Goal: Task Accomplishment & Management: Complete application form

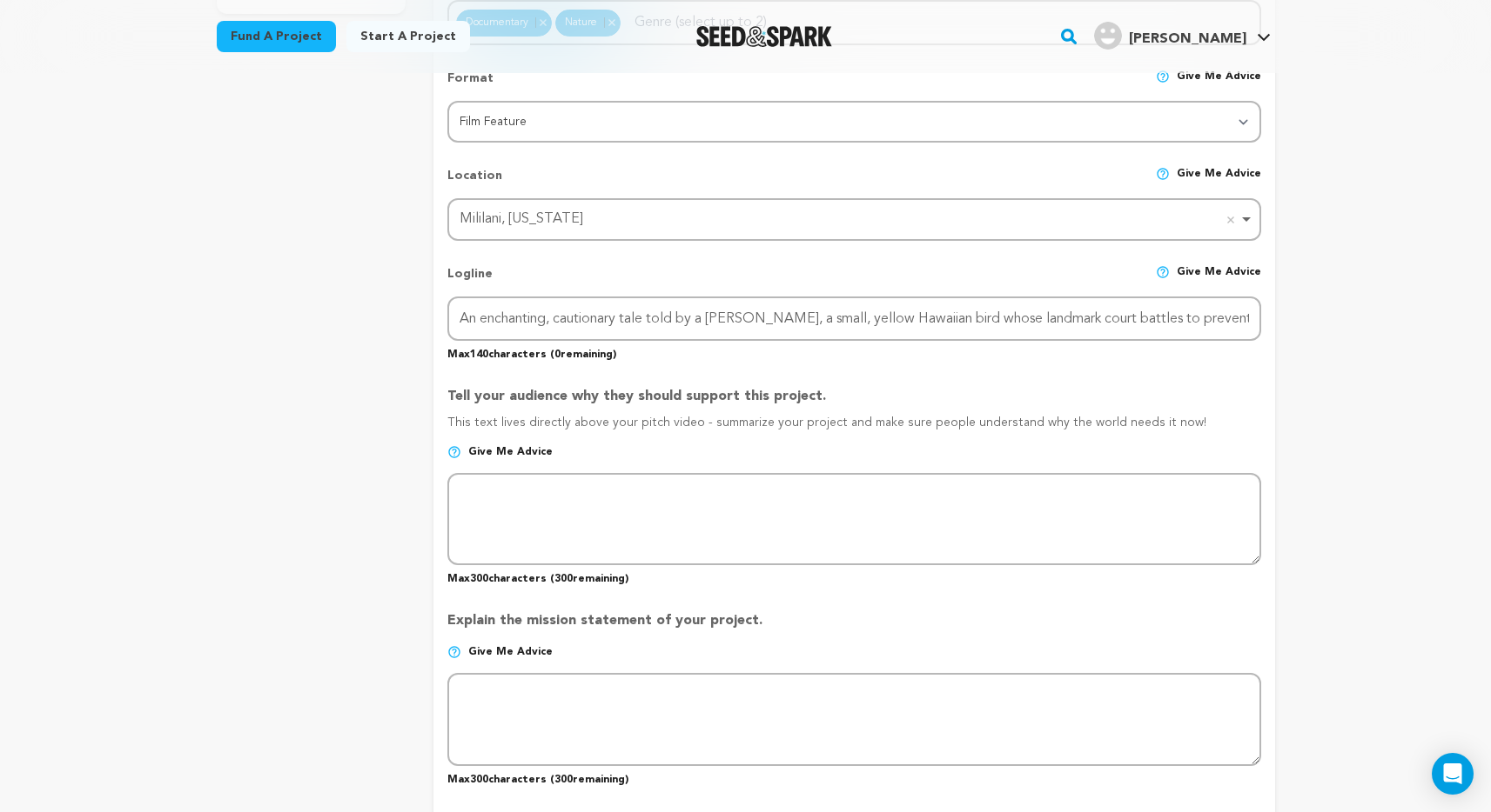
scroll to position [0, 56]
type input "An enchanting, cautionary tale told by a [PERSON_NAME], a small, yellow Hawaiia…"
click at [929, 414] on p "This text lives directly above your pitch video - summarize your project and ma…" at bounding box center [854, 429] width 812 height 31
click at [1336, 396] on div "Back to Project Dashboard Edit Project Submit For feedback Submit For feedback …" at bounding box center [745, 767] width 1491 height 2683
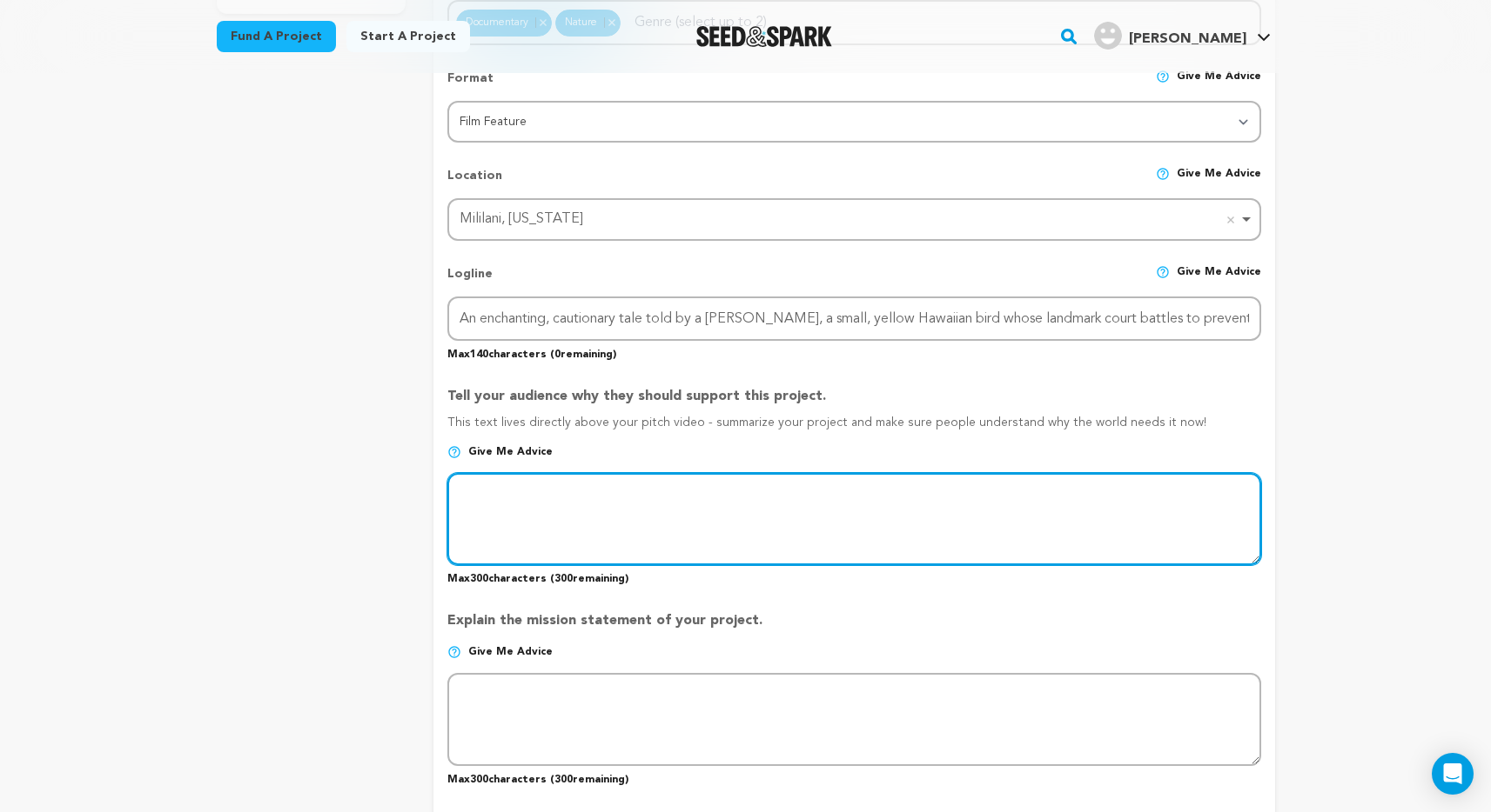
click at [838, 530] on textarea at bounding box center [854, 519] width 812 height 93
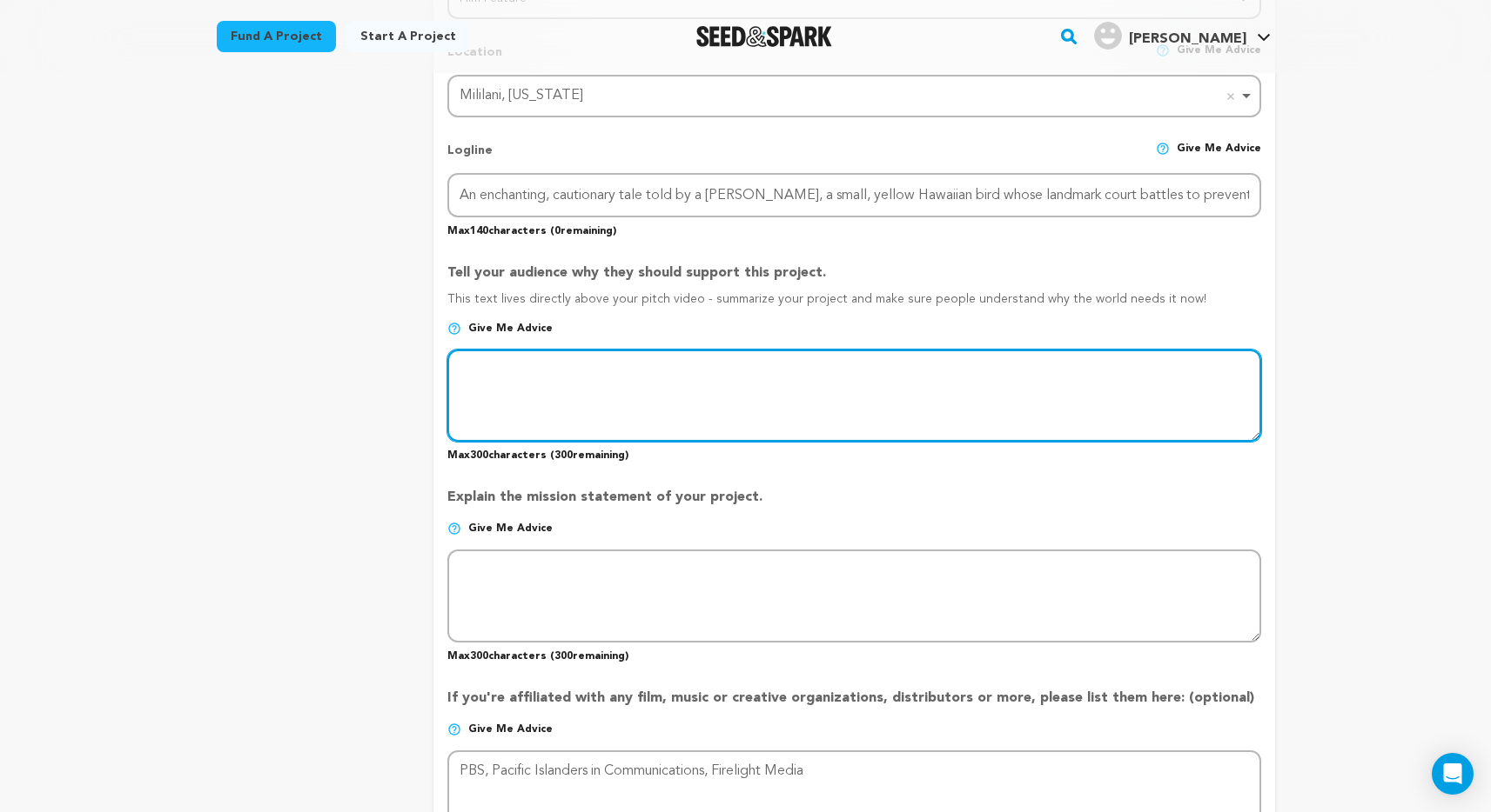
scroll to position [871, 0]
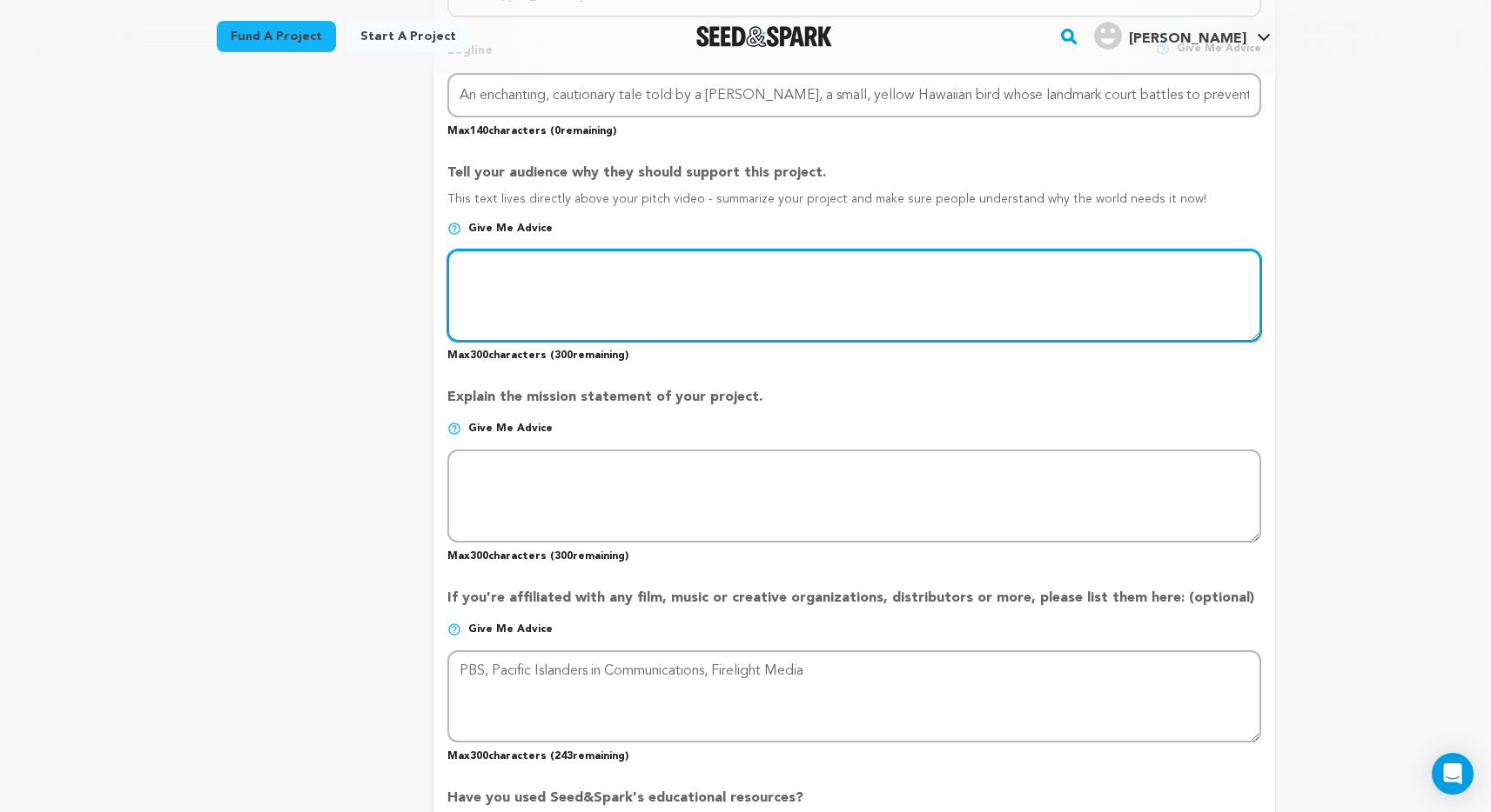
paste textarea "A PARADISE LOST is an animated/live-action documentary about how a little Hawai…"
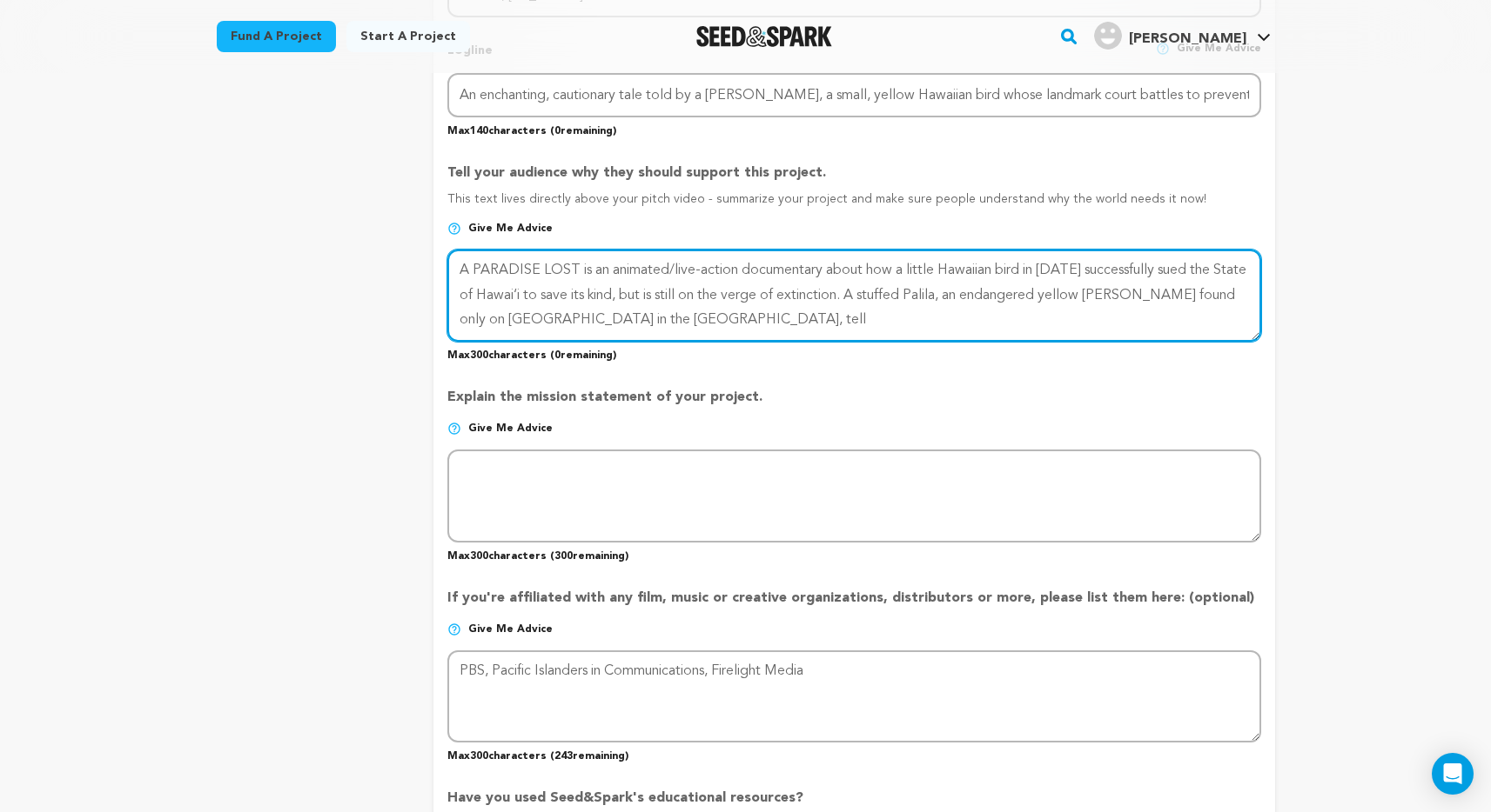
type textarea "A PARADISE LOST is an animated/live-action documentary about how a little Hawai…"
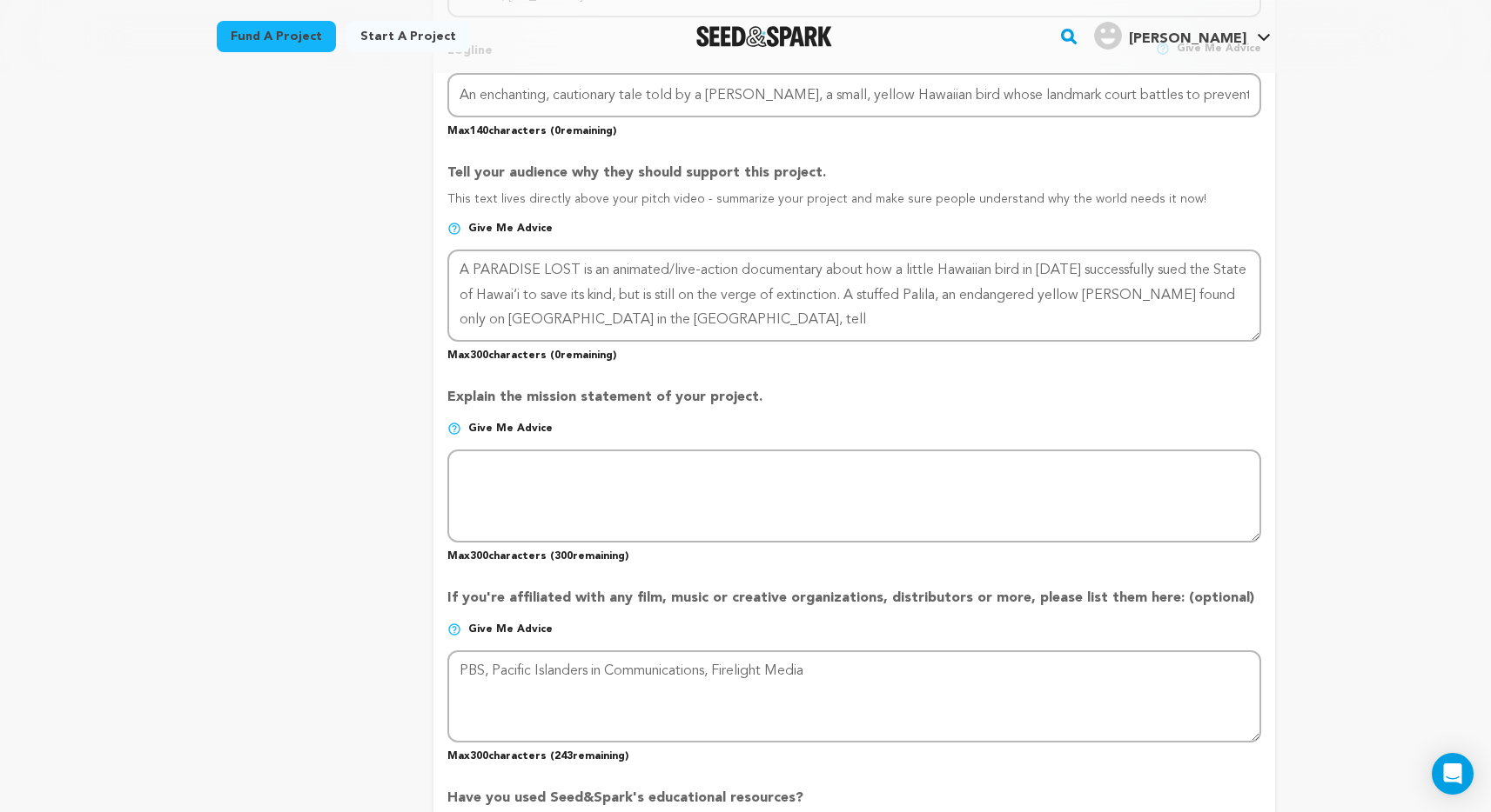
click at [377, 313] on div "project story team social media video & images campaign incentives wishlist" at bounding box center [312, 281] width 190 height 1843
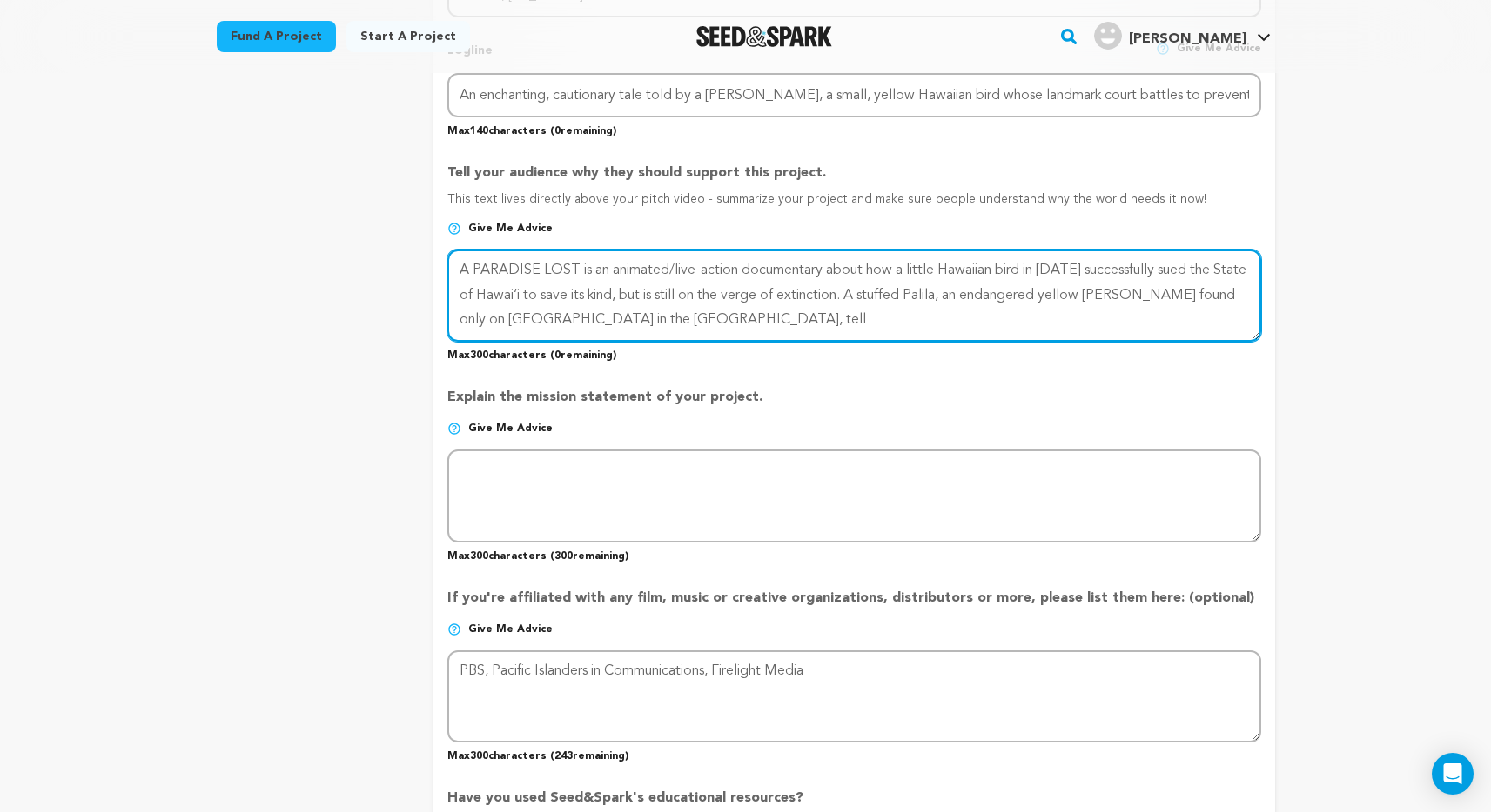
drag, startPoint x: 656, startPoint y: 293, endPoint x: 665, endPoint y: 324, distance: 32.3
click at [665, 324] on textarea at bounding box center [854, 296] width 812 height 93
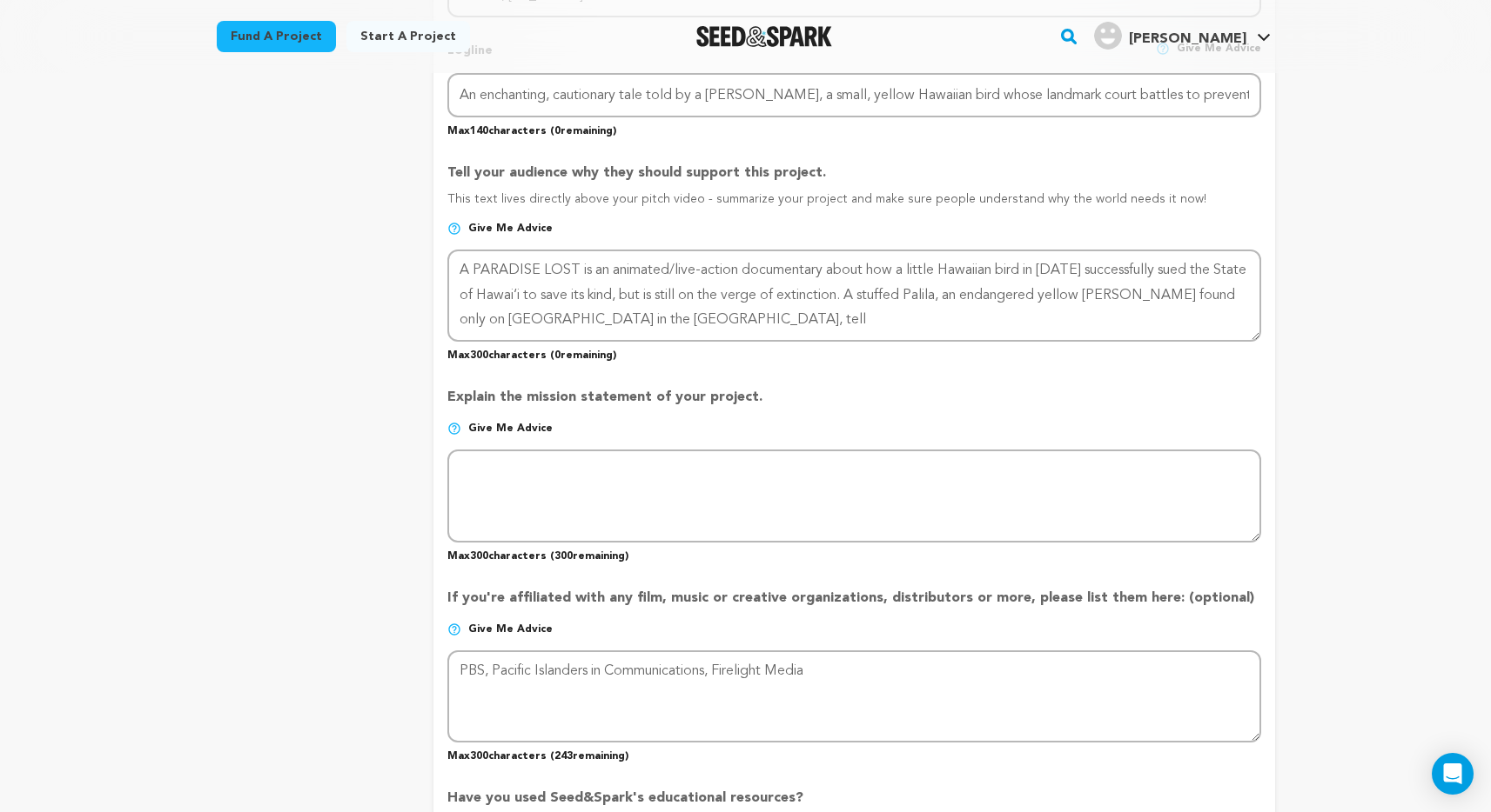
click at [392, 279] on div "project story team social media video & images campaign incentives wishlist" at bounding box center [312, 281] width 190 height 1843
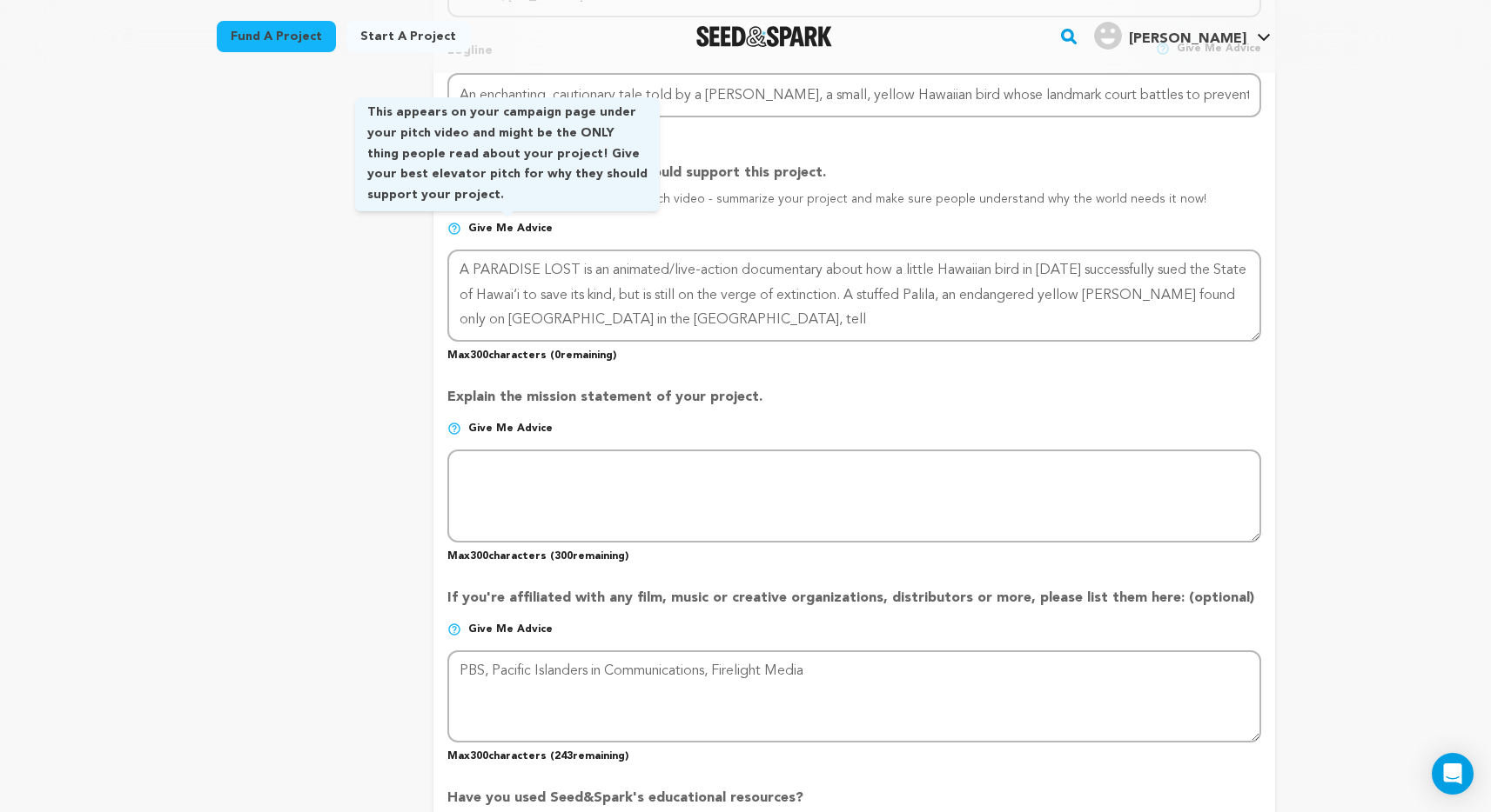
click at [498, 222] on span "Give me advice" at bounding box center [510, 228] width 84 height 14
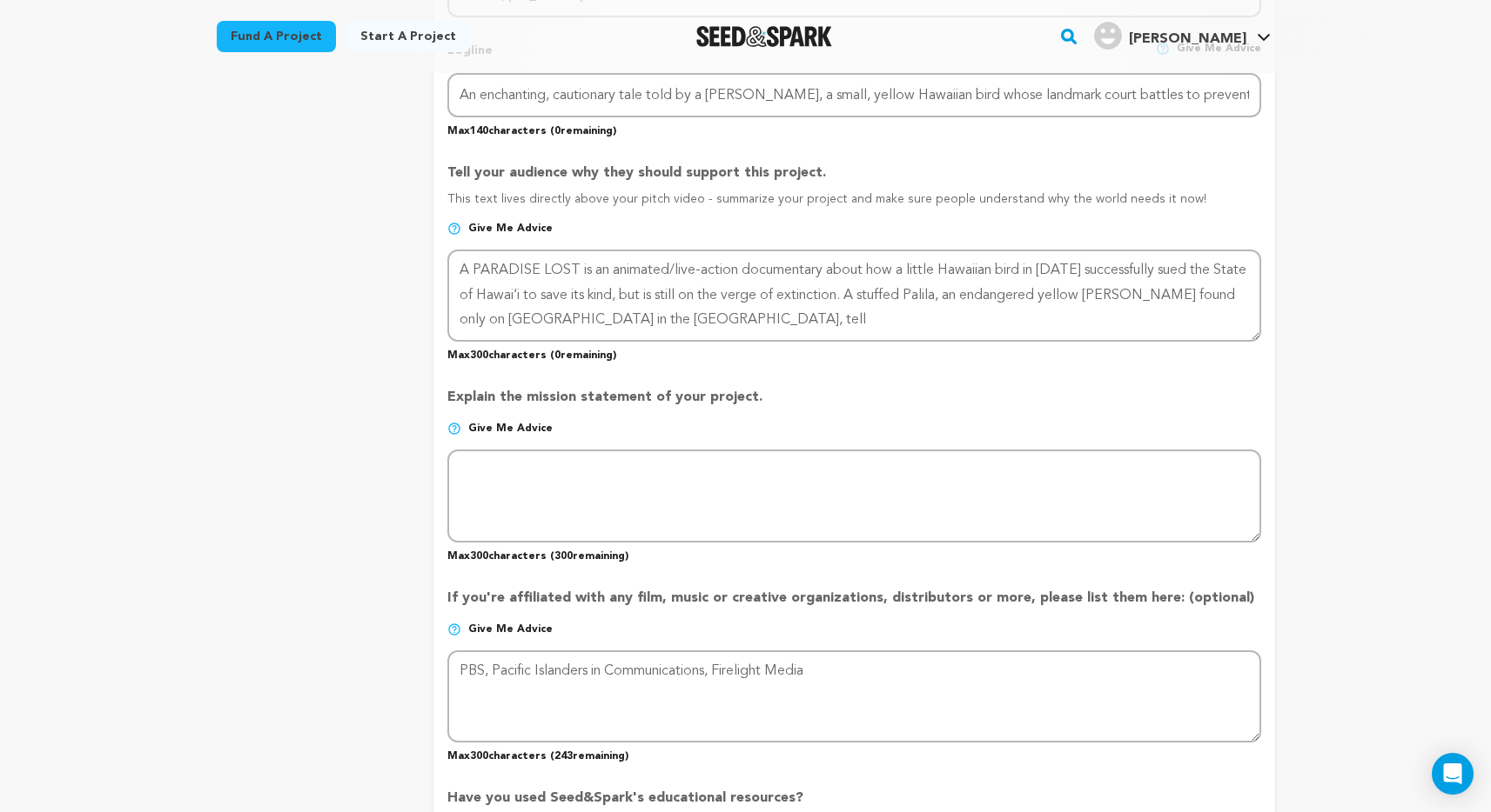
click at [458, 228] on img at bounding box center [454, 228] width 14 height 14
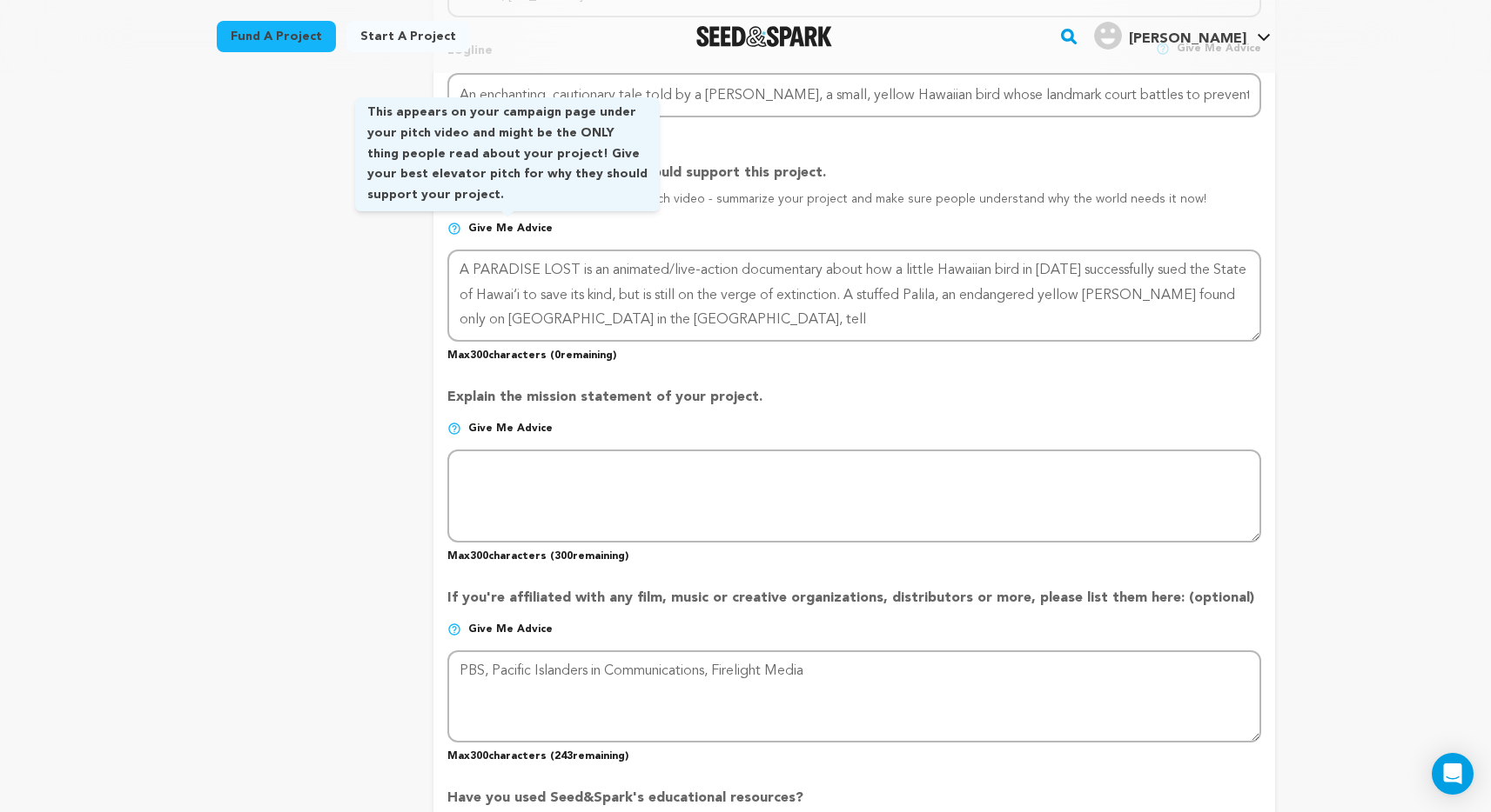
click at [498, 225] on span "Give me advice" at bounding box center [510, 228] width 84 height 14
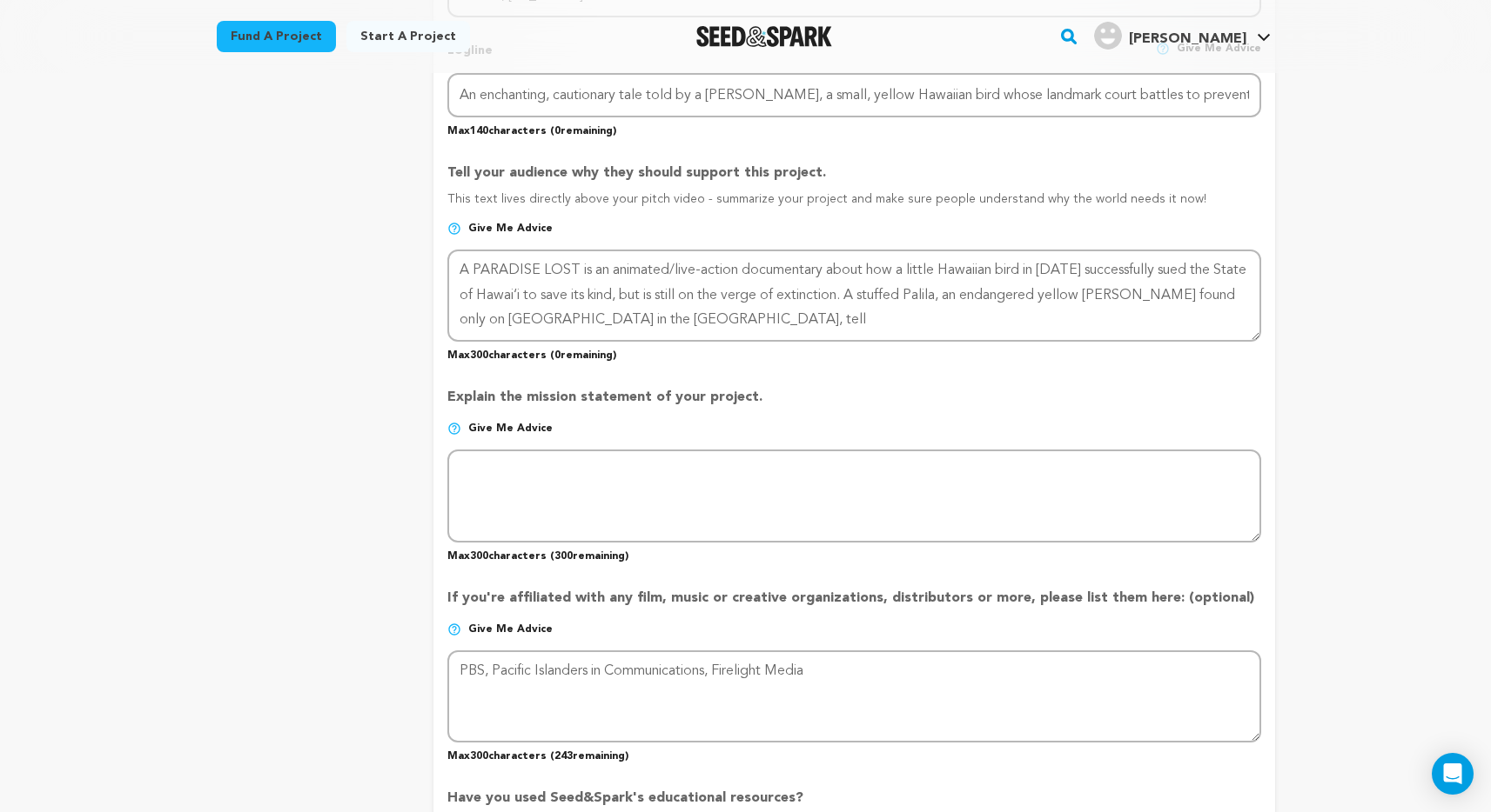
click at [489, 225] on span "Give me advice" at bounding box center [510, 228] width 84 height 14
click at [457, 226] on img at bounding box center [454, 228] width 14 height 14
click at [490, 225] on span "Give me advice" at bounding box center [510, 228] width 84 height 14
click at [480, 225] on span "Give me advice" at bounding box center [510, 228] width 84 height 14
click at [461, 225] on p "Give me advice" at bounding box center [854, 236] width 812 height 28
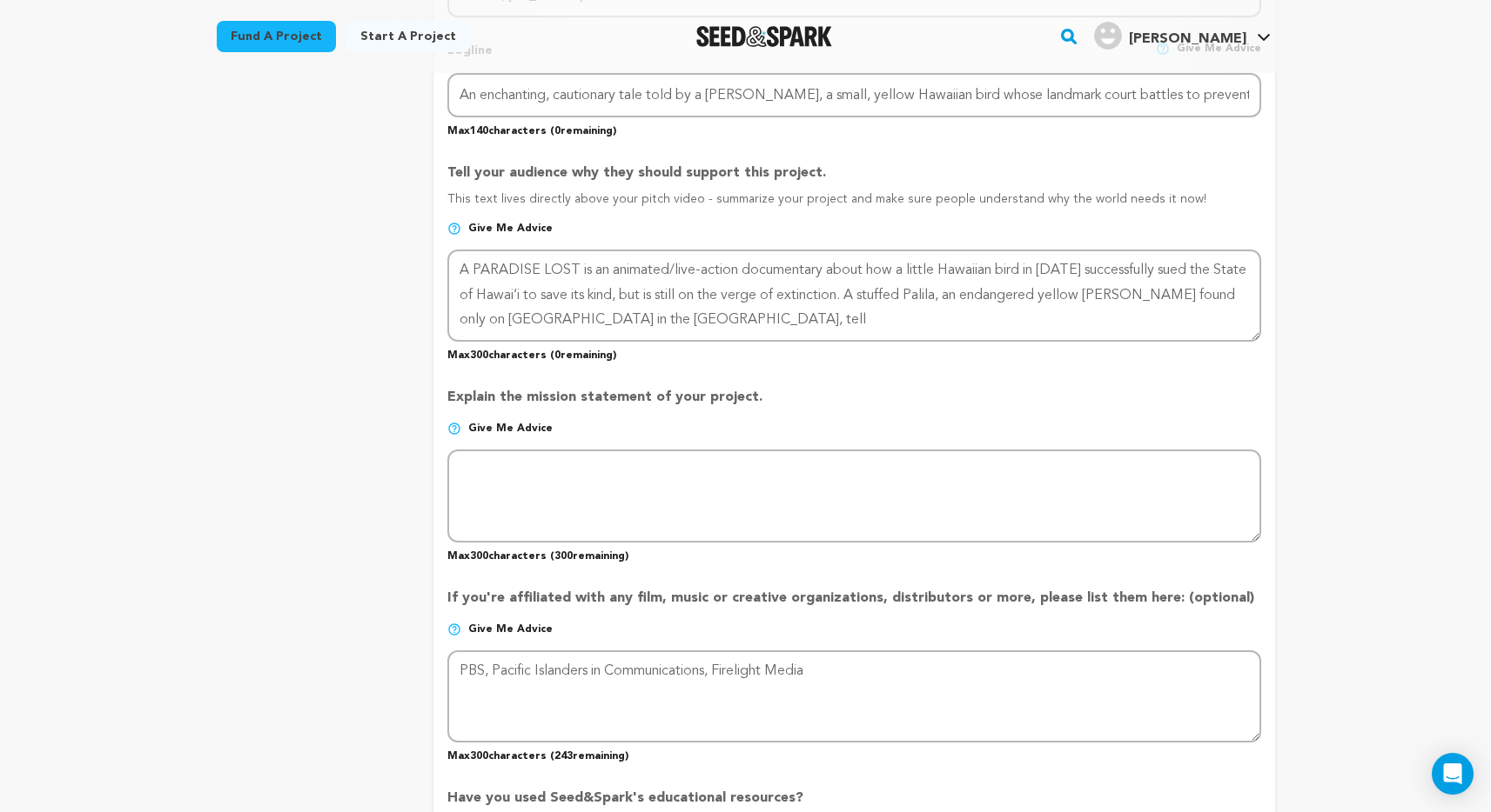
click at [479, 222] on span "Give me advice" at bounding box center [510, 228] width 84 height 14
click at [473, 222] on span "Give me advice" at bounding box center [510, 228] width 84 height 14
click at [464, 224] on p "Give me advice" at bounding box center [854, 236] width 812 height 28
click at [460, 225] on img at bounding box center [454, 228] width 14 height 14
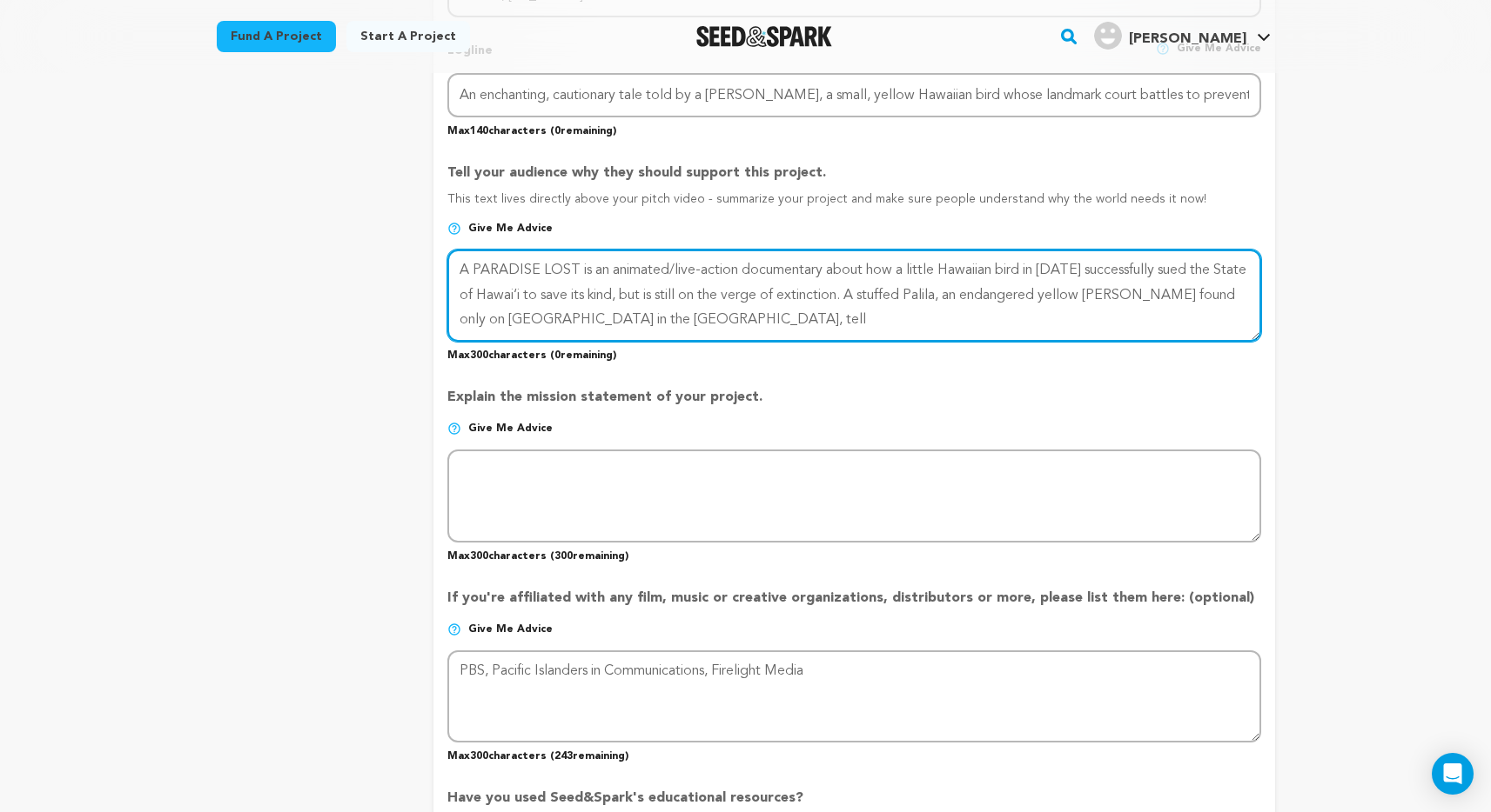
click at [496, 266] on textarea at bounding box center [854, 296] width 812 height 93
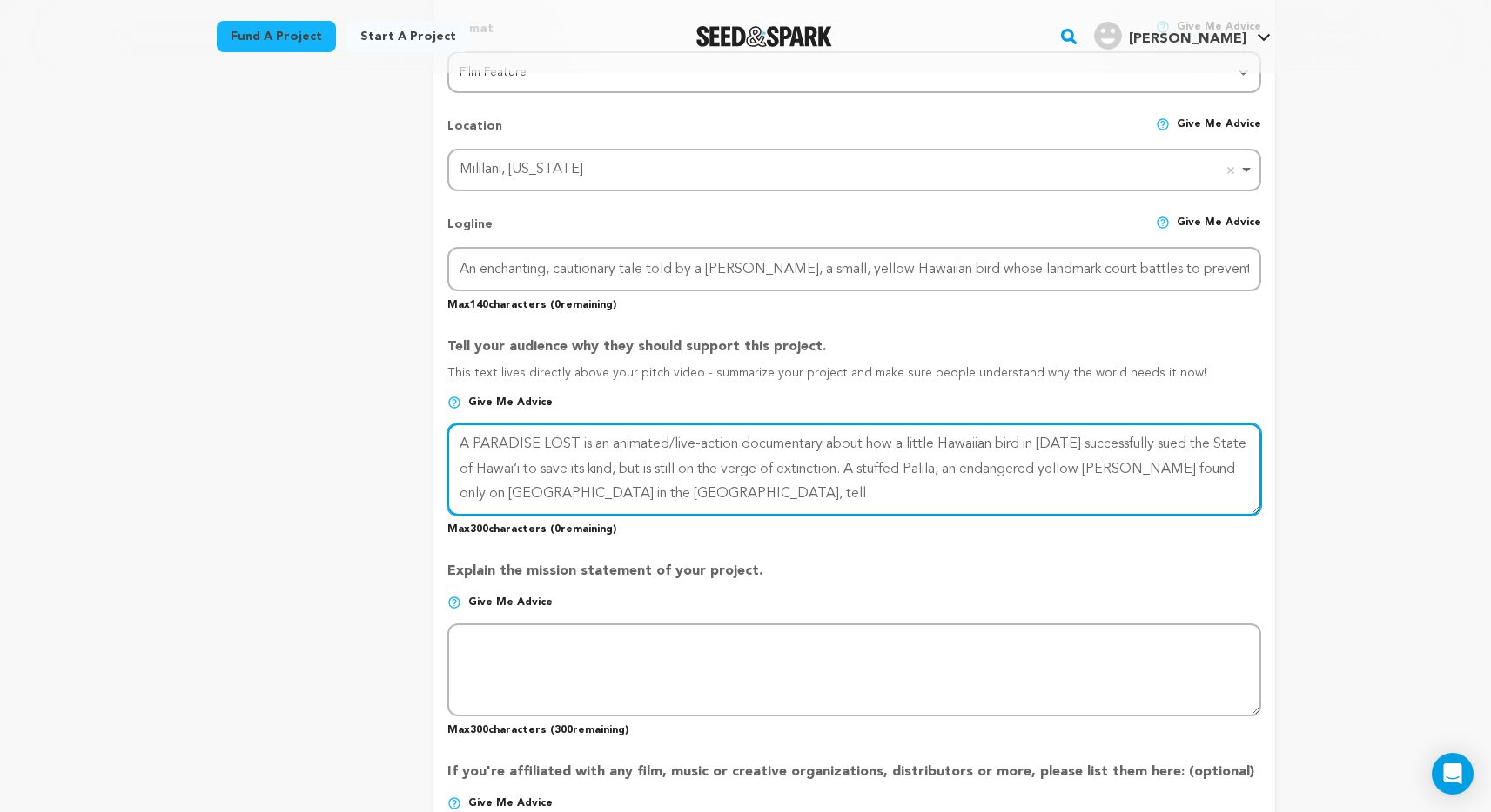
scroll to position [680, 0]
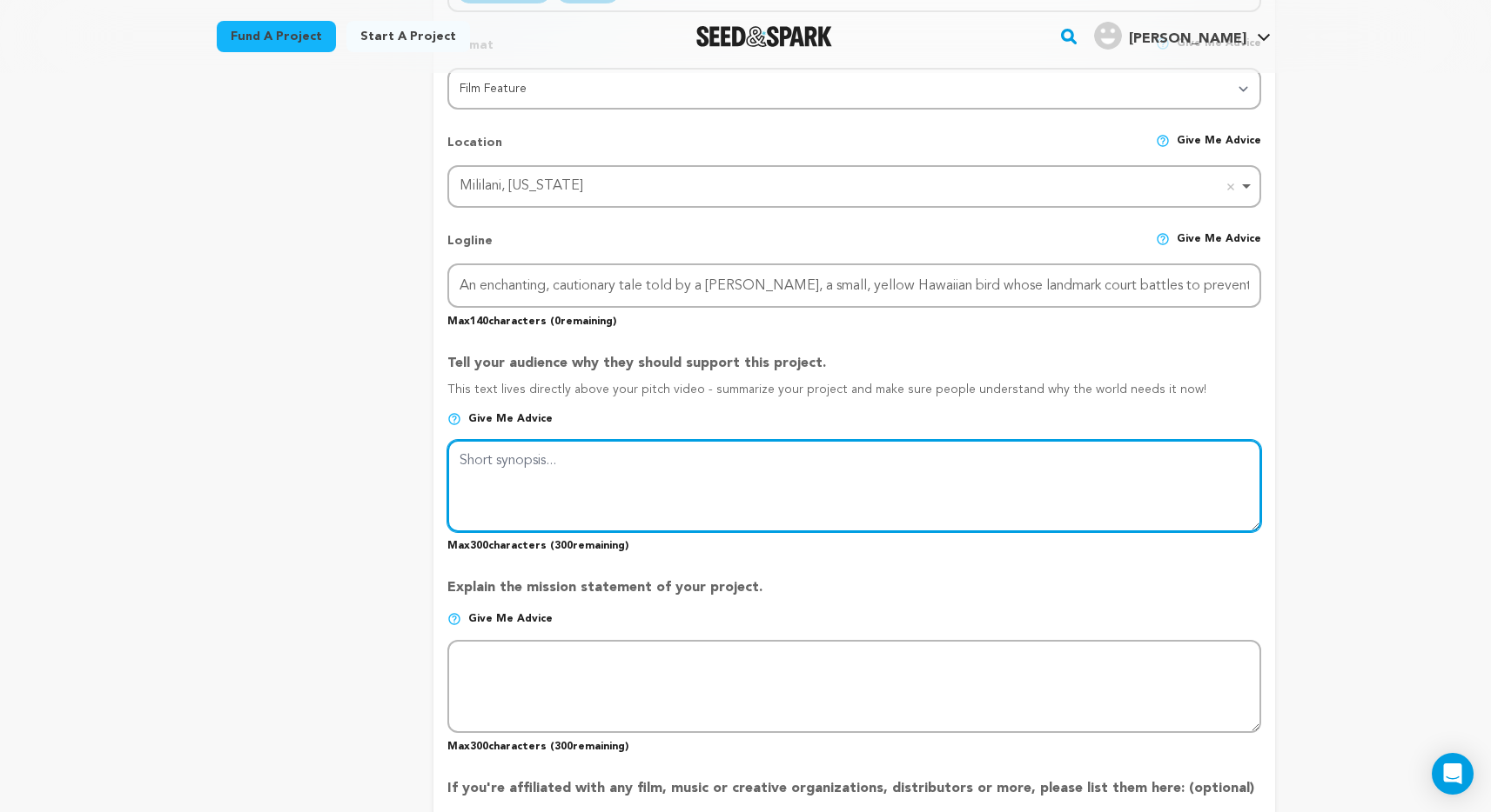
click at [711, 487] on textarea at bounding box center [854, 486] width 812 height 93
click at [700, 466] on textarea at bounding box center [854, 486] width 812 height 93
paste textarea "A PARADISE LOST is about the first animal to sue humans to prevent their extinc…"
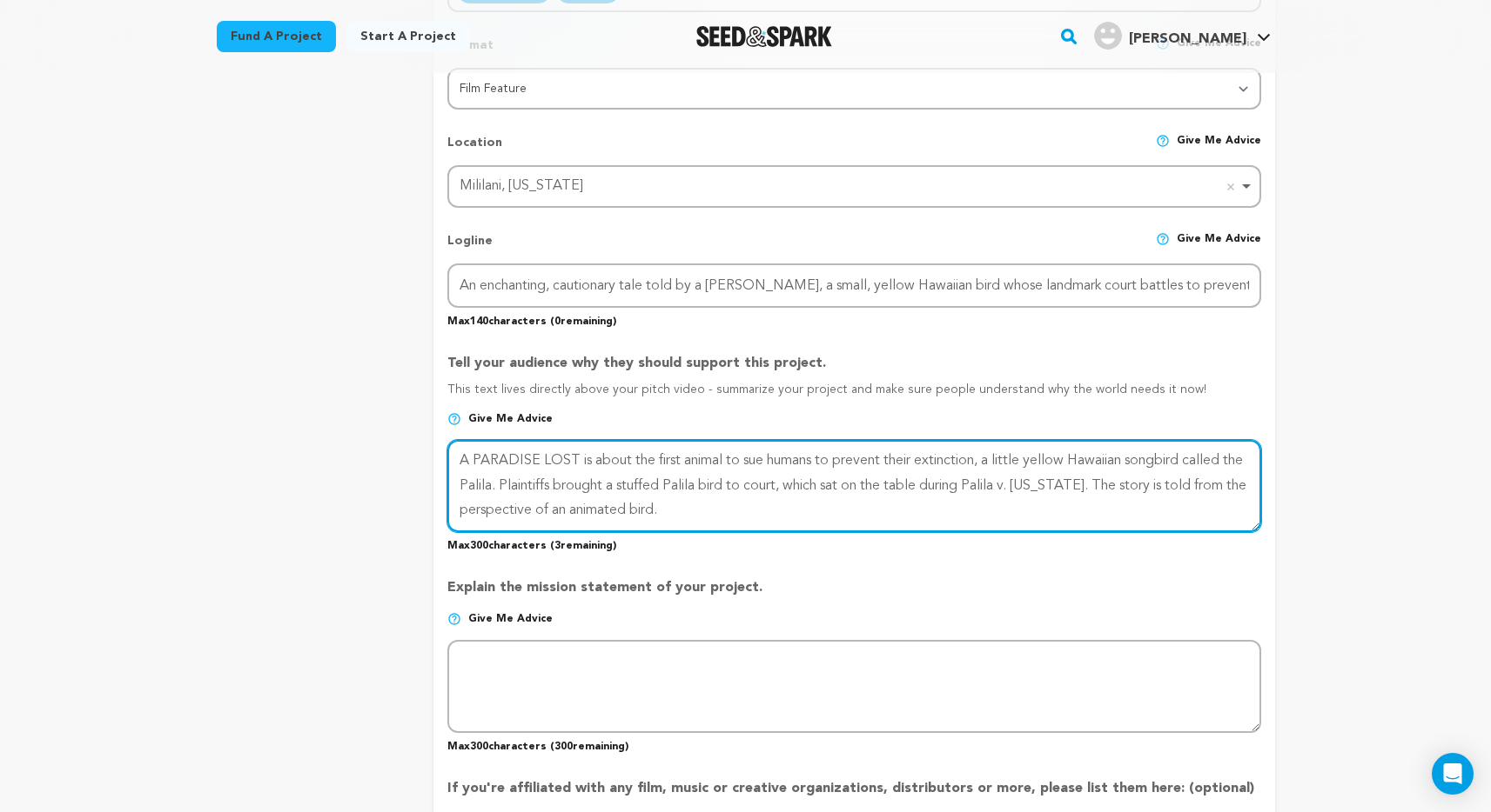
scroll to position [9, 0]
drag, startPoint x: 984, startPoint y: 449, endPoint x: 516, endPoint y: 469, distance: 468.4
click at [516, 469] on textarea at bounding box center [854, 486] width 812 height 93
click at [1143, 485] on textarea at bounding box center [854, 486] width 812 height 93
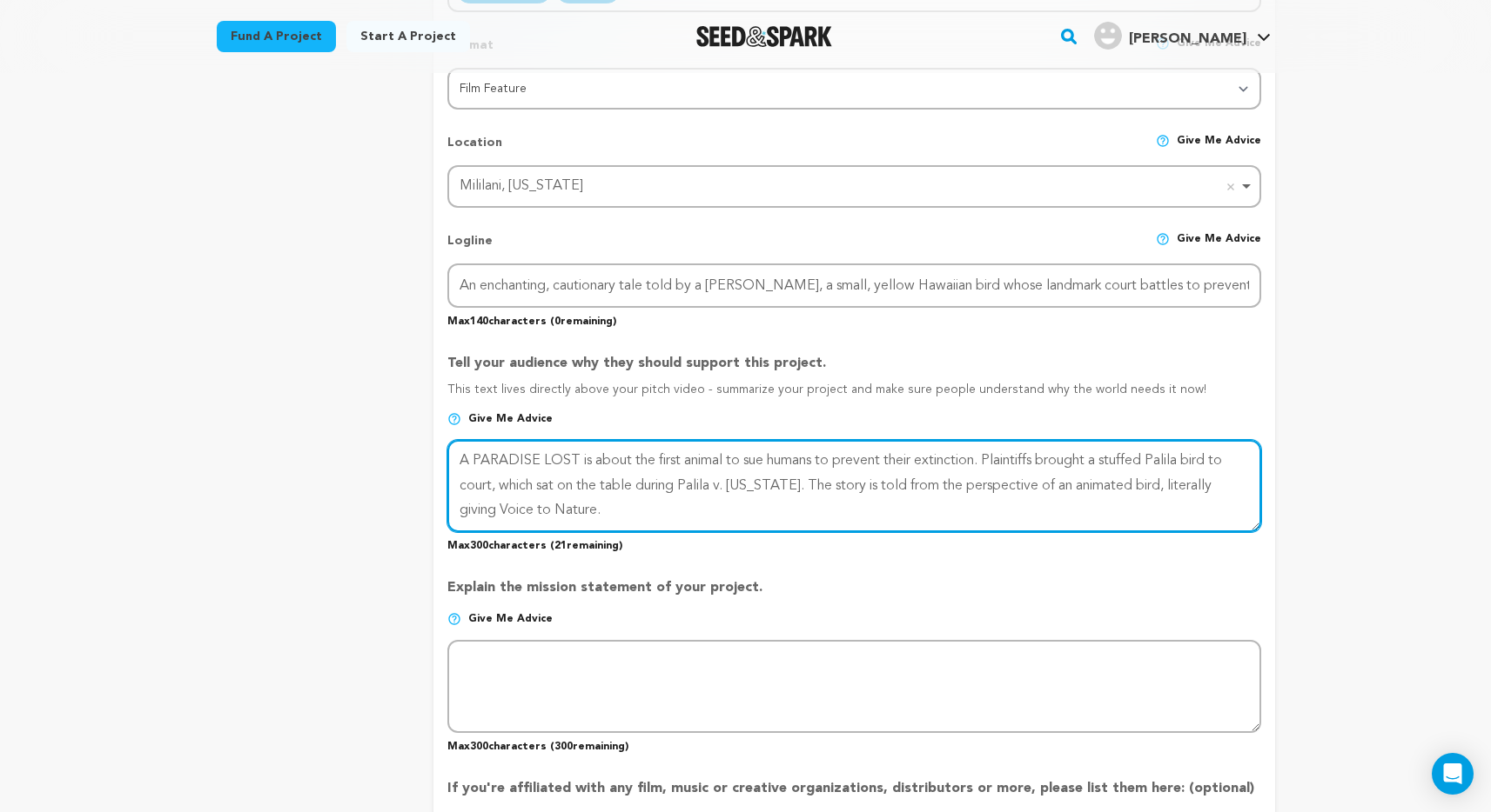
drag, startPoint x: 630, startPoint y: 459, endPoint x: 432, endPoint y: 467, distance: 198.2
click at [433, 467] on form "Project Title Project Name A Paradise Lost Project URL Give me advice Project U…" at bounding box center [854, 472] width 841 height 1791
drag, startPoint x: 985, startPoint y: 458, endPoint x: 871, endPoint y: 464, distance: 114.2
click at [871, 464] on textarea at bounding box center [854, 486] width 812 height 93
click at [1002, 458] on textarea at bounding box center [854, 486] width 812 height 93
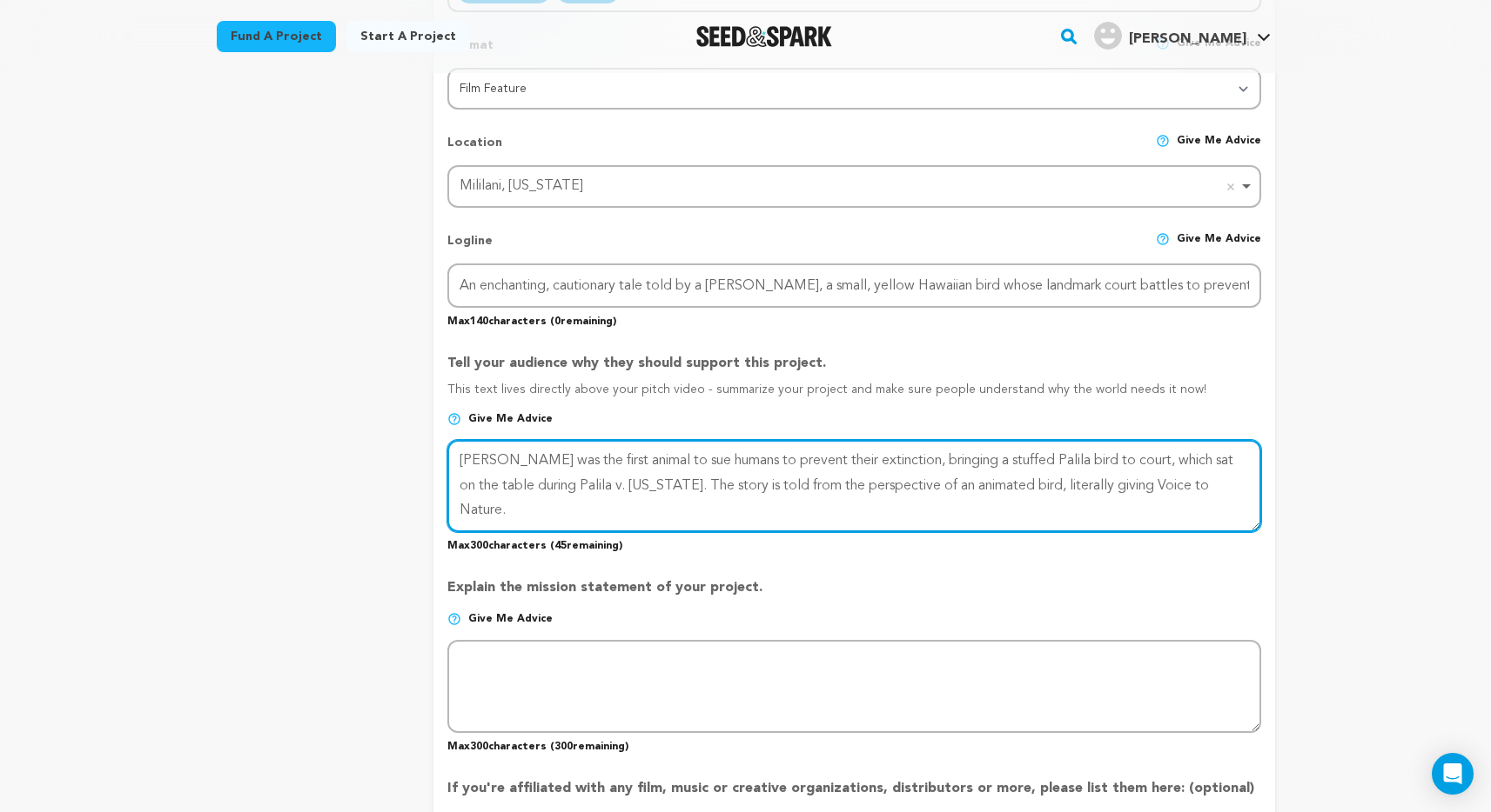
click at [1002, 458] on textarea at bounding box center [854, 486] width 812 height 93
click at [1212, 486] on textarea at bounding box center [854, 486] width 812 height 93
click at [985, 481] on textarea at bounding box center [854, 486] width 812 height 93
click at [827, 458] on textarea at bounding box center [854, 486] width 812 height 93
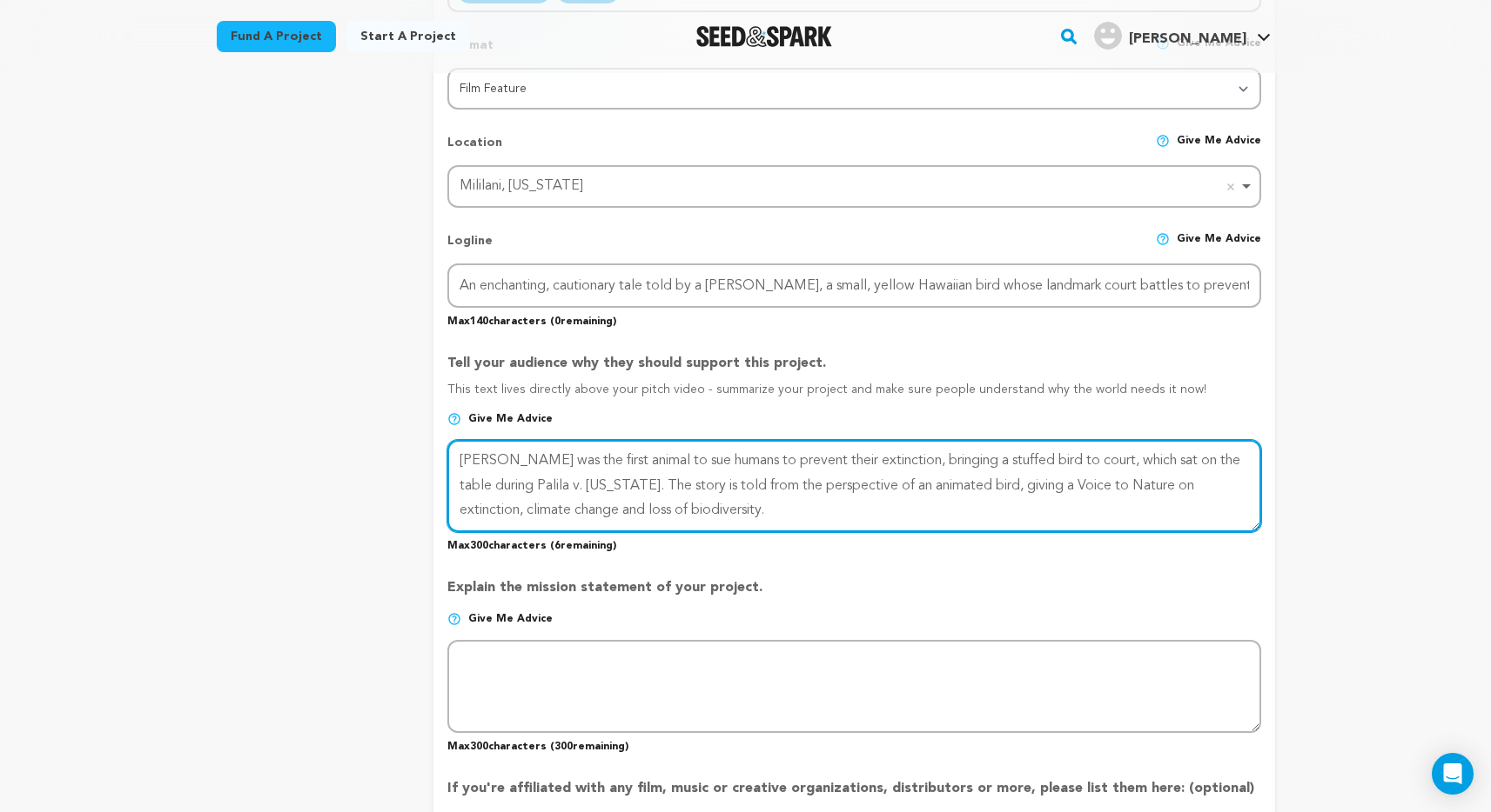
click at [827, 458] on textarea at bounding box center [854, 486] width 812 height 93
click at [833, 457] on textarea at bounding box center [854, 486] width 812 height 93
drag, startPoint x: 710, startPoint y: 462, endPoint x: 873, endPoint y: 459, distance: 163.0
click at [873, 459] on textarea at bounding box center [854, 486] width 812 height 93
drag, startPoint x: 874, startPoint y: 457, endPoint x: 708, endPoint y: 459, distance: 166.0
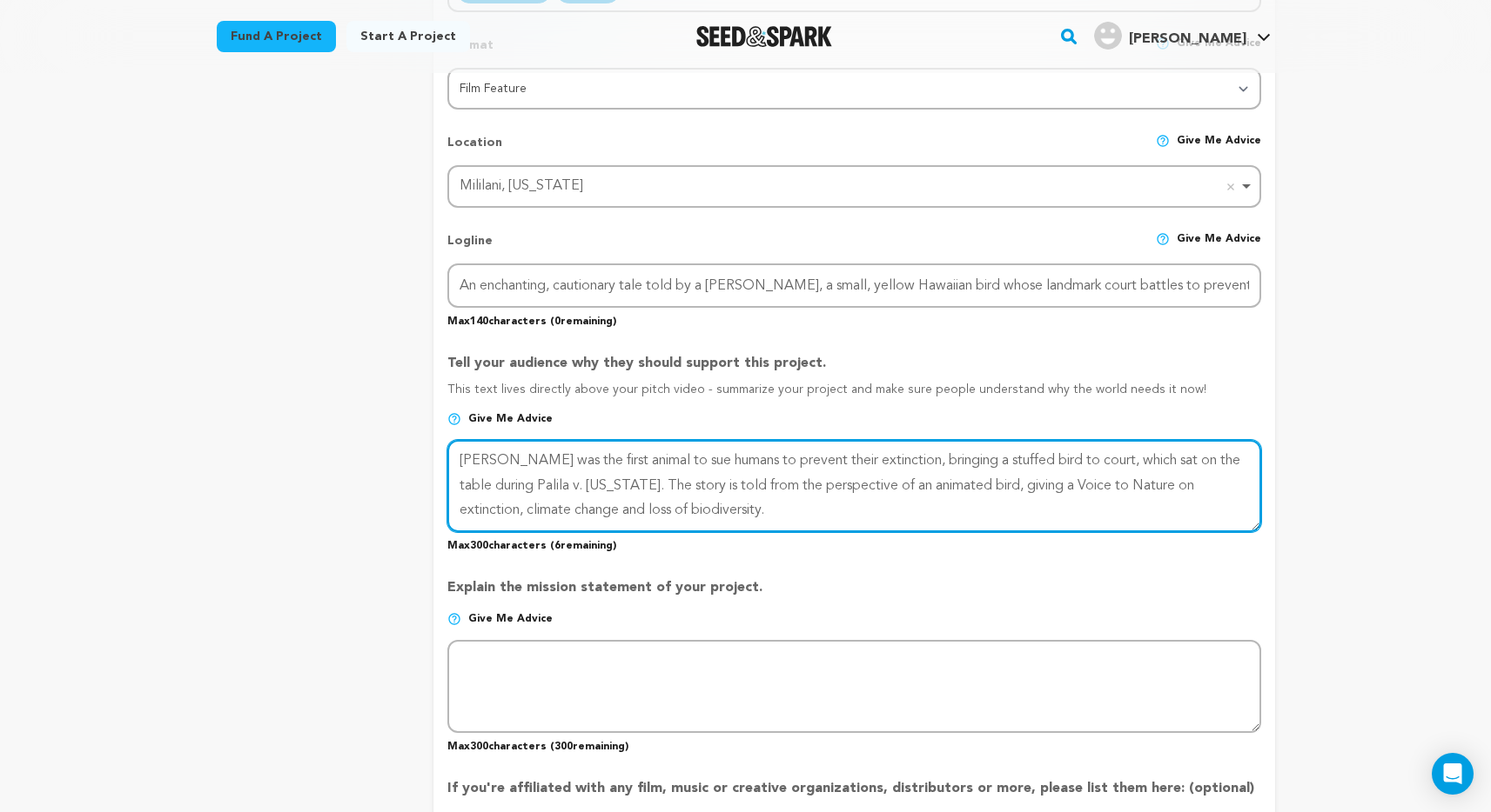
click at [708, 459] on textarea at bounding box center [854, 486] width 812 height 93
drag, startPoint x: 1037, startPoint y: 486, endPoint x: 1147, endPoint y: 482, distance: 110.1
click at [1147, 482] on textarea at bounding box center [854, 486] width 812 height 93
drag, startPoint x: 841, startPoint y: 480, endPoint x: 767, endPoint y: 485, distance: 74.2
click at [767, 485] on textarea at bounding box center [854, 486] width 812 height 93
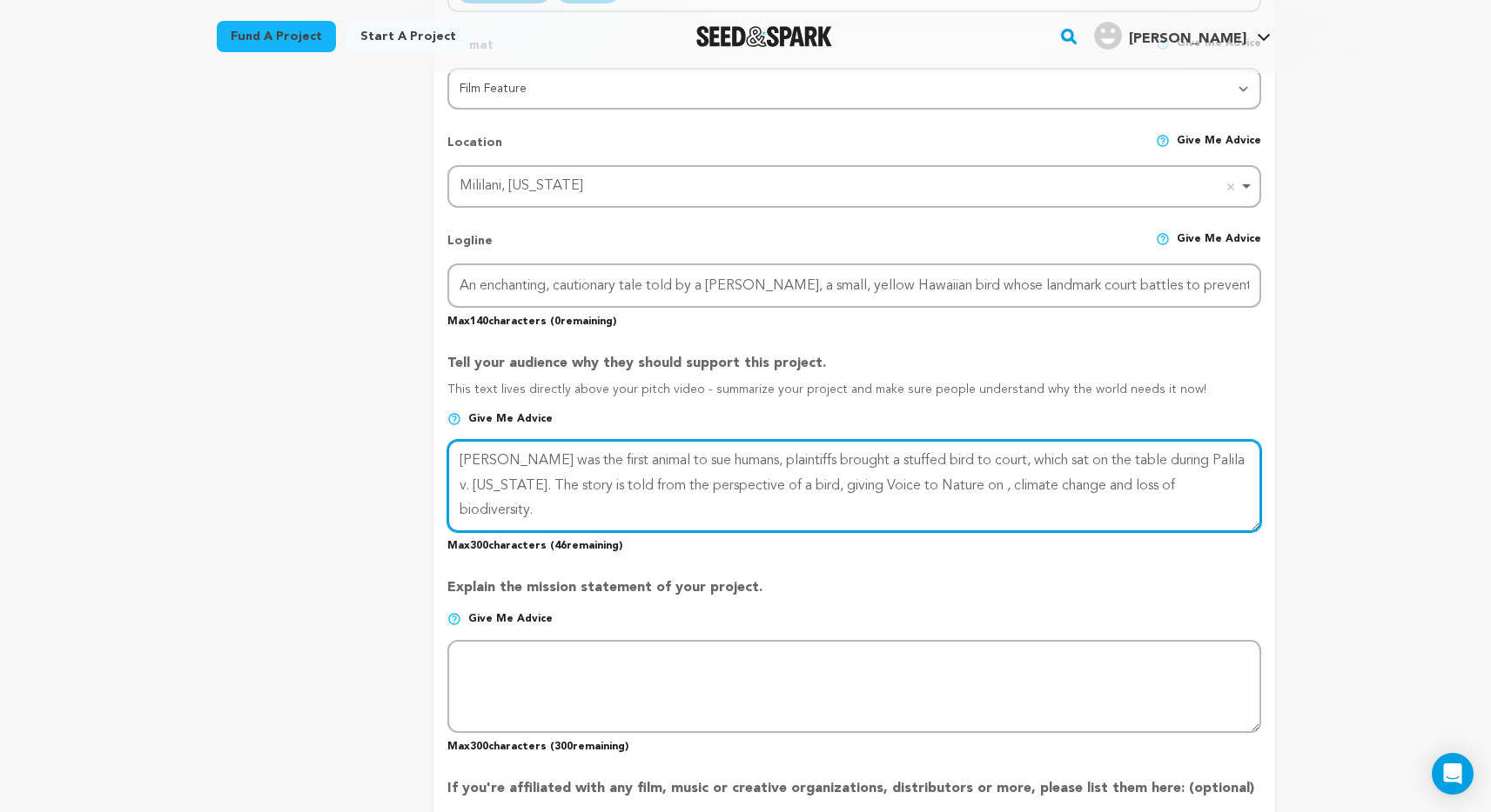
click at [762, 482] on textarea at bounding box center [854, 486] width 812 height 93
click at [1025, 489] on textarea at bounding box center [854, 486] width 812 height 93
type textarea "Palila was the first animal to sue humans, plaintiffs brought a stuffed bird to…"
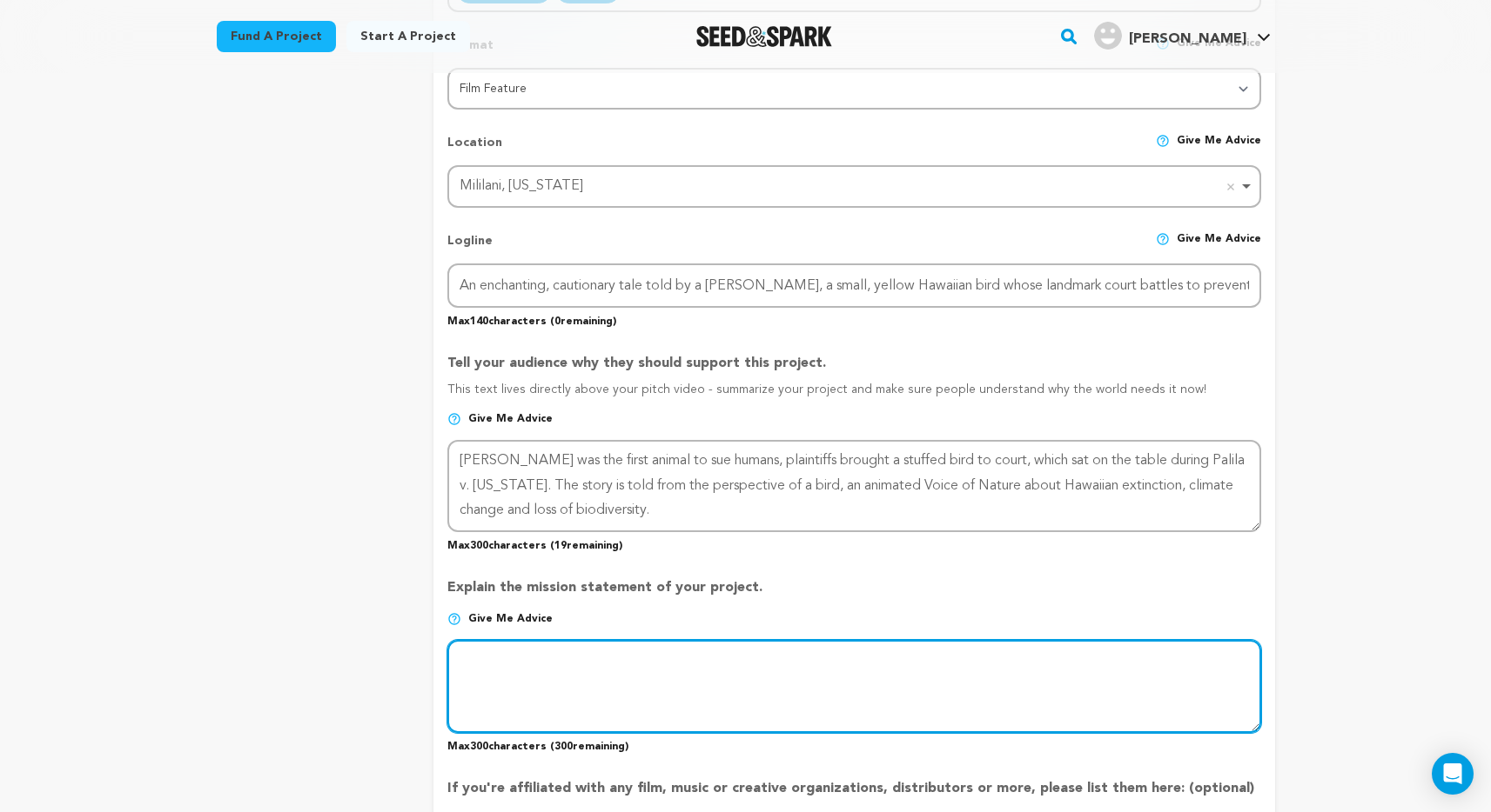
click at [517, 695] on textarea at bounding box center [854, 686] width 812 height 93
click at [537, 663] on textarea at bounding box center [854, 686] width 812 height 93
click at [833, 662] on textarea at bounding box center [854, 686] width 812 height 93
click at [1118, 661] on textarea at bounding box center [854, 686] width 812 height 93
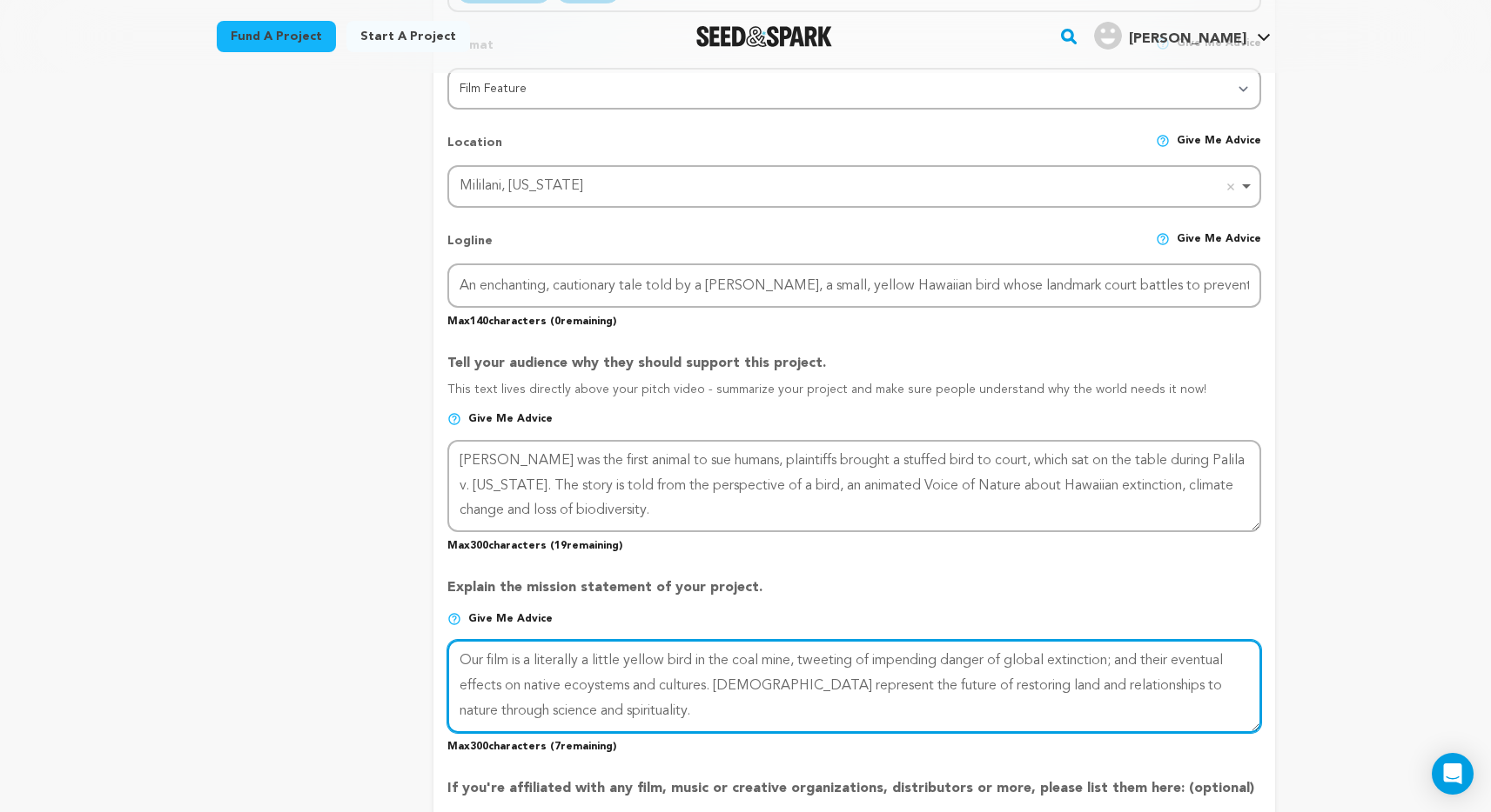
click at [593, 688] on textarea at bounding box center [854, 686] width 812 height 93
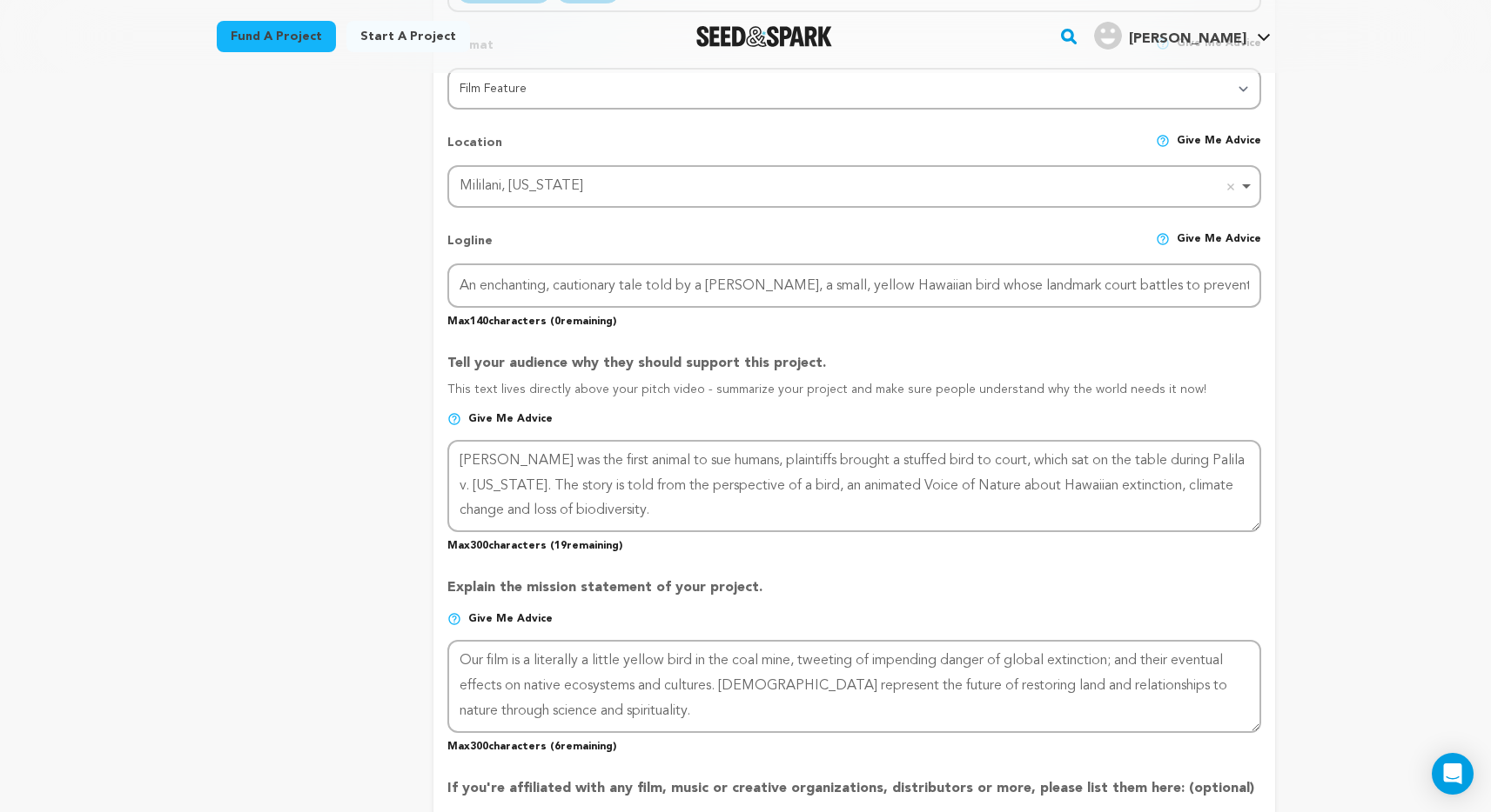
click at [802, 613] on p "Give me advice" at bounding box center [854, 627] width 812 height 28
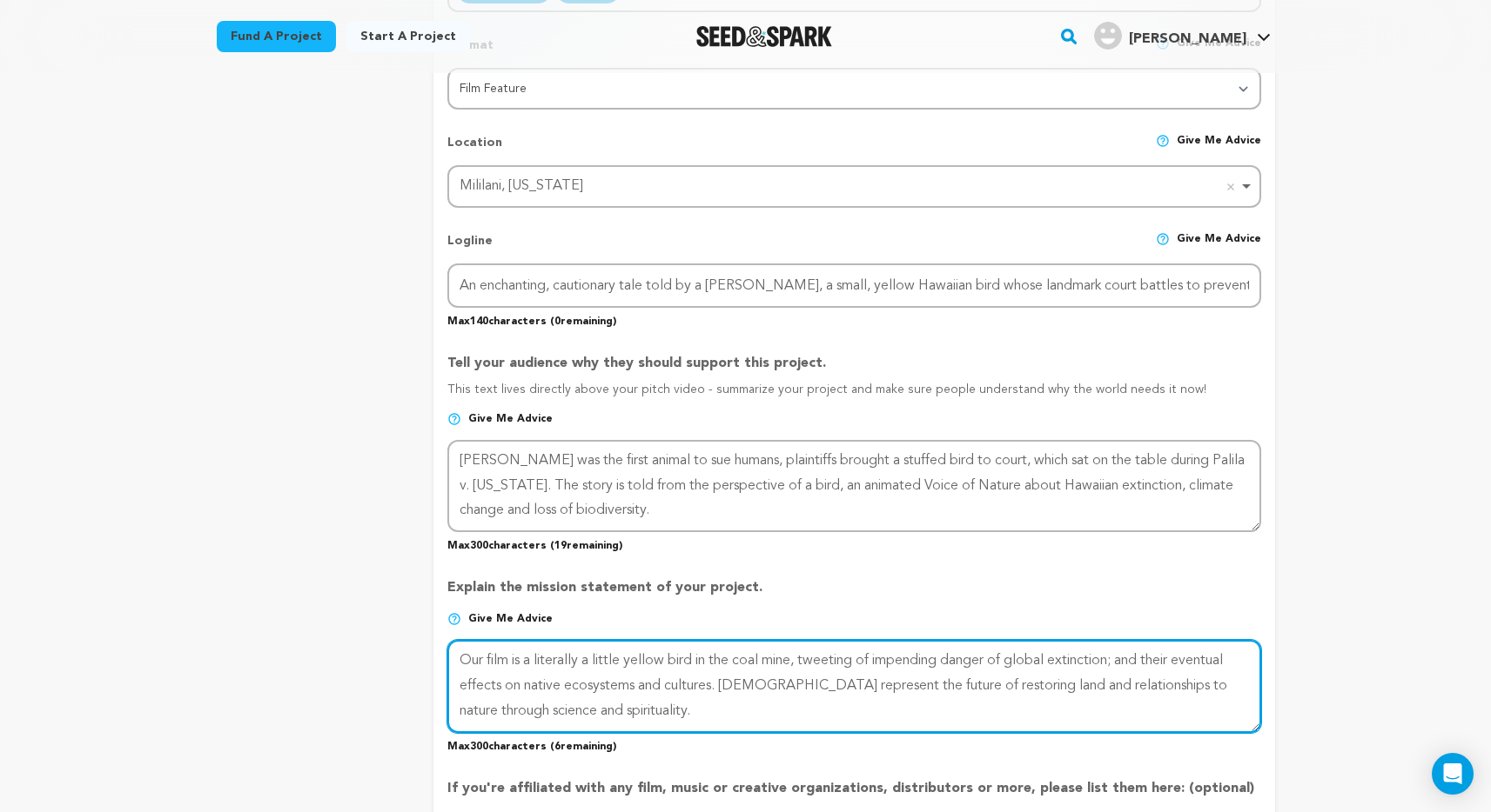
click at [1126, 662] on textarea at bounding box center [854, 686] width 812 height 93
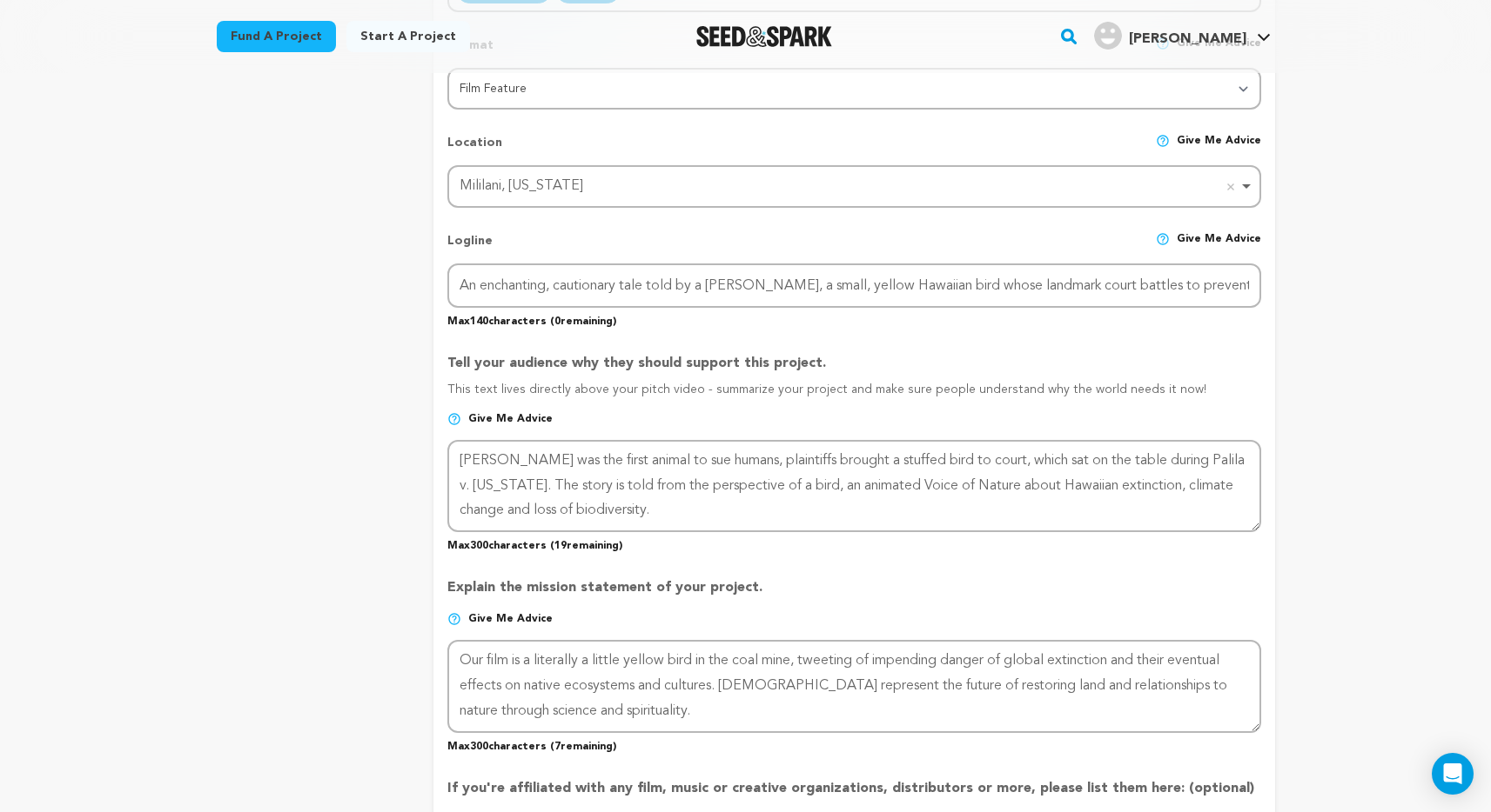
click at [1302, 622] on div "Back to Project Dashboard Edit Project Submit For feedback Submit For feedback …" at bounding box center [746, 504] width 1114 height 2223
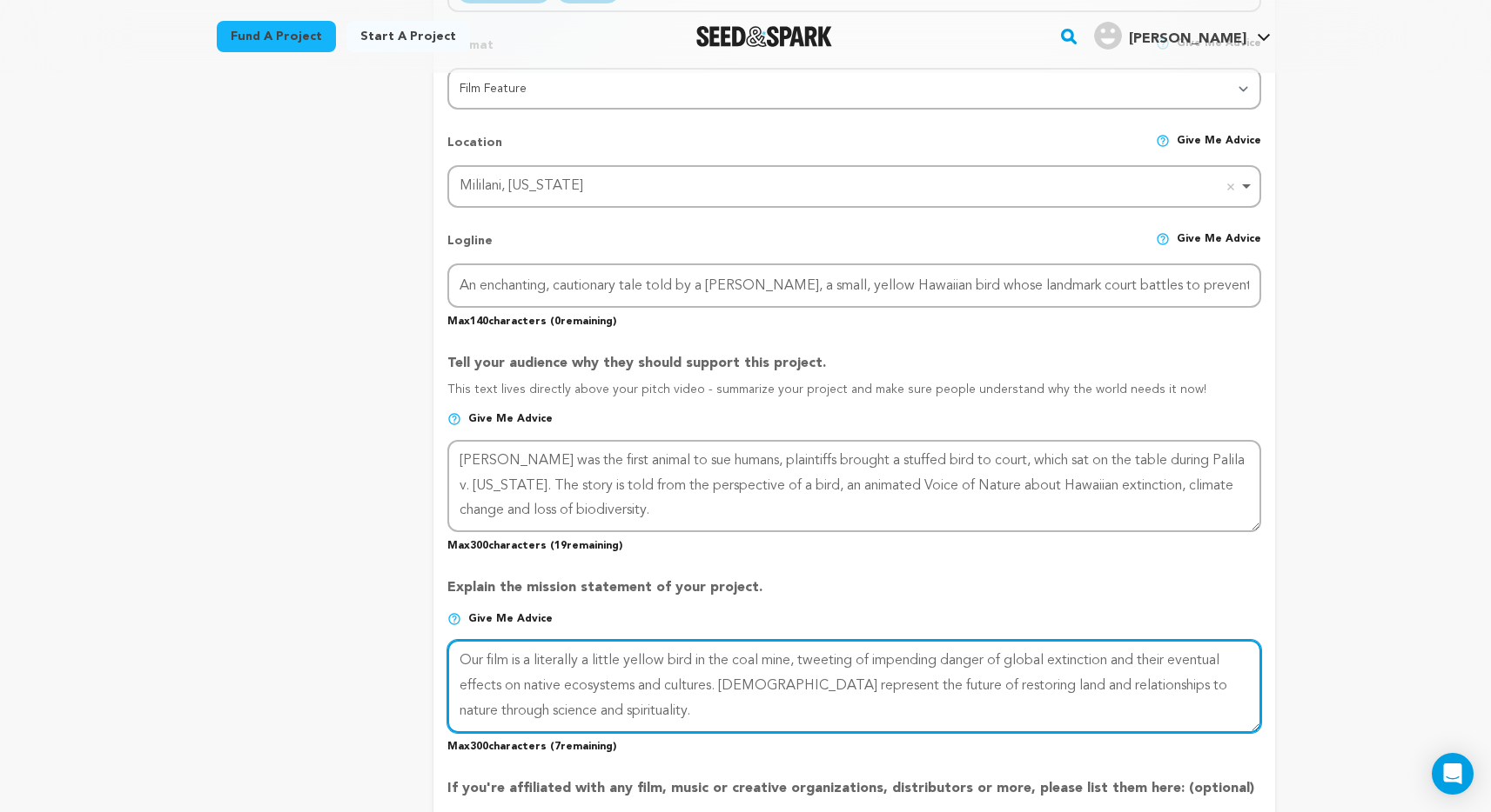
click at [1062, 664] on textarea at bounding box center [854, 686] width 812 height 93
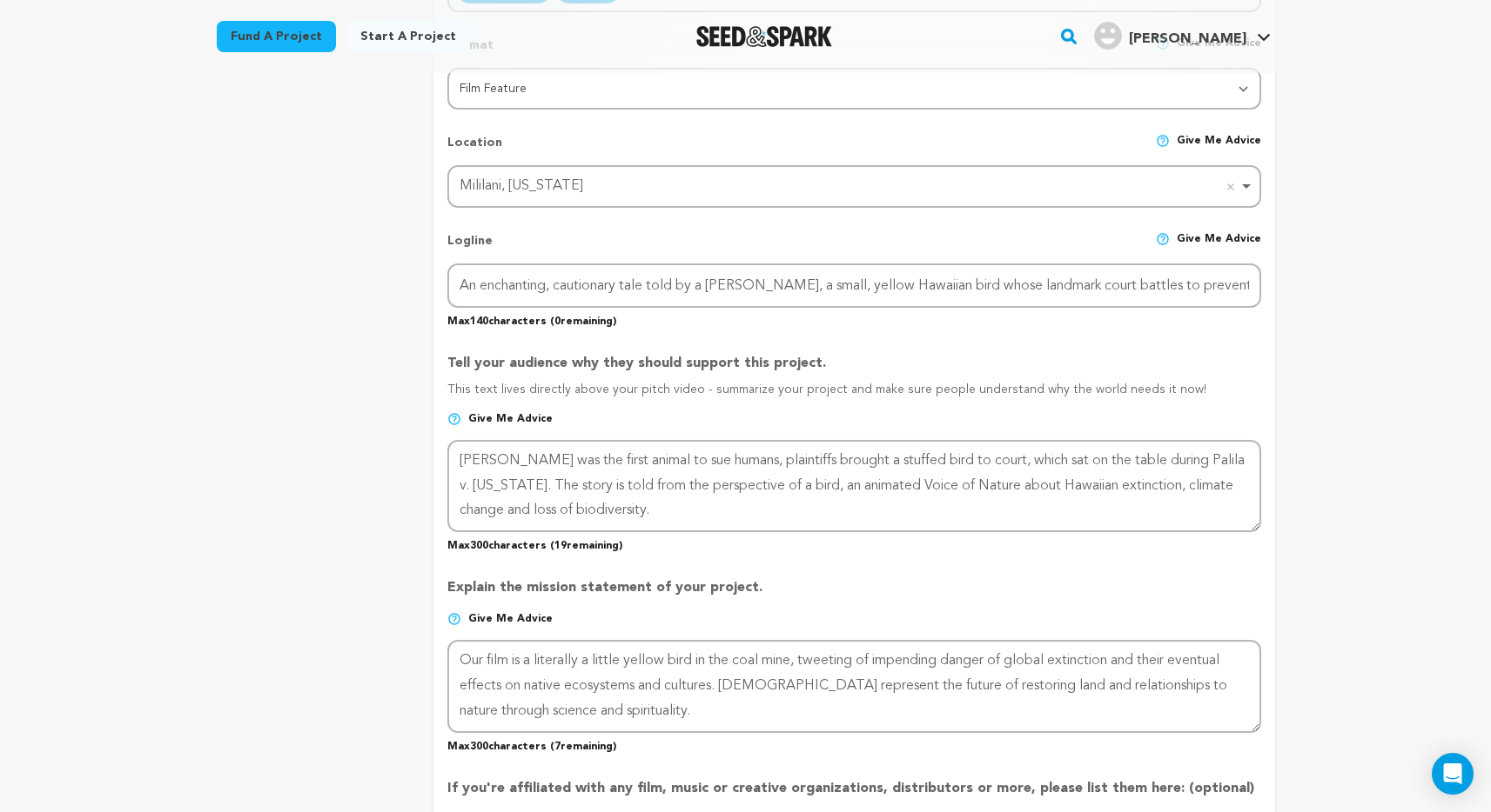
click at [1342, 657] on div "Back to Project Dashboard Edit Project Submit For feedback Submit For feedback …" at bounding box center [745, 734] width 1491 height 2683
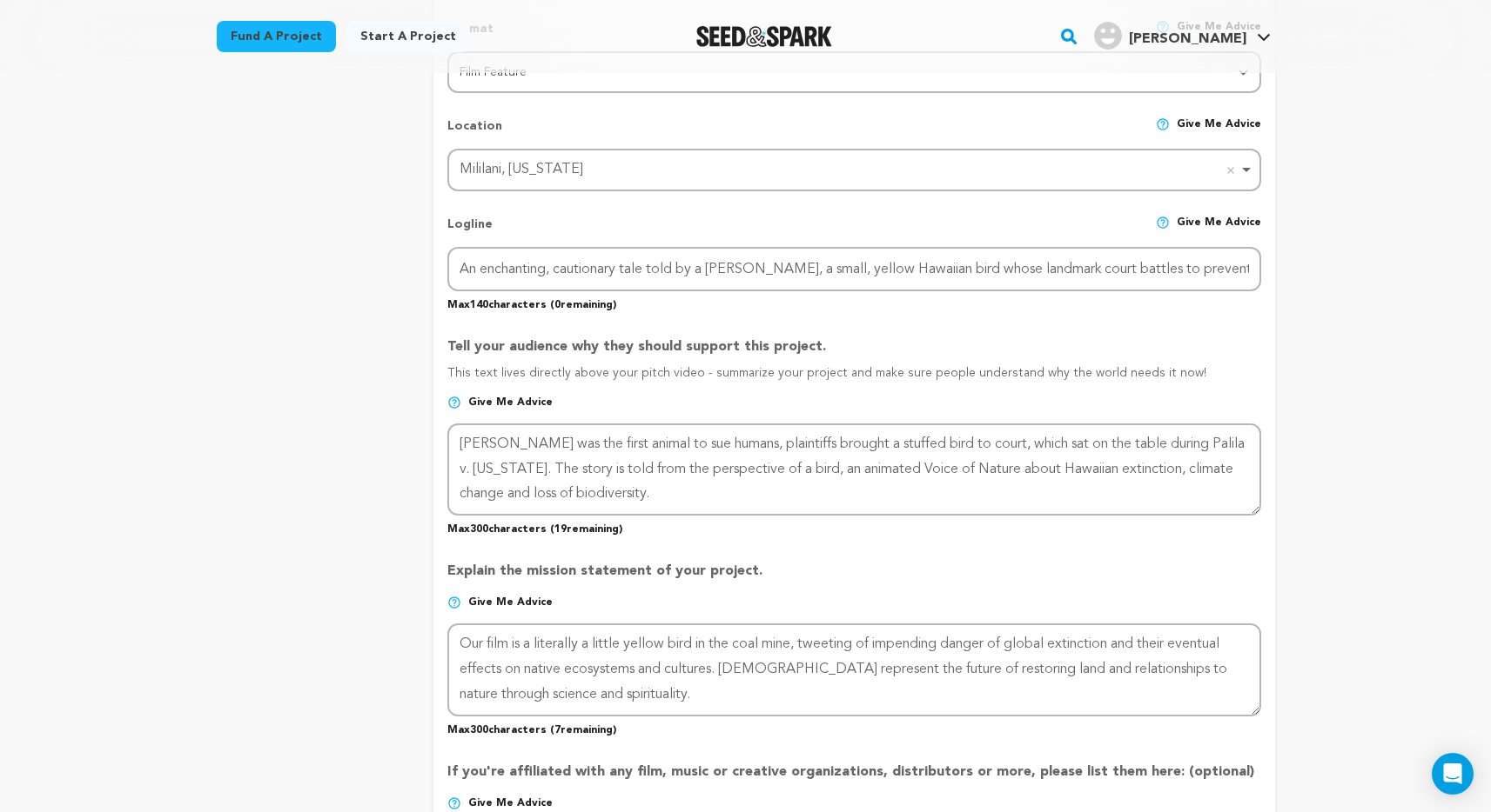
scroll to position [698, 0]
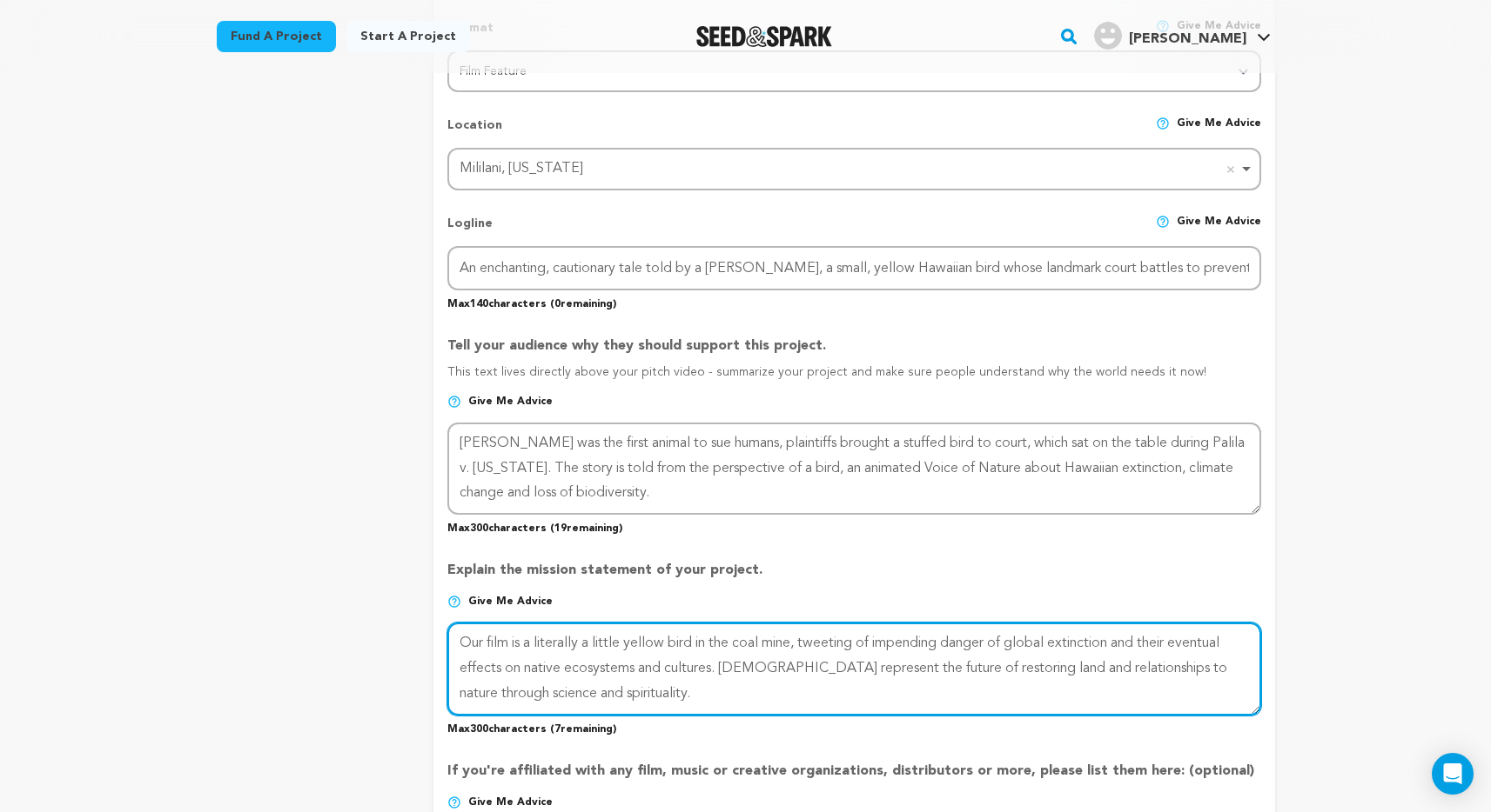
click at [538, 674] on textarea at bounding box center [854, 669] width 812 height 93
click at [538, 673] on textarea at bounding box center [854, 669] width 812 height 93
type textarea "Our film is a literally a little yellow bird in the coal mine, tweeting of impe…"
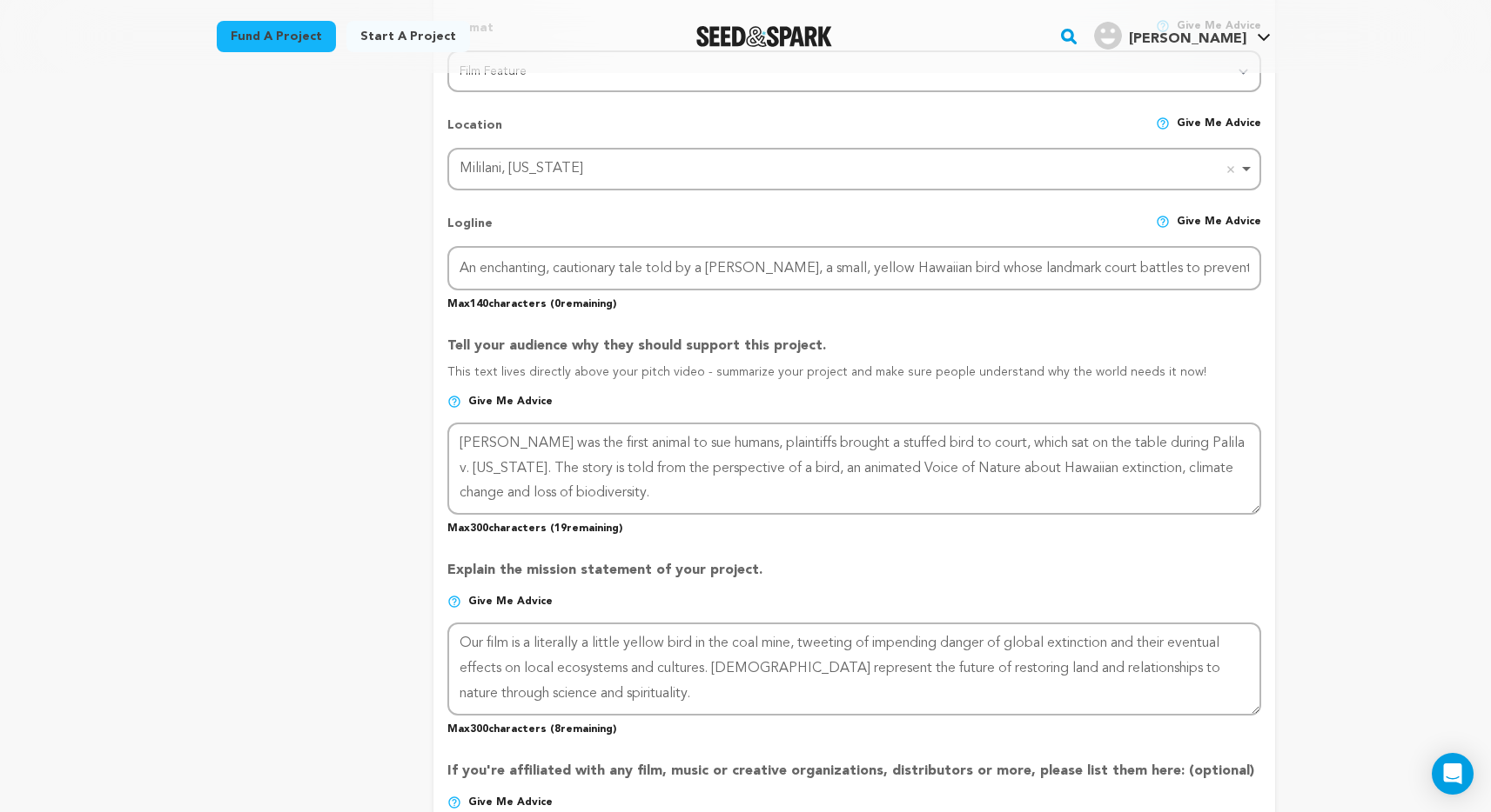
click at [382, 650] on div "project story team social media video & images campaign incentives wishlist" at bounding box center [312, 454] width 190 height 1843
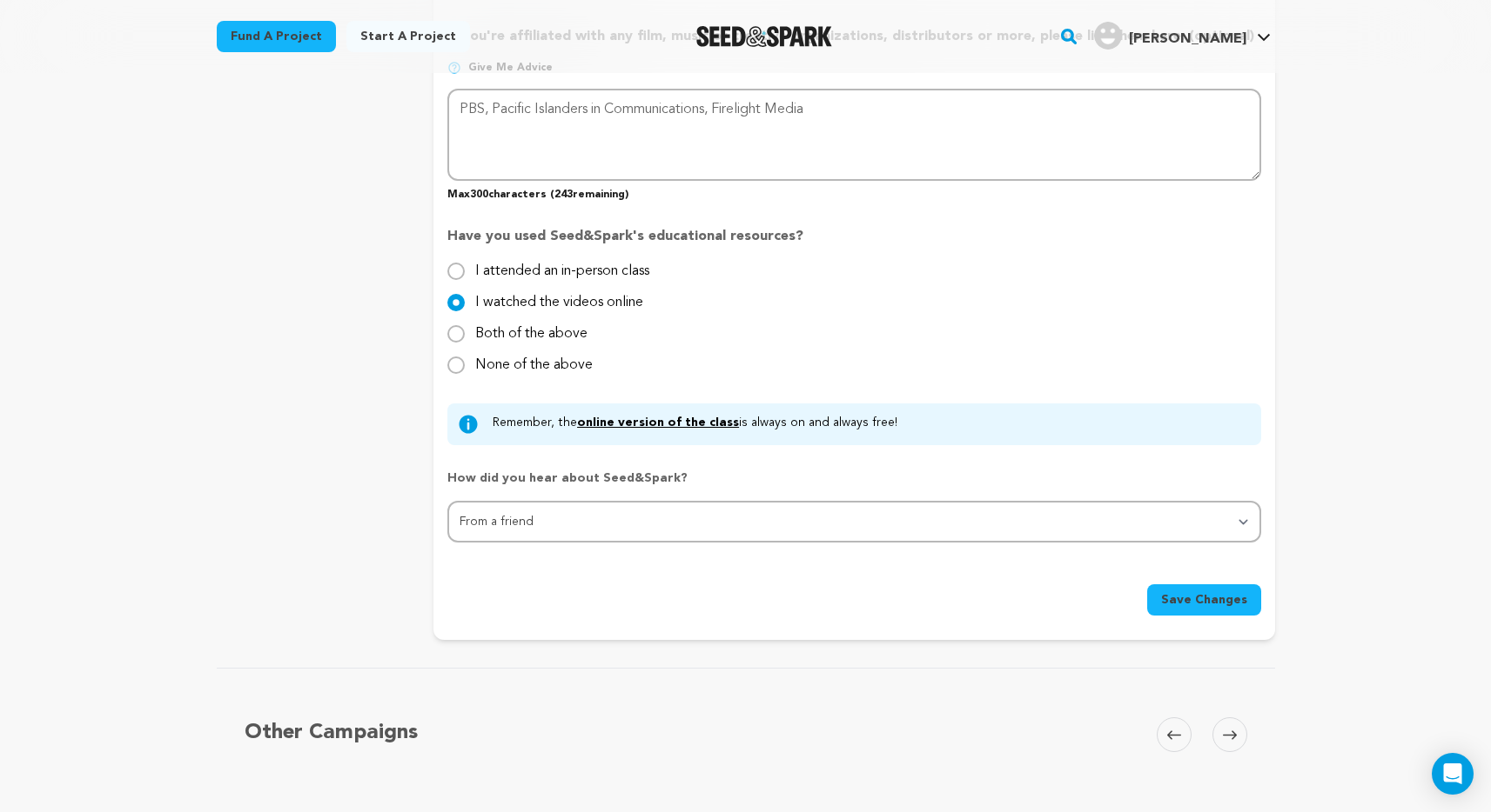
scroll to position [1433, 0]
click at [1216, 595] on span "Save Changes" at bounding box center [1204, 599] width 86 height 18
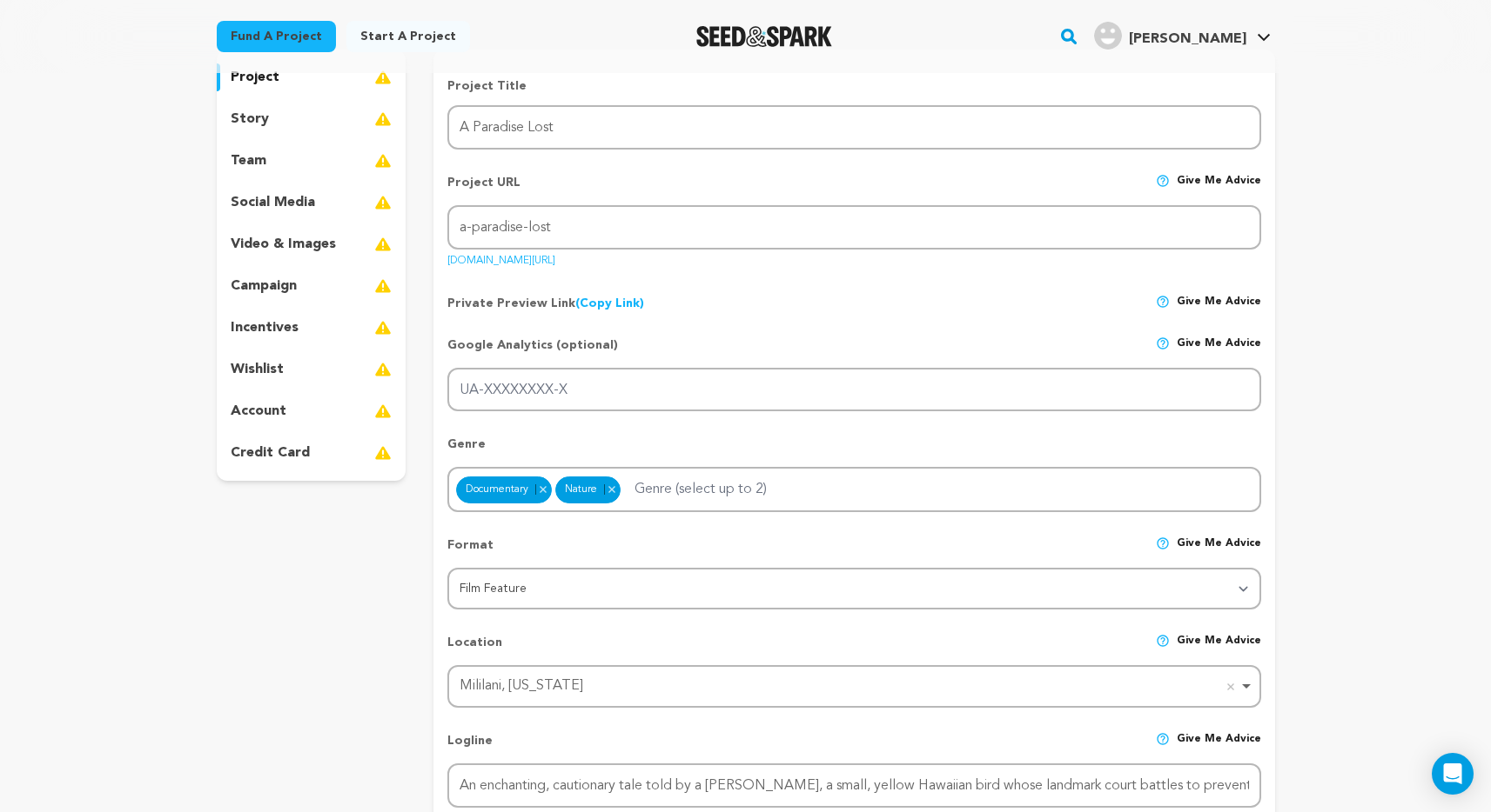
scroll to position [177, 0]
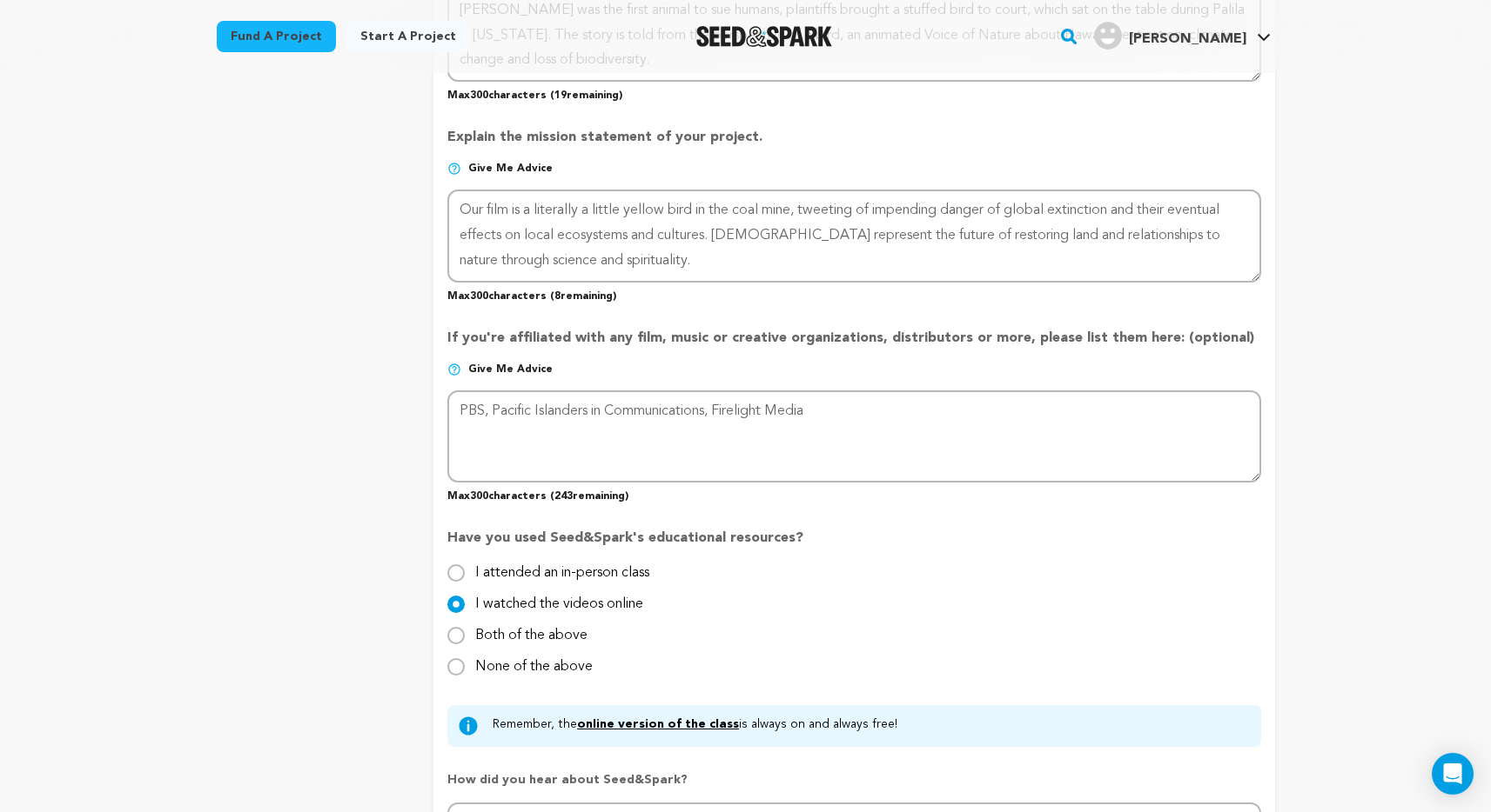
scroll to position [1129, 0]
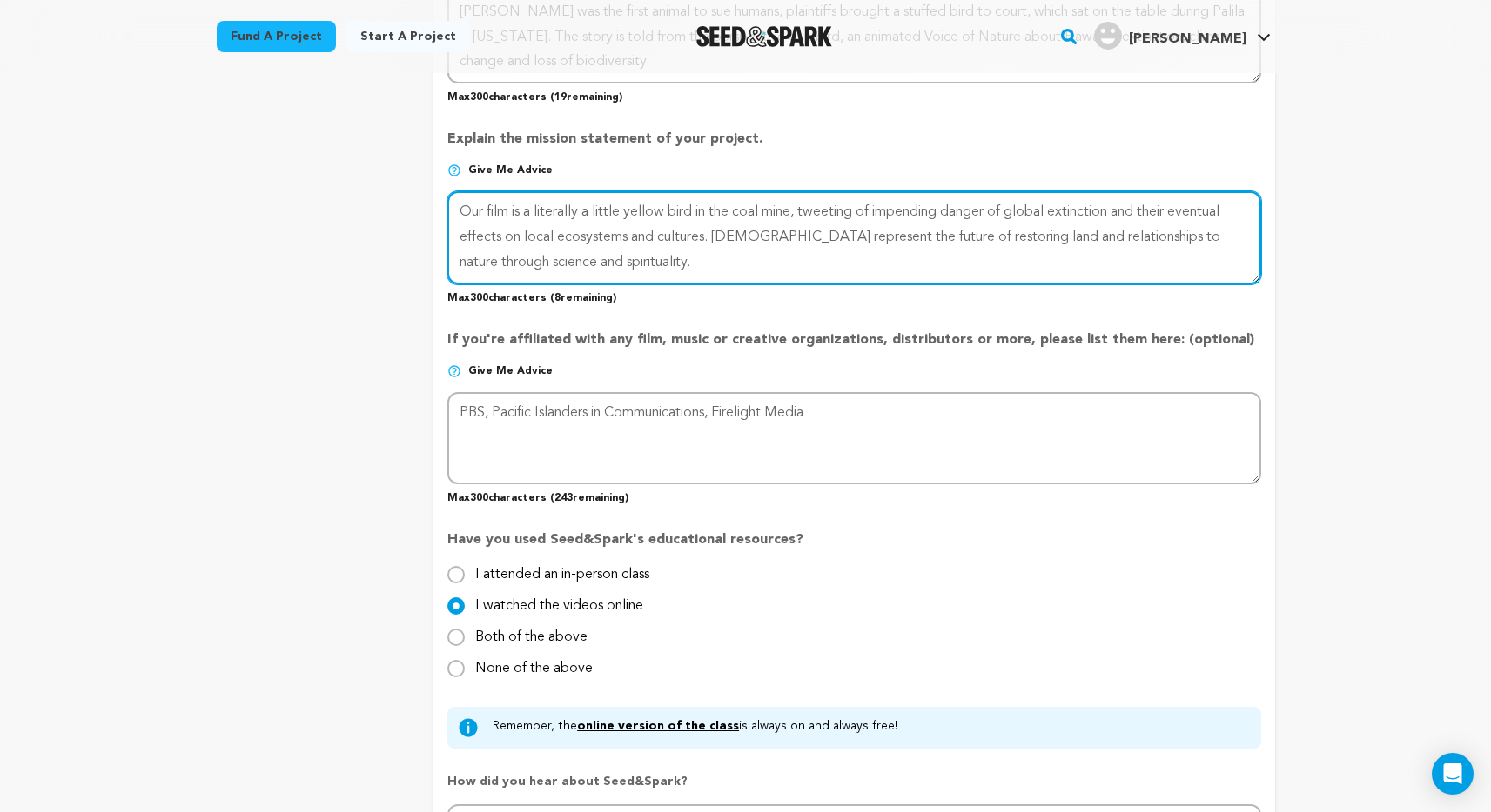
click at [619, 253] on textarea at bounding box center [854, 238] width 812 height 93
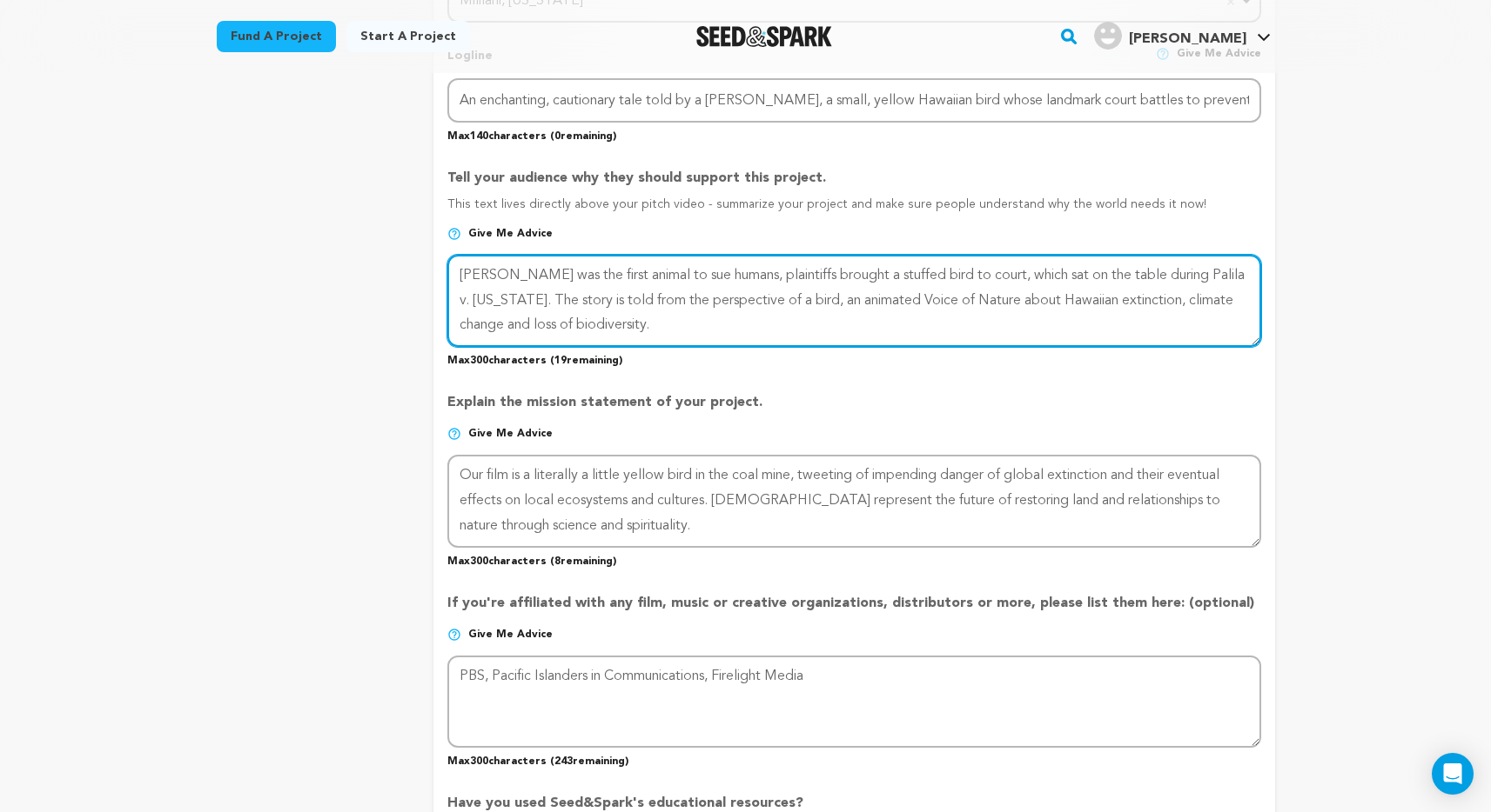
click at [603, 306] on textarea at bounding box center [854, 300] width 812 height 93
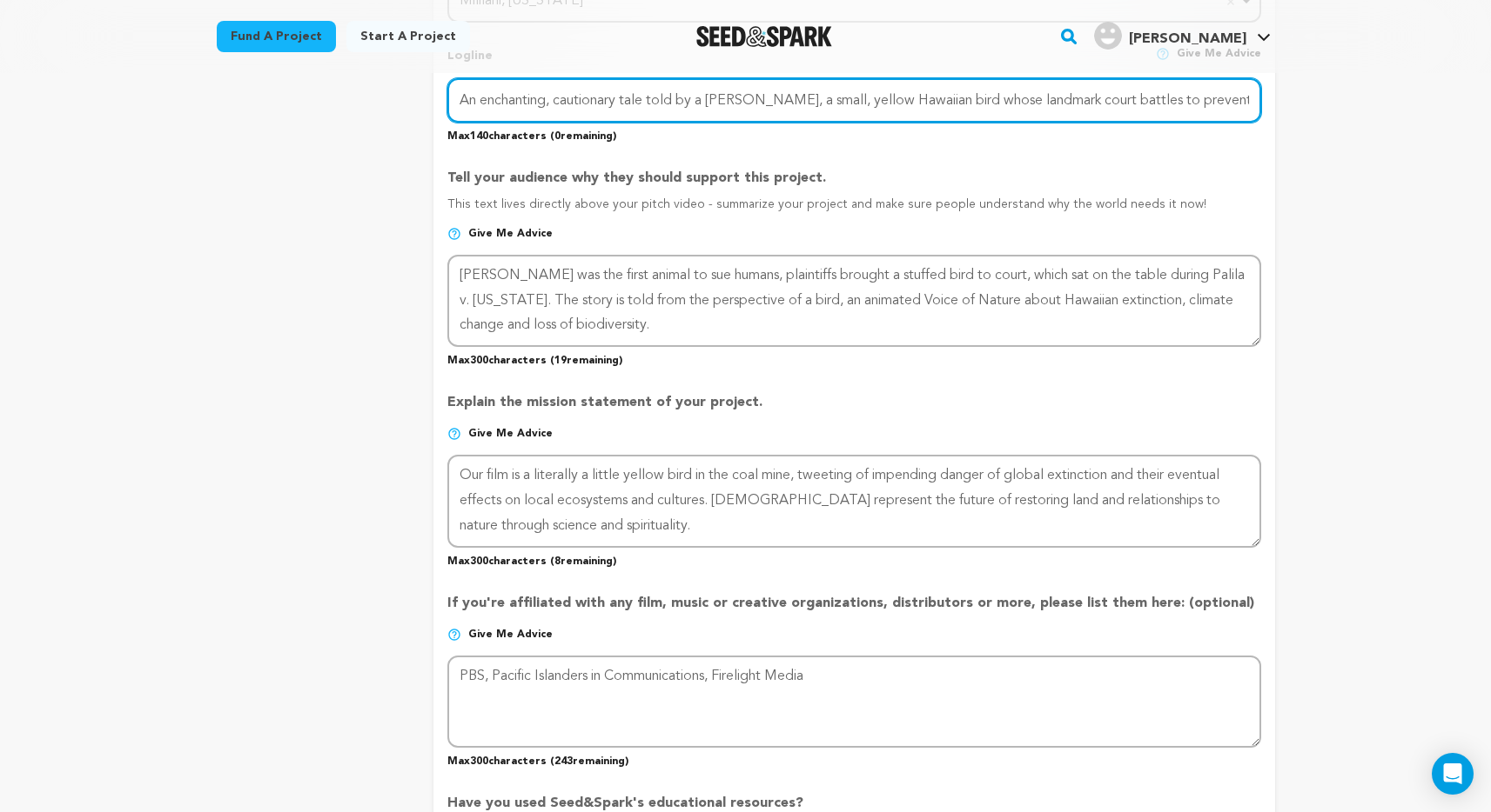
click at [613, 94] on input "An enchanting, cautionary tale told by a Palila, a small, yellow Hawaiian bird …" at bounding box center [854, 100] width 812 height 44
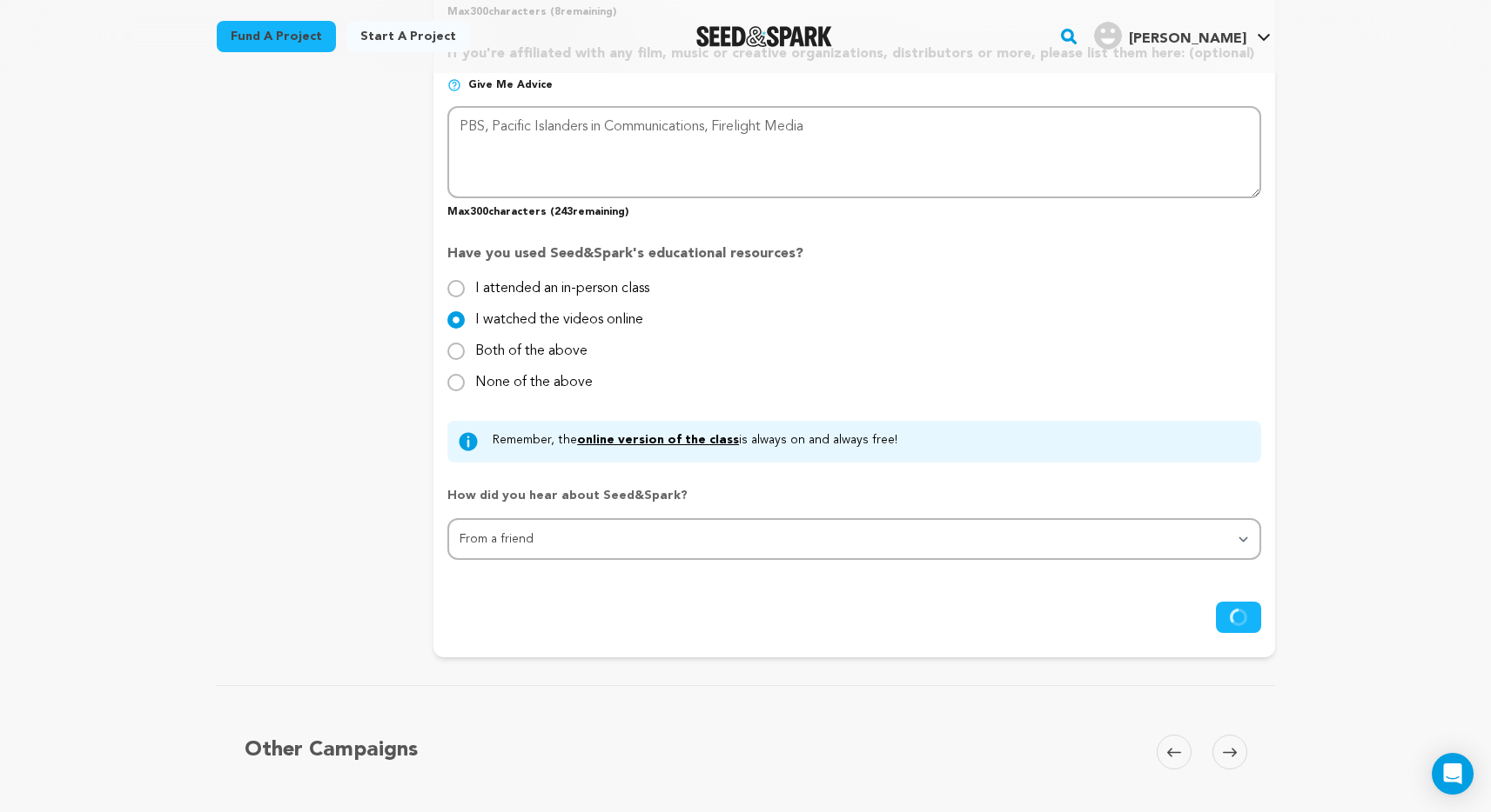
scroll to position [1410, 0]
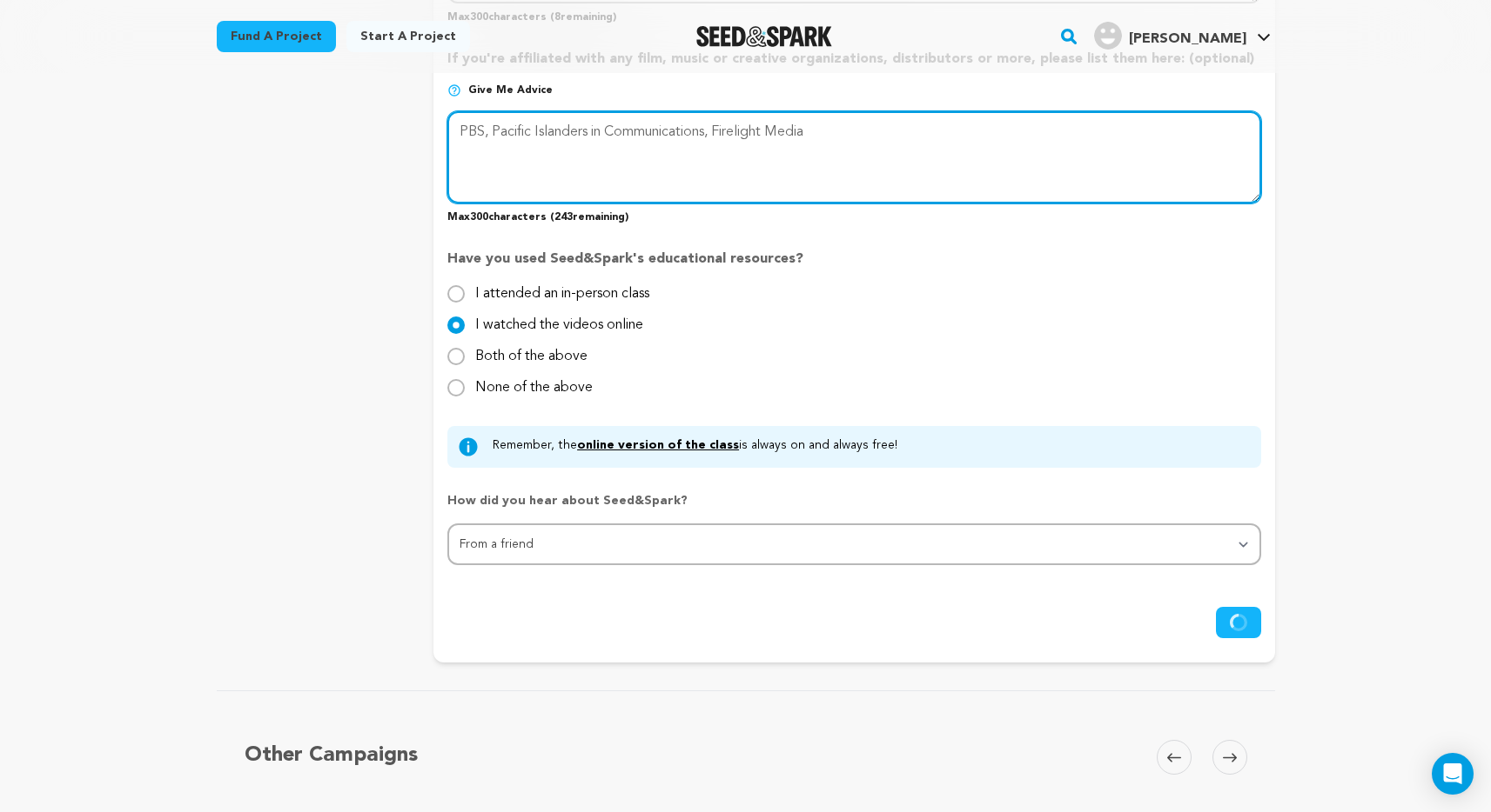
click at [508, 121] on textarea at bounding box center [854, 157] width 812 height 93
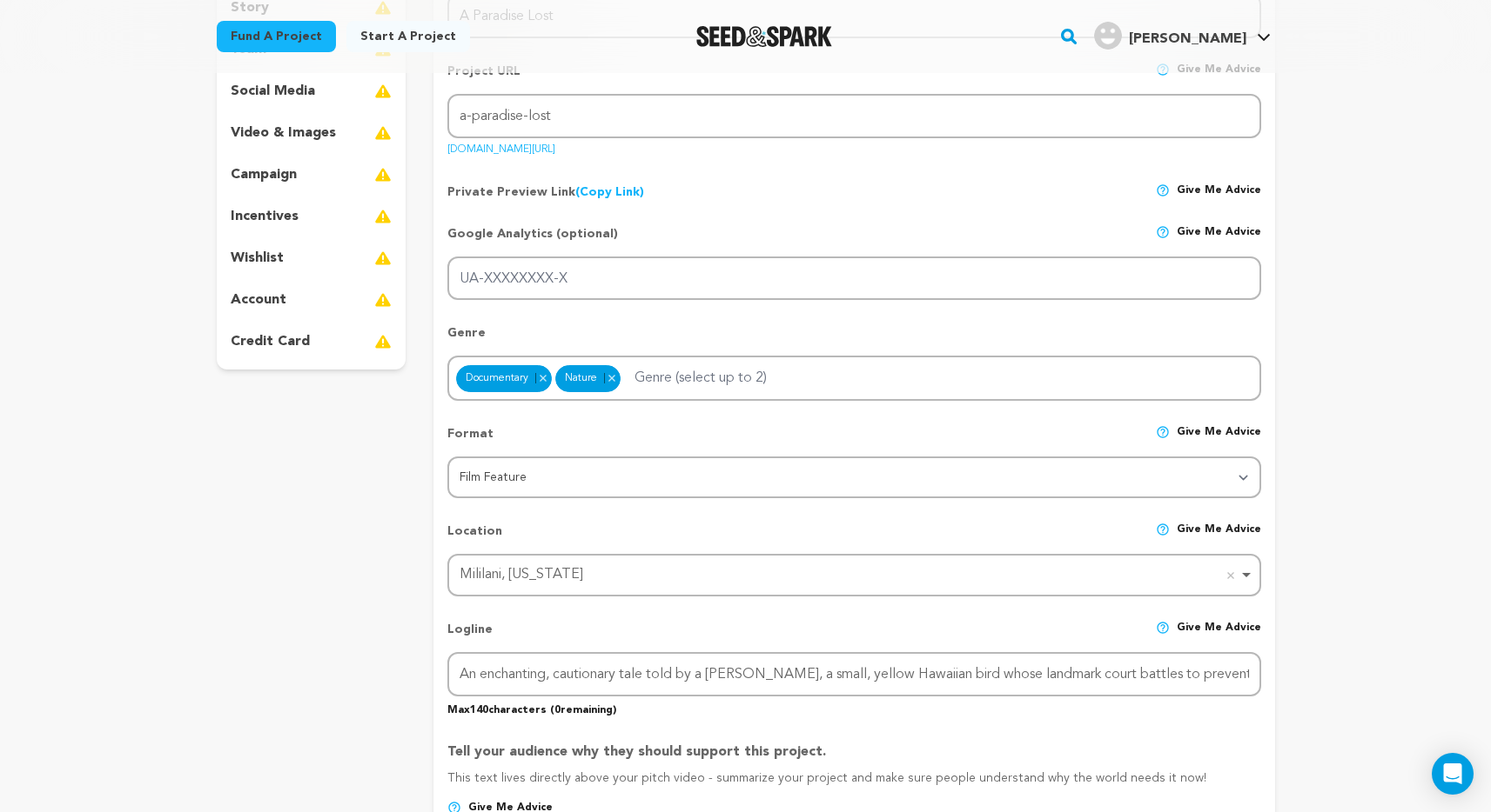
scroll to position [292, 0]
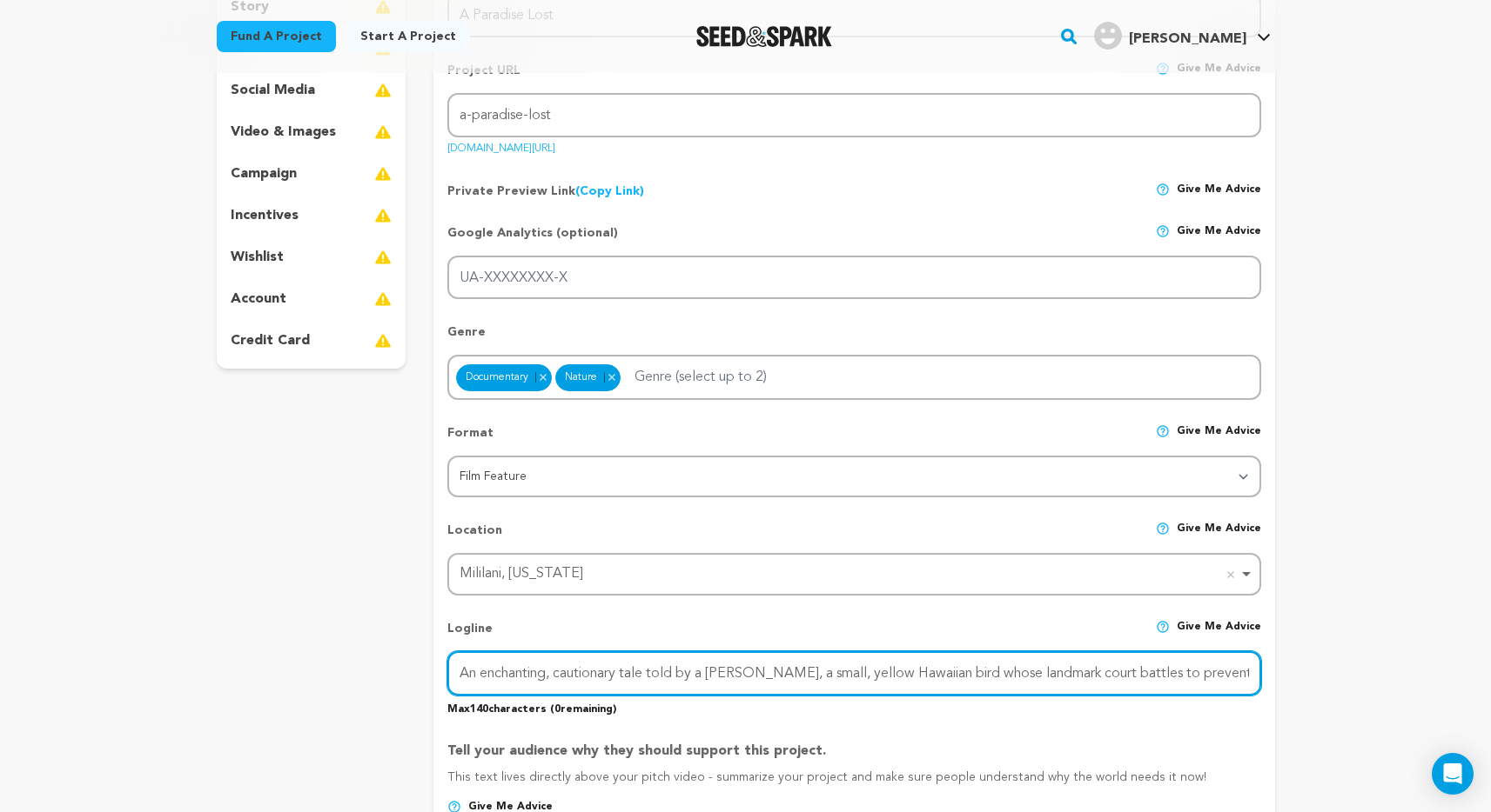
click at [563, 672] on input "An enchanting, cautionary tale told by a Palila, a small, yellow Hawaiian bird …" at bounding box center [854, 673] width 812 height 44
paste input "of a rare bird whose landmark court battles prevented its species’ extinction."
type input "An enchanting, cautionary tale of a rare bird whose landmark court battles prev…"
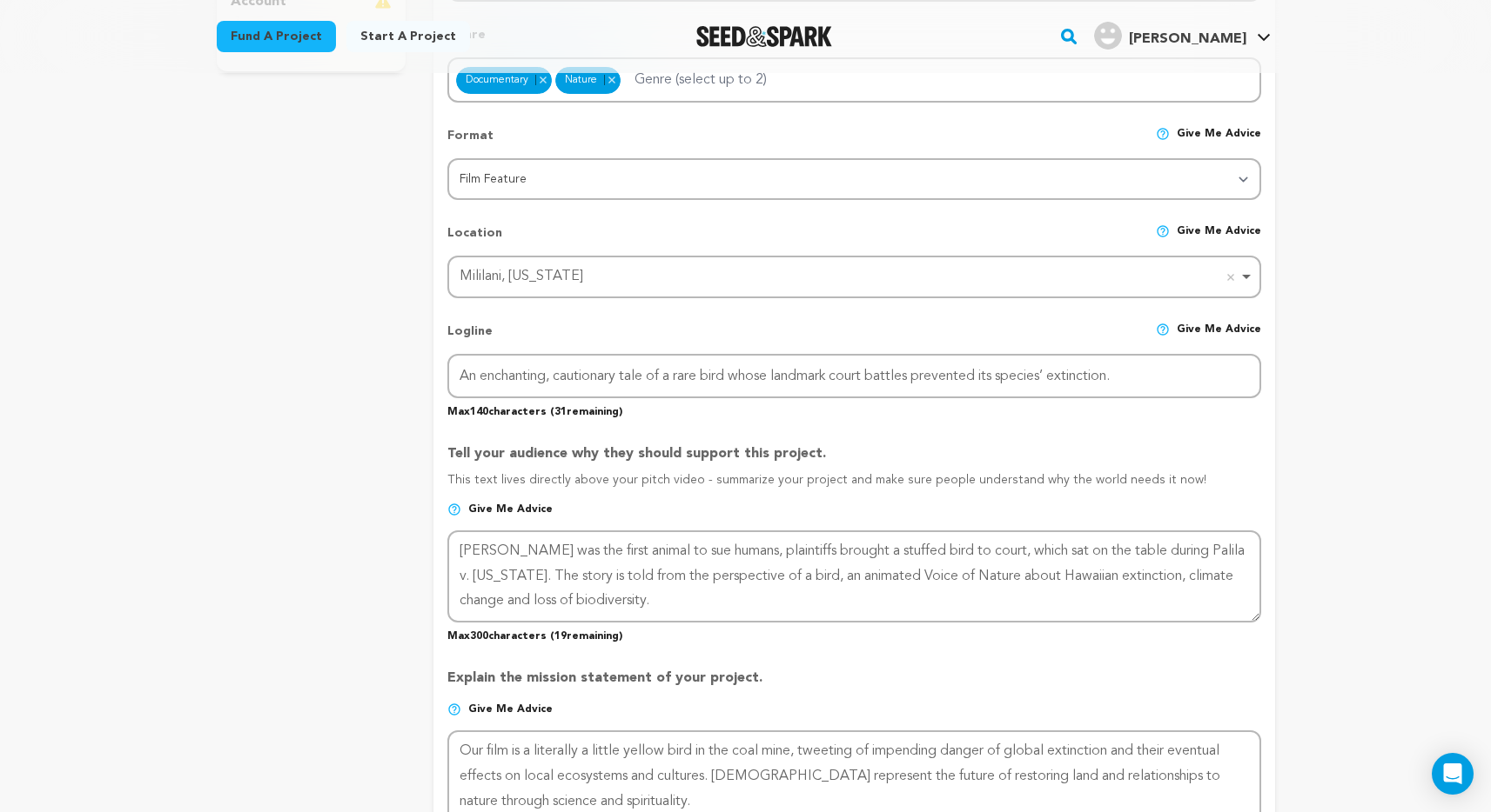
scroll to position [936, 0]
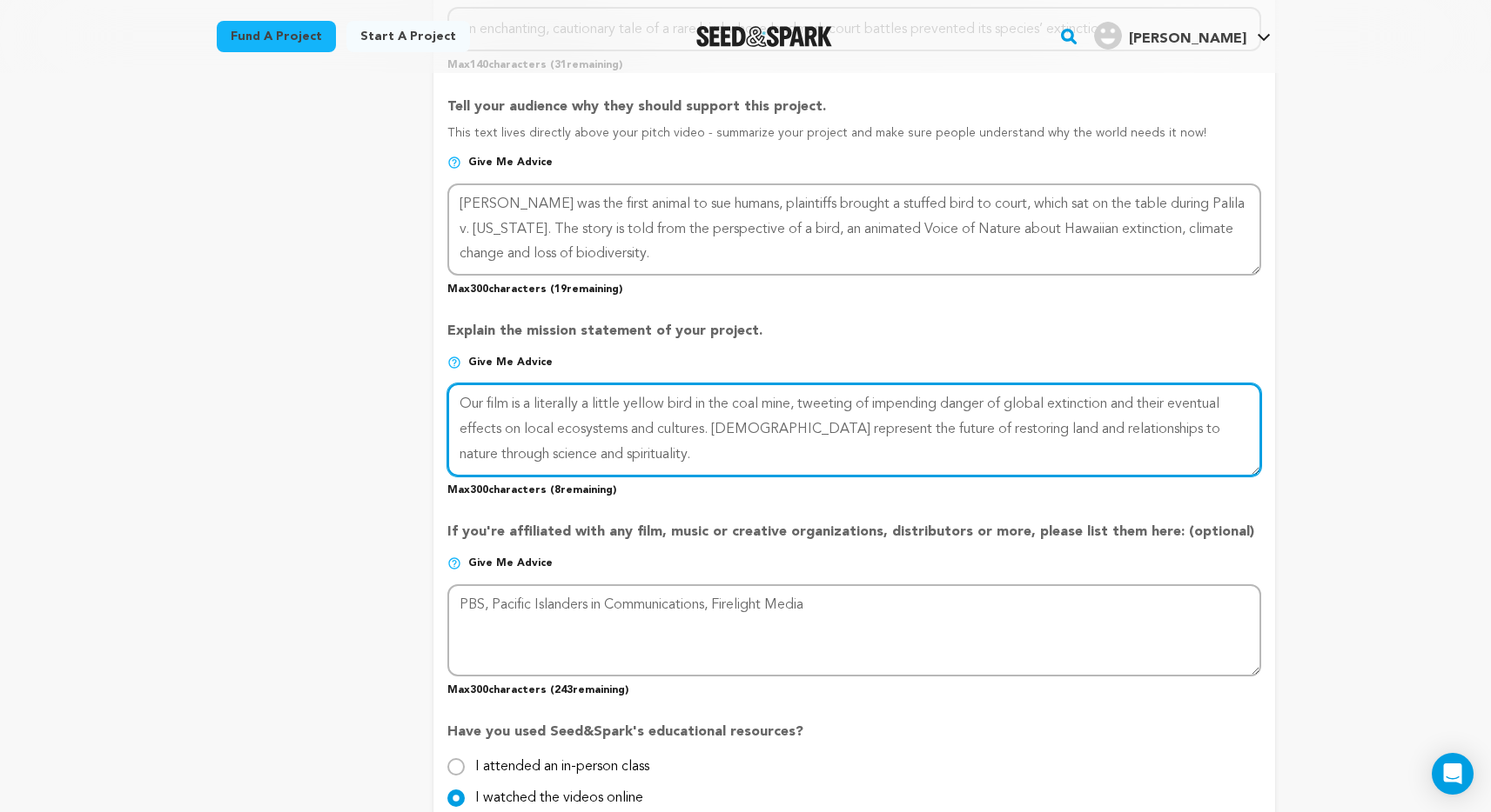
click at [613, 457] on textarea at bounding box center [854, 429] width 812 height 93
paste textarea "literally a little yellow bird in the coal mine, tweeting of impending danger o…"
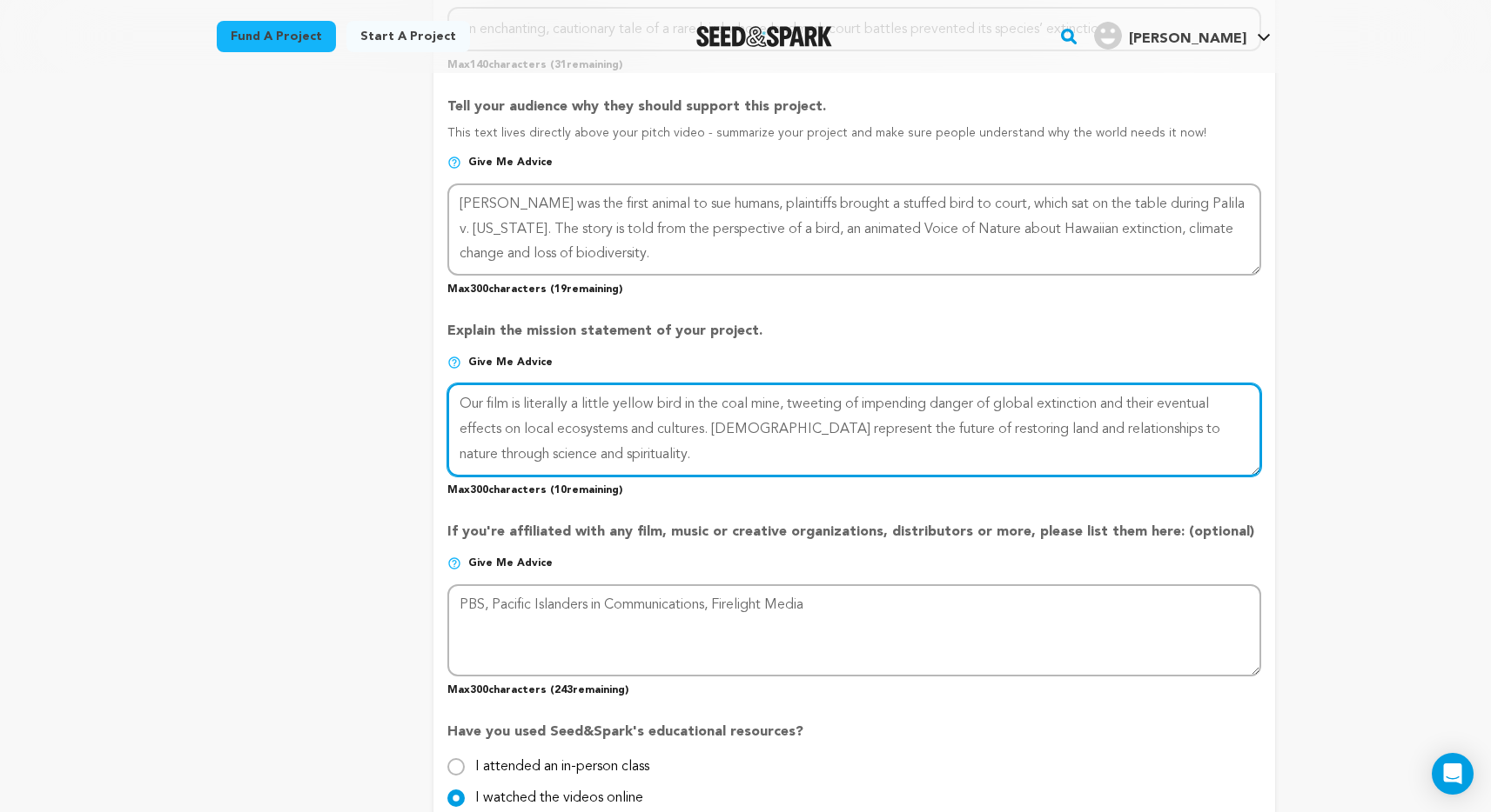
type textarea "Our film is literally a little yellow bird in the coal mine, tweeting of impend…"
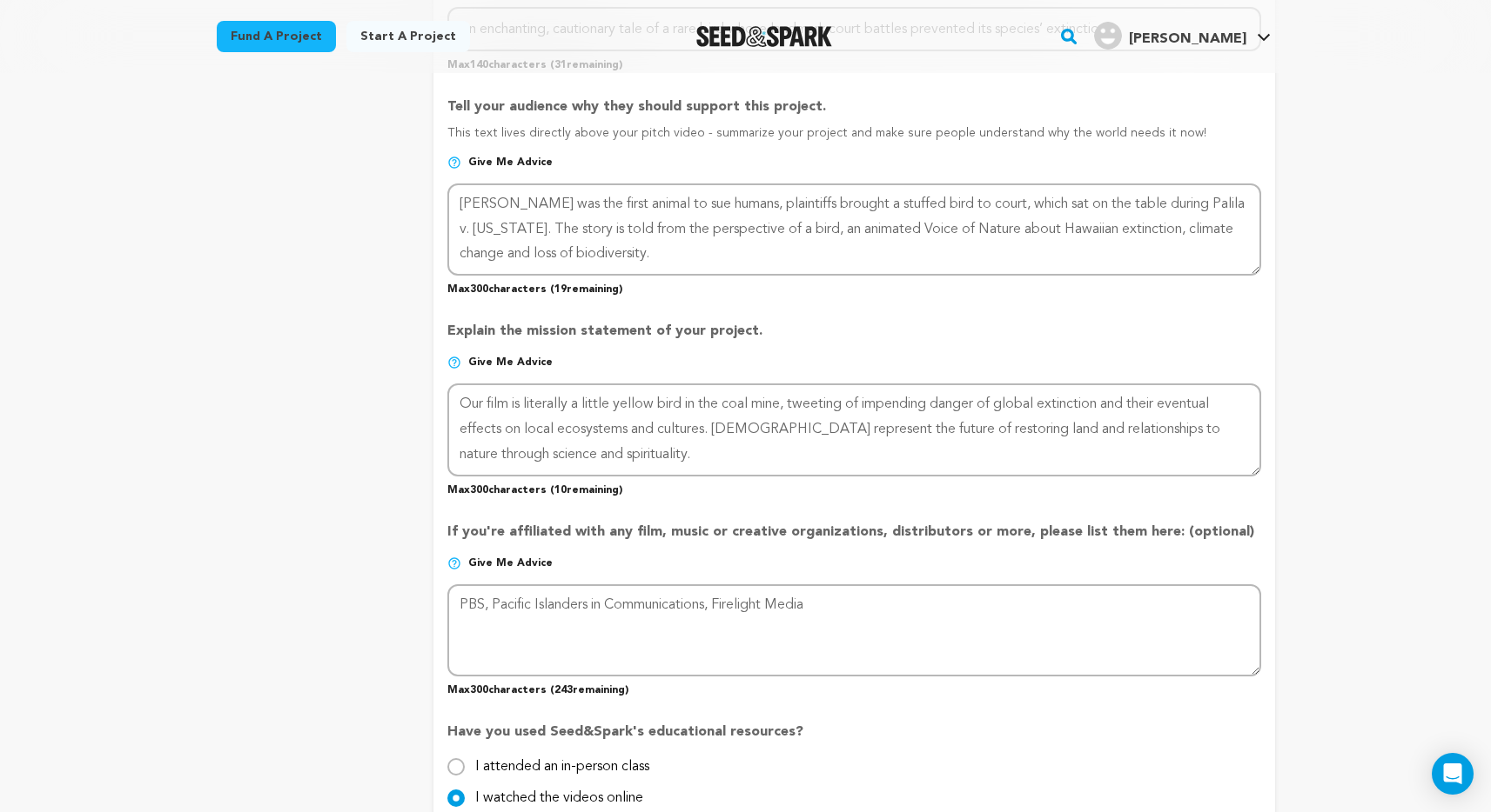
click at [1455, 489] on div "Back to Project Dashboard Edit Project Submit For feedback Submit For feedback …" at bounding box center [745, 478] width 1491 height 2683
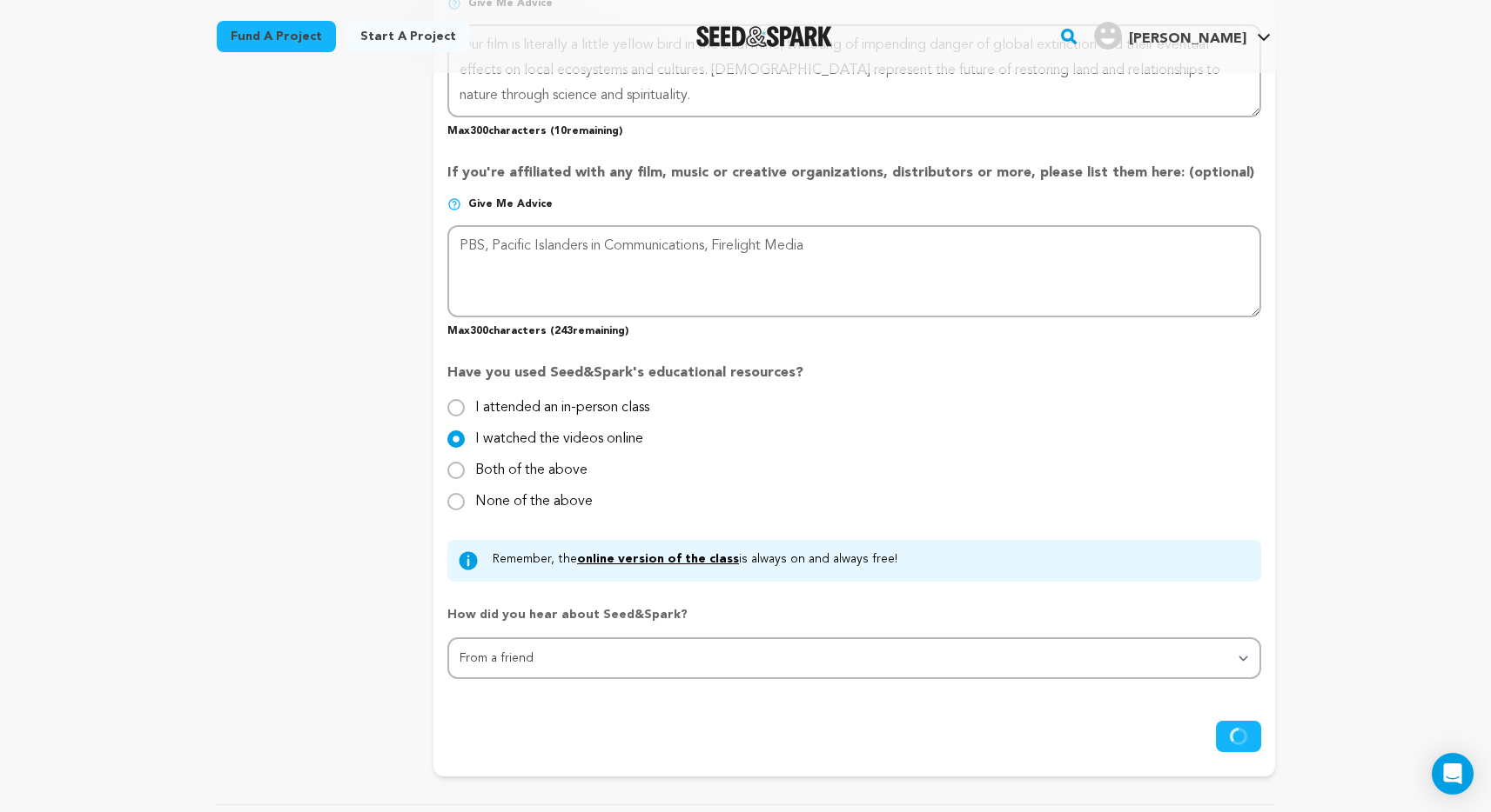
scroll to position [1728, 0]
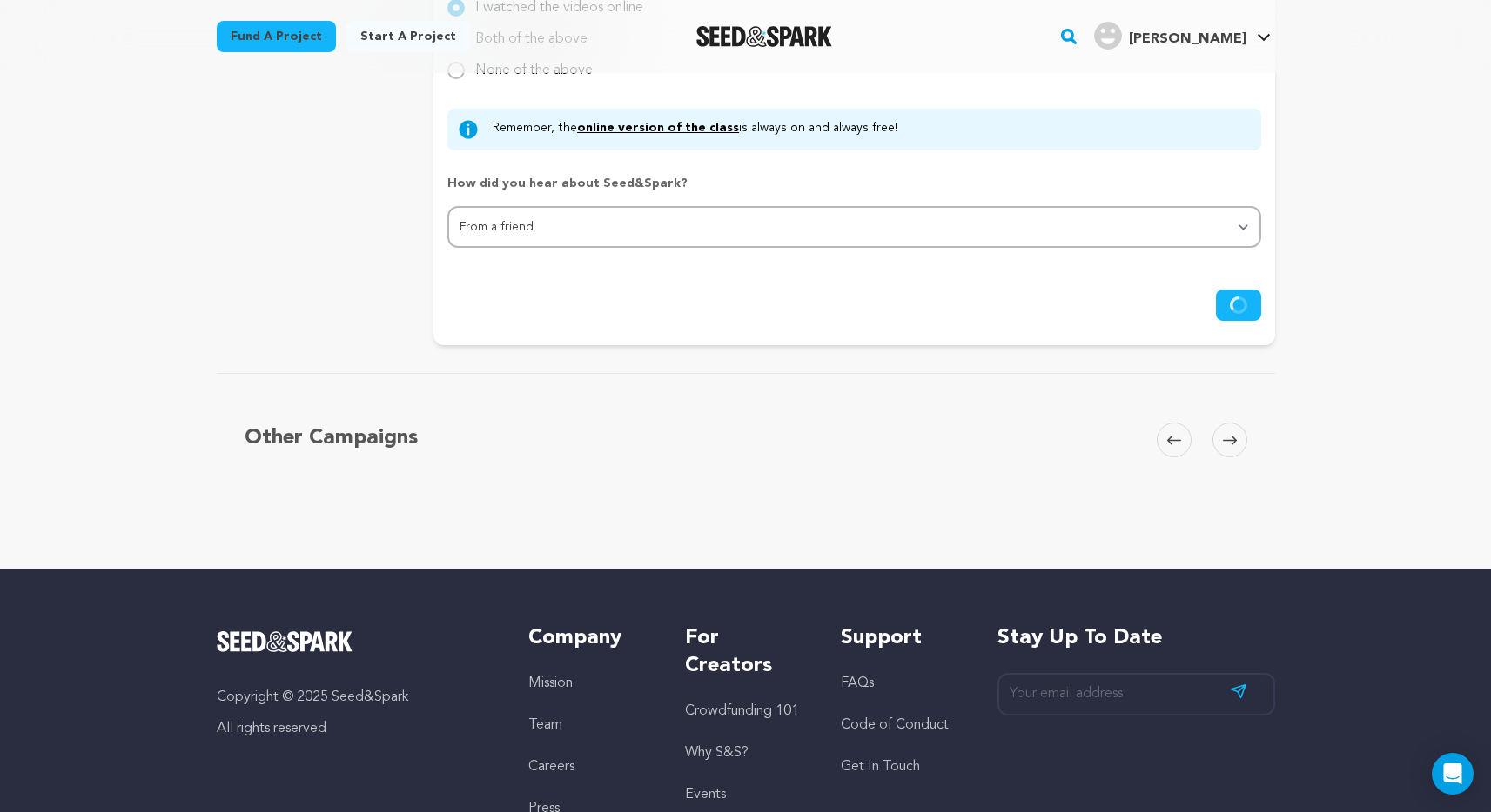
click at [1233, 294] on button "Save Changes" at bounding box center [1238, 305] width 45 height 31
click at [1235, 297] on icon "submit" at bounding box center [1238, 305] width 18 height 18
click at [1226, 428] on span at bounding box center [1229, 440] width 35 height 35
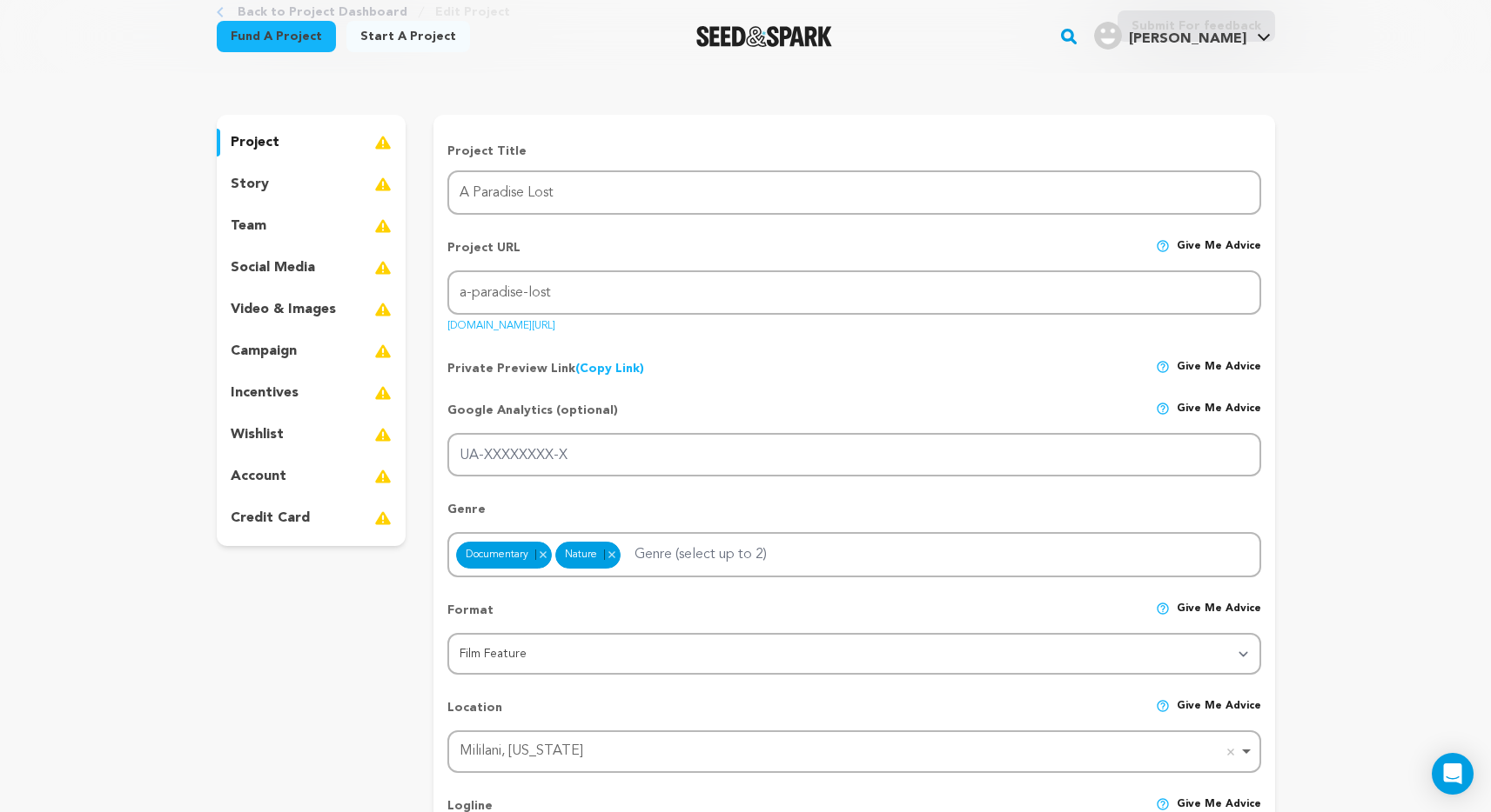
scroll to position [107, 0]
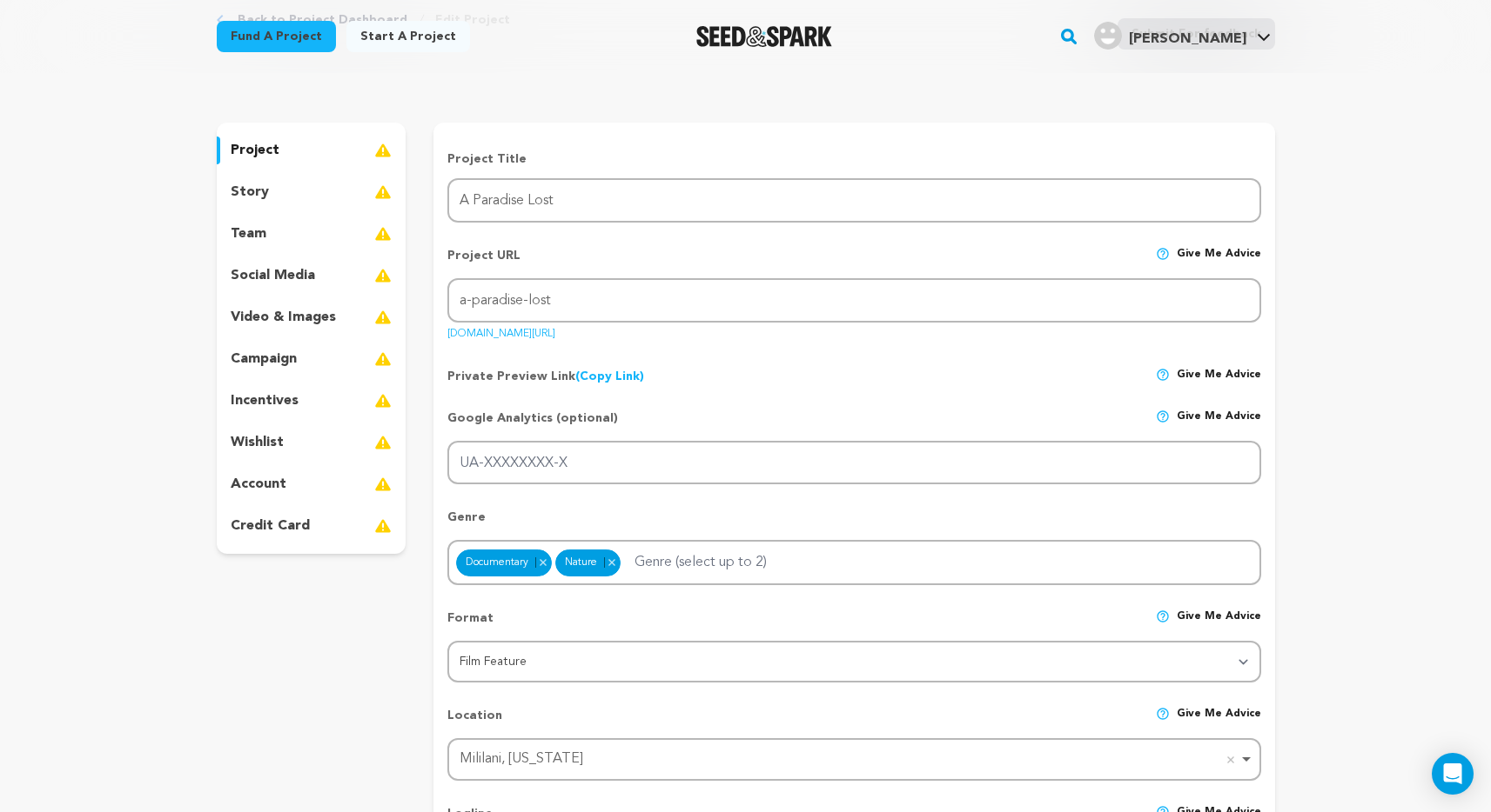
click at [304, 198] on div "story" at bounding box center [312, 193] width 190 height 28
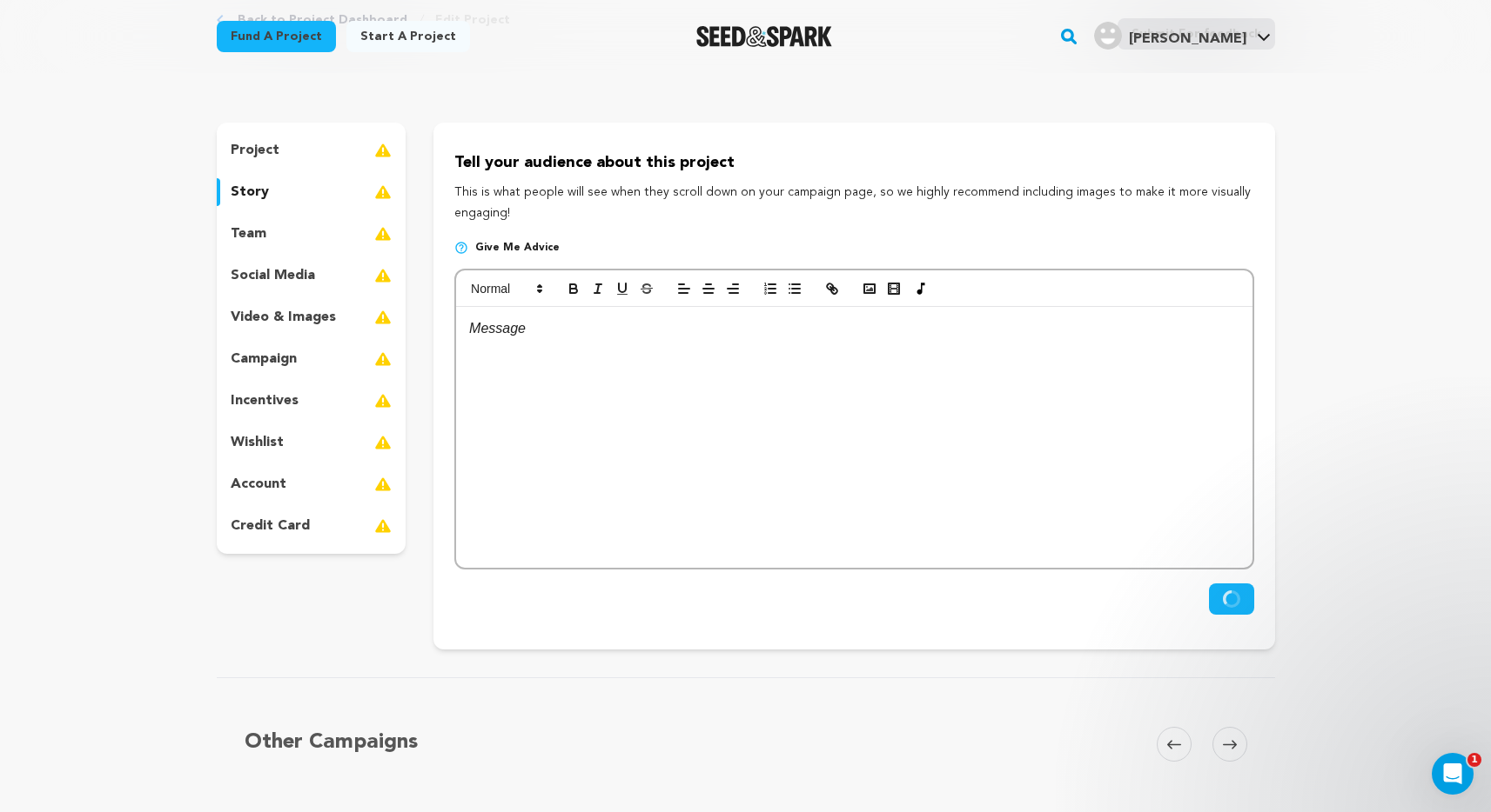
click at [292, 162] on div "project" at bounding box center [312, 151] width 190 height 28
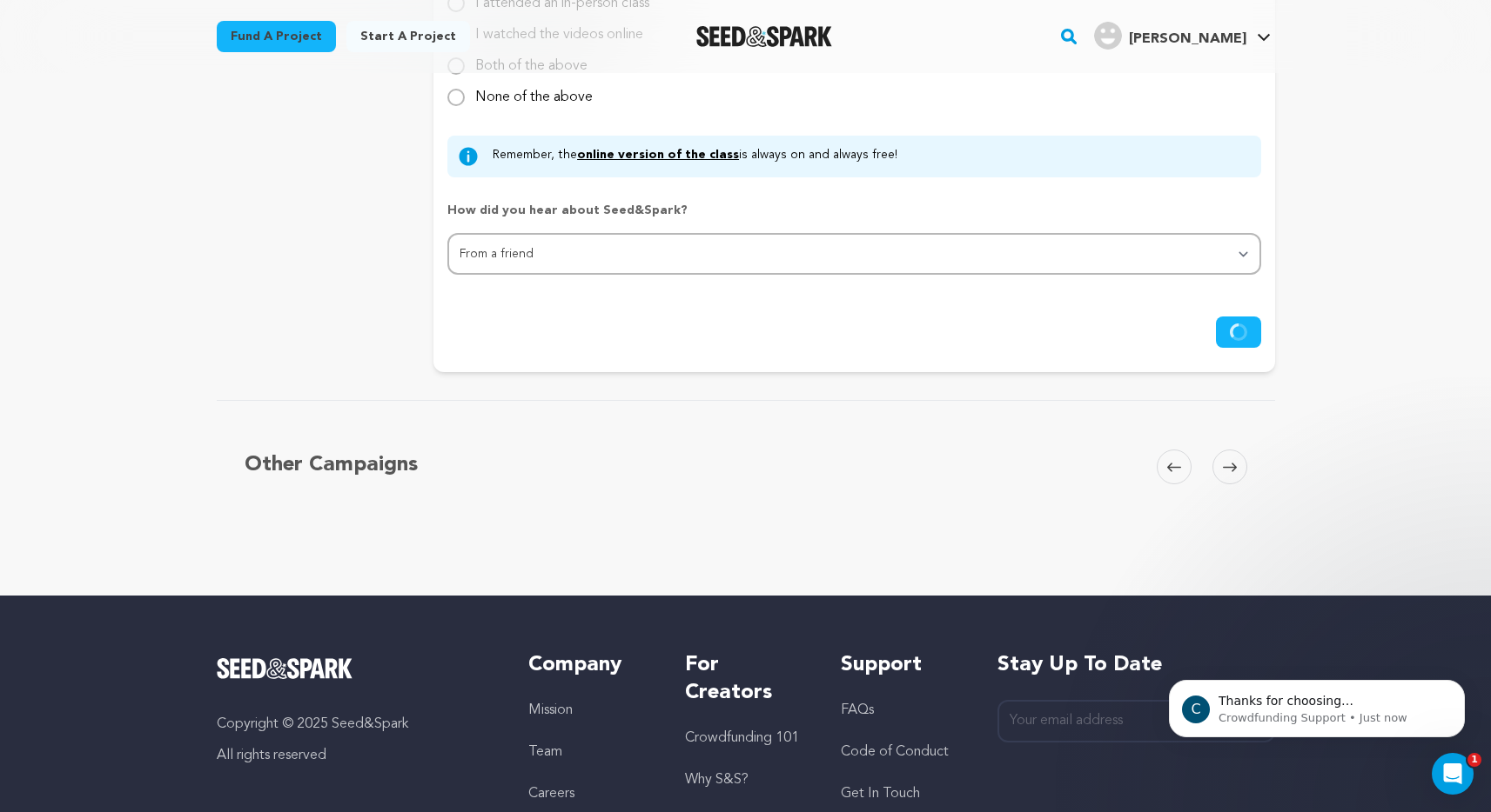
scroll to position [1680, 0]
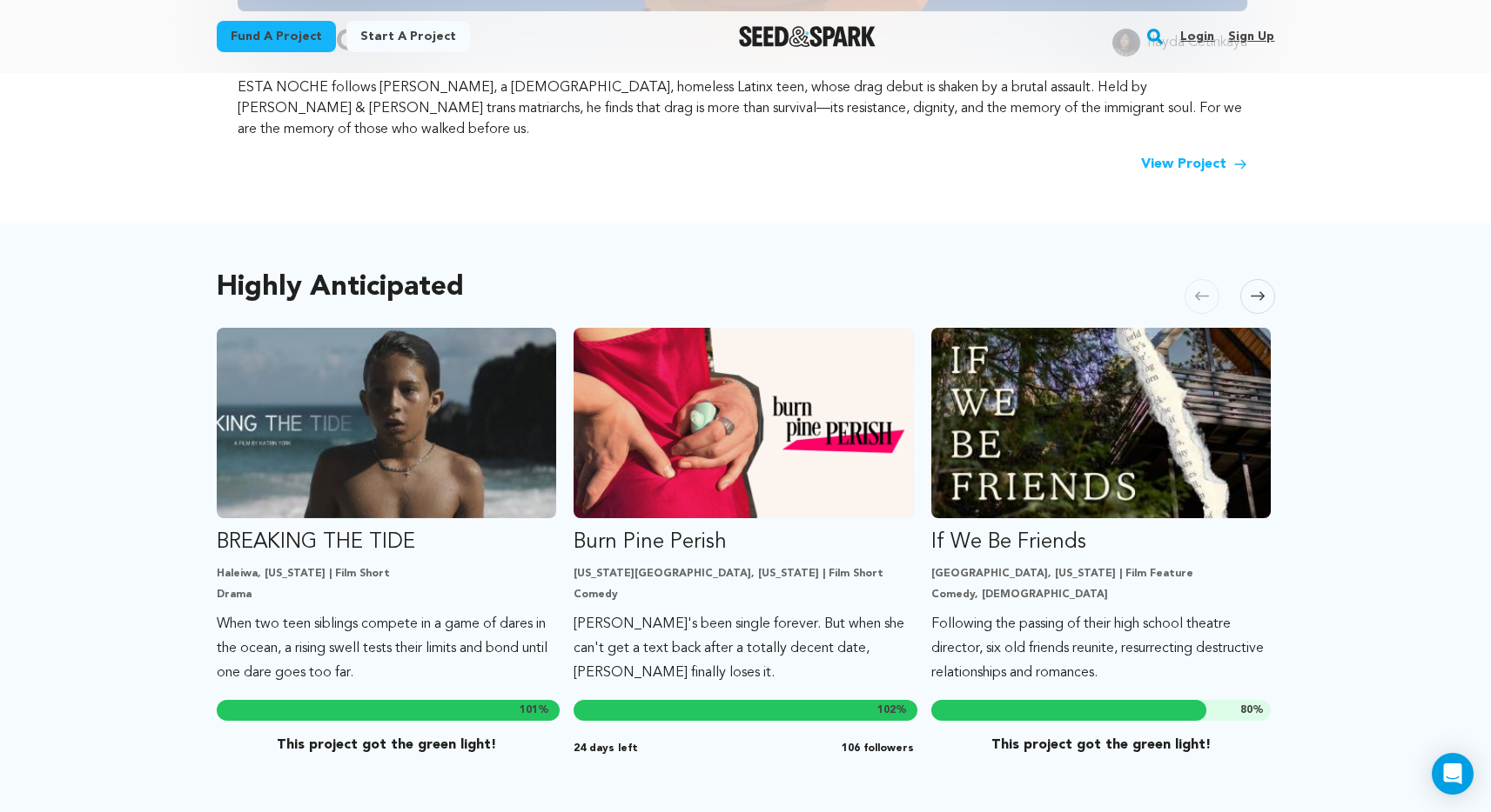
scroll to position [752, 0]
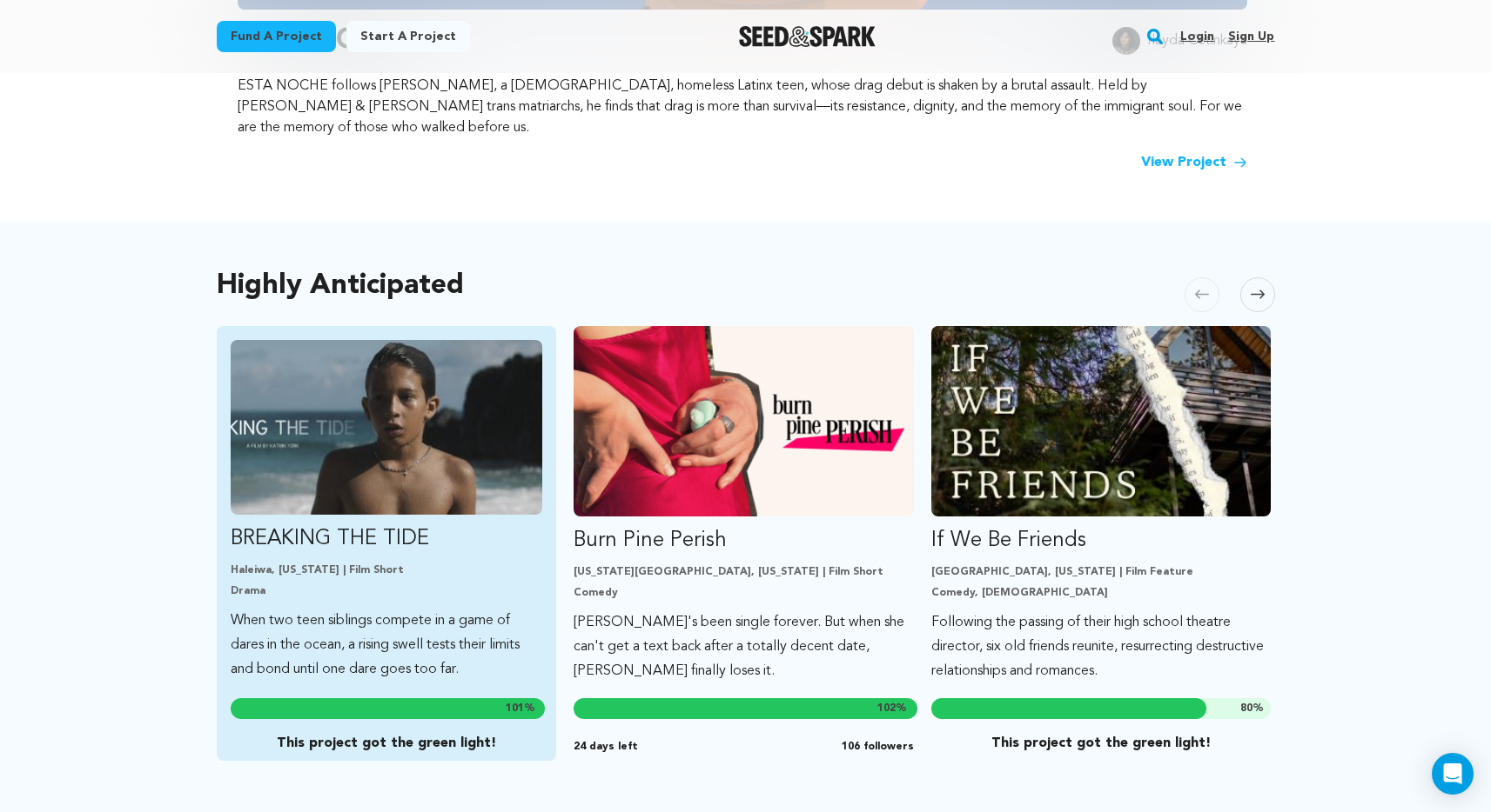
click at [503, 390] on img "Fund BREAKING THE TIDE" at bounding box center [387, 428] width 313 height 175
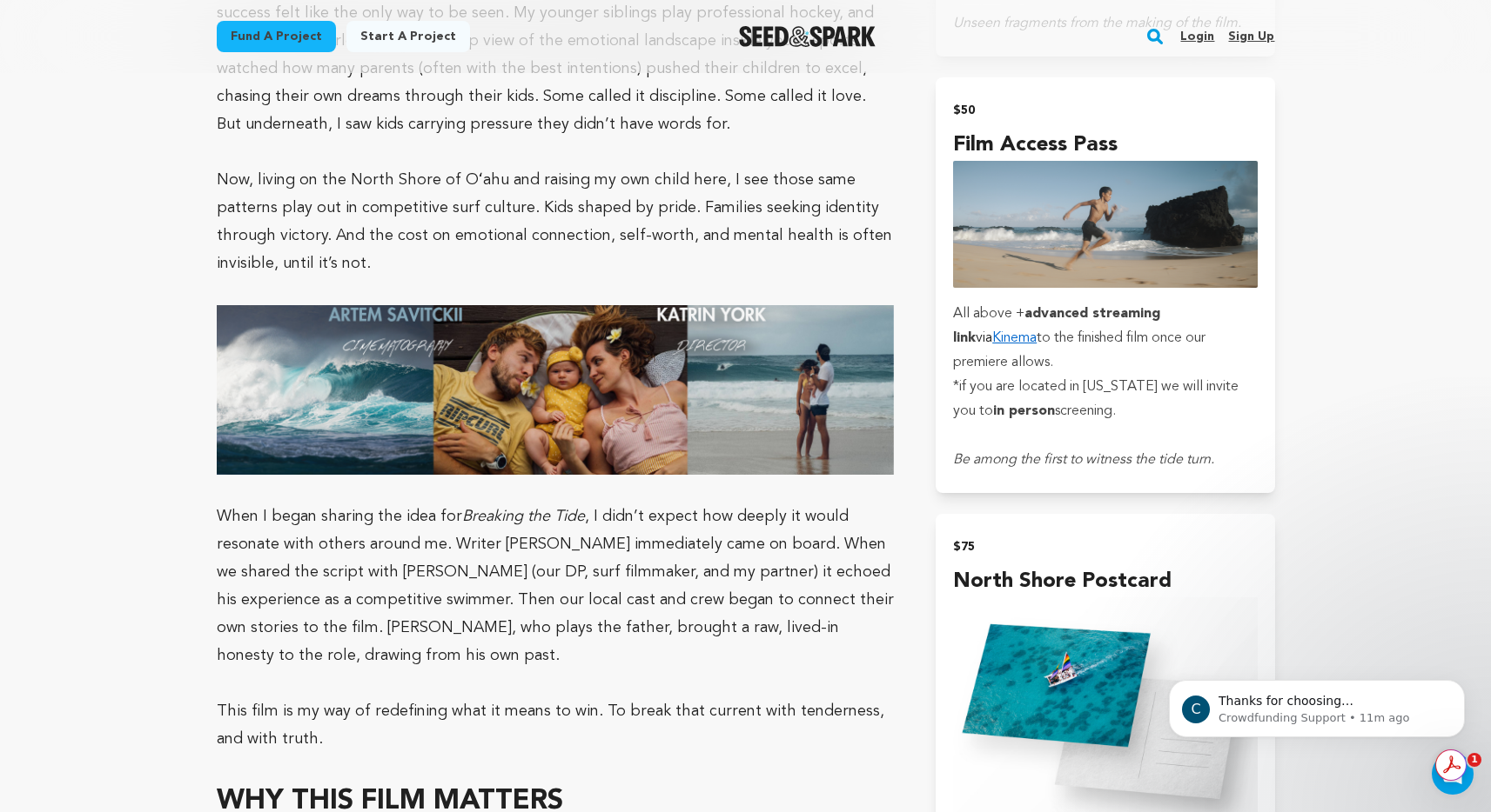
scroll to position [2680, 0]
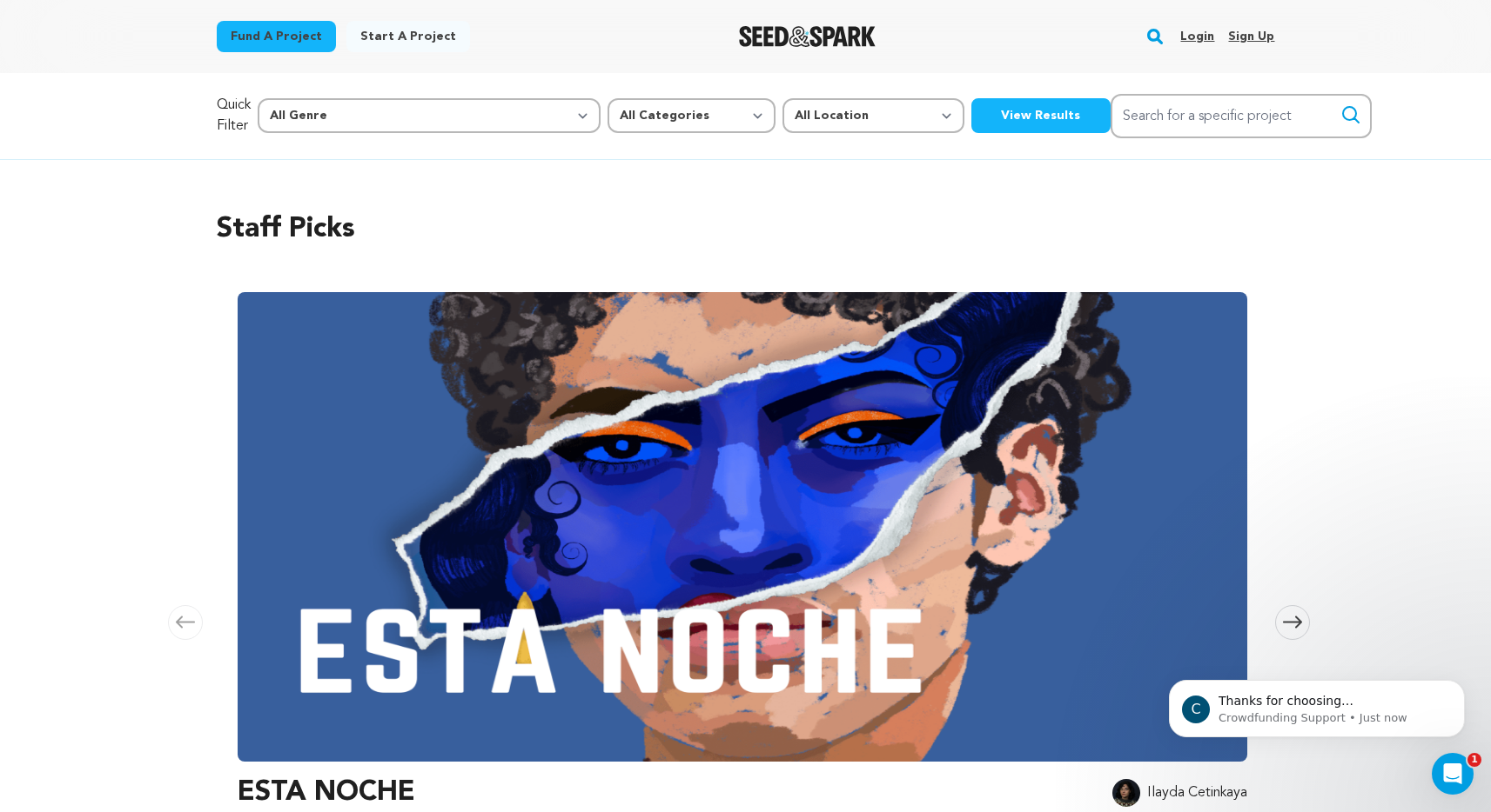
click at [1197, 36] on link "Login" at bounding box center [1197, 36] width 34 height 28
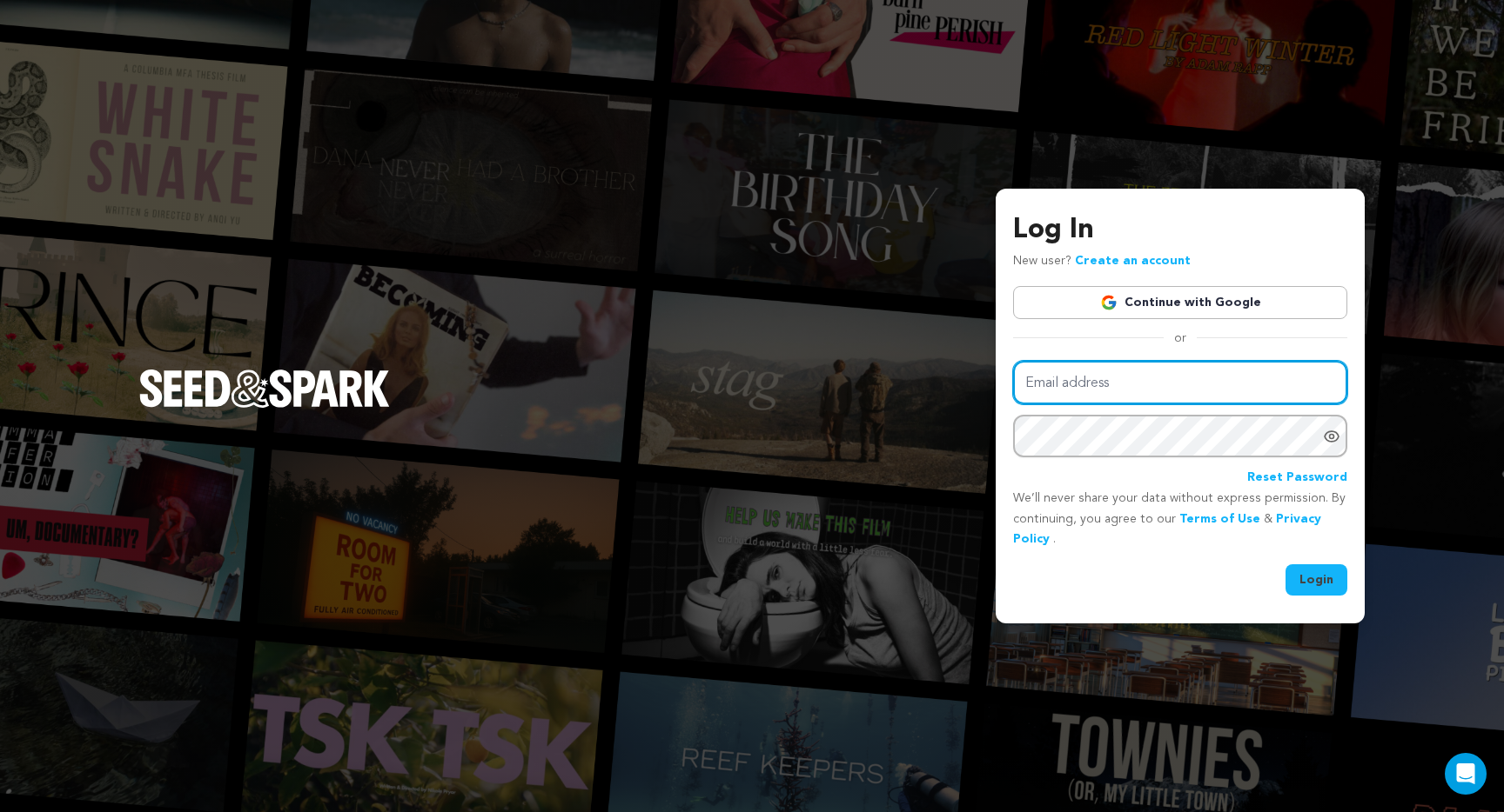
click at [1097, 373] on input "Email address" at bounding box center [1179, 383] width 334 height 44
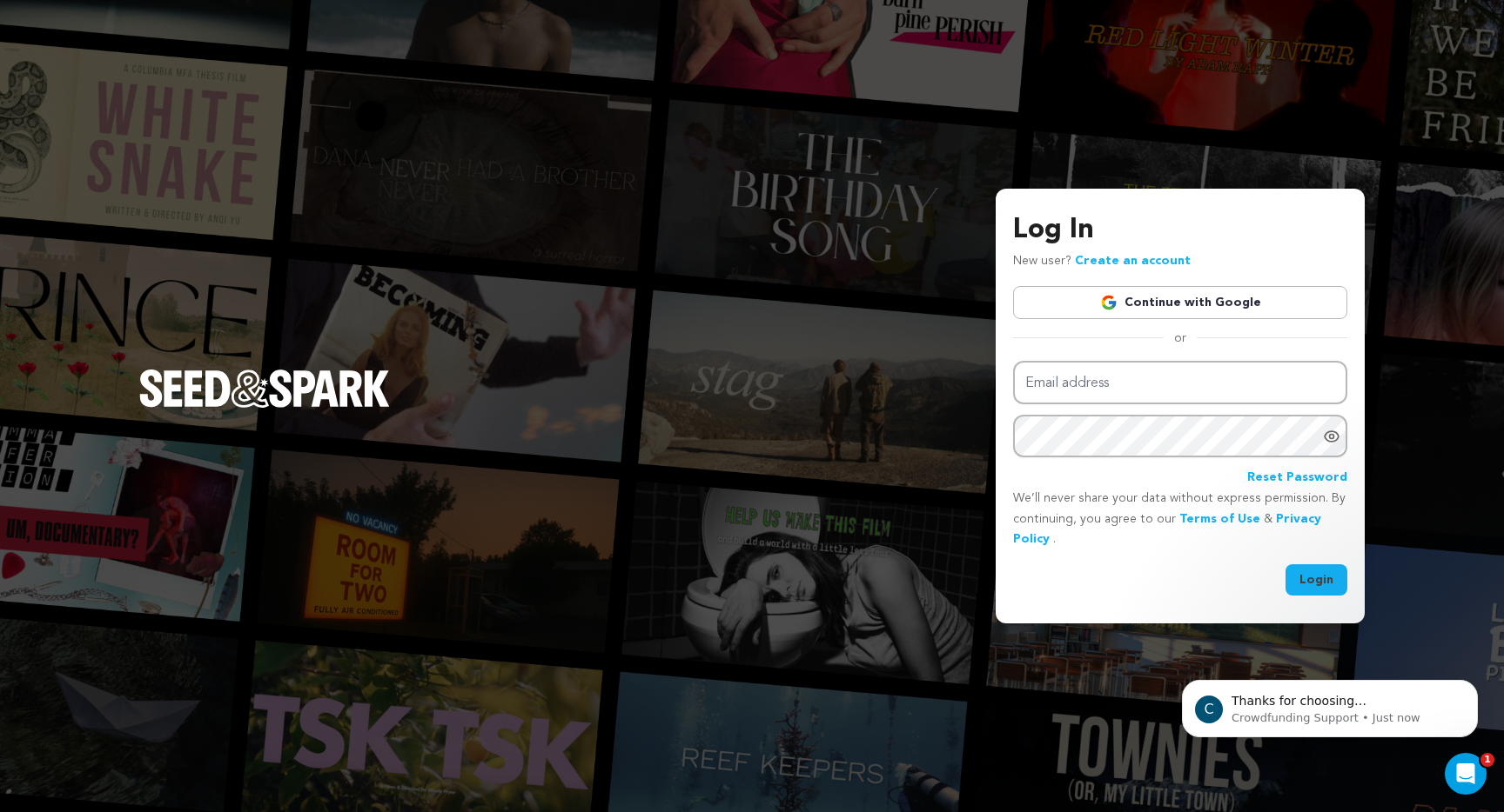
click at [1133, 304] on link "Continue with Google" at bounding box center [1179, 302] width 334 height 33
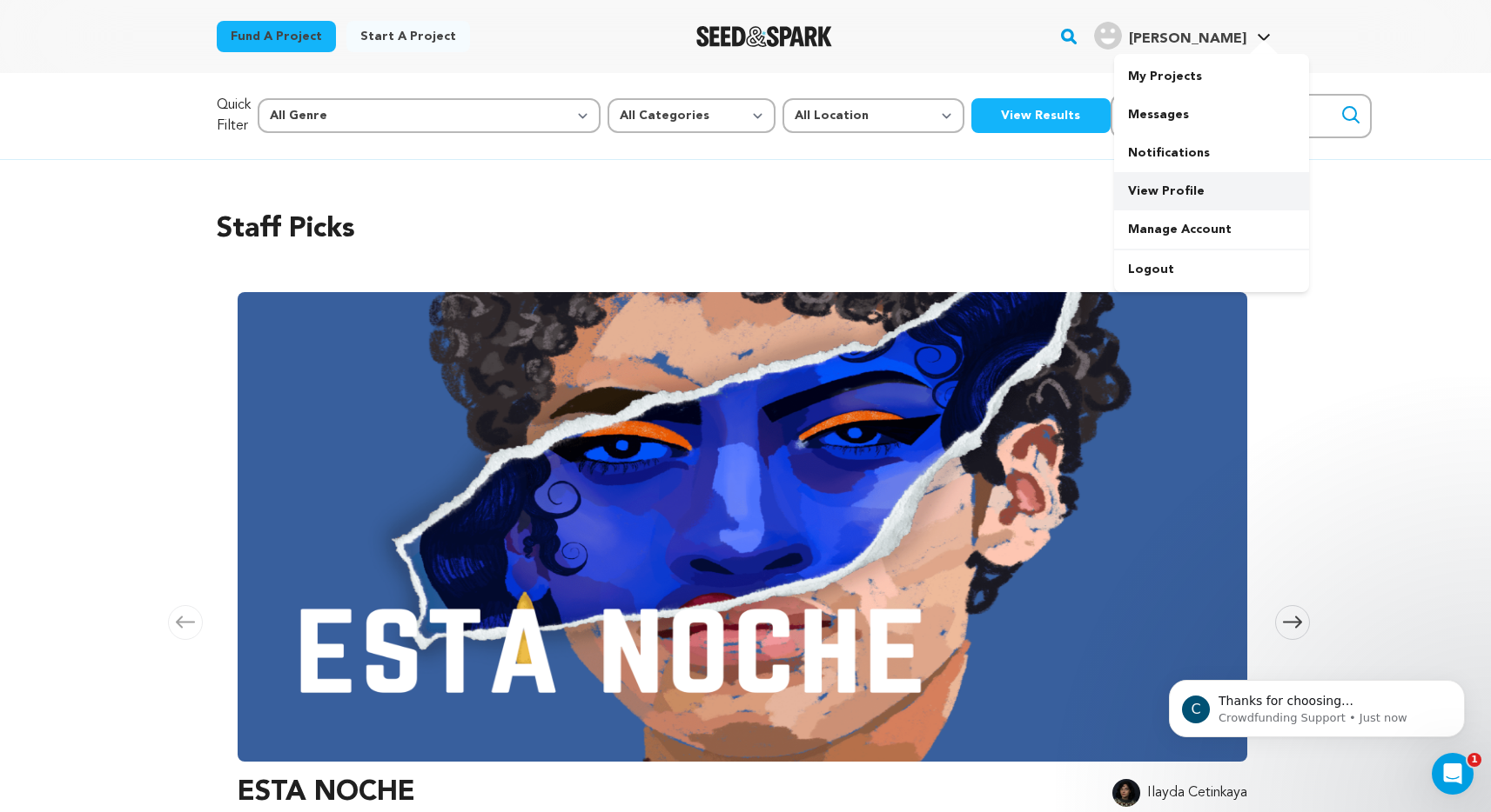
click at [1185, 196] on link "View Profile" at bounding box center [1211, 191] width 195 height 38
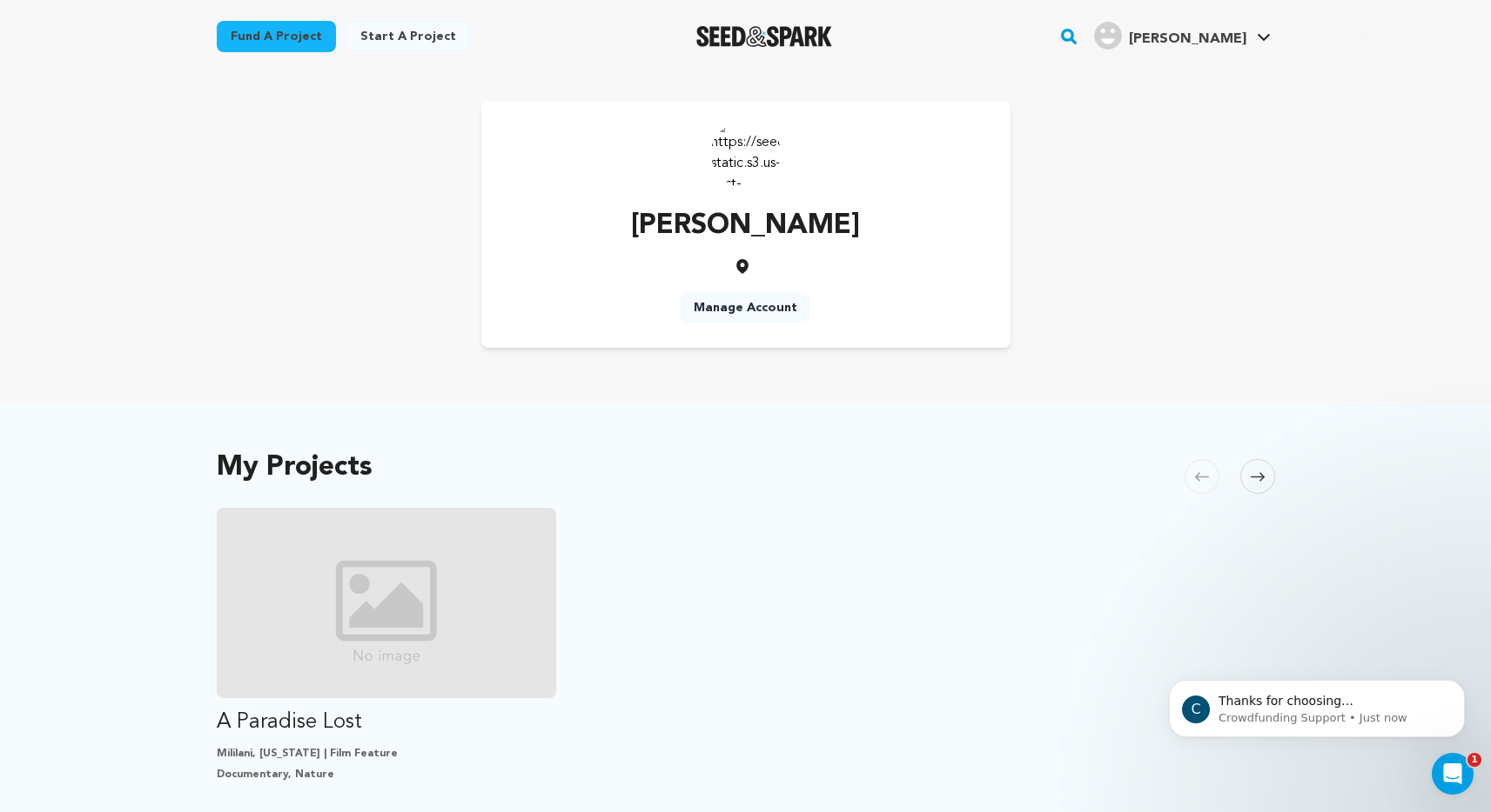
click at [738, 156] on img at bounding box center [746, 152] width 69 height 69
click at [739, 153] on img at bounding box center [746, 152] width 69 height 69
click at [740, 154] on img at bounding box center [746, 152] width 69 height 69
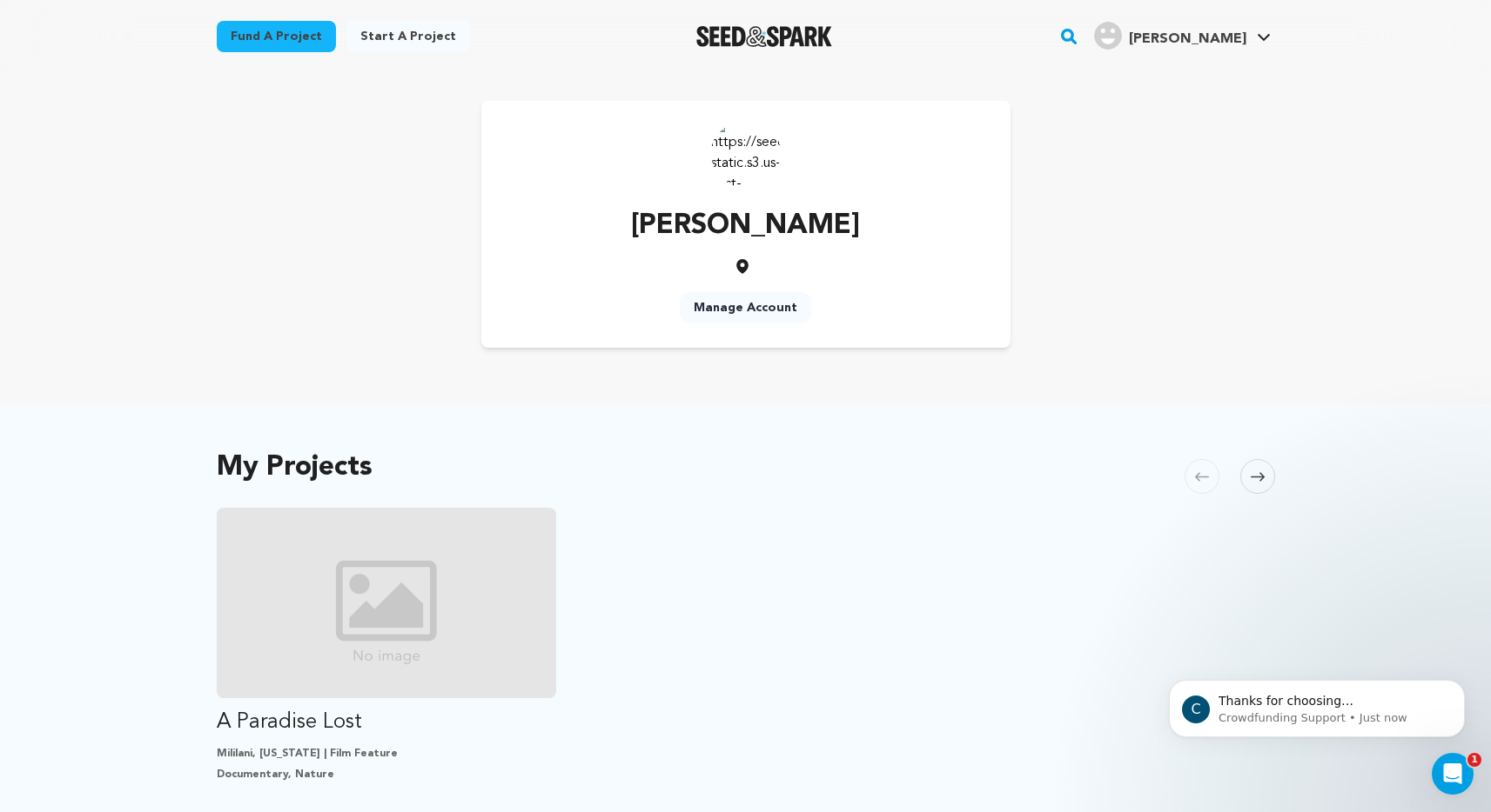
click at [740, 154] on img at bounding box center [746, 152] width 69 height 69
click at [747, 152] on img at bounding box center [746, 152] width 69 height 69
click at [767, 307] on link "Manage Account" at bounding box center [745, 307] width 131 height 31
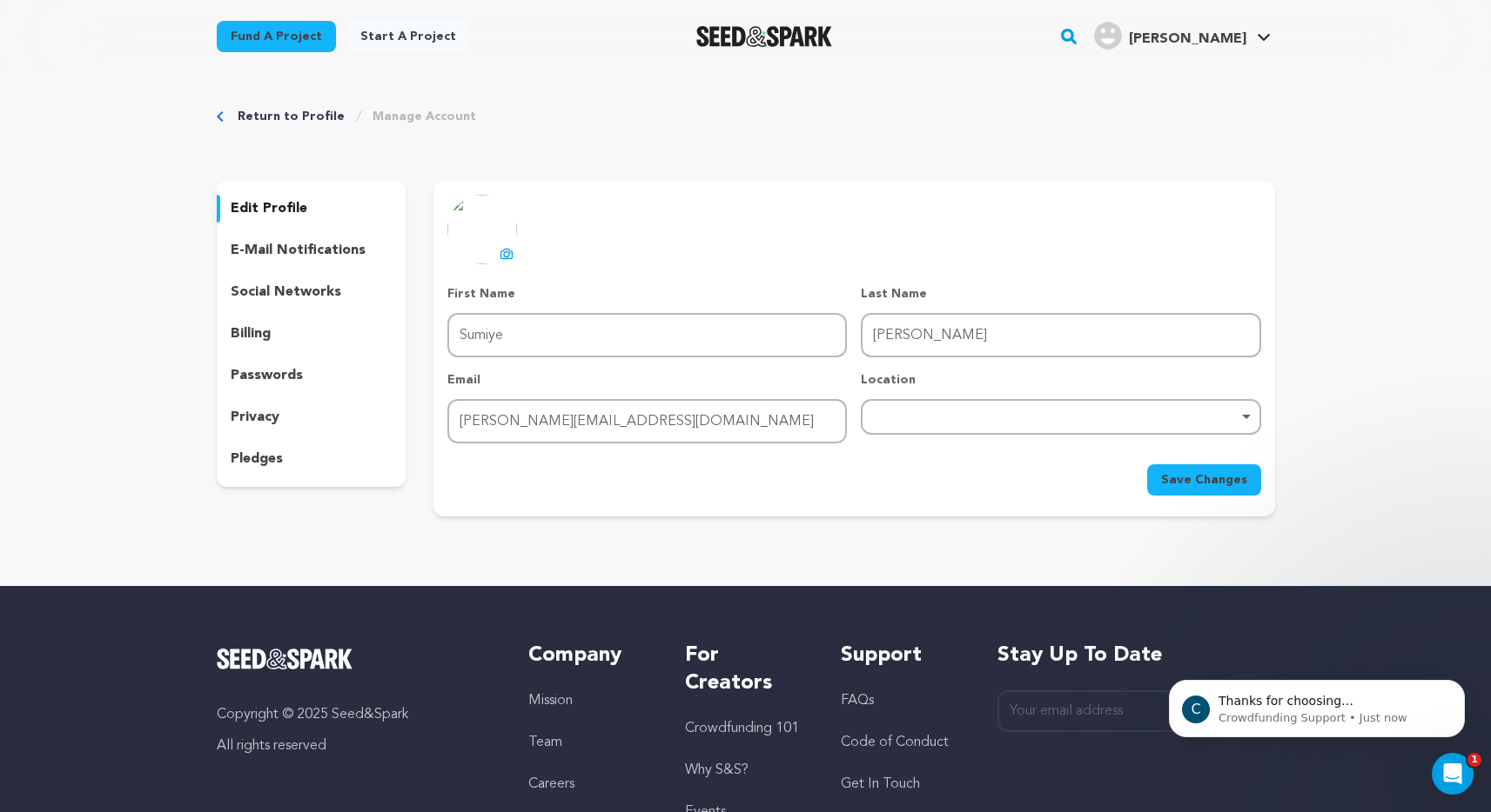
click at [495, 242] on img at bounding box center [482, 229] width 69 height 69
click at [505, 254] on icon at bounding box center [506, 254] width 14 height 14
click at [1016, 419] on div "Remove item" at bounding box center [1060, 416] width 382 height 7
click at [928, 471] on input "search" at bounding box center [1060, 463] width 396 height 39
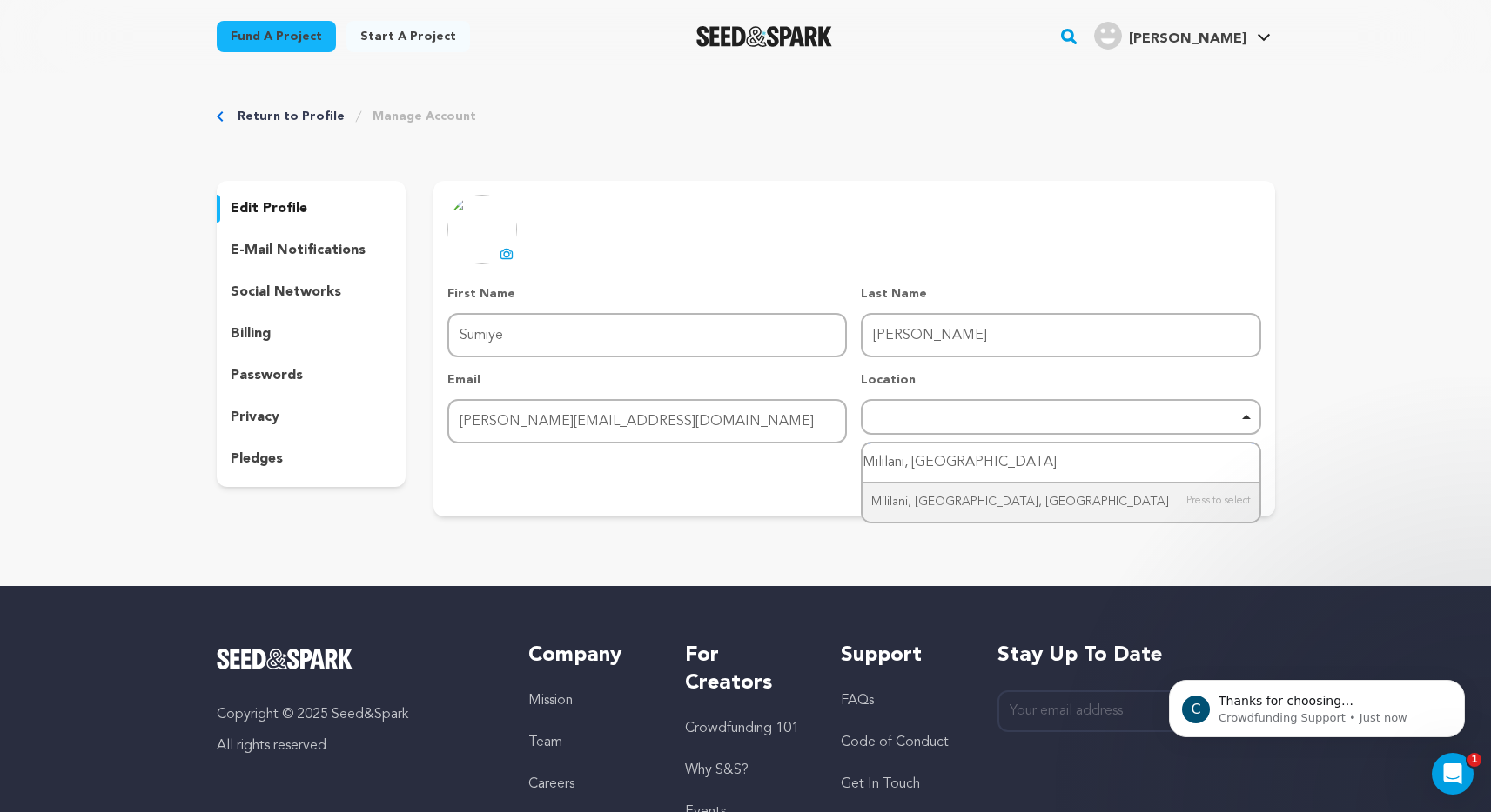
type input "Mililani, [GEOGRAPHIC_DATA]"
click at [808, 513] on div "uploading spinner upload profile image First Name First Name [PERSON_NAME] Last…" at bounding box center [854, 348] width 841 height 336
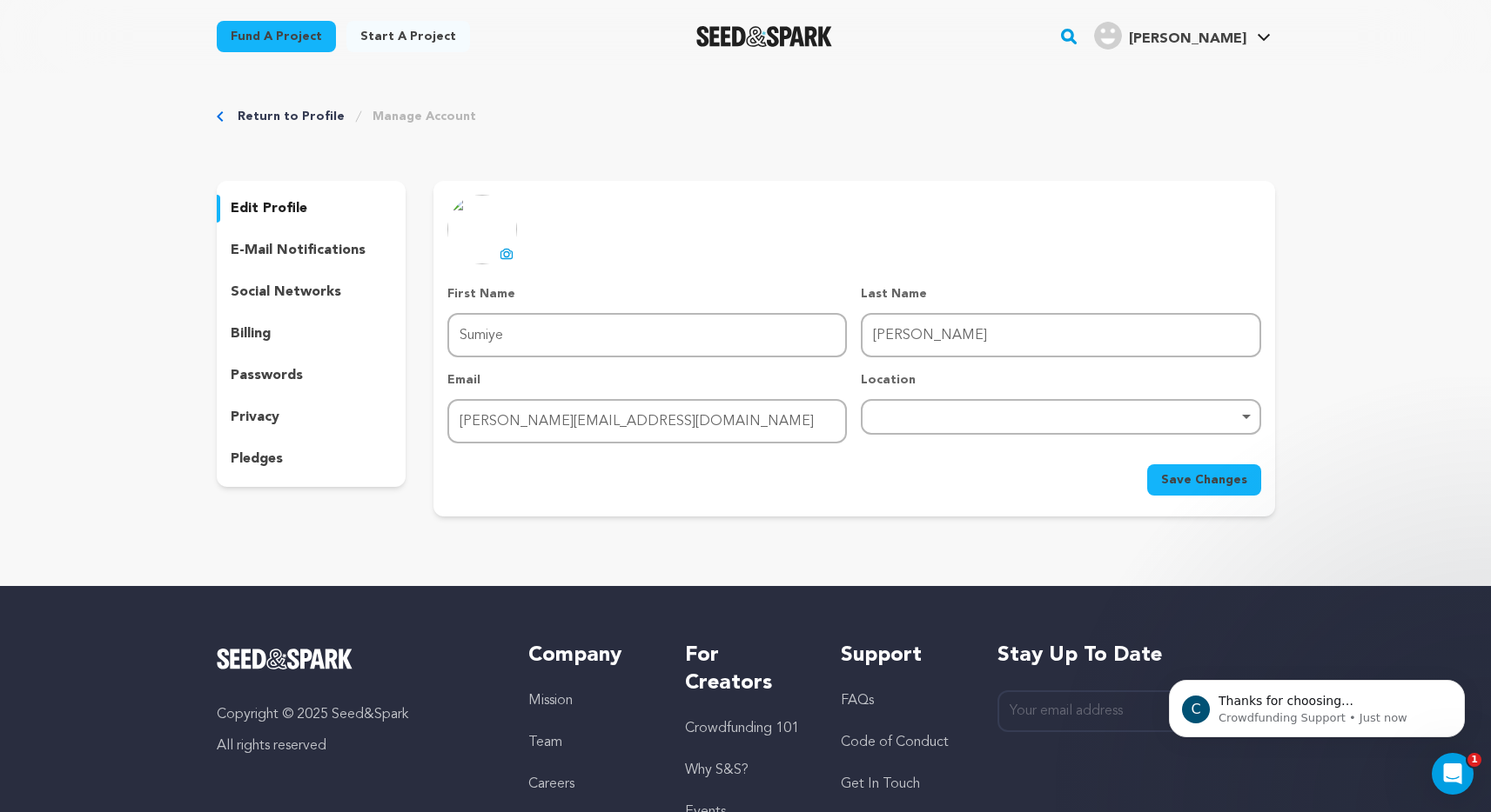
click at [932, 414] on div "Remove item" at bounding box center [1060, 416] width 382 height 7
click at [1177, 478] on span "Save Changes" at bounding box center [1204, 480] width 86 height 18
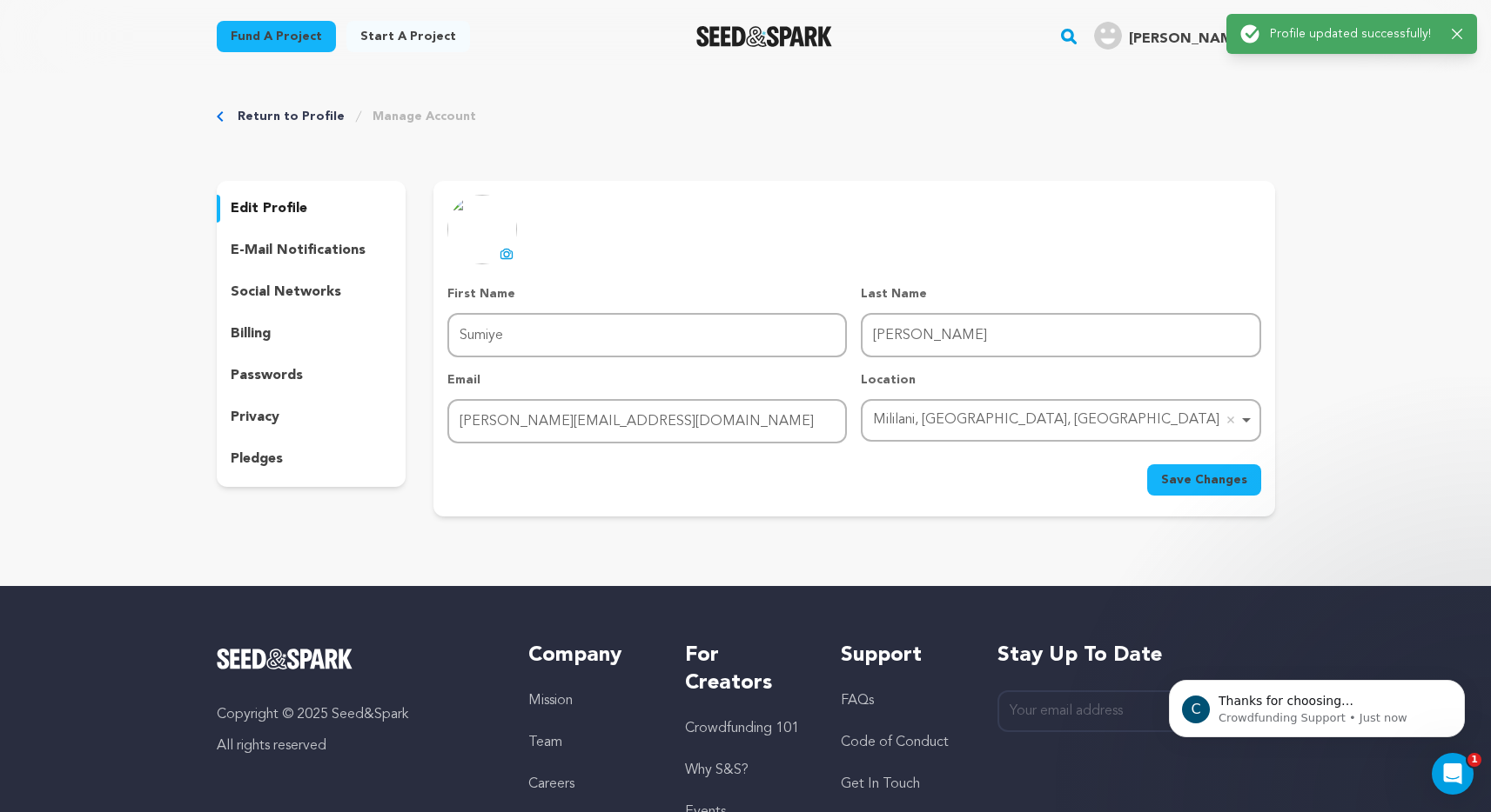
click at [291, 293] on p "social networks" at bounding box center [285, 292] width 110 height 21
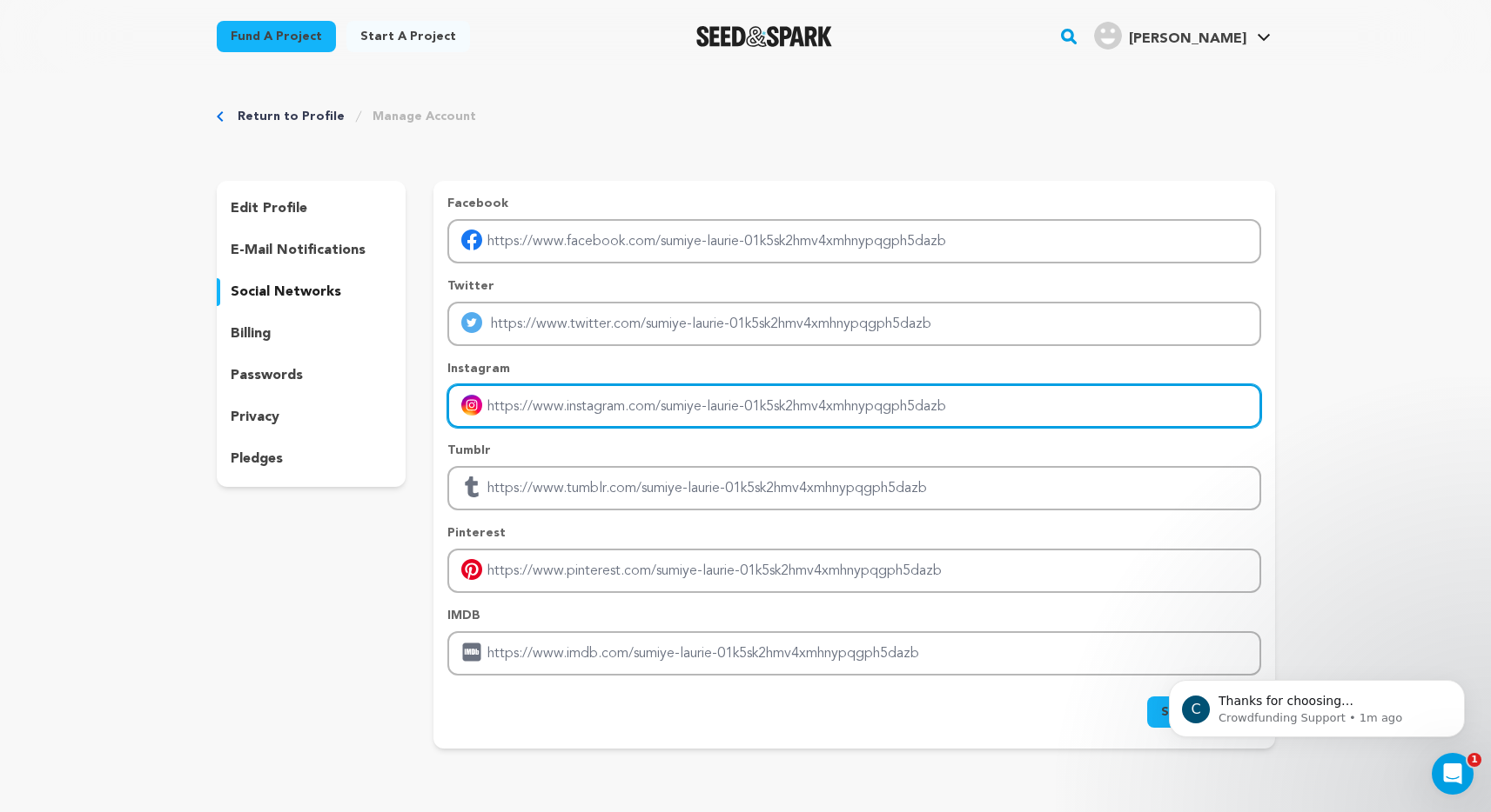
click at [555, 414] on input "Enter instagram handle link" at bounding box center [854, 406] width 812 height 44
paste input "https://www.instagram.com/lauriesumiye/"
type input "https://www.instagram.com/lauriesumiye/"
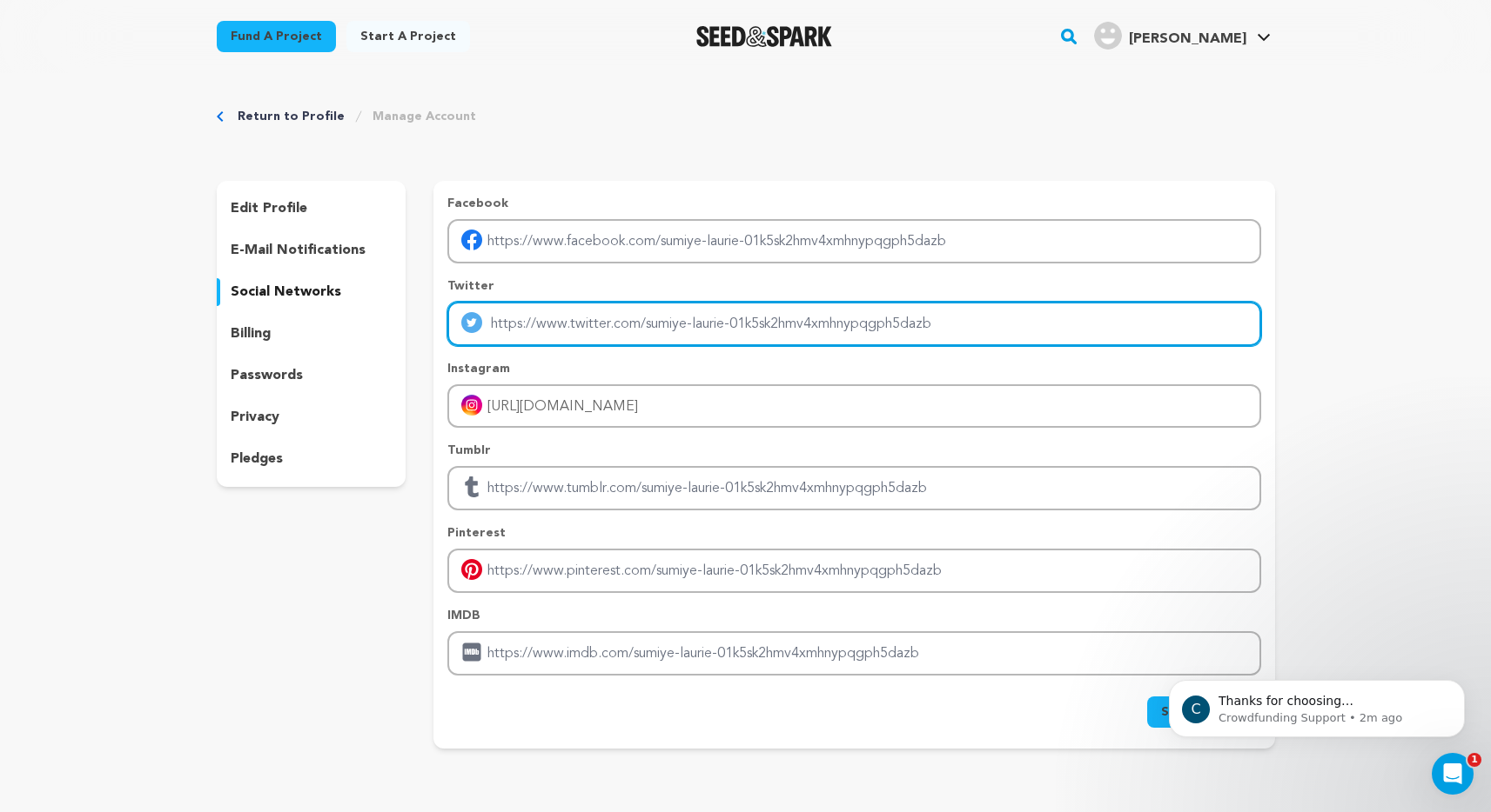
click at [513, 324] on input "Enter twitter profile link" at bounding box center [854, 324] width 812 height 44
paste input "https://twitter.com/lauriesumiye"
type input "https://twitter.com/lauriesumiye"
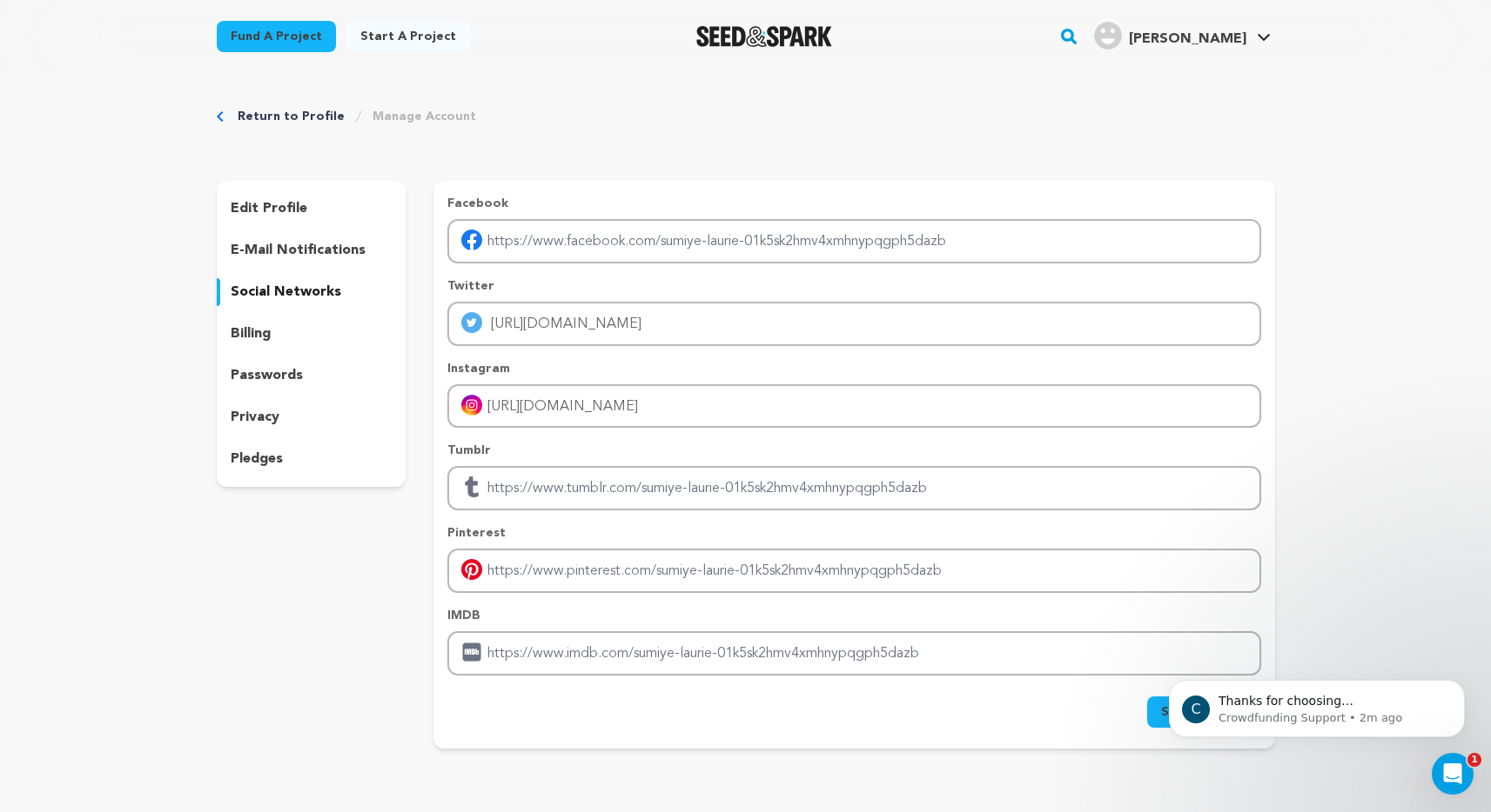
click at [750, 174] on div "Return to Profile Manage Account edit profile e-mail notifications social netwo…" at bounding box center [746, 431] width 1114 height 718
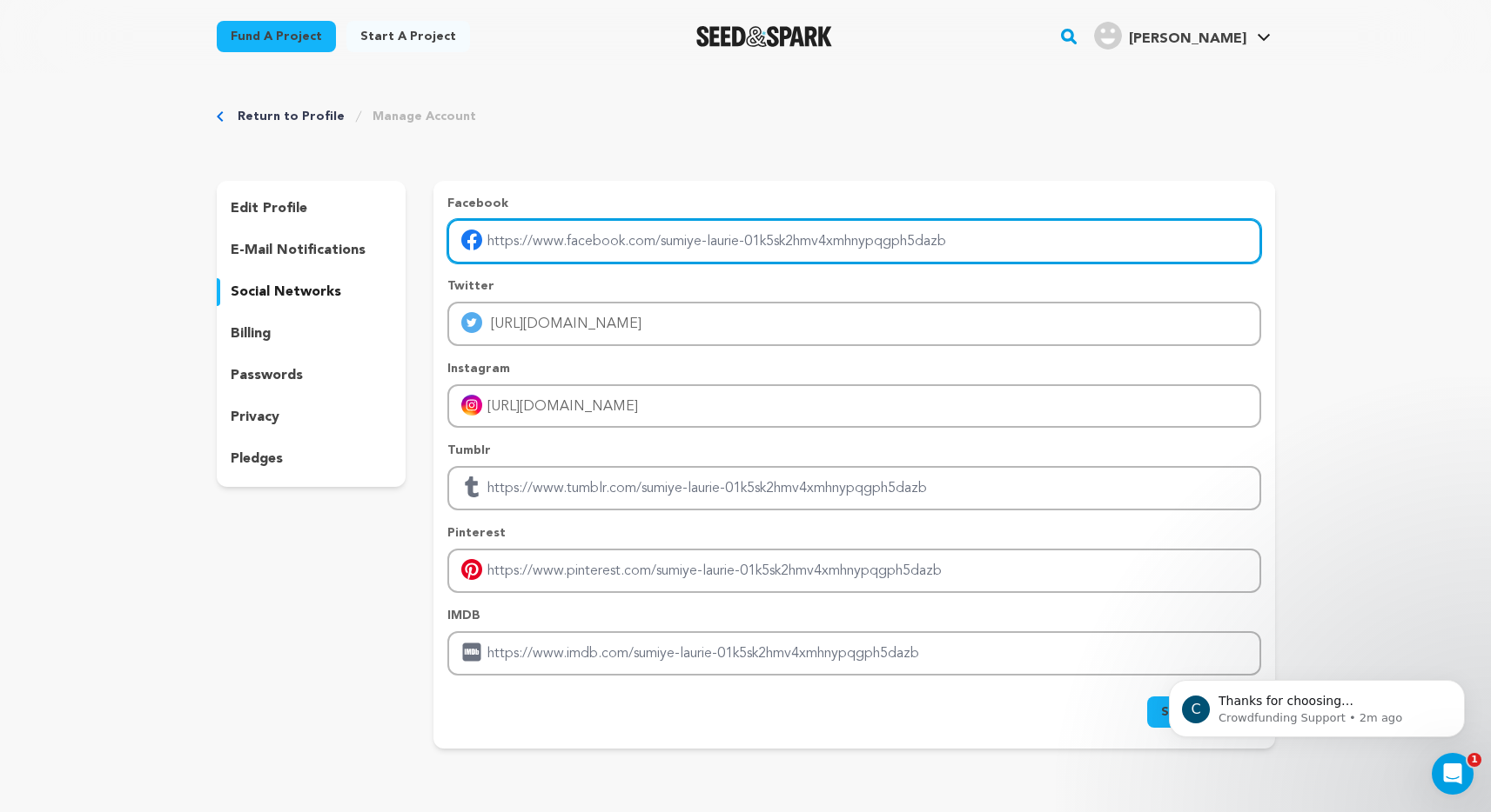
click at [572, 244] on input "Enter facebook profile link" at bounding box center [854, 240] width 812 height 44
click at [571, 242] on input "Enter facebook profile link" at bounding box center [854, 240] width 812 height 44
click at [571, 241] on input "Enter facebook profile link" at bounding box center [854, 240] width 812 height 44
paste input "https://www.facebook.com/AParadiseLostMovie/"
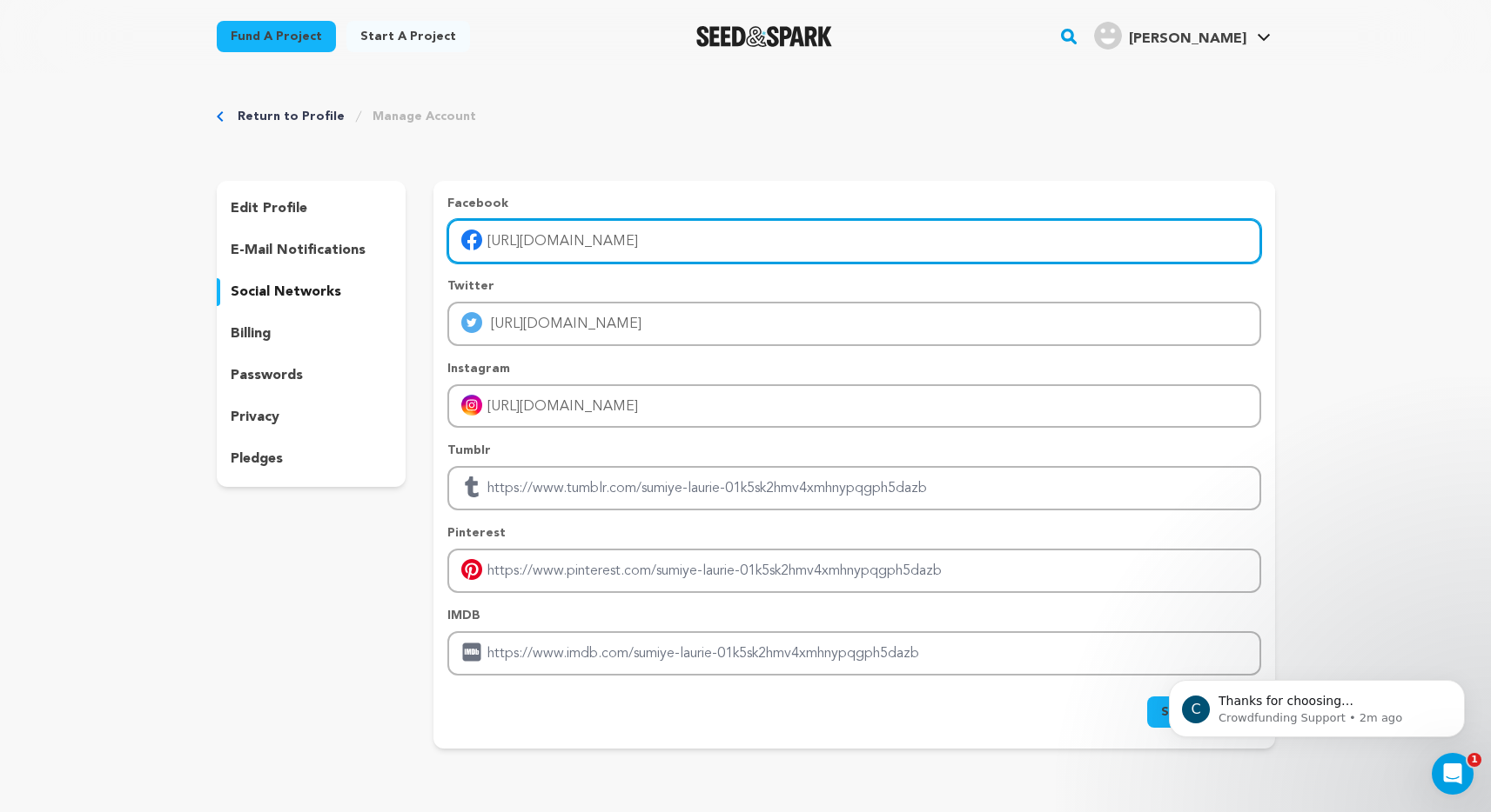
type input "https://www.facebook.com/AParadiseLostMovie/"
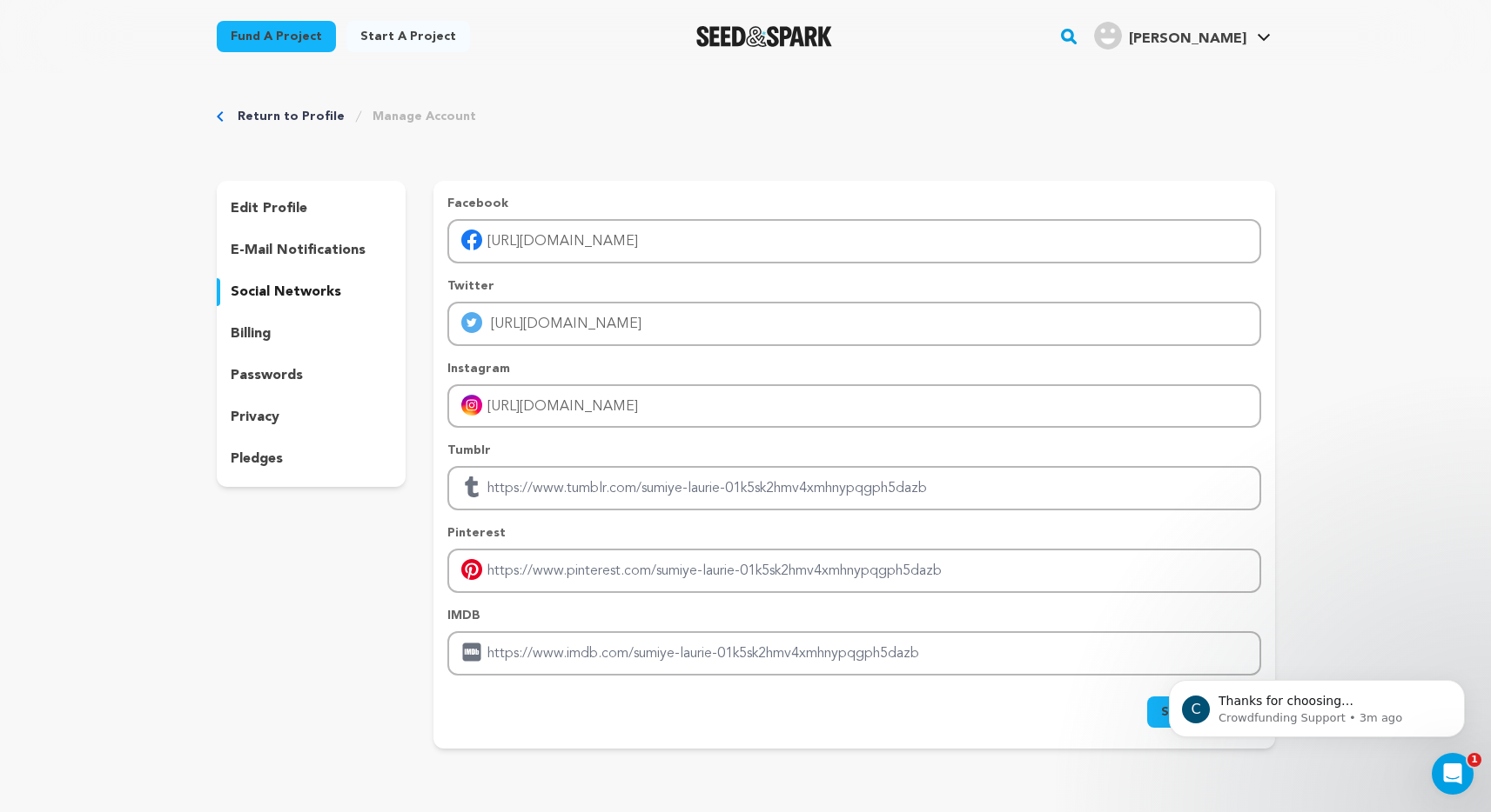
click at [704, 181] on div "Facebook https://www.facebook.com/AParadiseLostMovie/ Twitter https://twitter.c…" at bounding box center [854, 464] width 841 height 568
click at [1158, 708] on body "C Thanks for choosing Seed&amp;Spark for your project! If you have any question…" at bounding box center [1316, 703] width 334 height 108
click at [1455, 687] on icon "Dismiss notification" at bounding box center [1460, 685] width 9 height 9
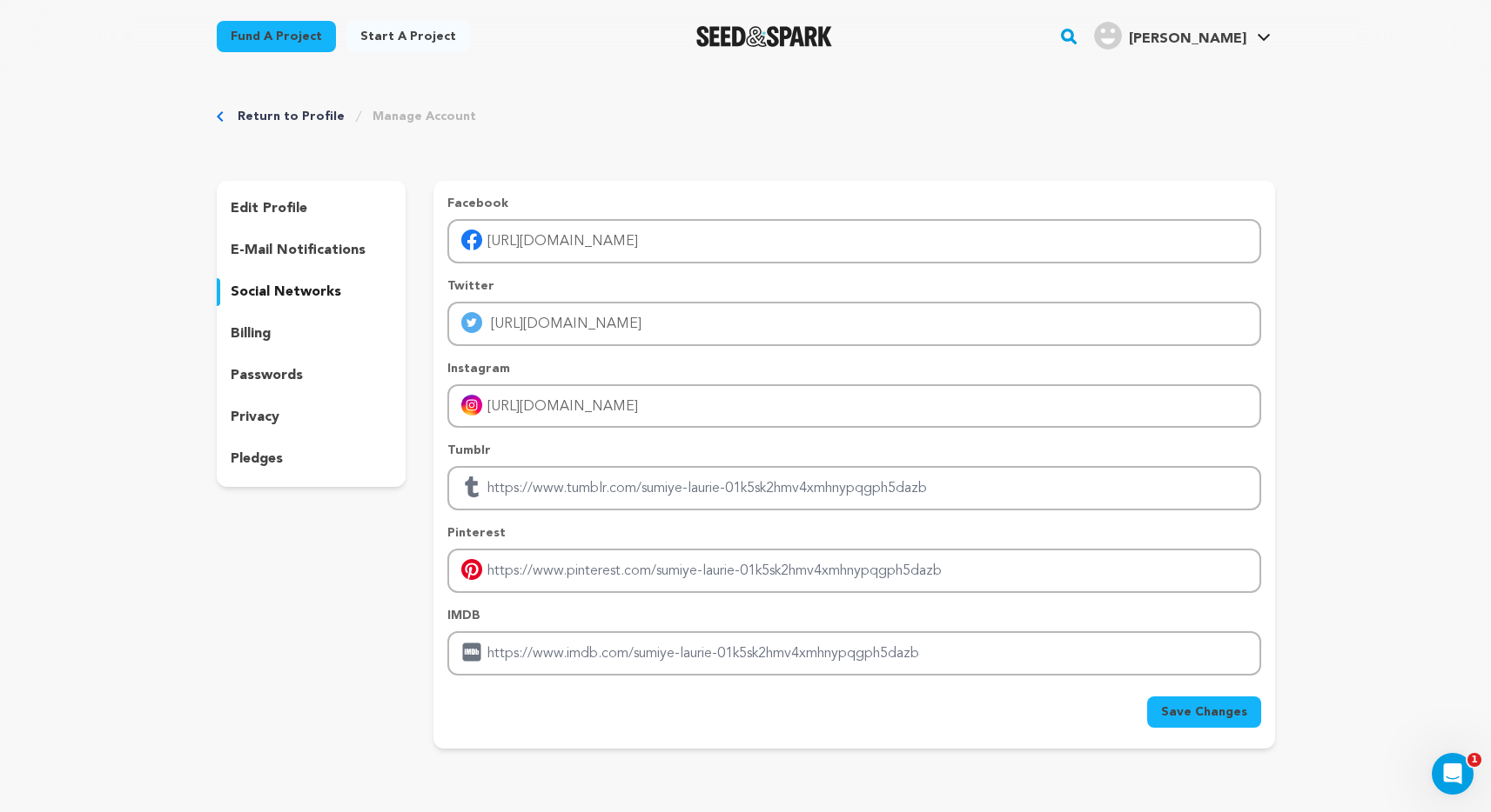
click at [1229, 712] on span "Save Changes" at bounding box center [1204, 712] width 86 height 18
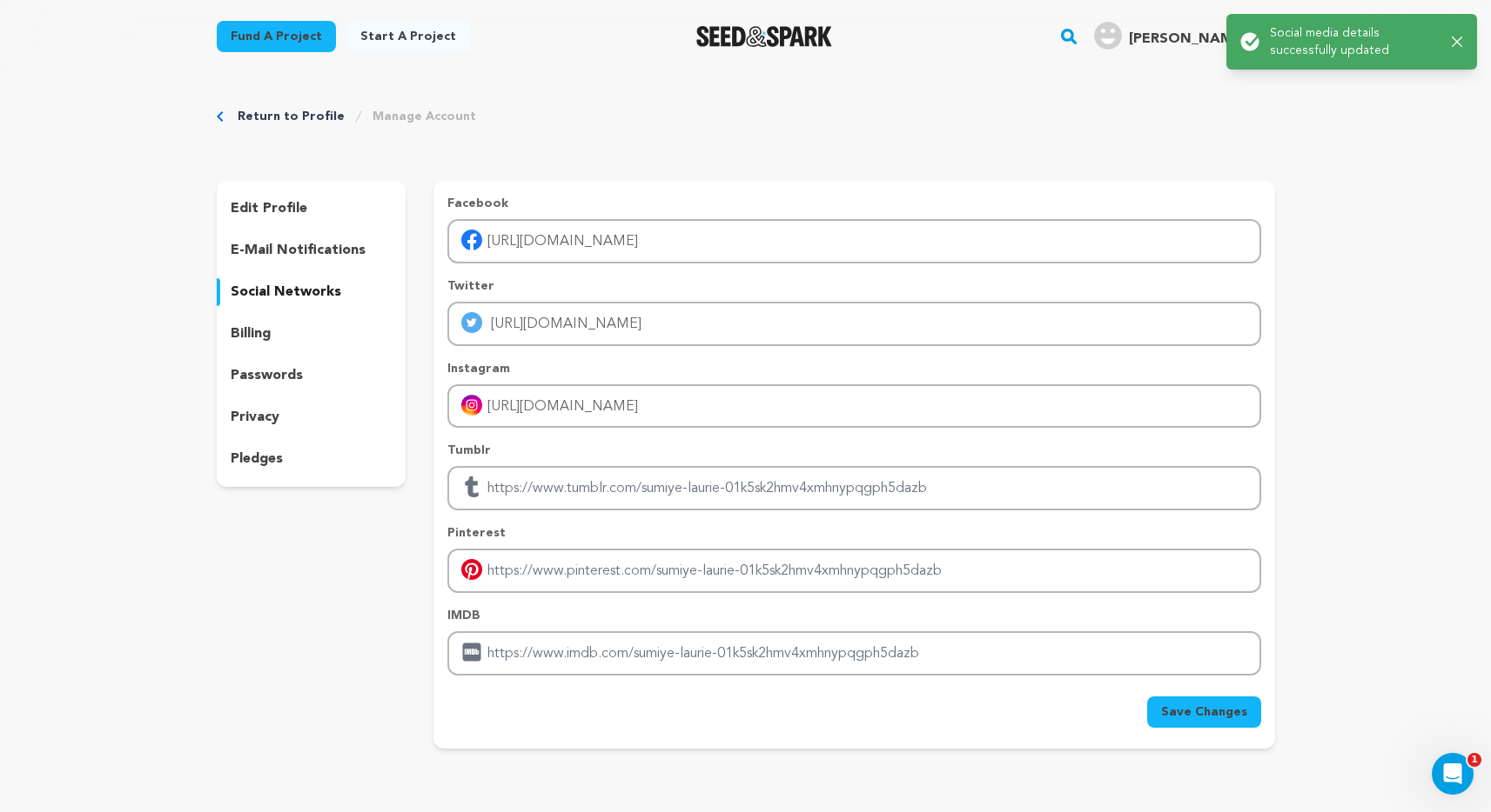
click at [267, 210] on p "edit profile" at bounding box center [269, 209] width 77 height 21
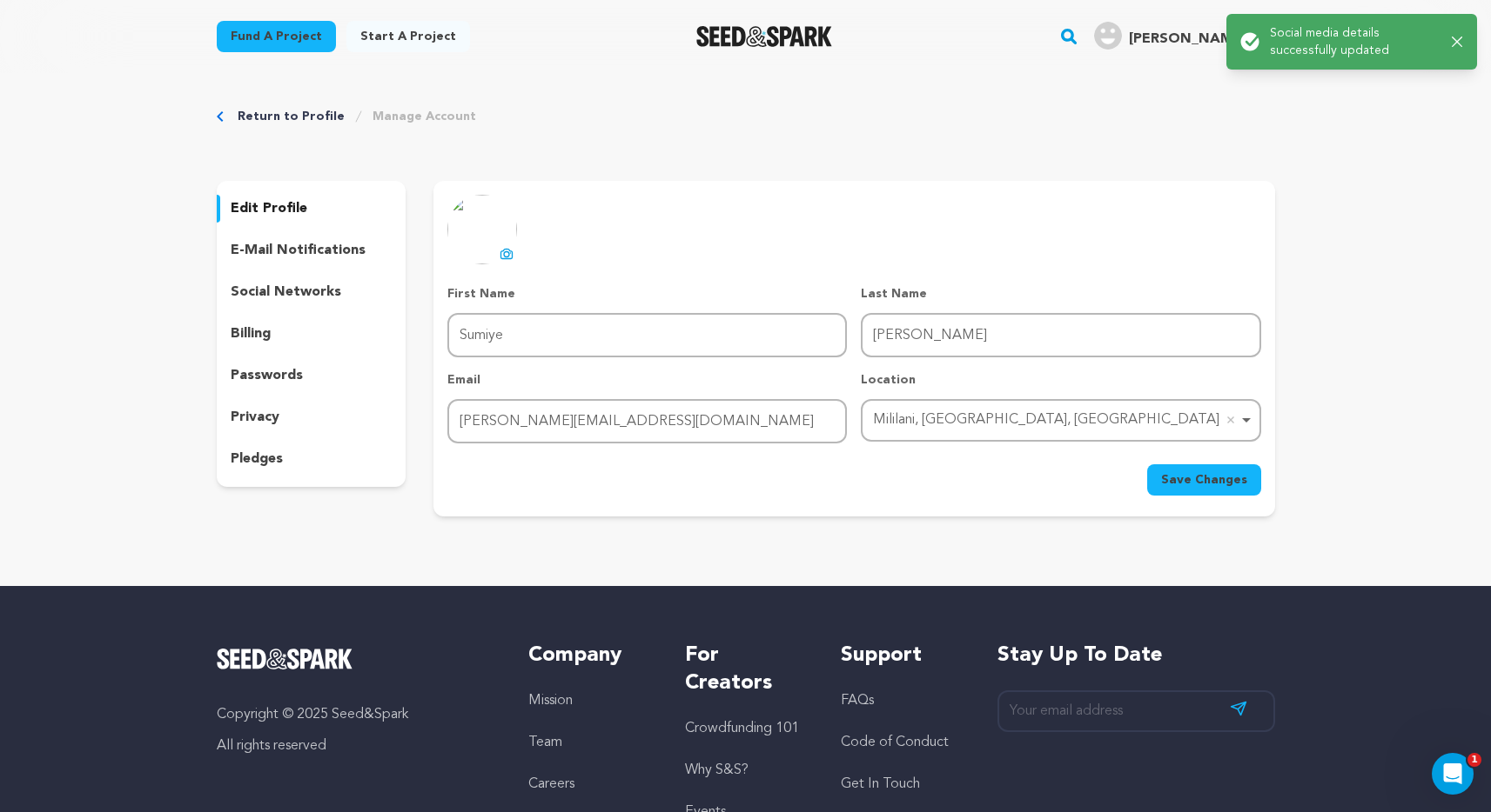
click at [267, 247] on p "e-mail notifications" at bounding box center [298, 251] width 135 height 21
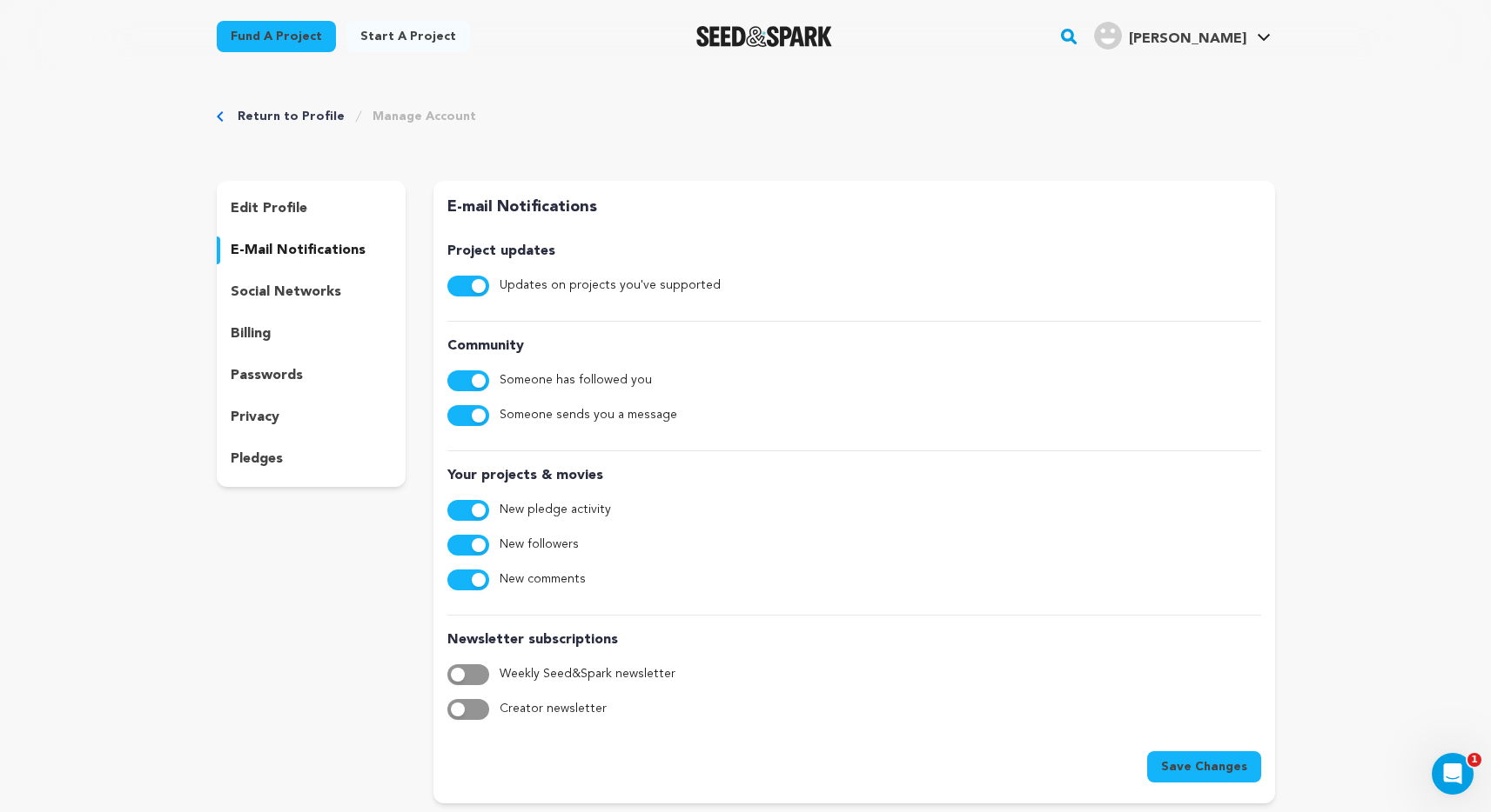
click at [271, 287] on p "social networks" at bounding box center [285, 292] width 110 height 21
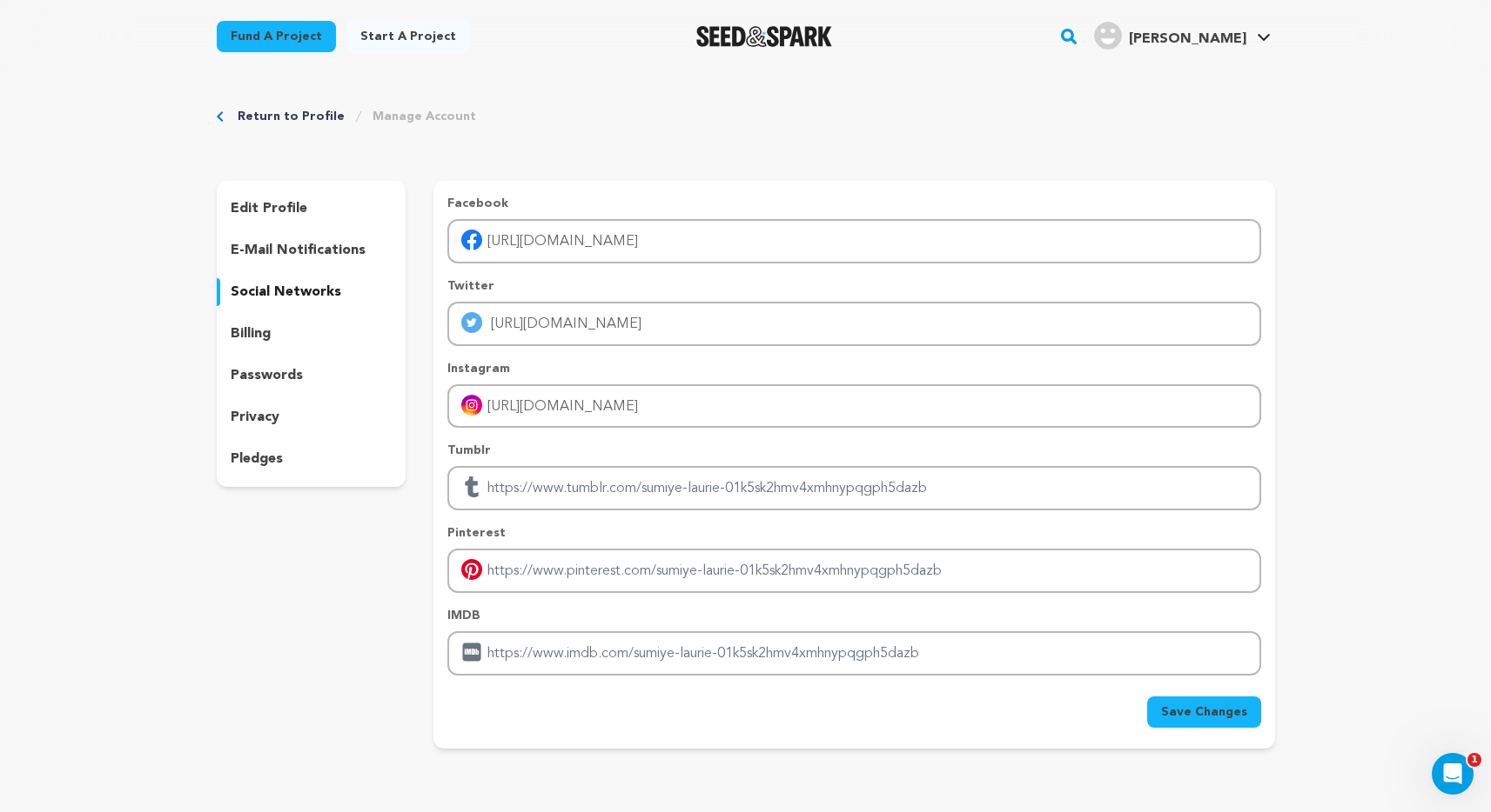
click at [267, 322] on div "billing" at bounding box center [312, 334] width 190 height 28
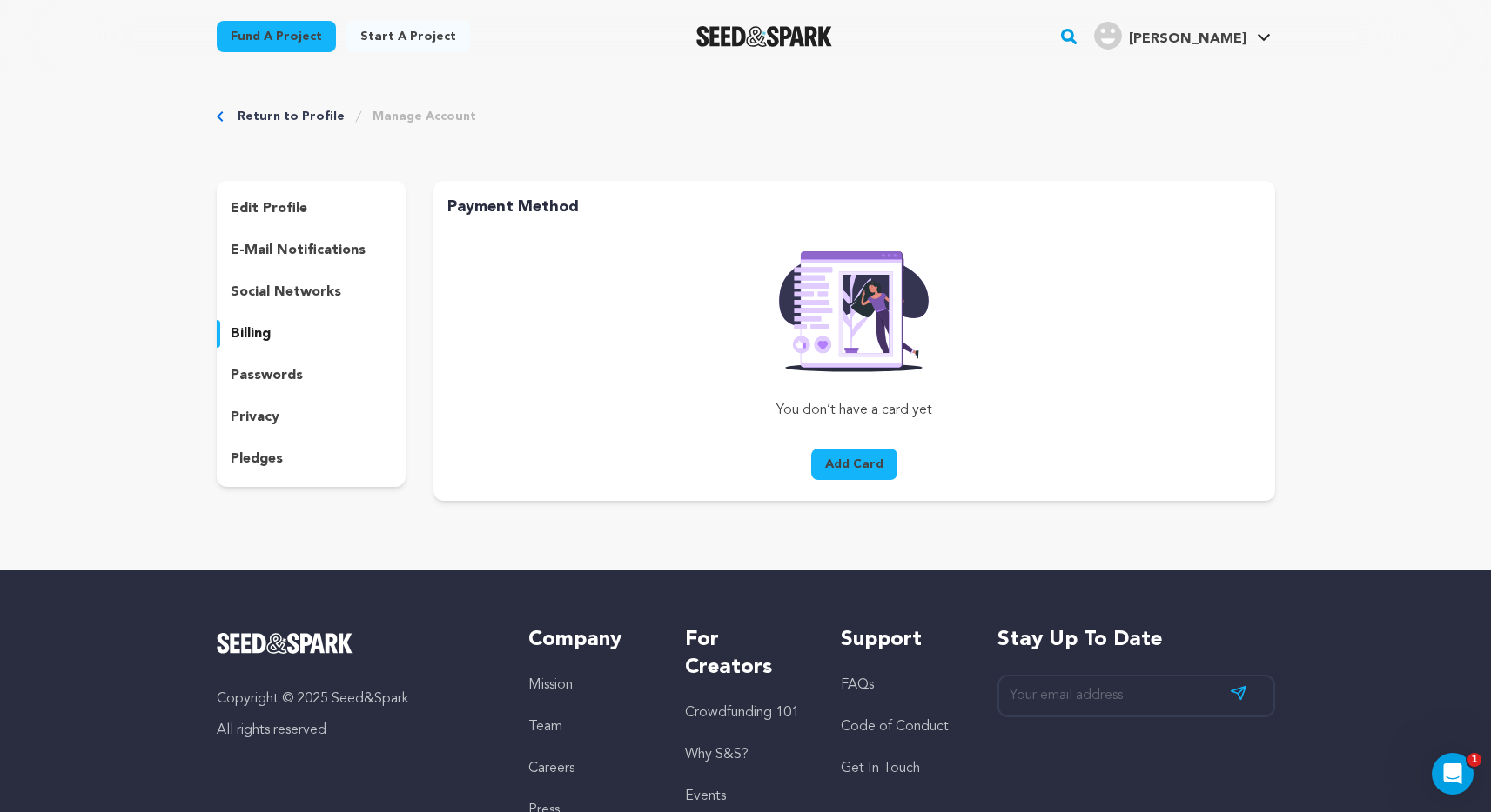
click at [263, 383] on p "passwords" at bounding box center [266, 376] width 72 height 21
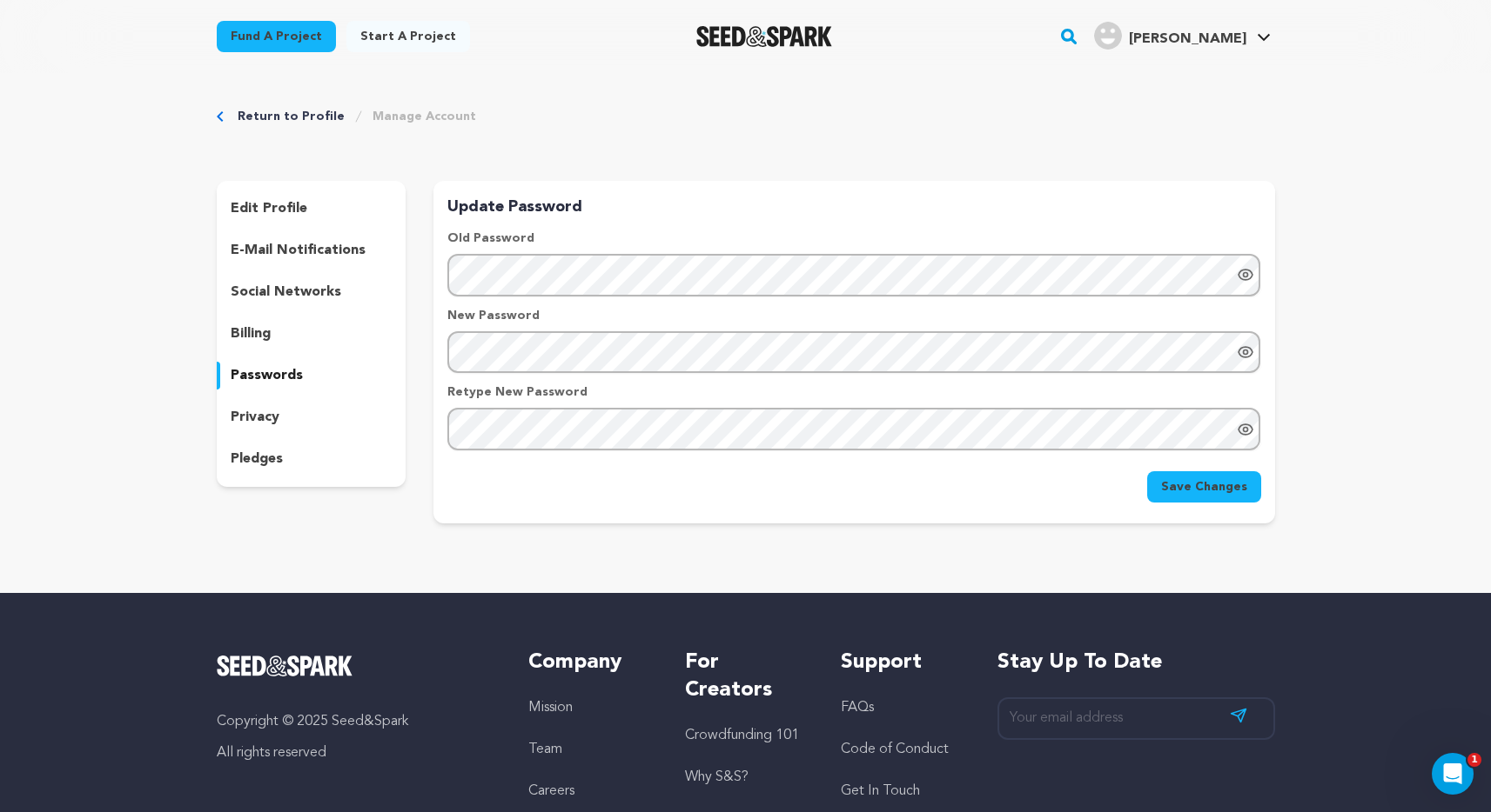
click at [259, 411] on p "privacy" at bounding box center [255, 417] width 49 height 21
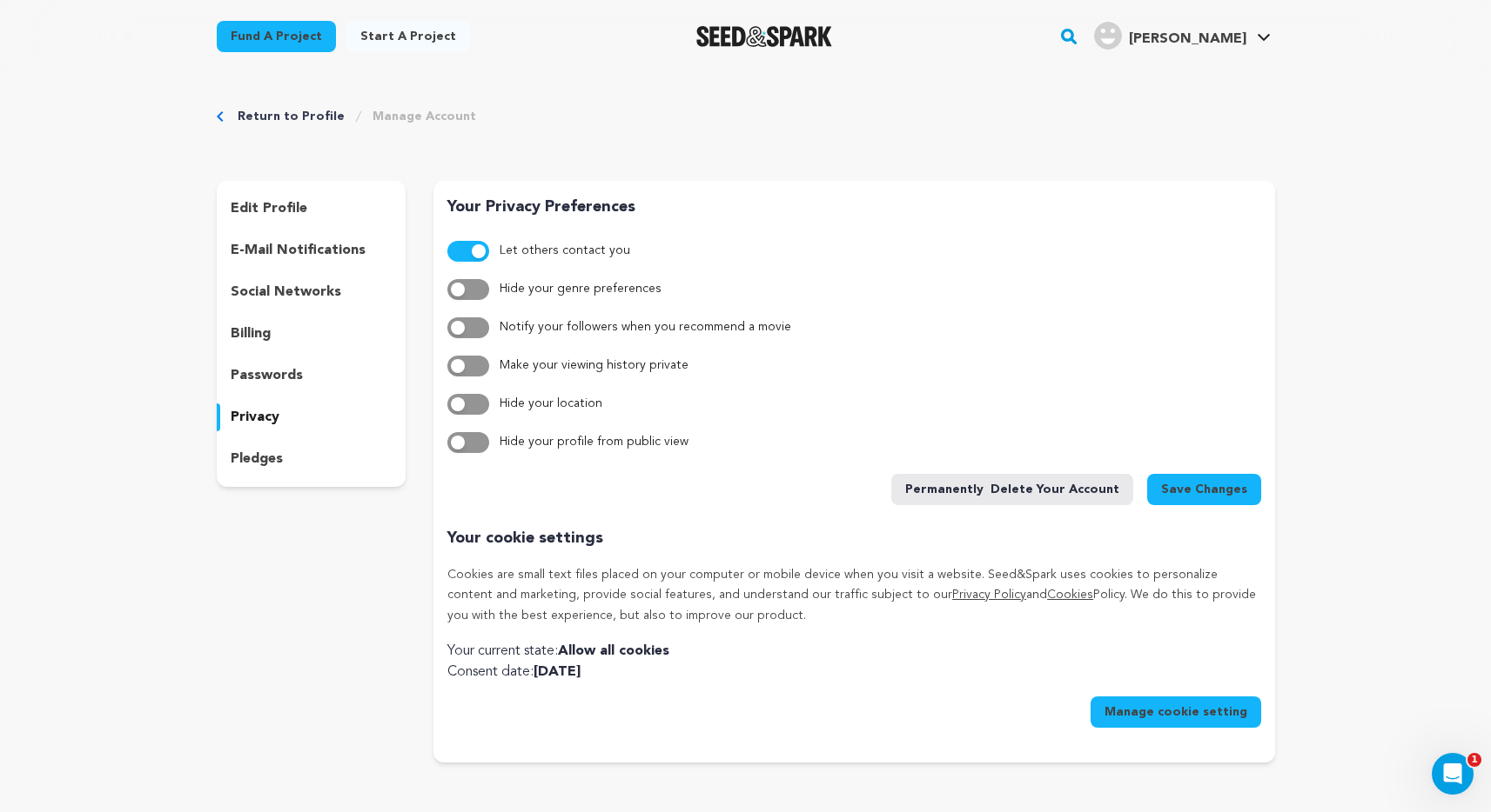
click at [260, 452] on p "pledges" at bounding box center [256, 459] width 52 height 21
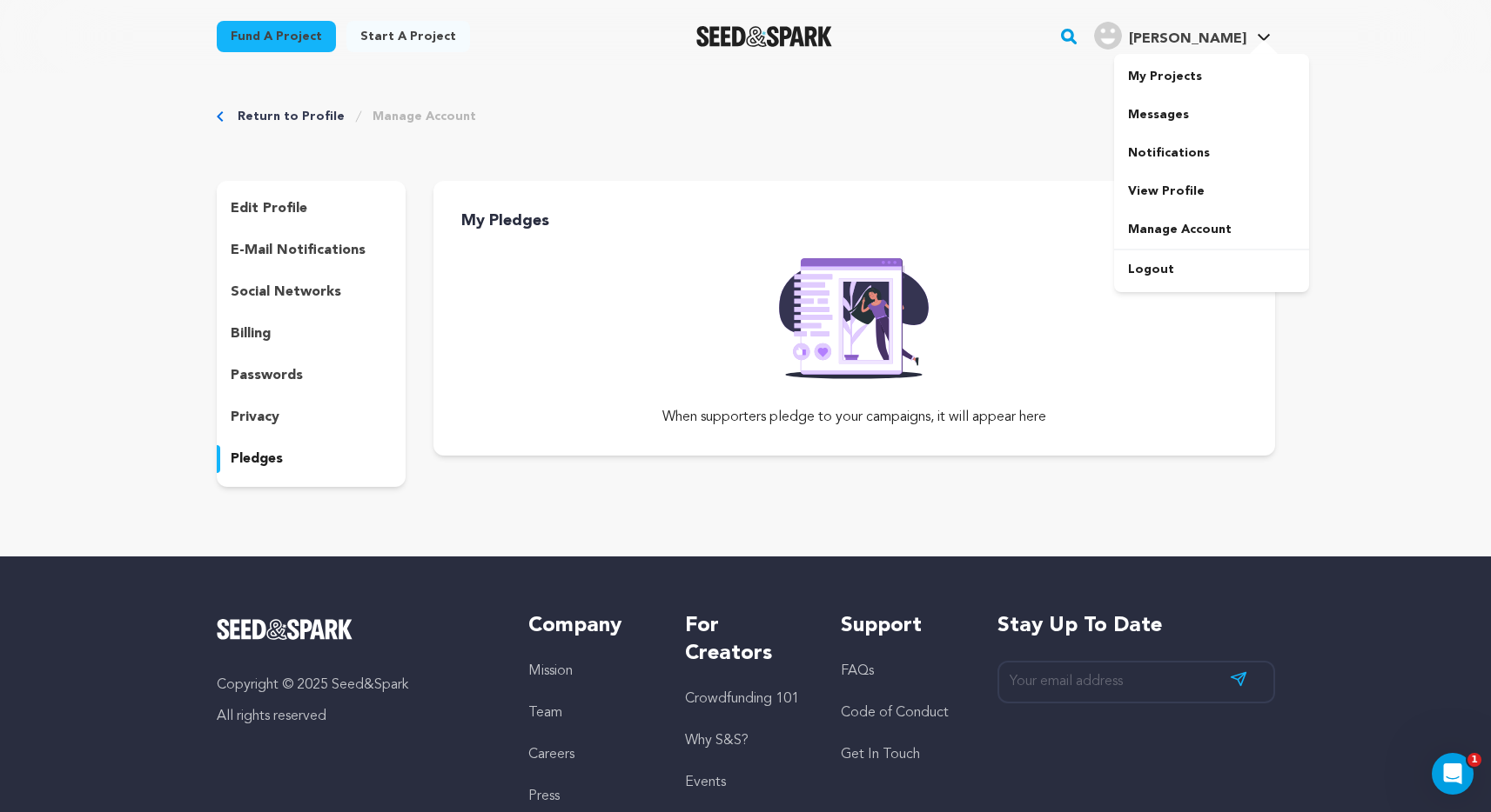
click at [1219, 40] on span "[PERSON_NAME]" at bounding box center [1188, 38] width 118 height 14
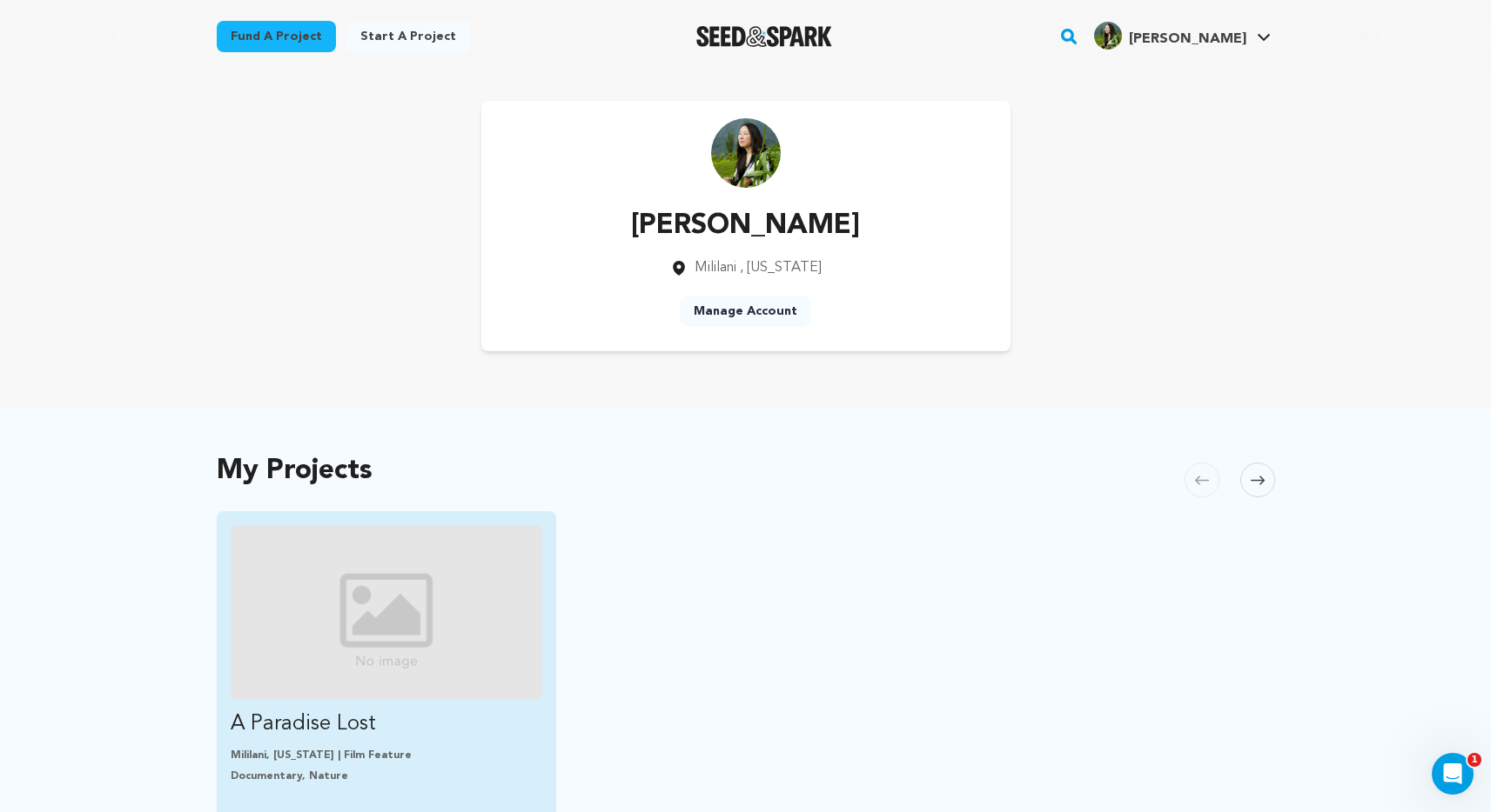
click at [341, 725] on p "A Paradise Lost" at bounding box center [387, 725] width 313 height 28
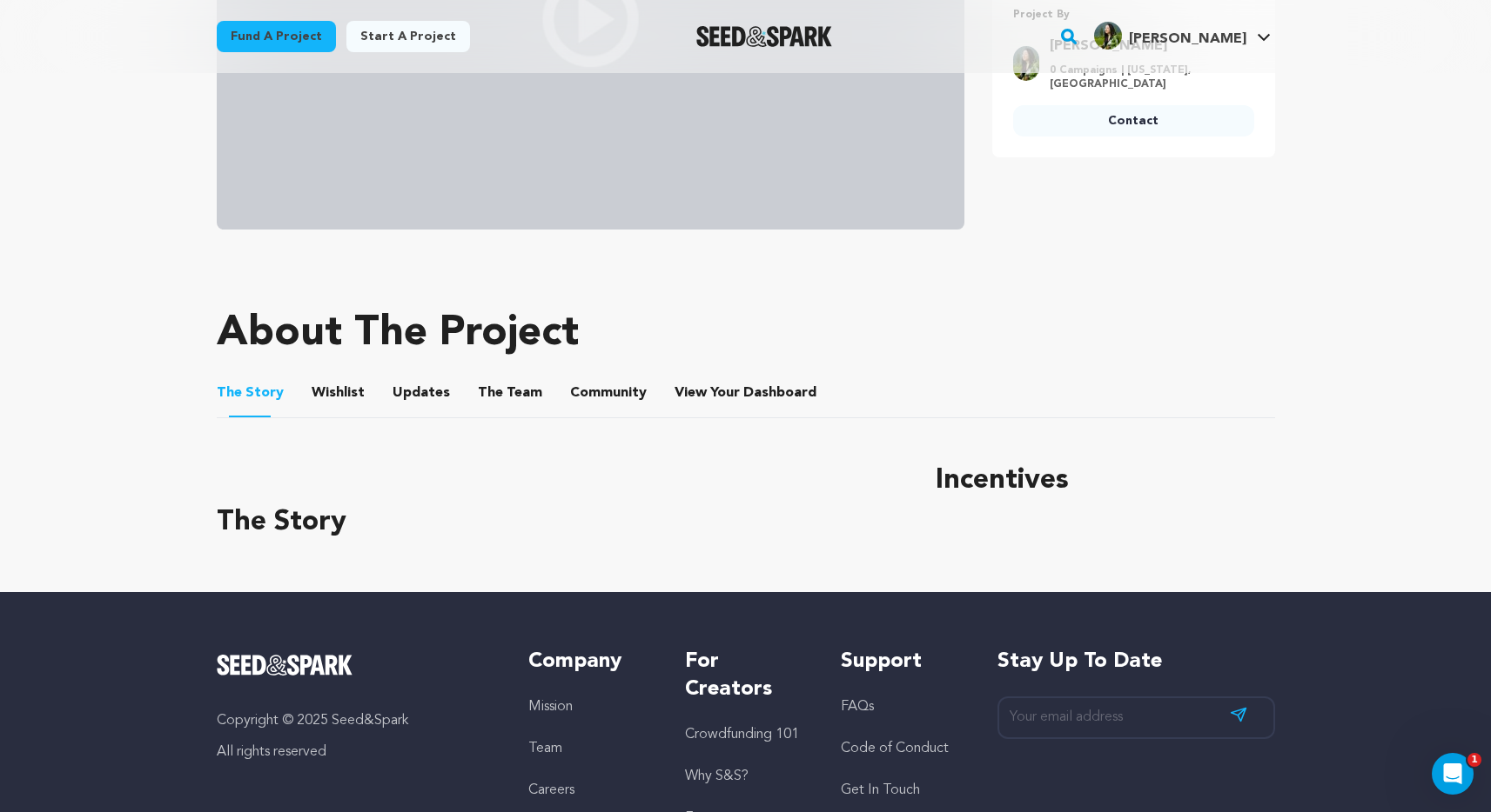
scroll to position [577, 0]
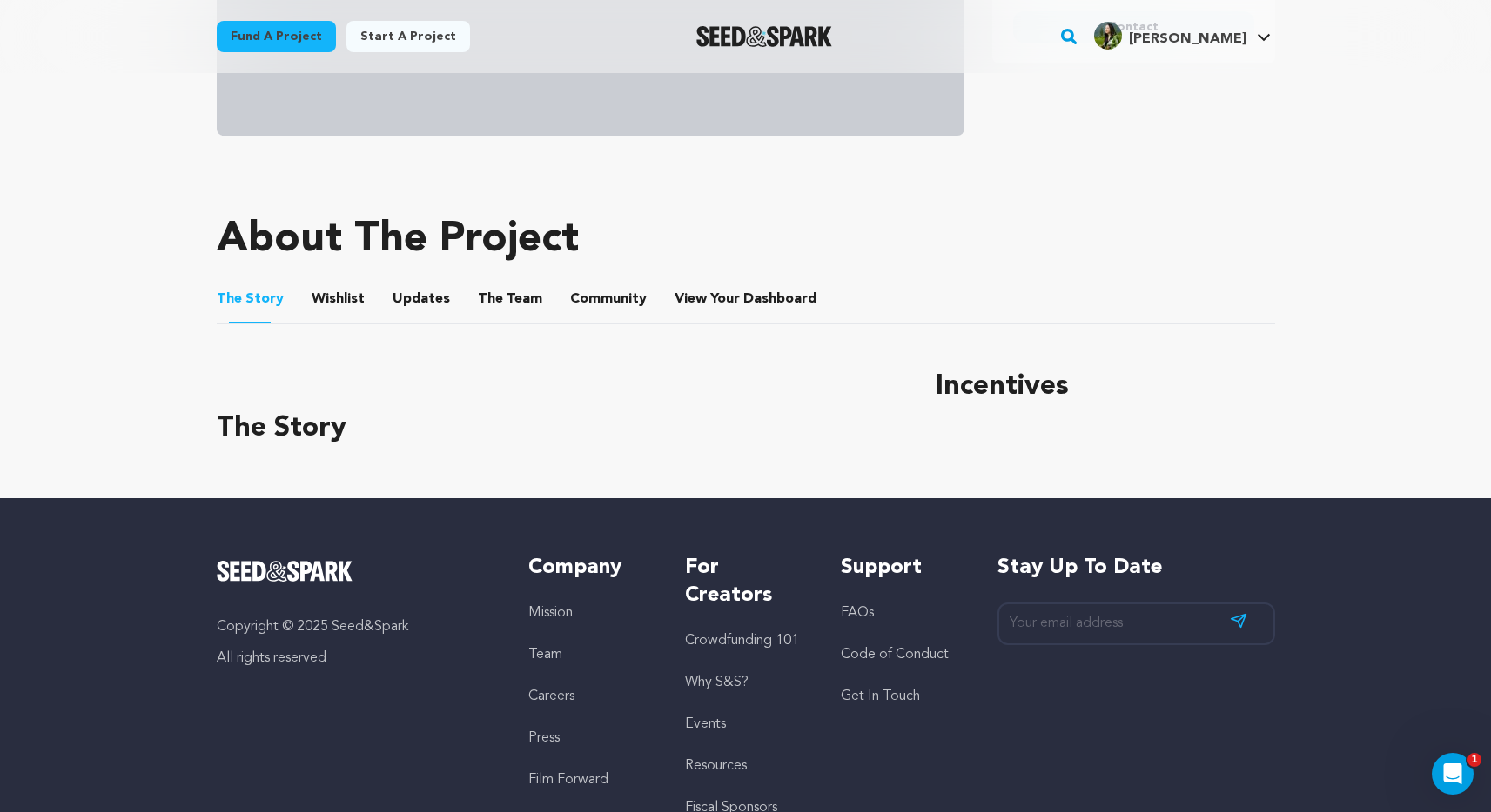
click at [345, 302] on button "Wishlist" at bounding box center [337, 302] width 42 height 42
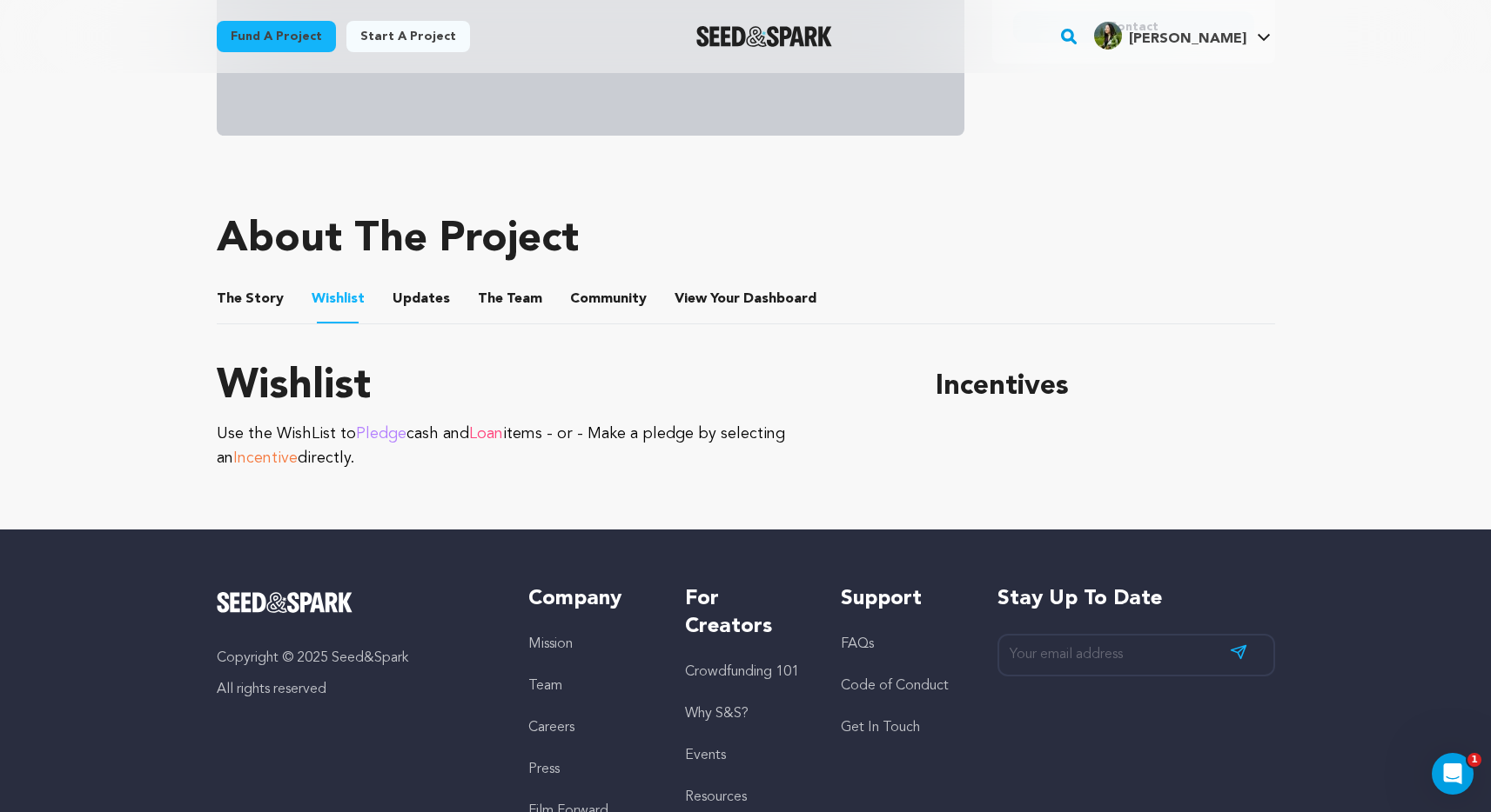
click at [410, 301] on button "Updates" at bounding box center [421, 302] width 42 height 42
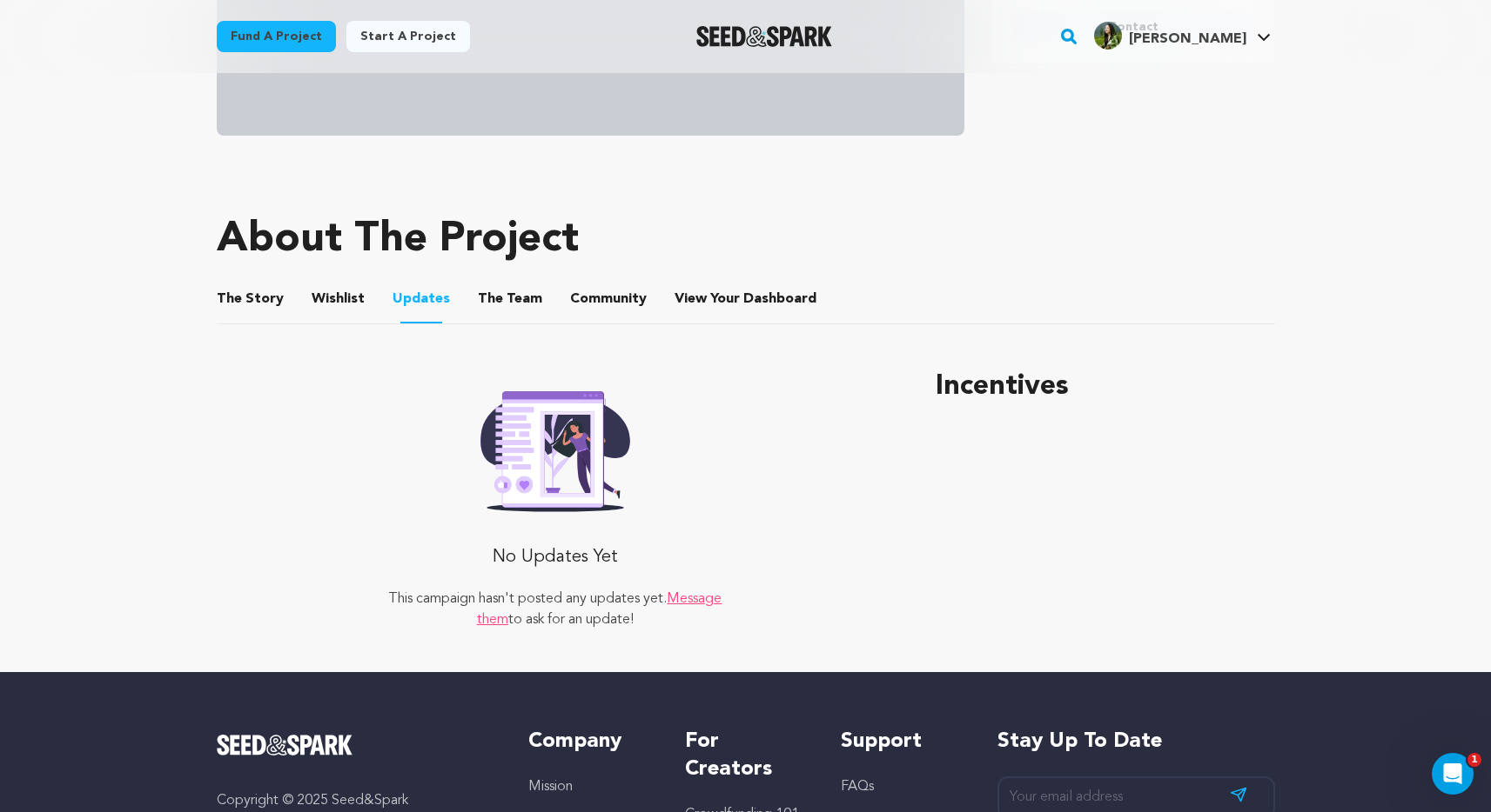
click at [490, 291] on button "The Team" at bounding box center [510, 302] width 42 height 42
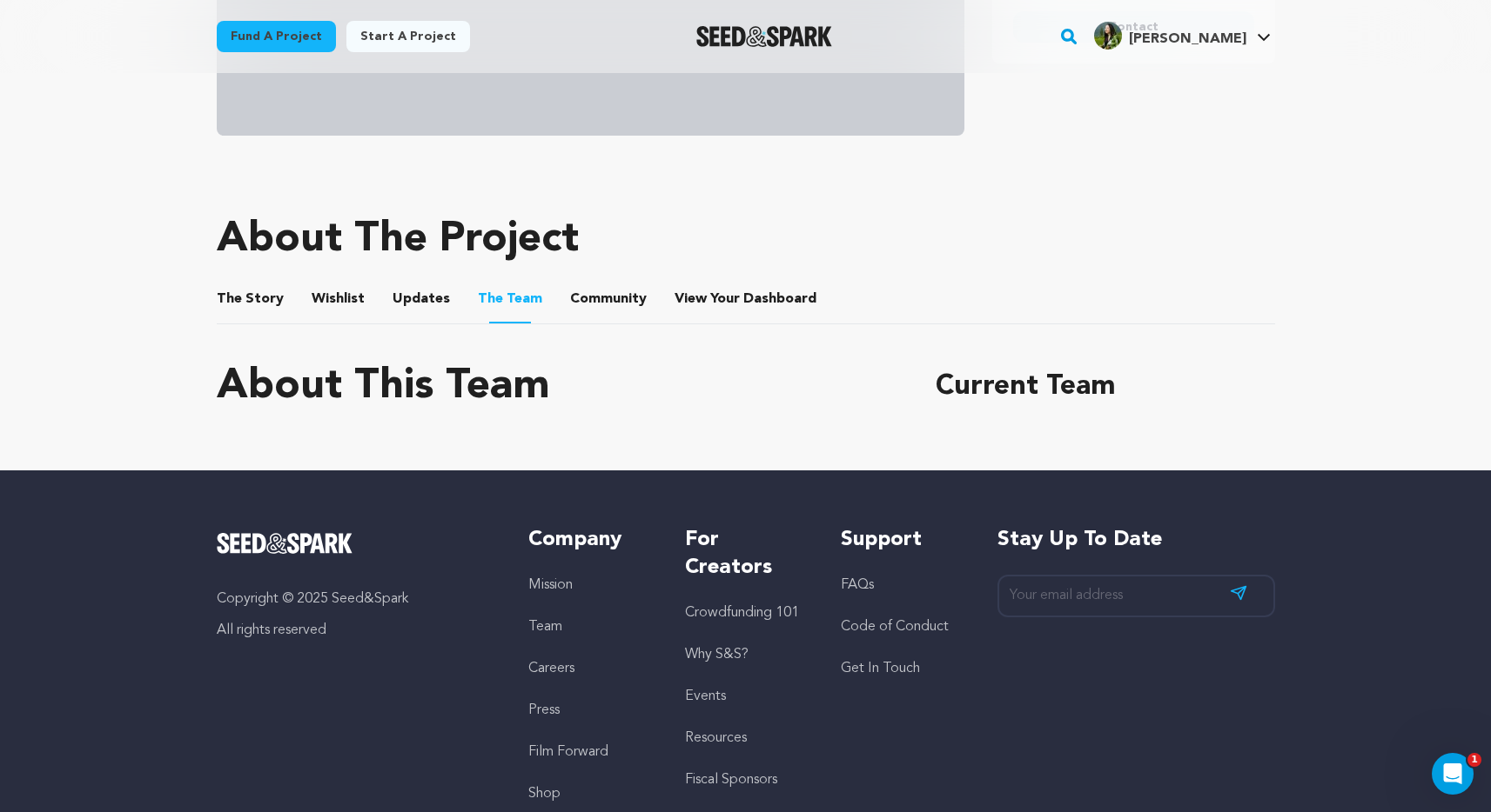
click at [591, 300] on button "Community" at bounding box center [608, 302] width 42 height 42
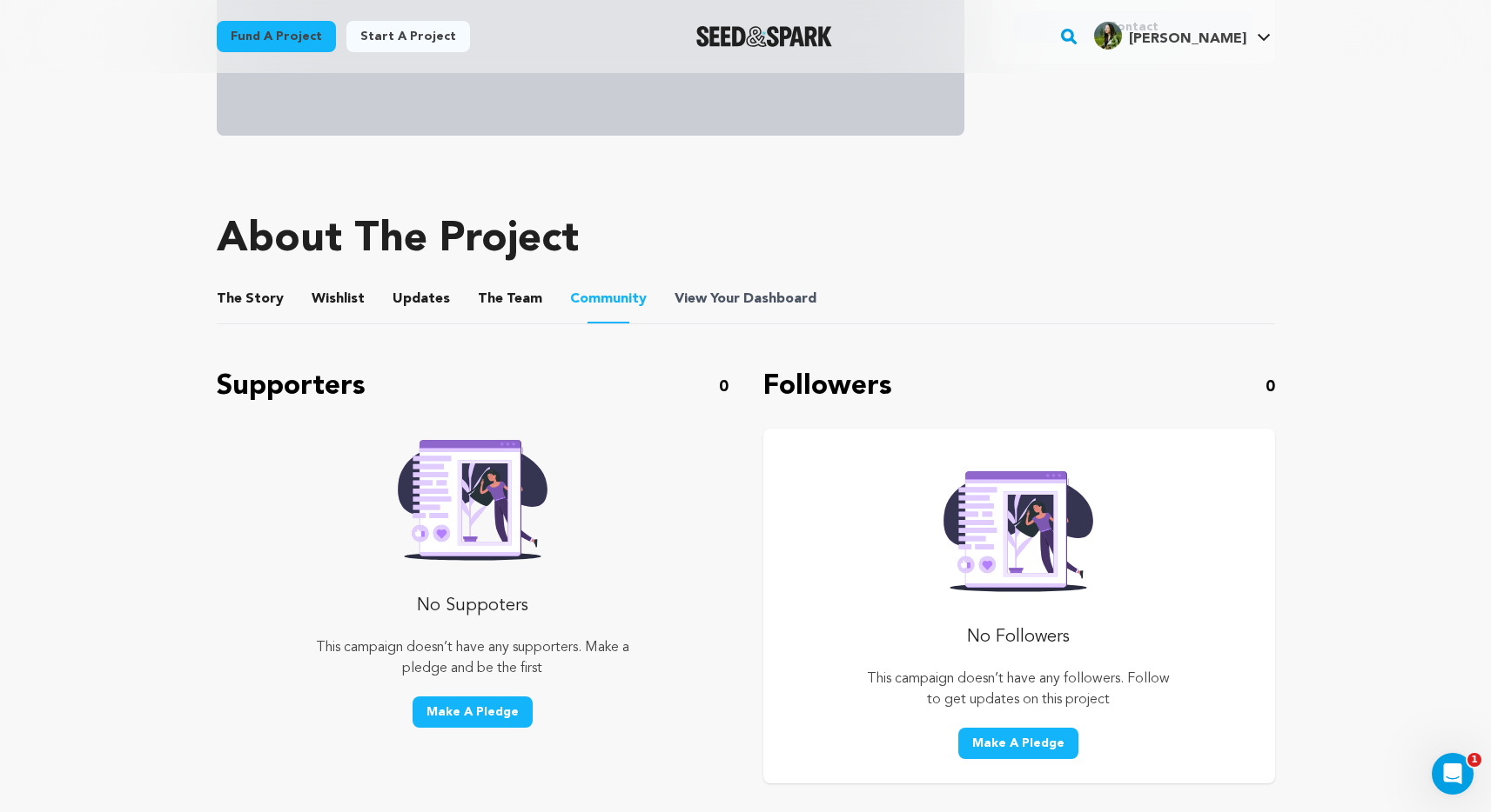
click at [722, 299] on span "View Your Dashboard" at bounding box center [747, 299] width 145 height 21
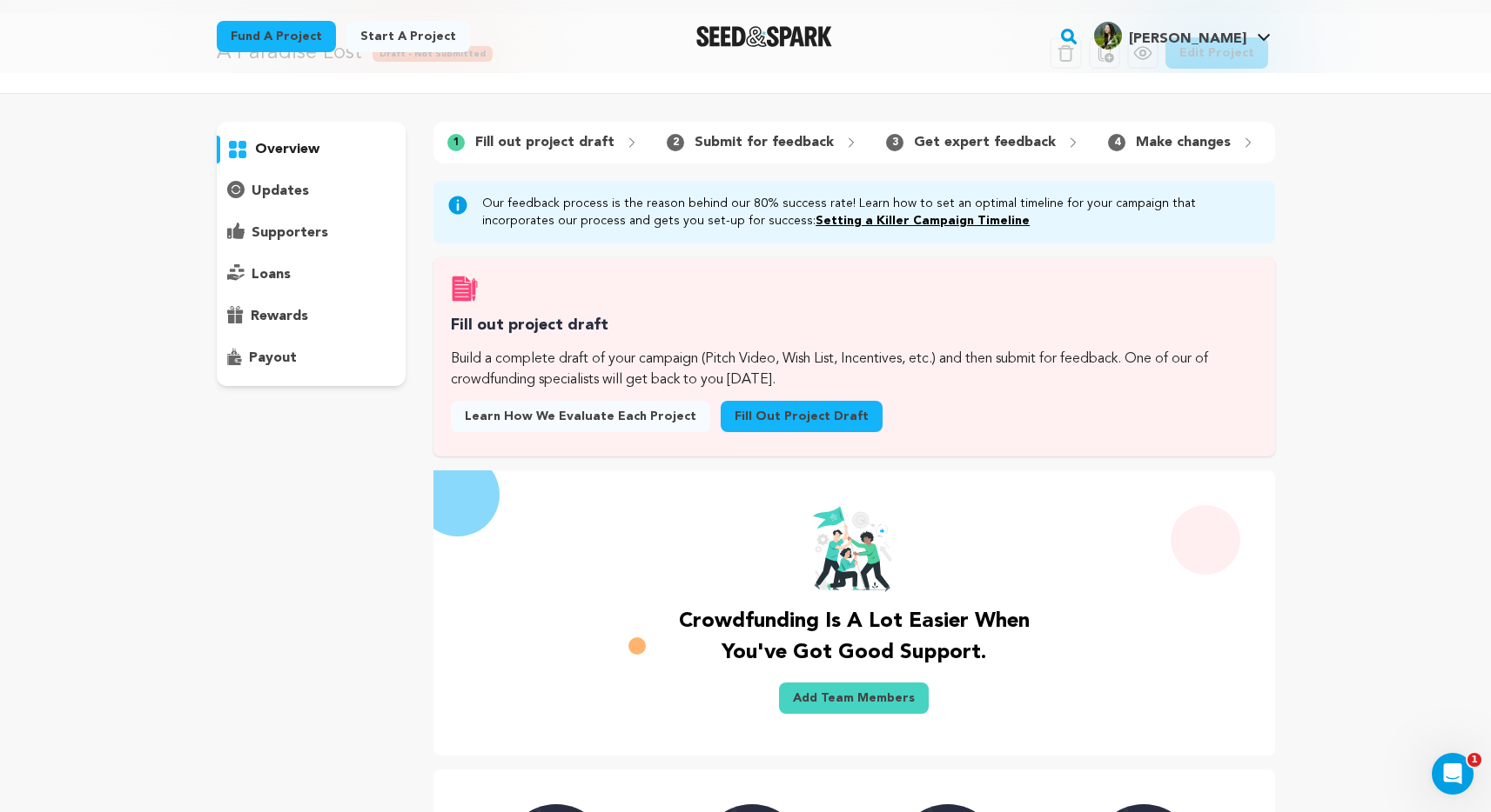
scroll to position [61, 0]
click at [880, 713] on link "Add Team Members" at bounding box center [854, 697] width 150 height 31
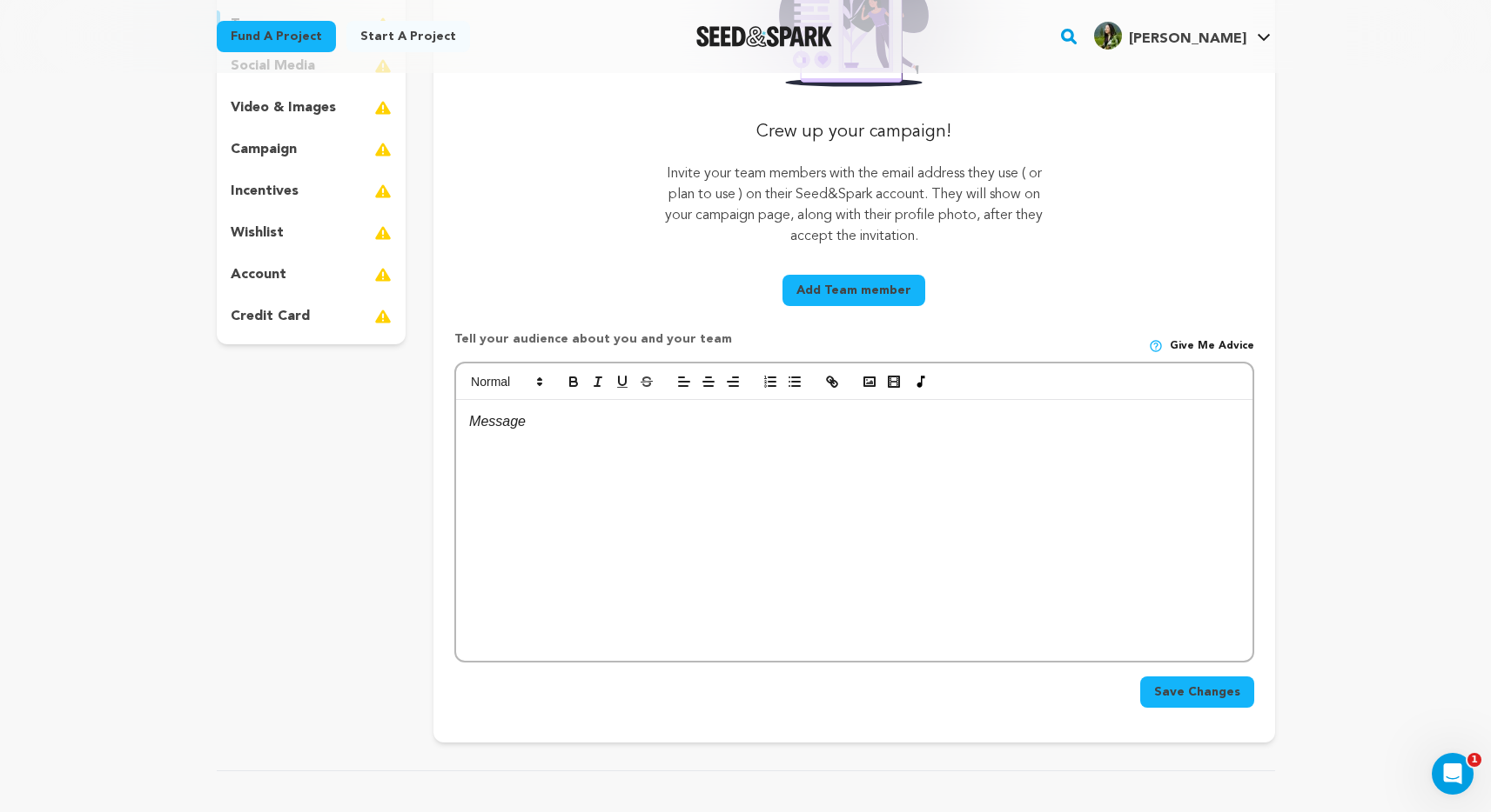
scroll to position [334, 0]
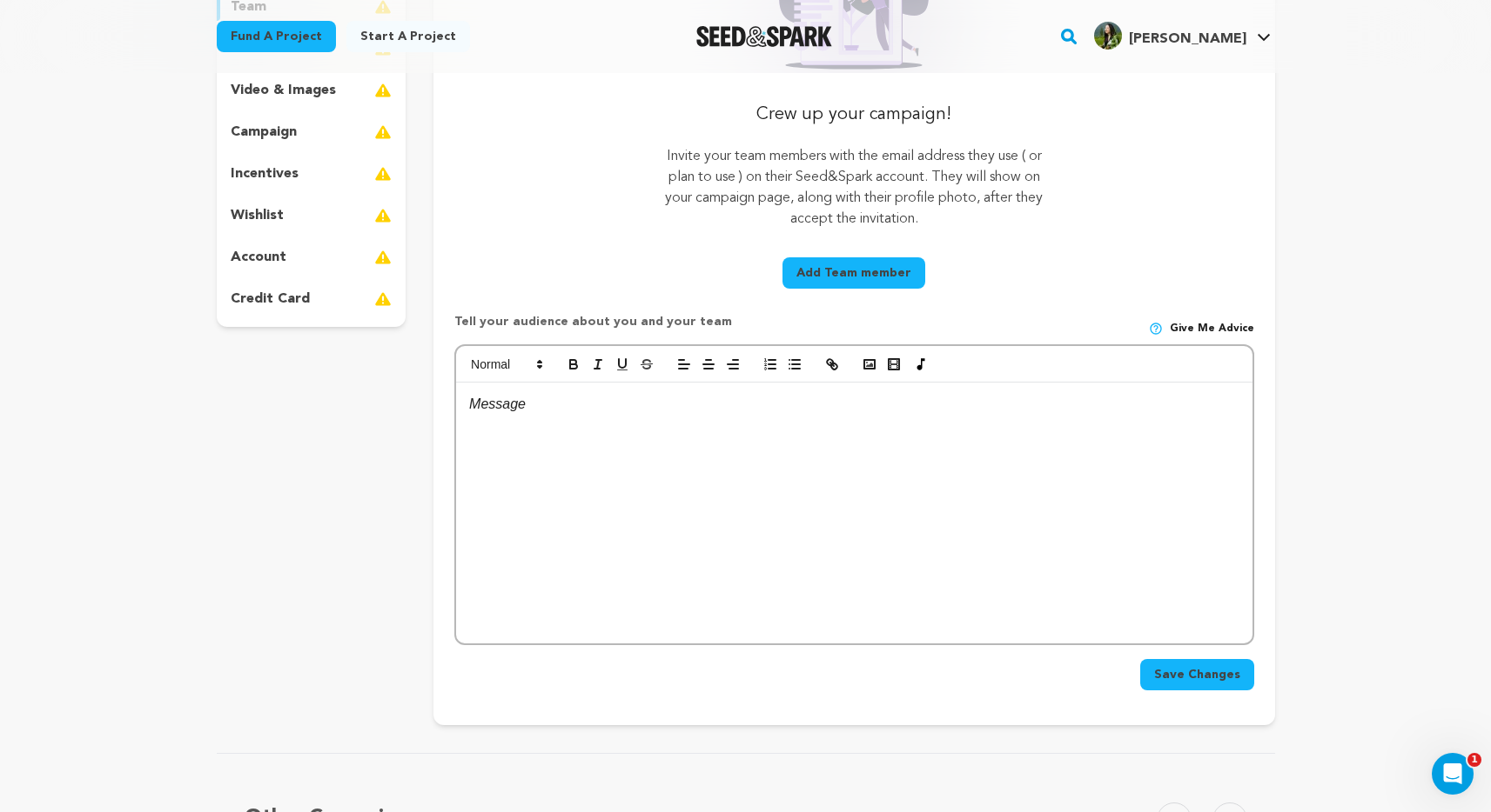
click at [852, 281] on button "Add Team member" at bounding box center [854, 272] width 142 height 31
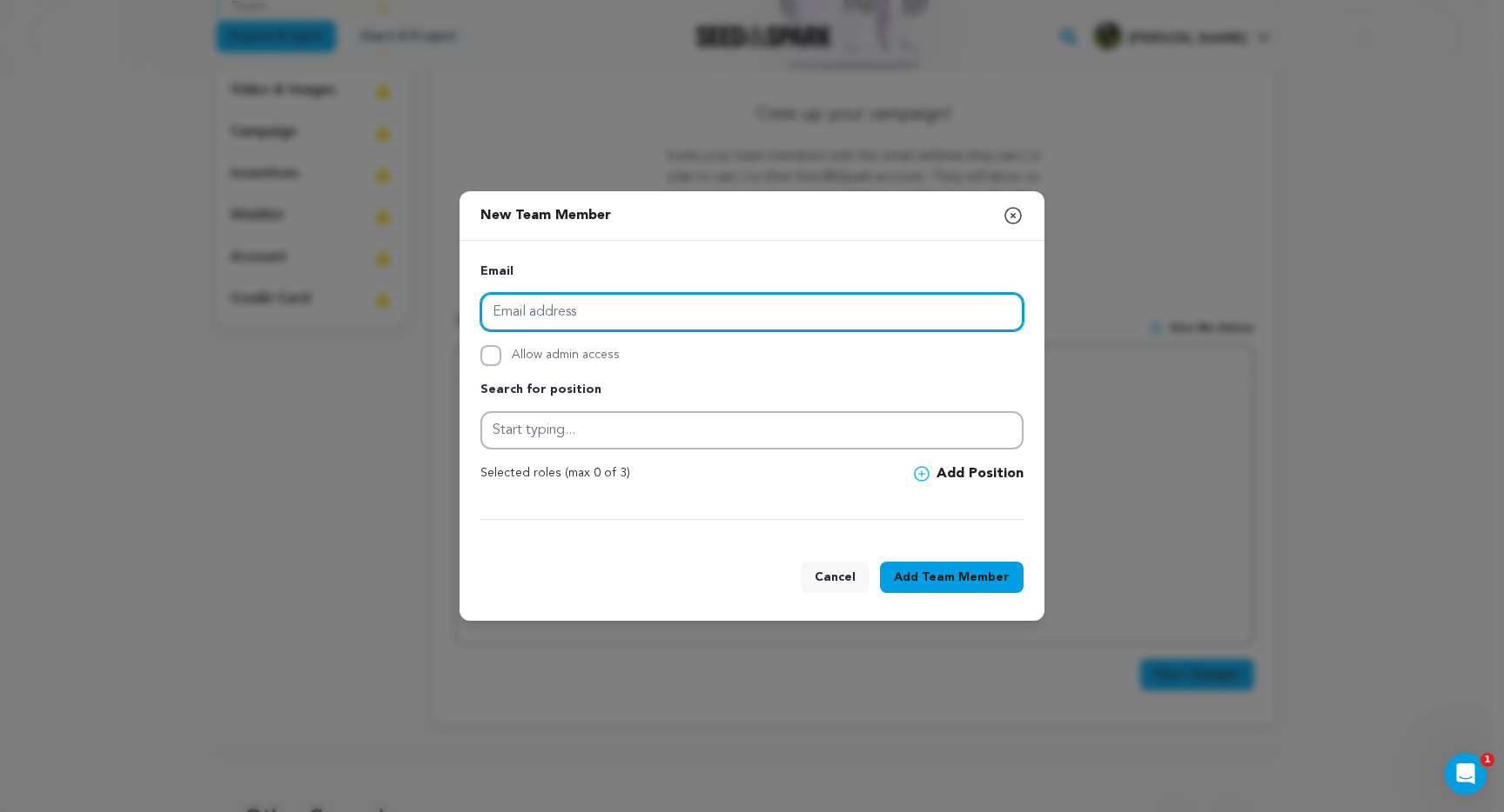
click at [795, 318] on input "email" at bounding box center [752, 312] width 543 height 38
click at [641, 296] on input "email" at bounding box center [752, 312] width 543 height 38
paste input "[PERSON_NAME][EMAIL_ADDRESS][PERSON_NAME][DOMAIN_NAME]"
type input "[PERSON_NAME][EMAIL_ADDRESS][PERSON_NAME][DOMAIN_NAME]"
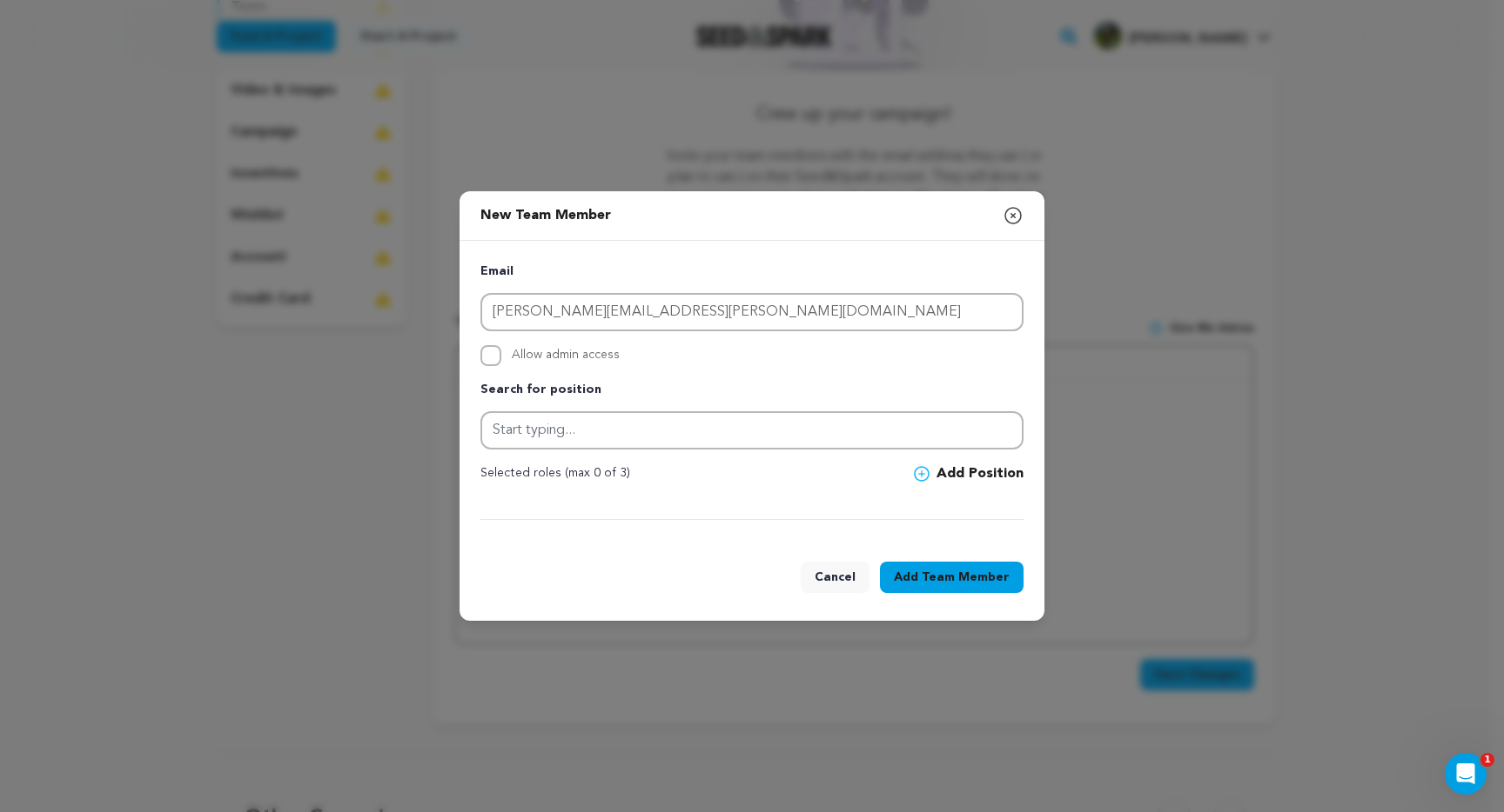
click at [676, 247] on div "Email [PERSON_NAME][EMAIL_ADDRESS][PERSON_NAME][DOMAIN_NAME] Allow admin access…" at bounding box center [752, 391] width 585 height 300
click at [489, 355] on input "Allow admin access" at bounding box center [490, 355] width 21 height 21
checkbox input "true"
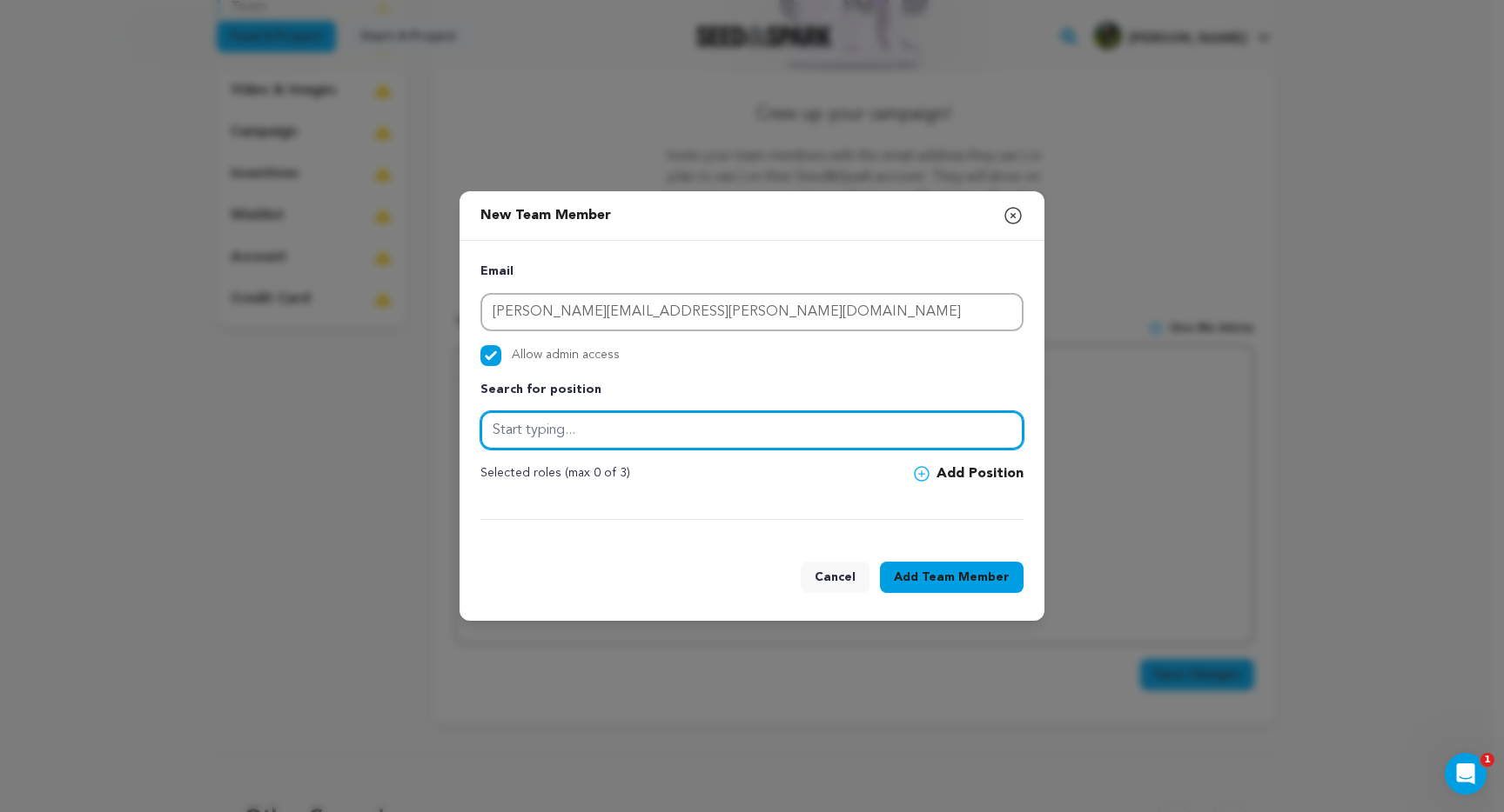
click at [526, 435] on input "text" at bounding box center [752, 430] width 543 height 38
type input "B"
type input "Associate Producer"
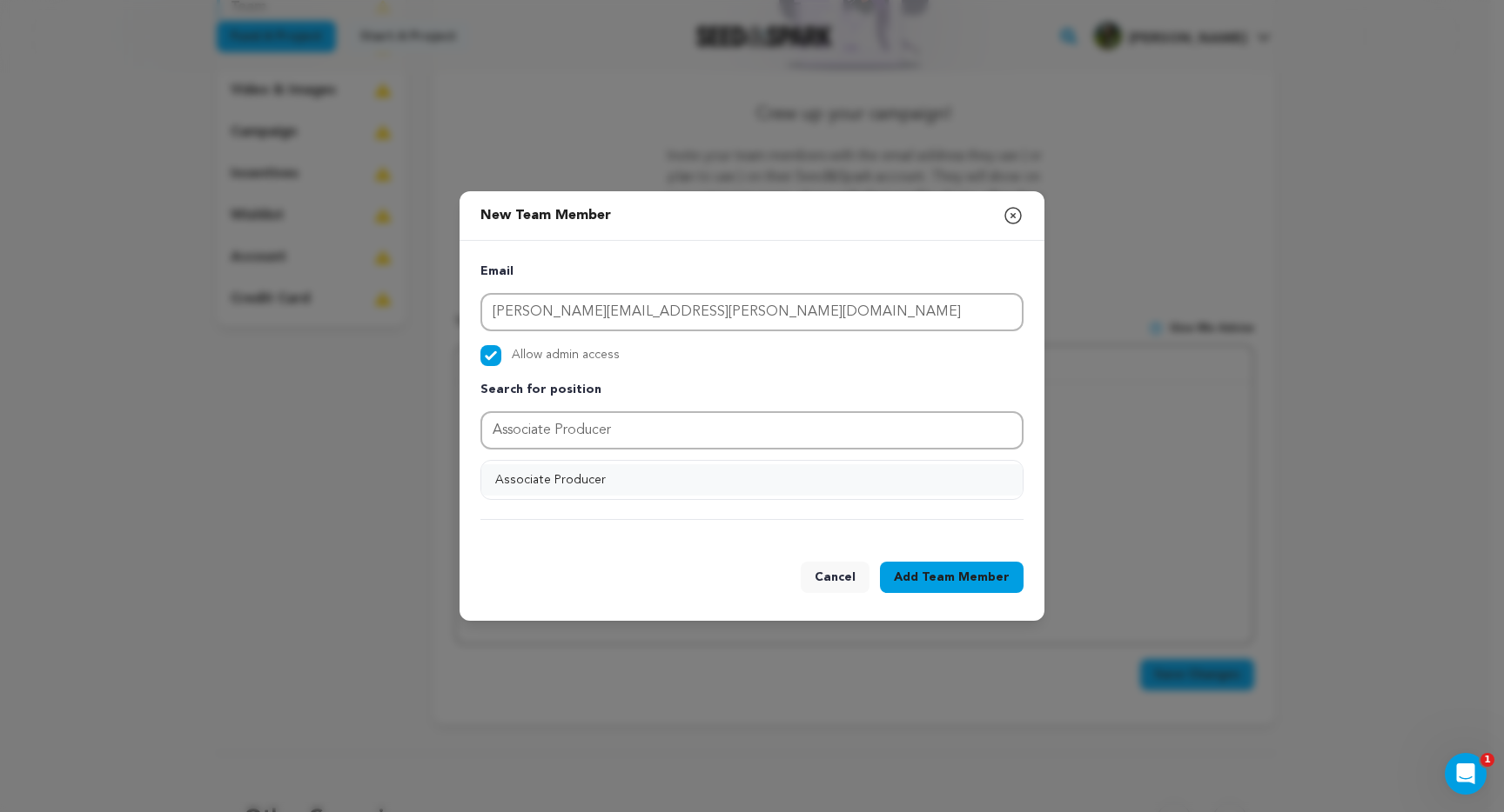
click at [952, 471] on button "Associate Producer" at bounding box center [752, 479] width 541 height 31
click at [980, 573] on span "Team Member" at bounding box center [966, 577] width 88 height 18
click at [973, 472] on button "Add Position" at bounding box center [968, 474] width 110 height 21
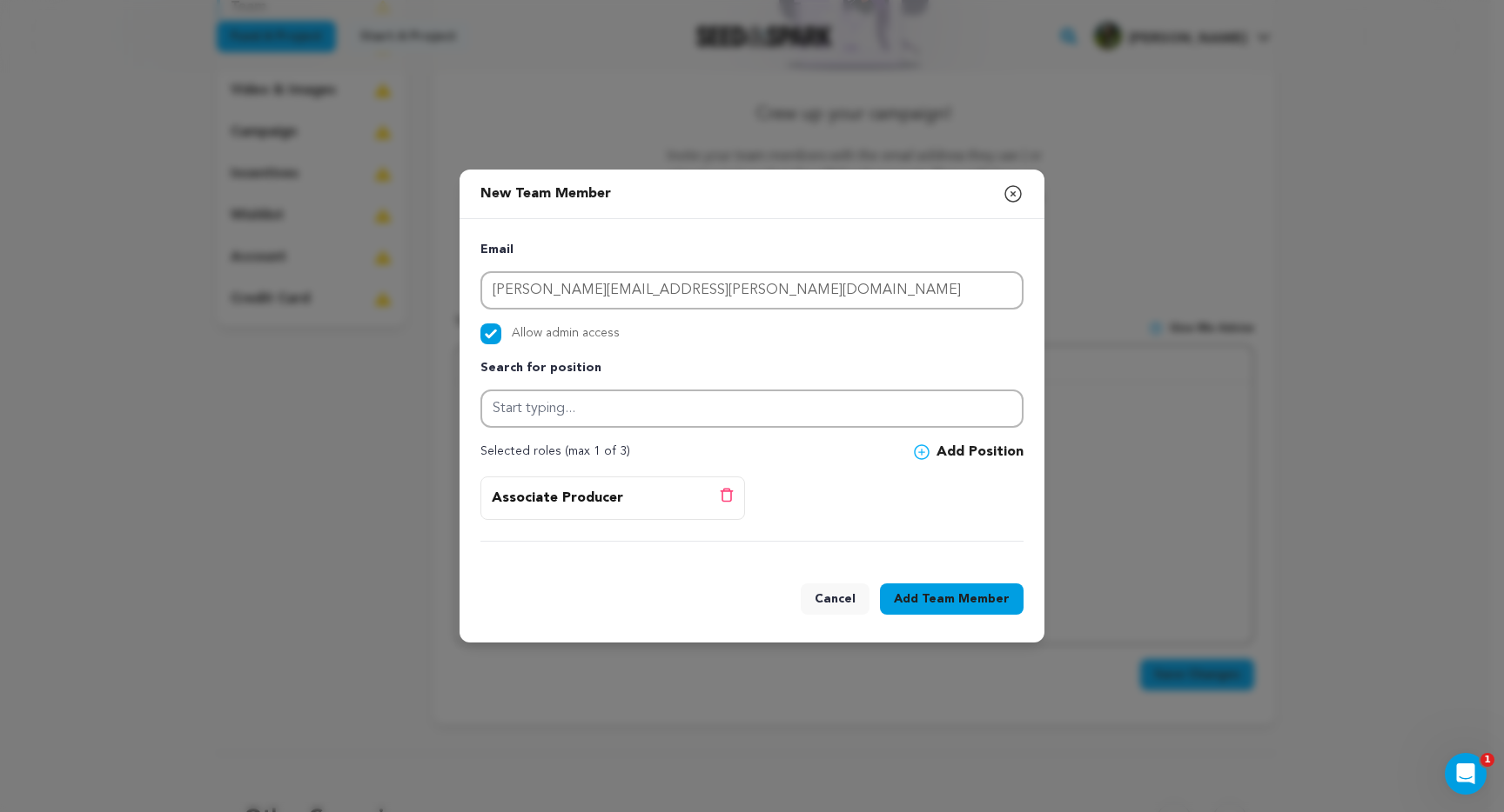
click at [1019, 195] on icon "button" at bounding box center [1013, 194] width 21 height 21
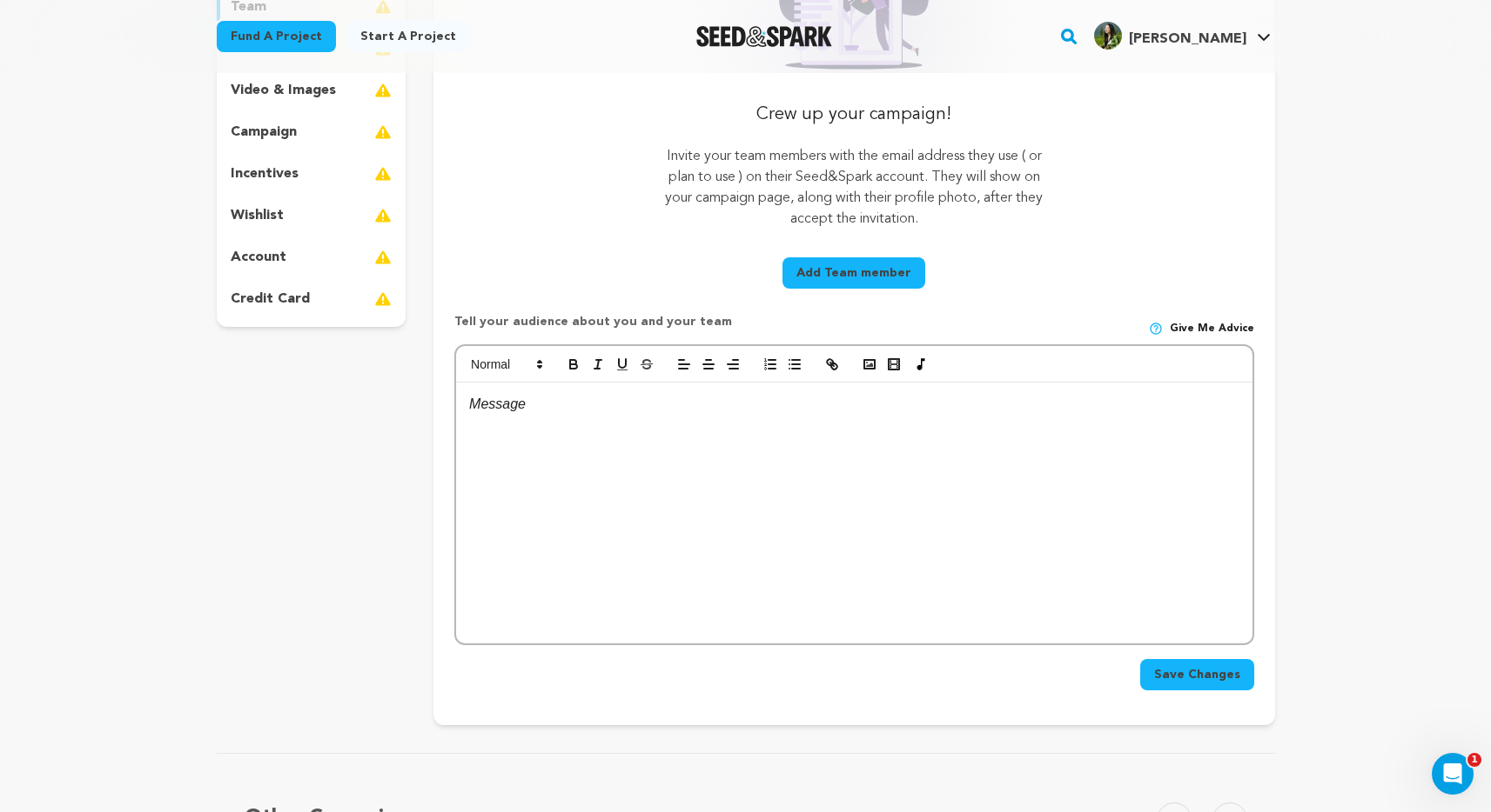
click at [914, 276] on button "Add Team member" at bounding box center [854, 272] width 142 height 31
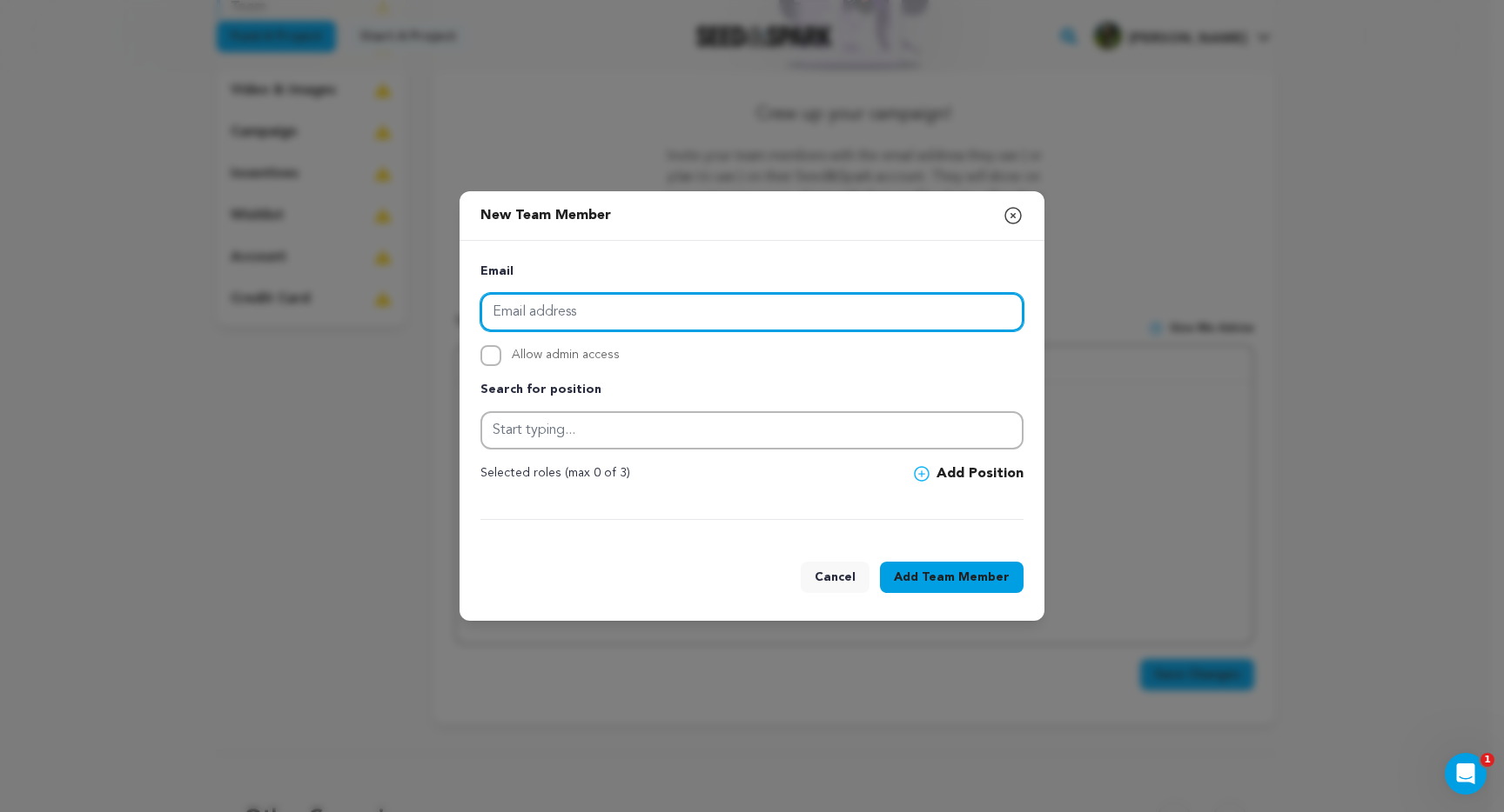
click at [869, 324] on input "email" at bounding box center [752, 312] width 543 height 38
paste input "[PERSON_NAME][EMAIL_ADDRESS][PERSON_NAME][DOMAIN_NAME]"
type input "[PERSON_NAME][EMAIL_ADDRESS][PERSON_NAME][DOMAIN_NAME]"
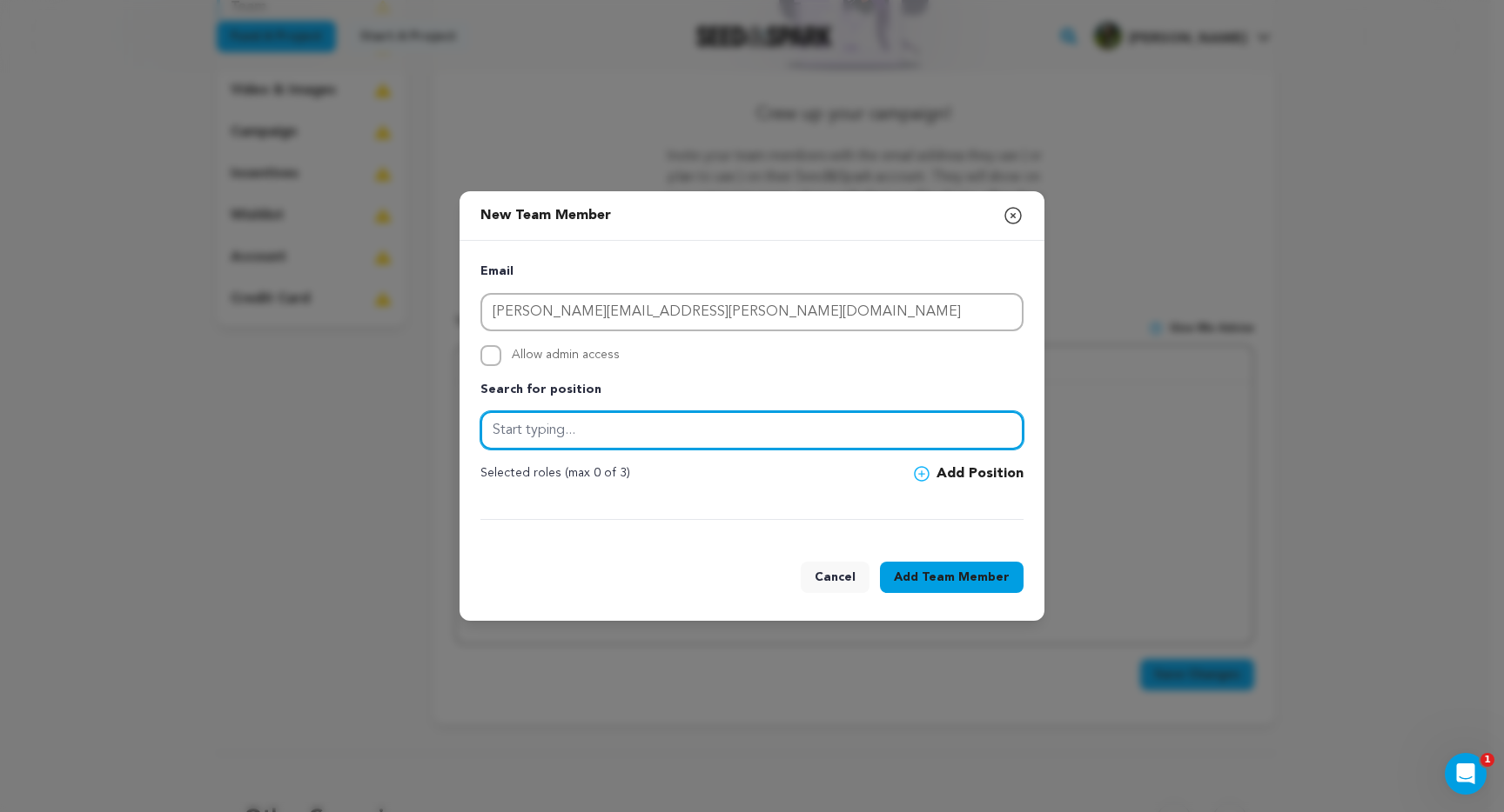
click at [554, 426] on input "text" at bounding box center [752, 430] width 543 height 38
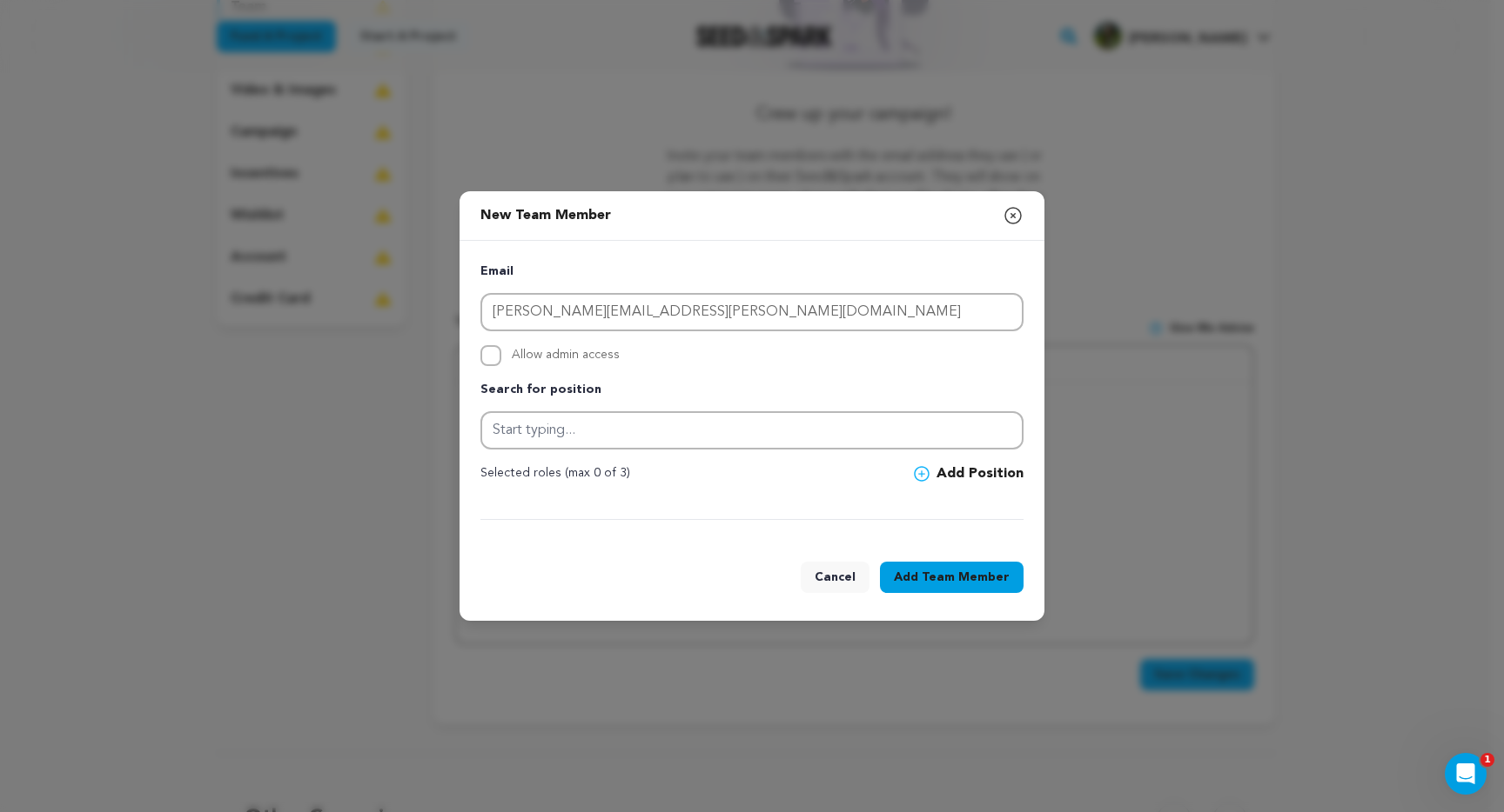
click at [568, 468] on p "Selected roles (max 0 of 3)" at bounding box center [555, 474] width 150 height 21
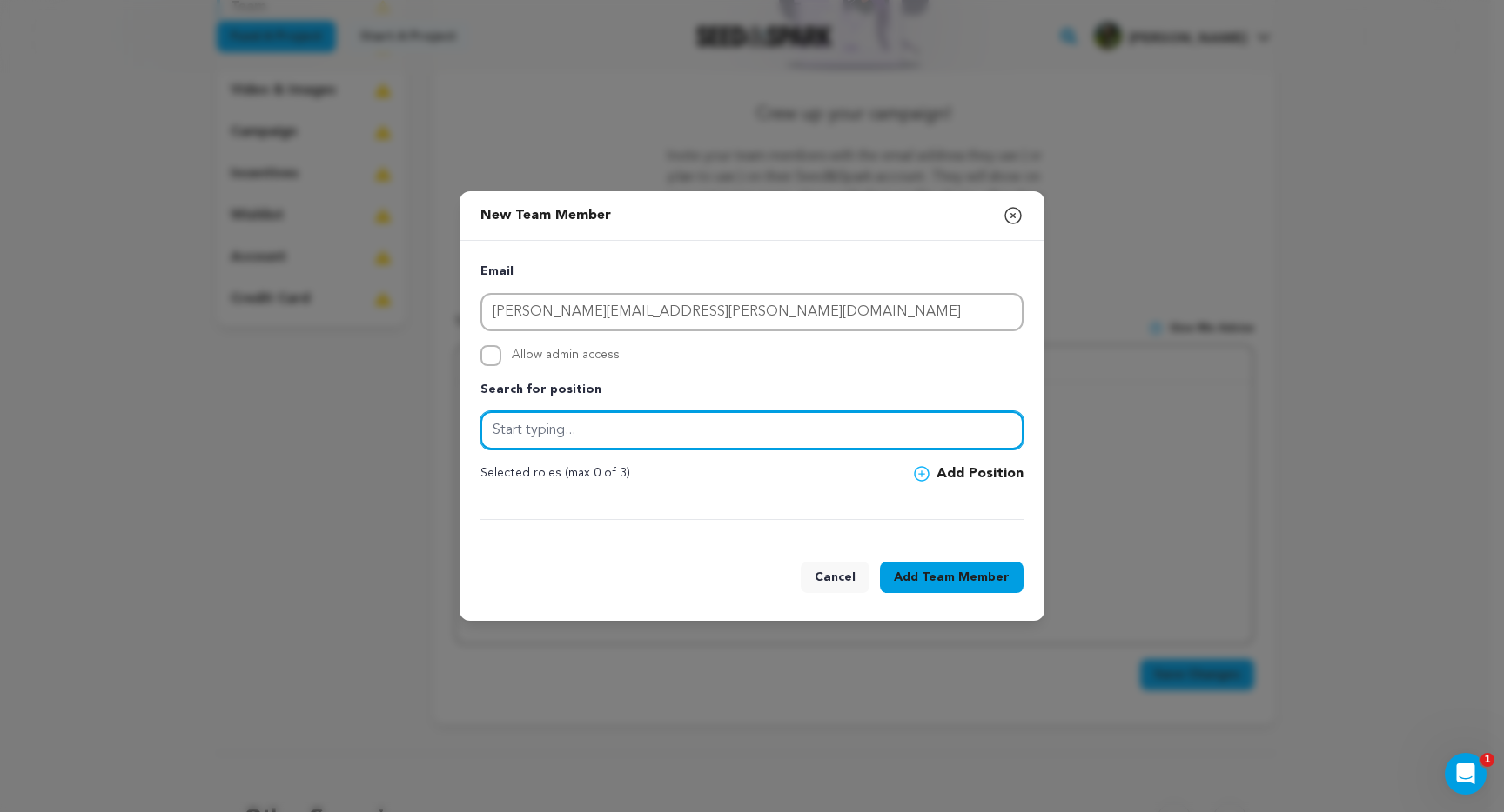
click at [821, 433] on input "text" at bounding box center [752, 430] width 543 height 38
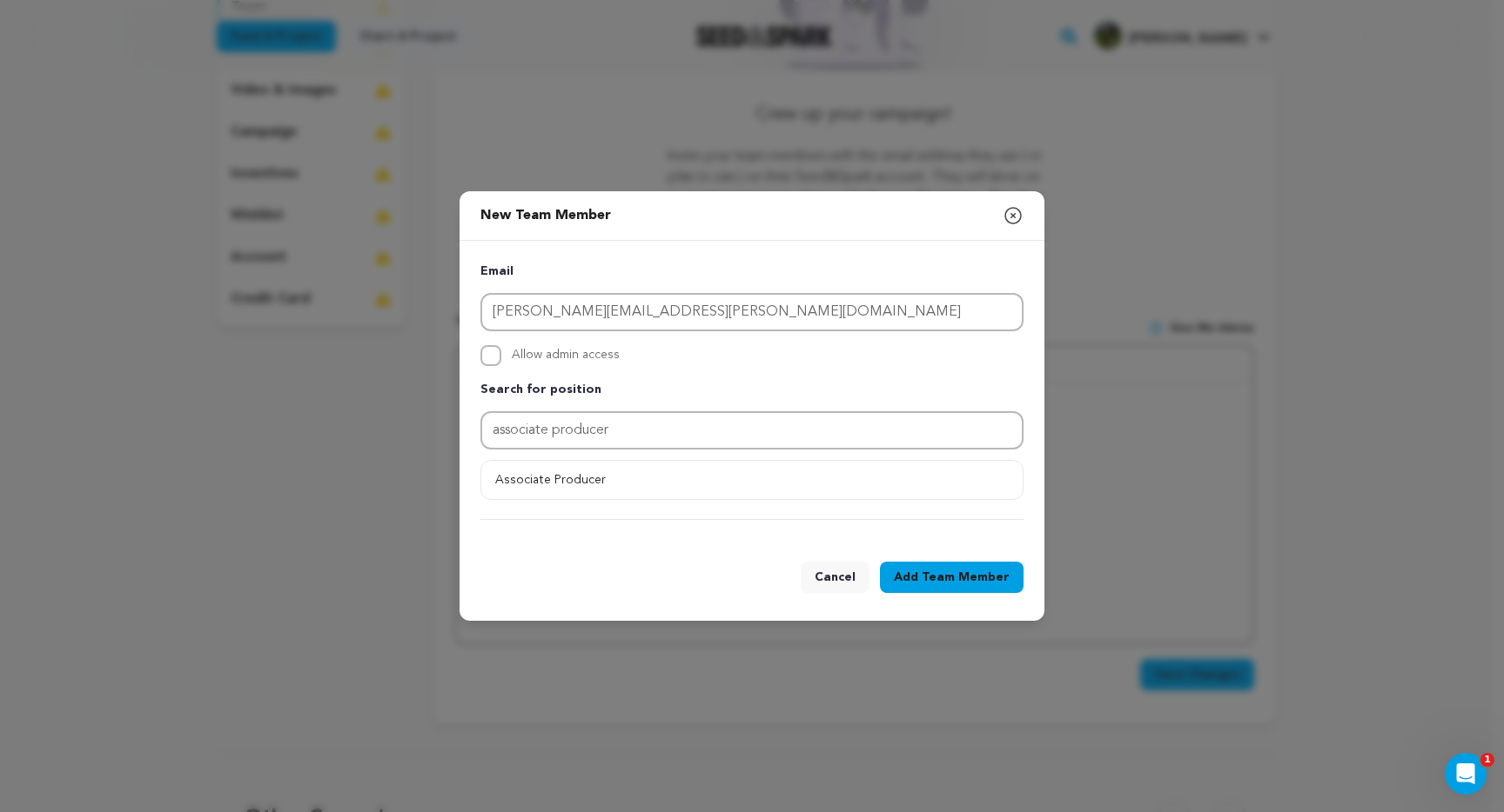
click at [917, 474] on button "Associate Producer" at bounding box center [752, 479] width 541 height 31
type input "Associate Producer"
click at [987, 477] on button "Add Position" at bounding box center [968, 474] width 110 height 21
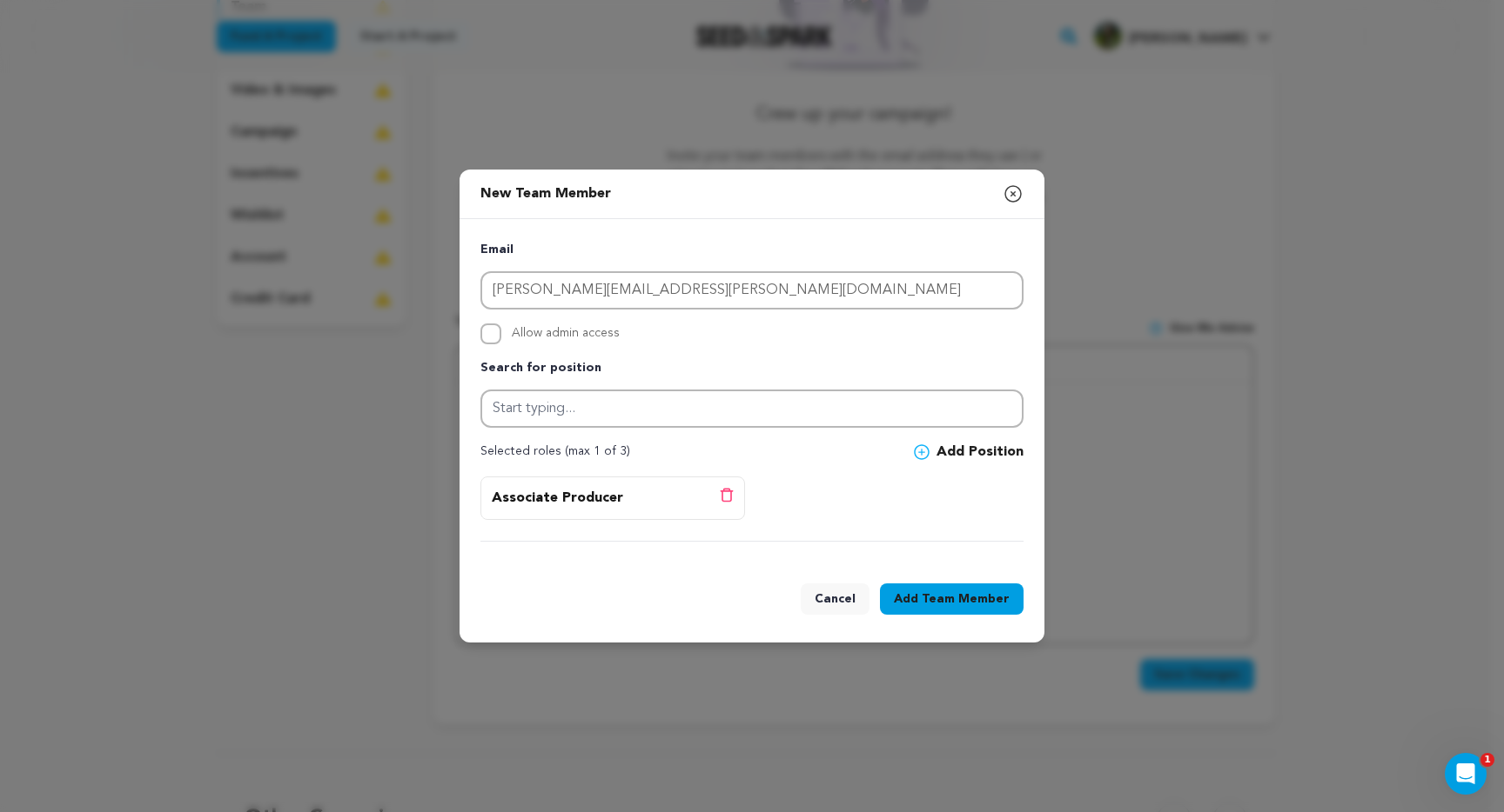
click at [619, 503] on div "Associate Producer Delete position" at bounding box center [612, 499] width 241 height 21
click at [590, 492] on p "Associate Producer" at bounding box center [557, 499] width 131 height 21
click at [957, 597] on span "Team Member" at bounding box center [966, 599] width 88 height 18
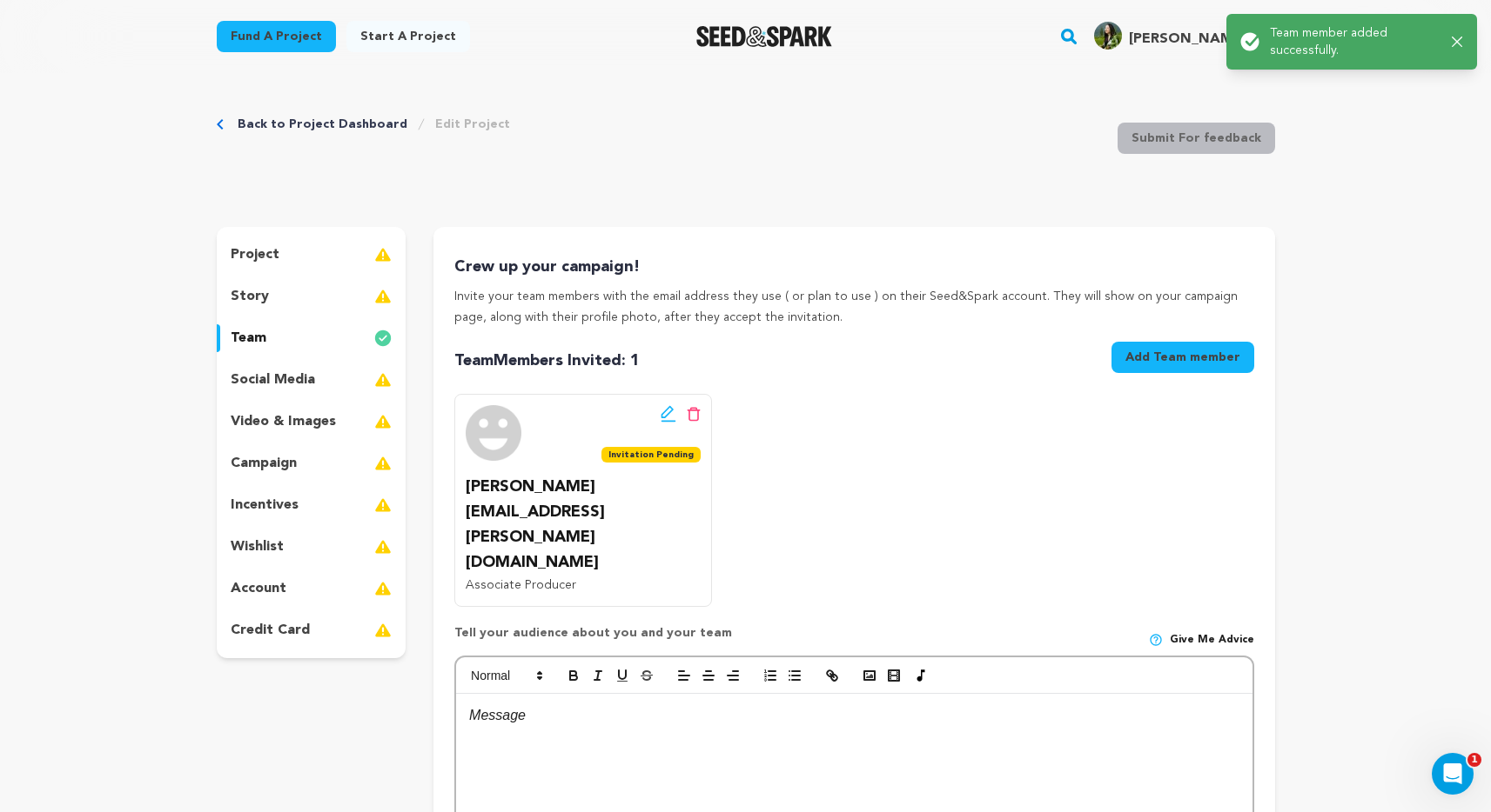
scroll to position [0, 0]
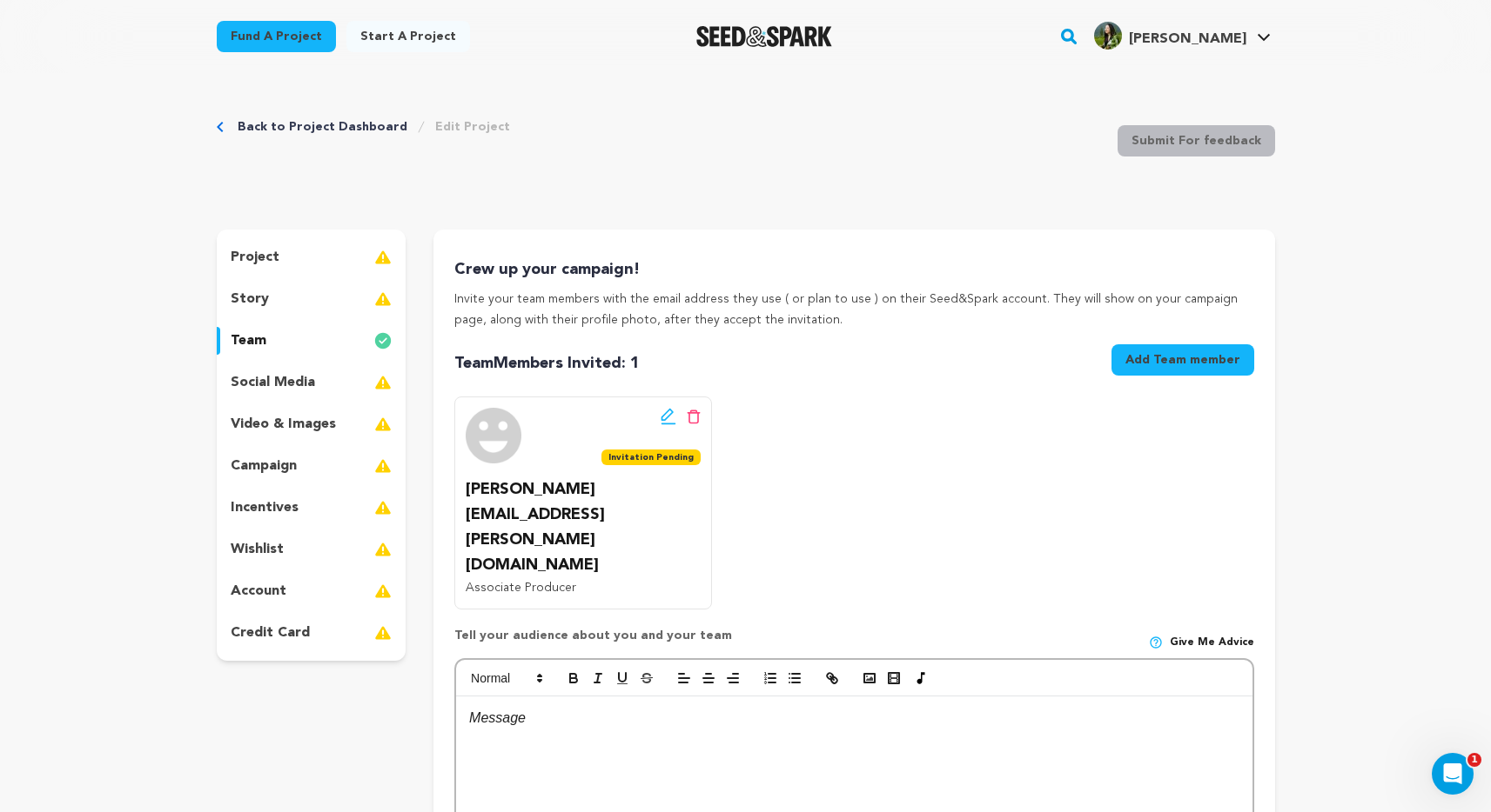
click at [662, 417] on icon at bounding box center [666, 414] width 12 height 12
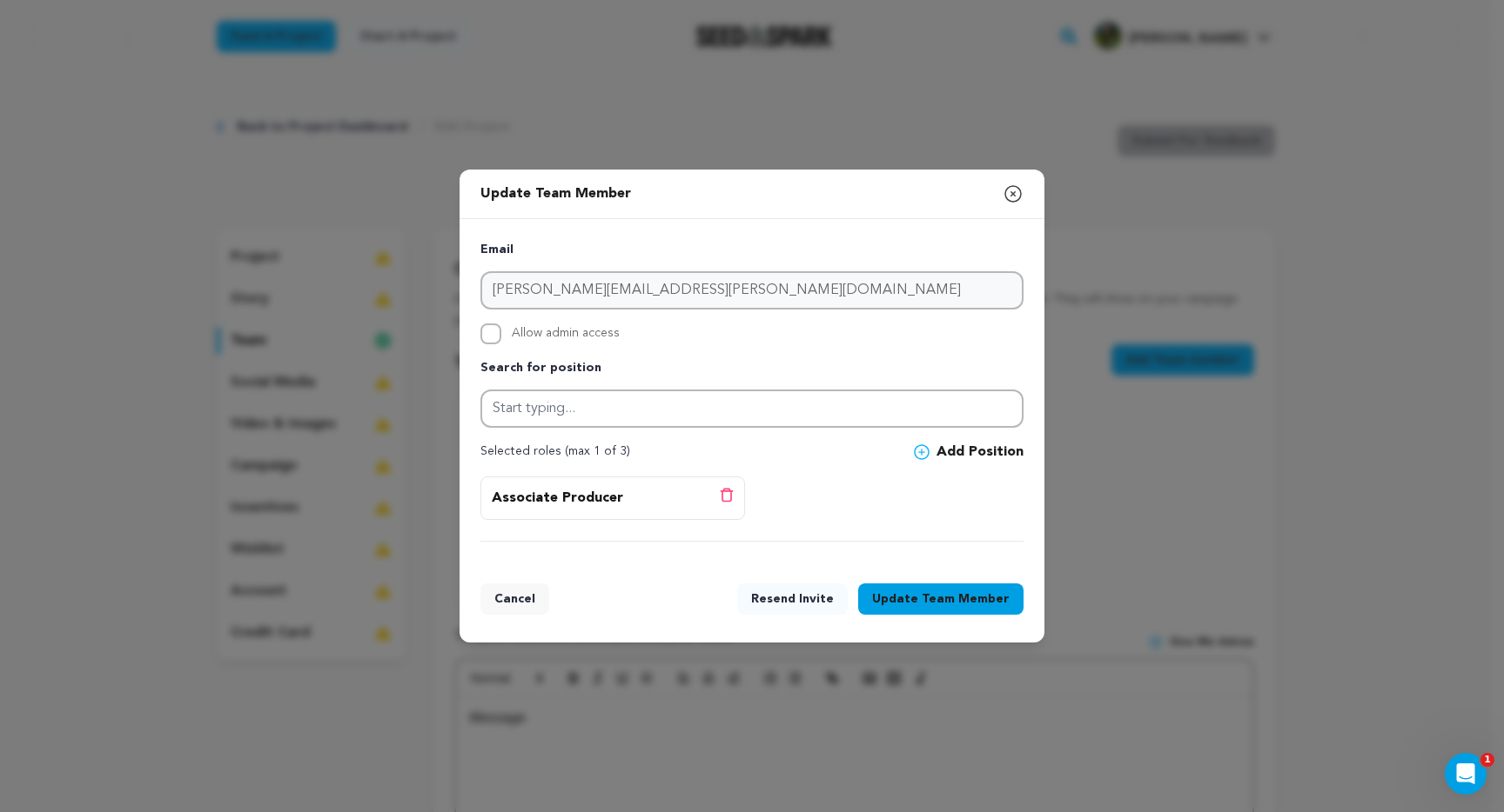
click at [534, 327] on span "Allow admin access" at bounding box center [565, 334] width 108 height 21
click at [502, 327] on input "Allow admin access" at bounding box center [490, 334] width 21 height 21
checkbox input "true"
click at [910, 603] on button "Update Team Member" at bounding box center [941, 599] width 166 height 31
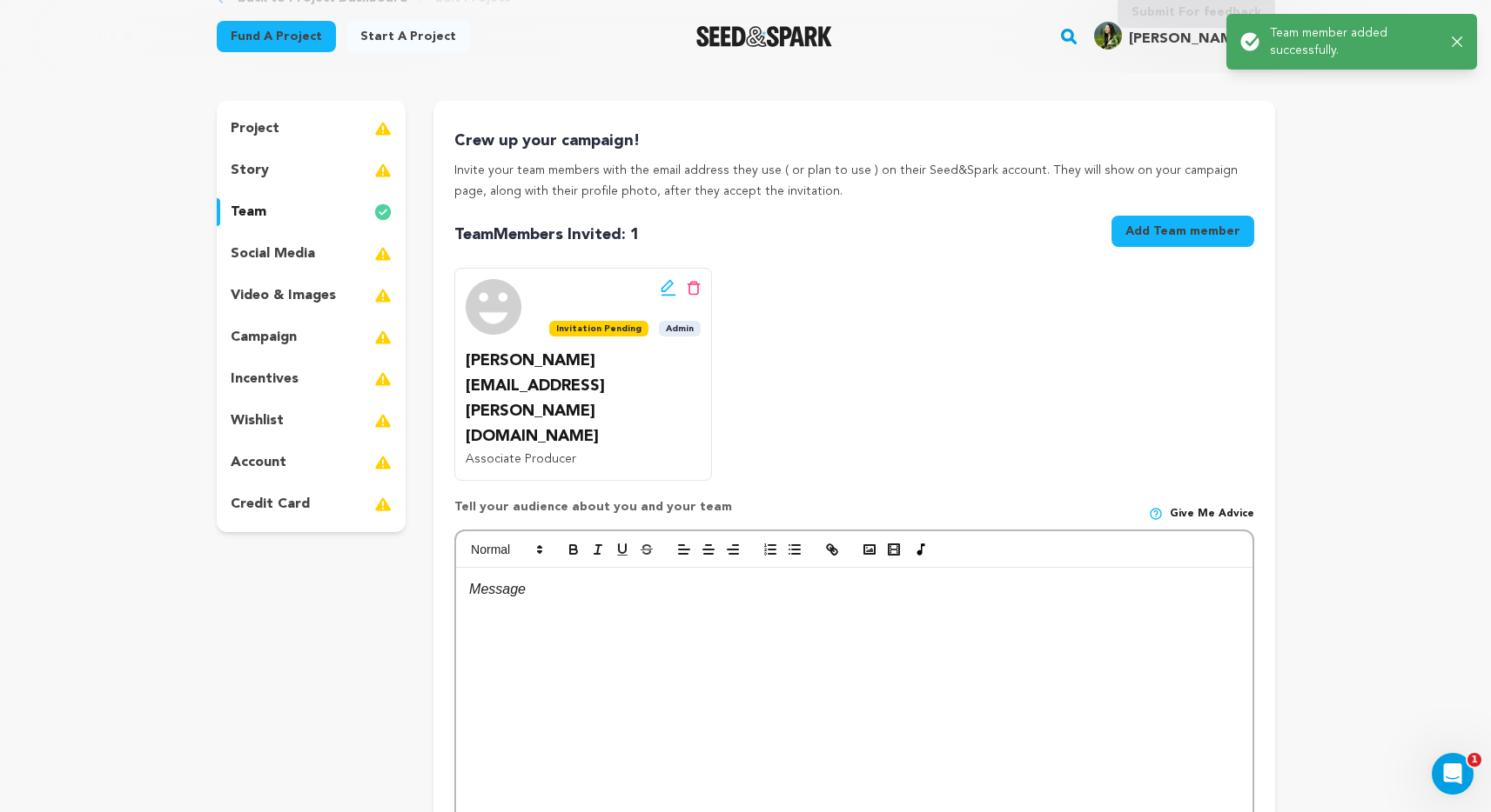
scroll to position [361, 0]
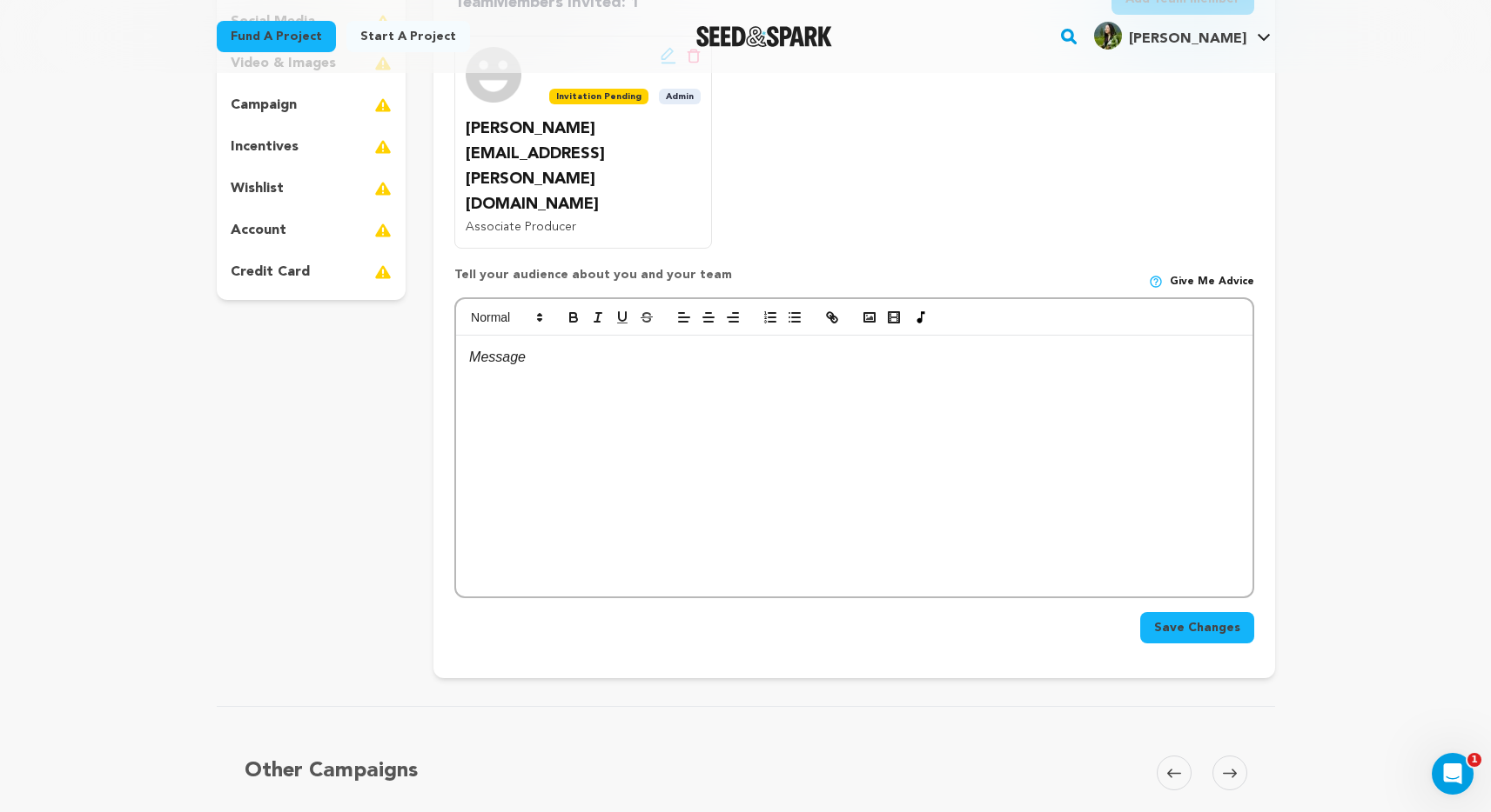
click at [1233, 619] on span "Save Changes" at bounding box center [1197, 628] width 86 height 18
click at [869, 400] on div at bounding box center [854, 466] width 796 height 261
click at [564, 346] on p "Here's my schpiel." at bounding box center [854, 357] width 769 height 22
copy p "schpiel"
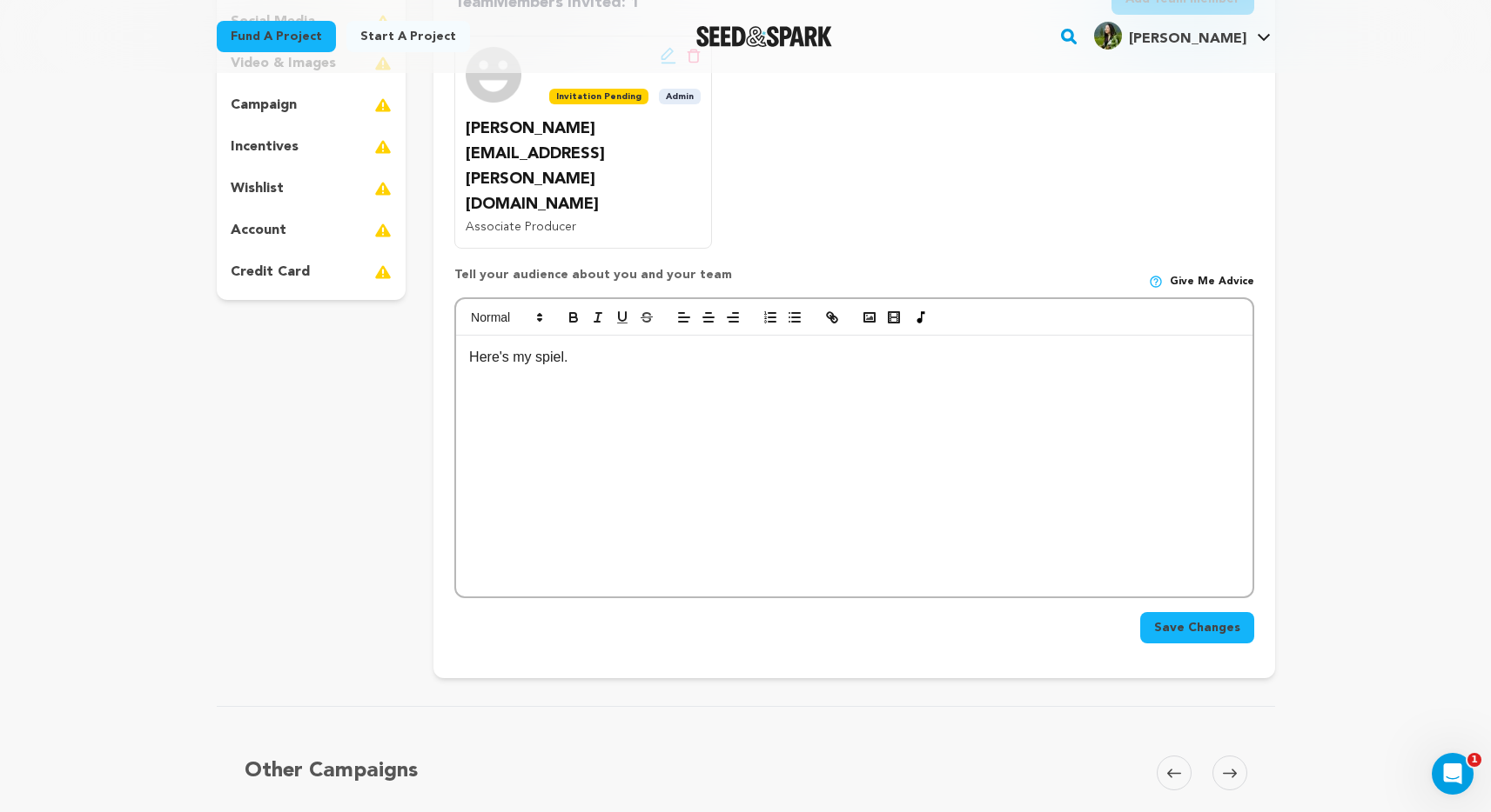
scroll to position [0, 0]
click at [642, 346] on p "Here's my spiel." at bounding box center [854, 357] width 769 height 22
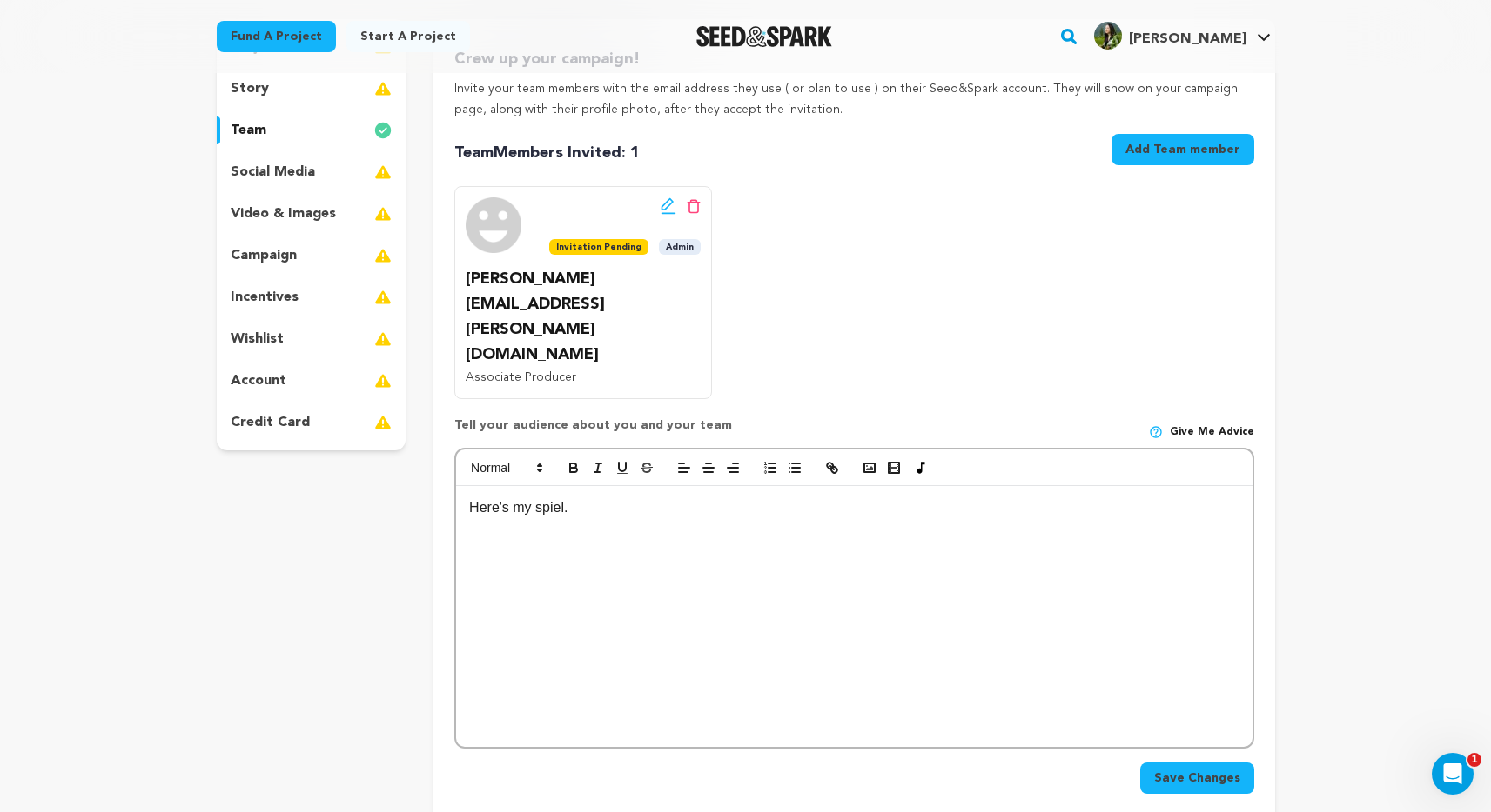
scroll to position [203, 0]
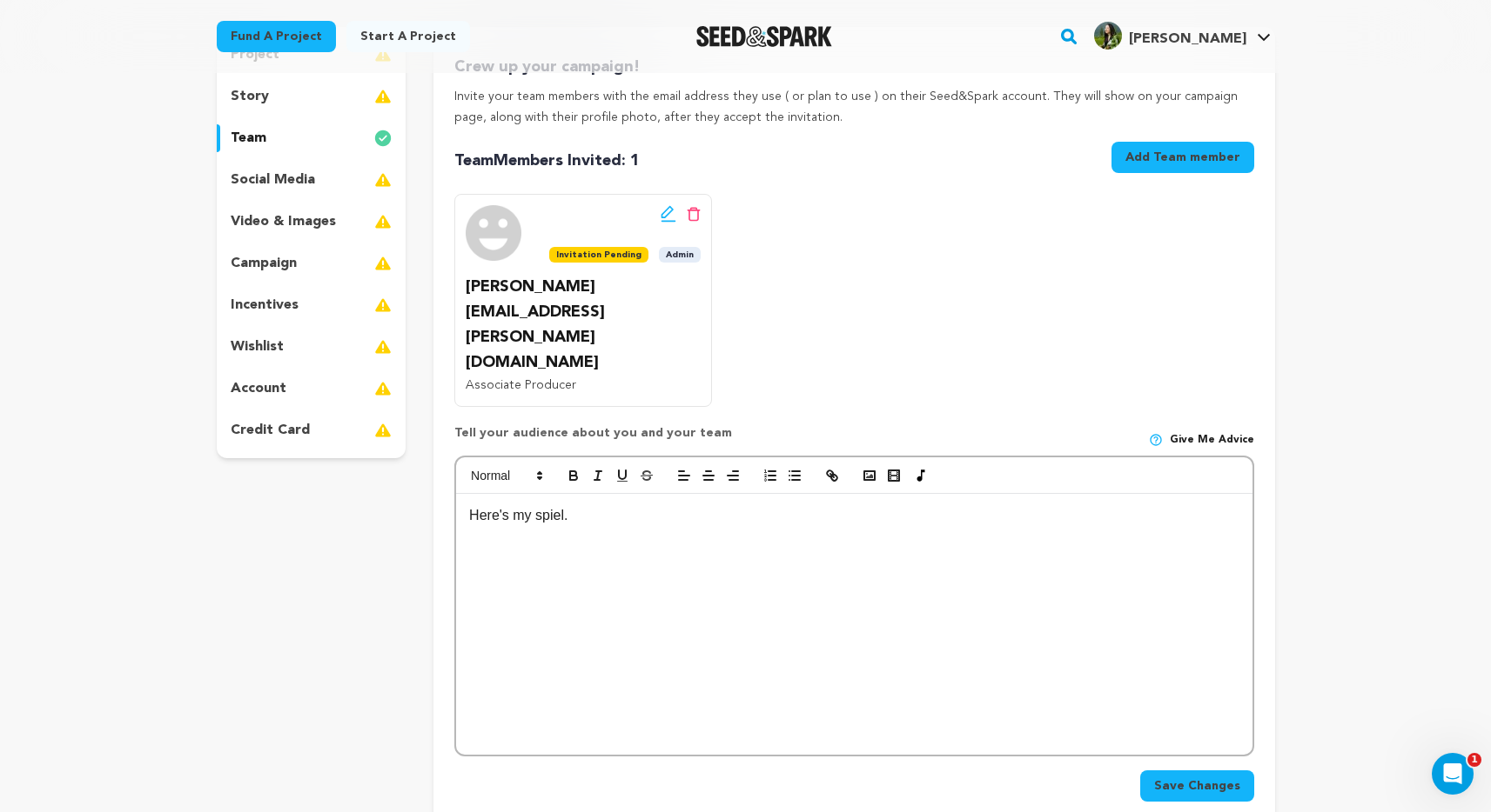
click at [1170, 777] on span "Save Changes" at bounding box center [1197, 786] width 86 height 18
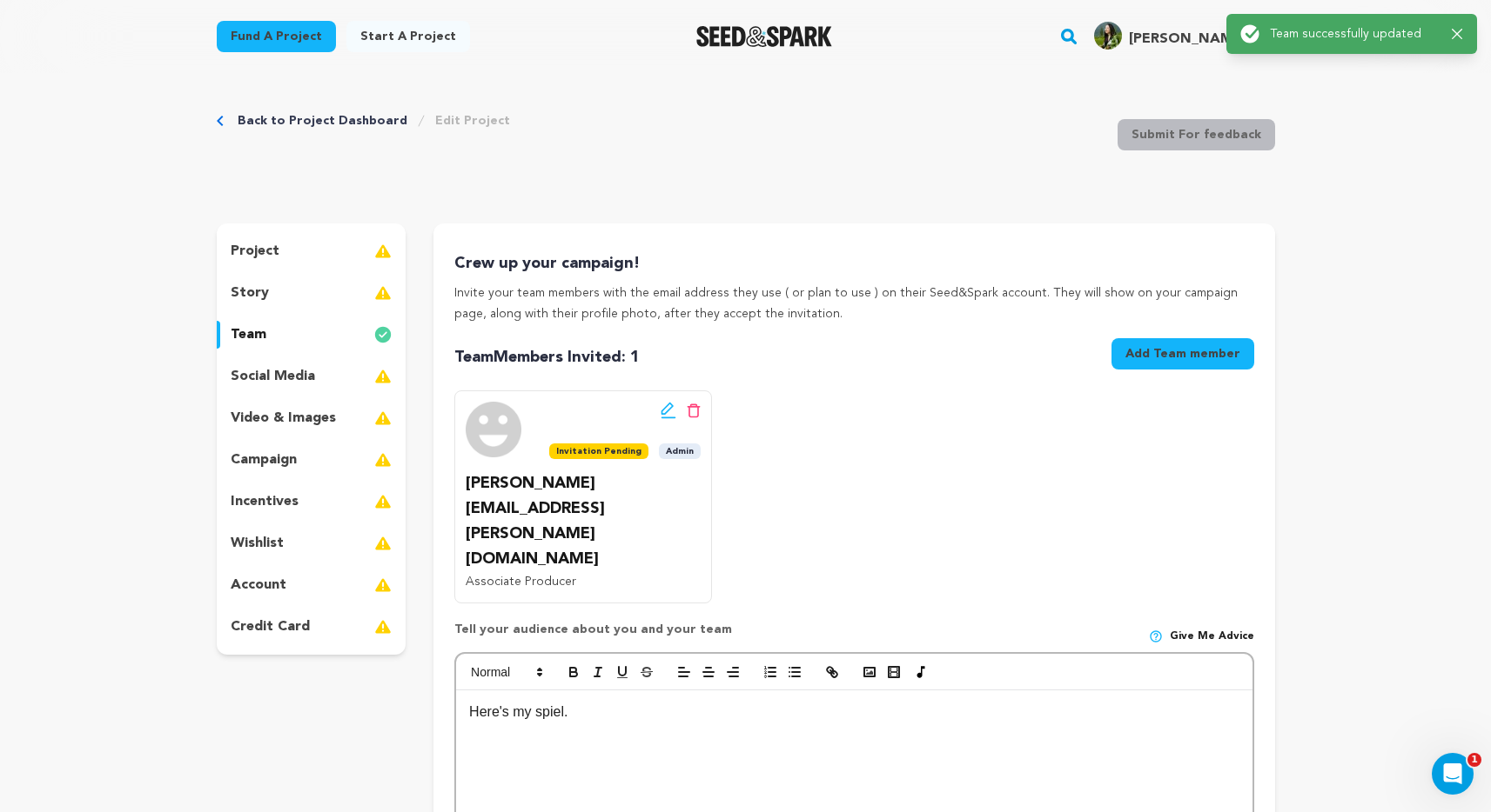
scroll to position [0, 0]
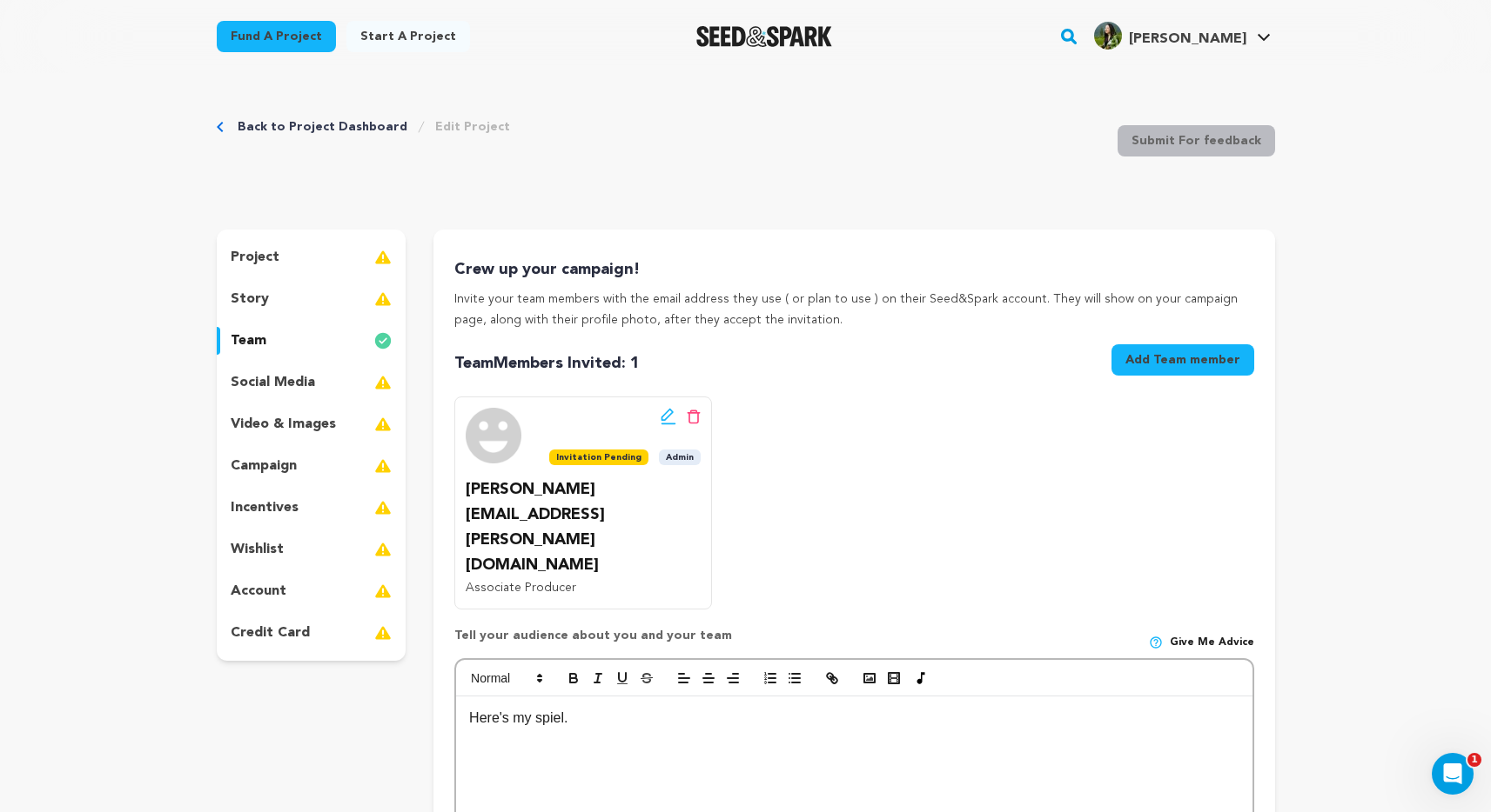
click at [301, 381] on p "social media" at bounding box center [272, 383] width 84 height 21
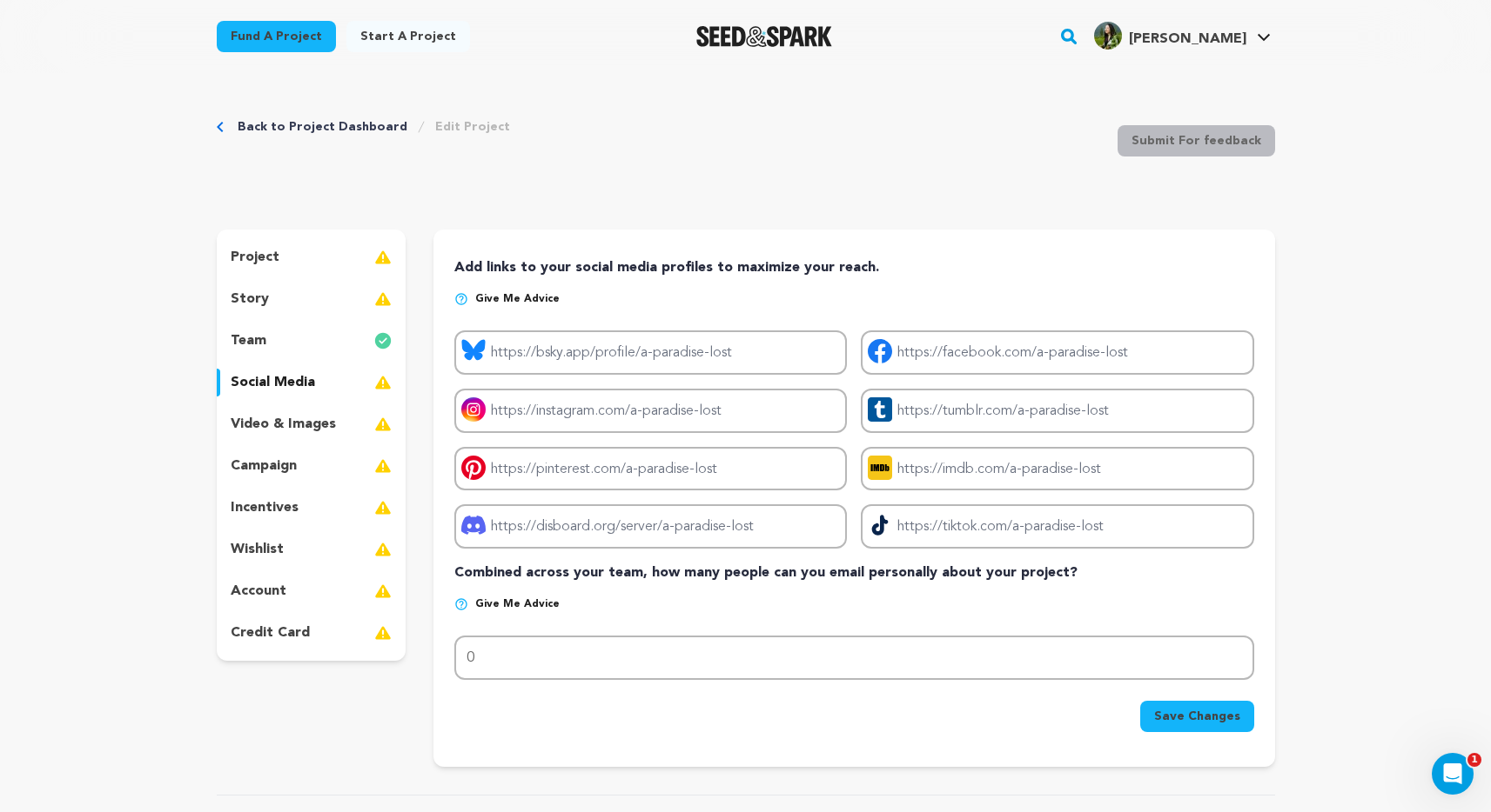
click at [285, 418] on p "video & images" at bounding box center [283, 425] width 106 height 21
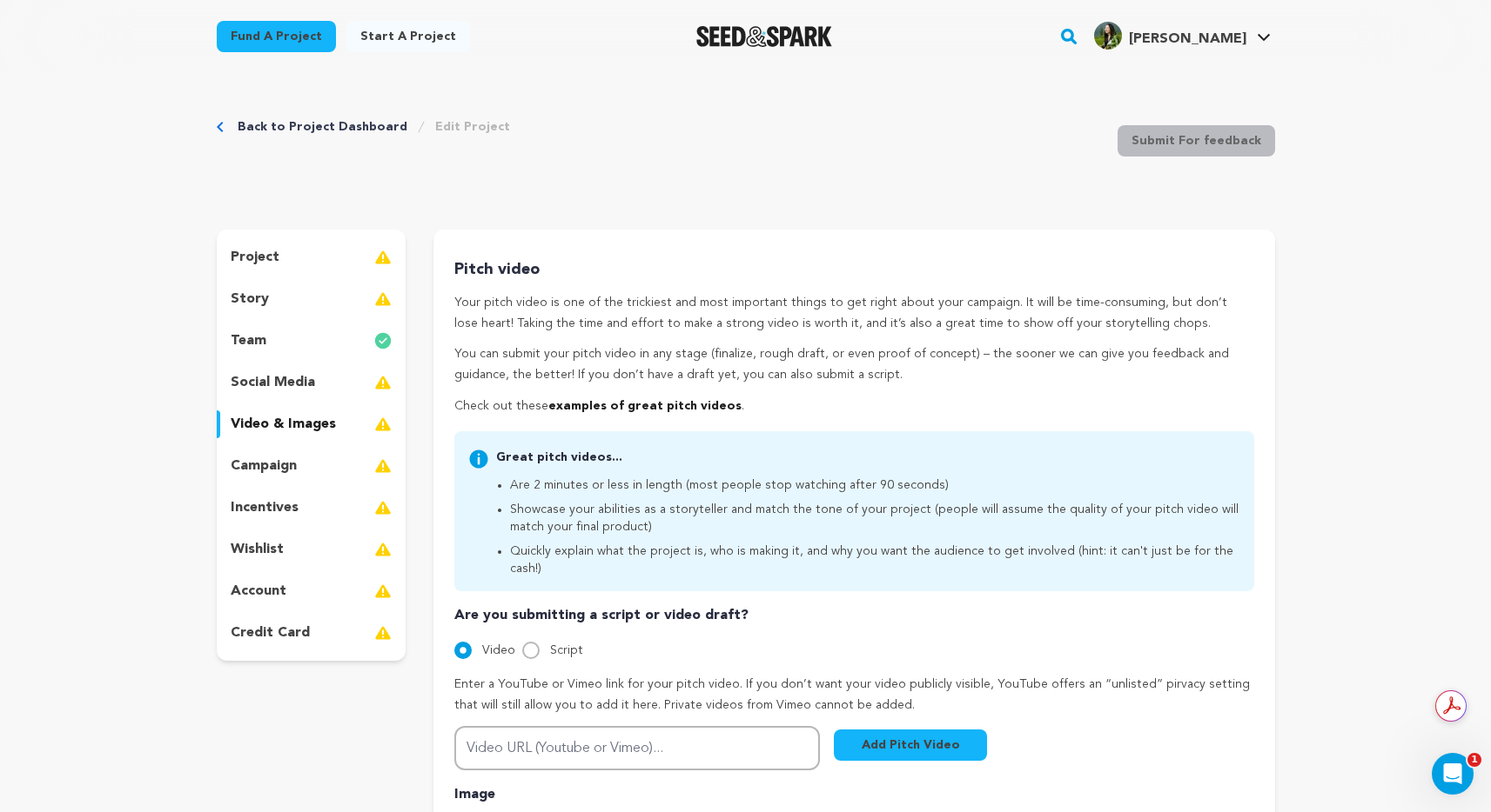
click at [270, 464] on p "campaign" at bounding box center [263, 466] width 66 height 21
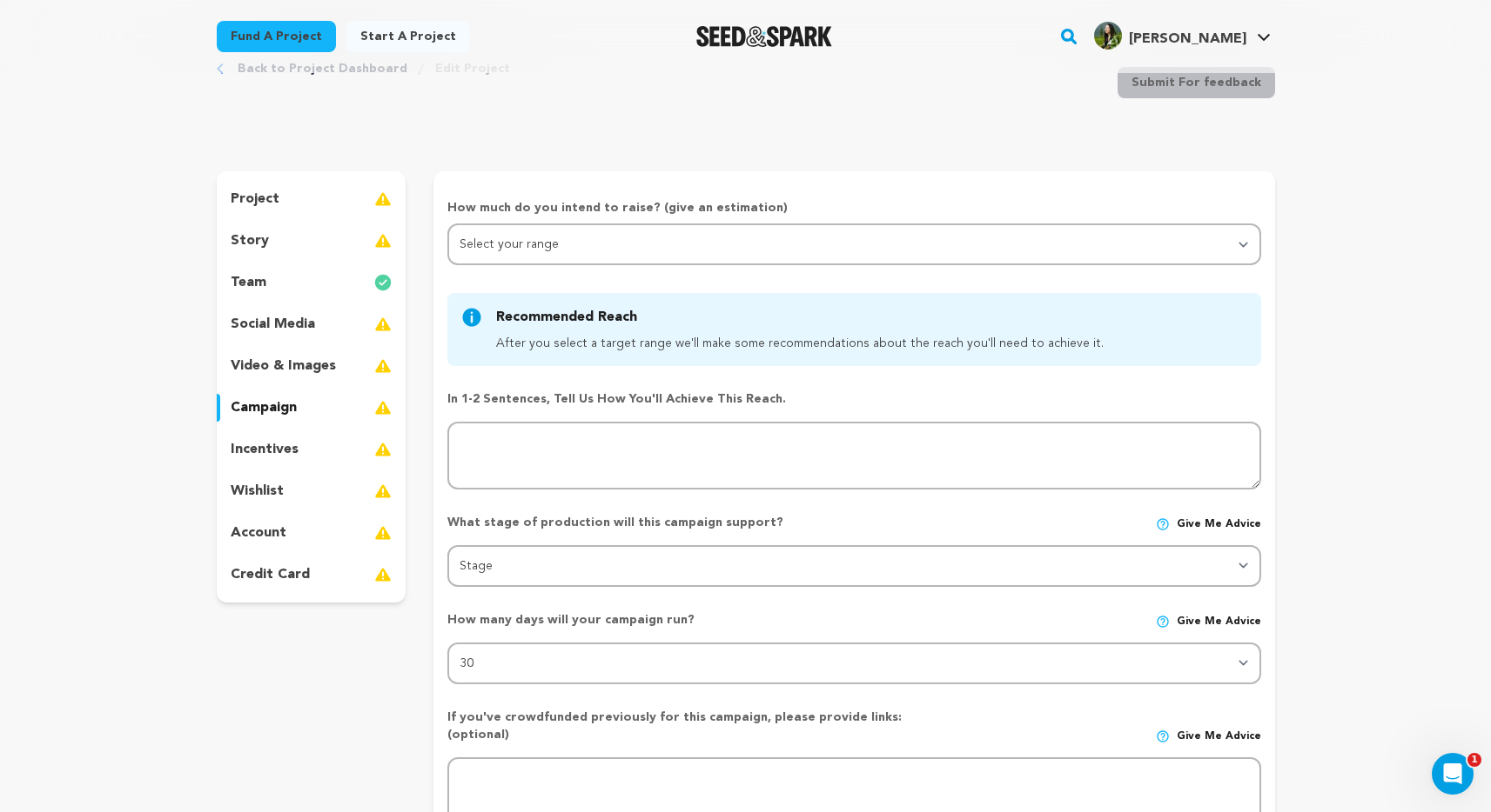
scroll to position [61, 0]
click at [271, 448] on p "incentives" at bounding box center [264, 447] width 68 height 21
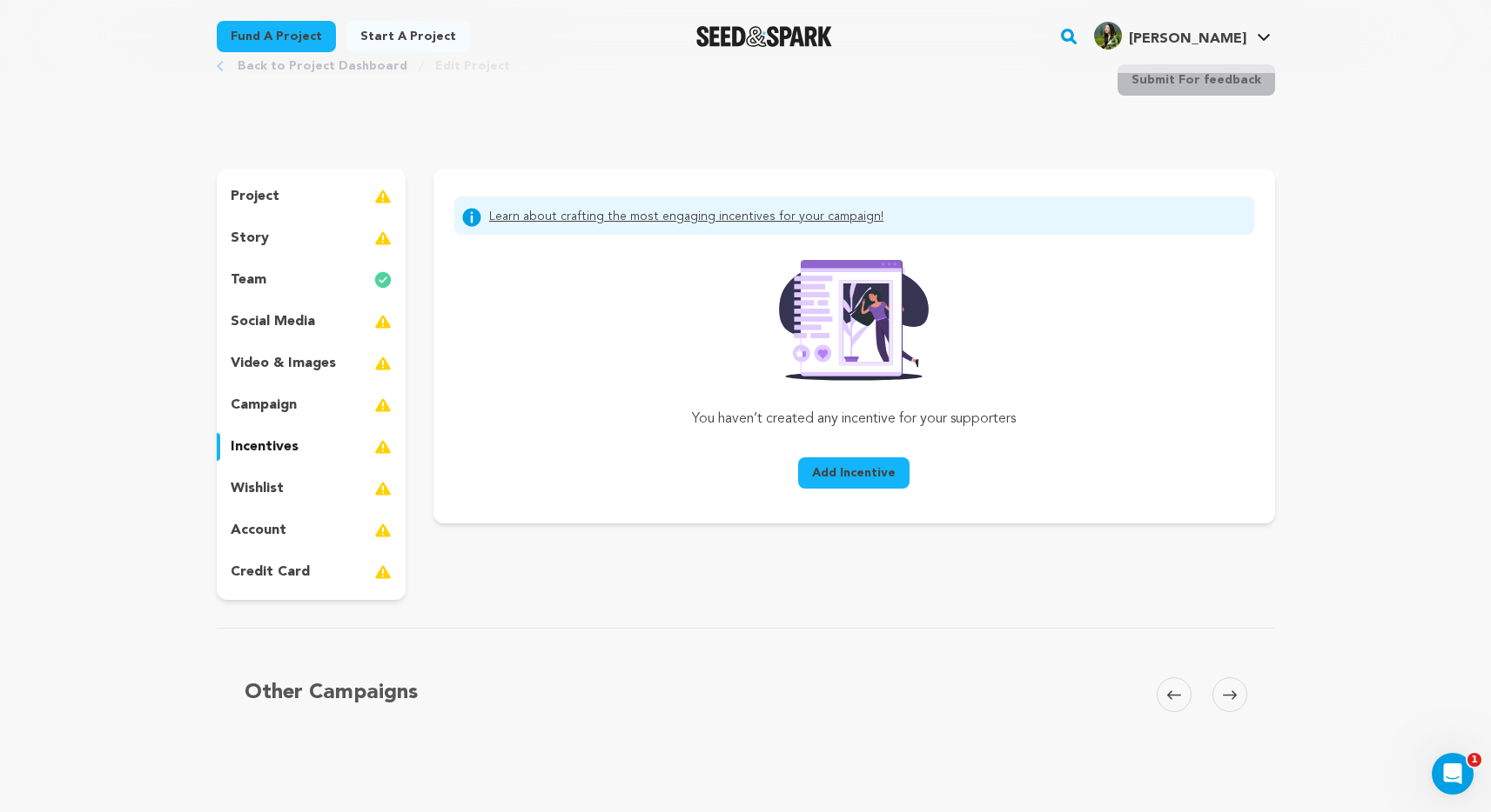
click at [272, 482] on p "wishlist" at bounding box center [256, 488] width 53 height 21
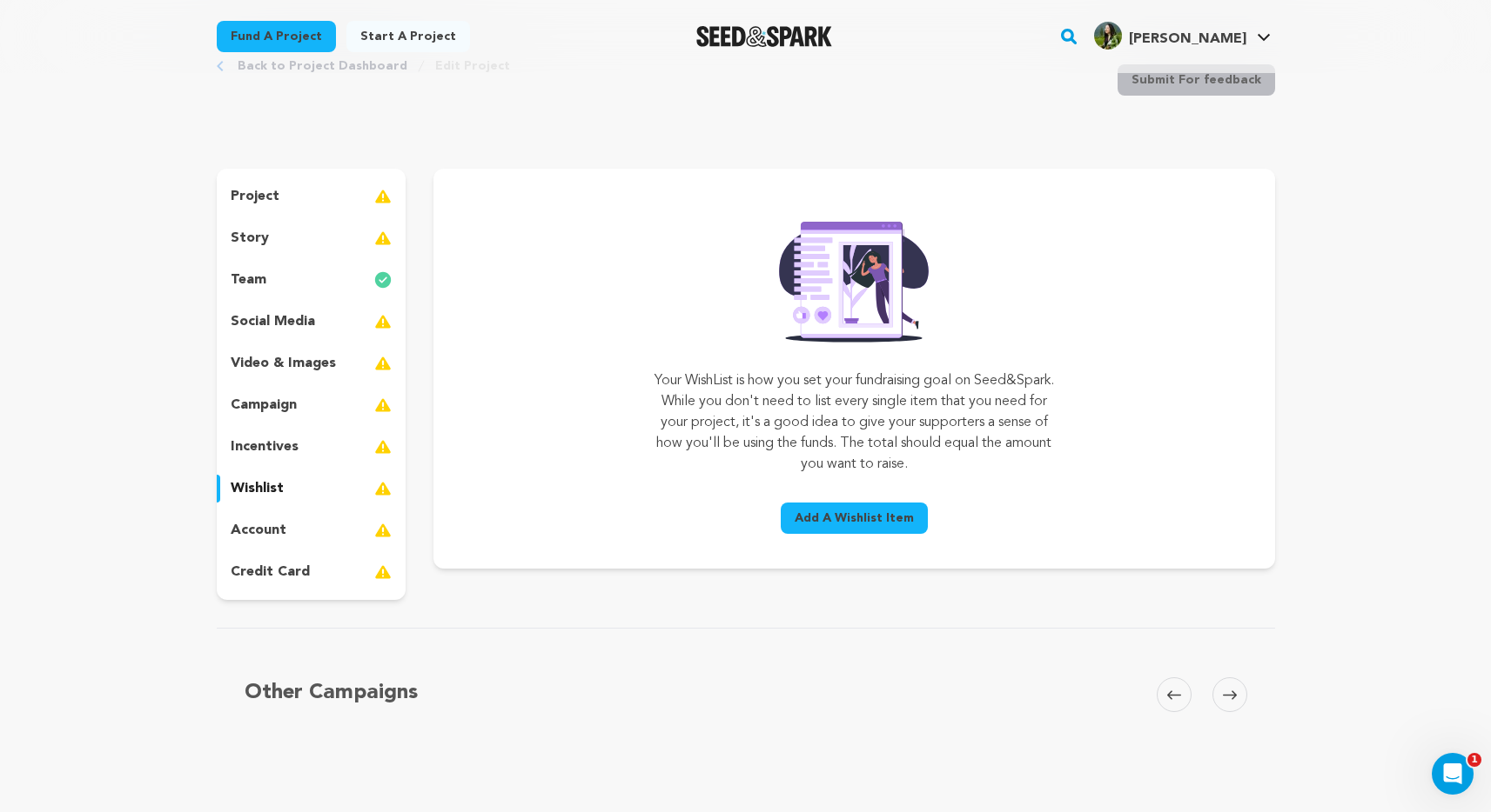
click at [265, 525] on p "account" at bounding box center [258, 530] width 56 height 21
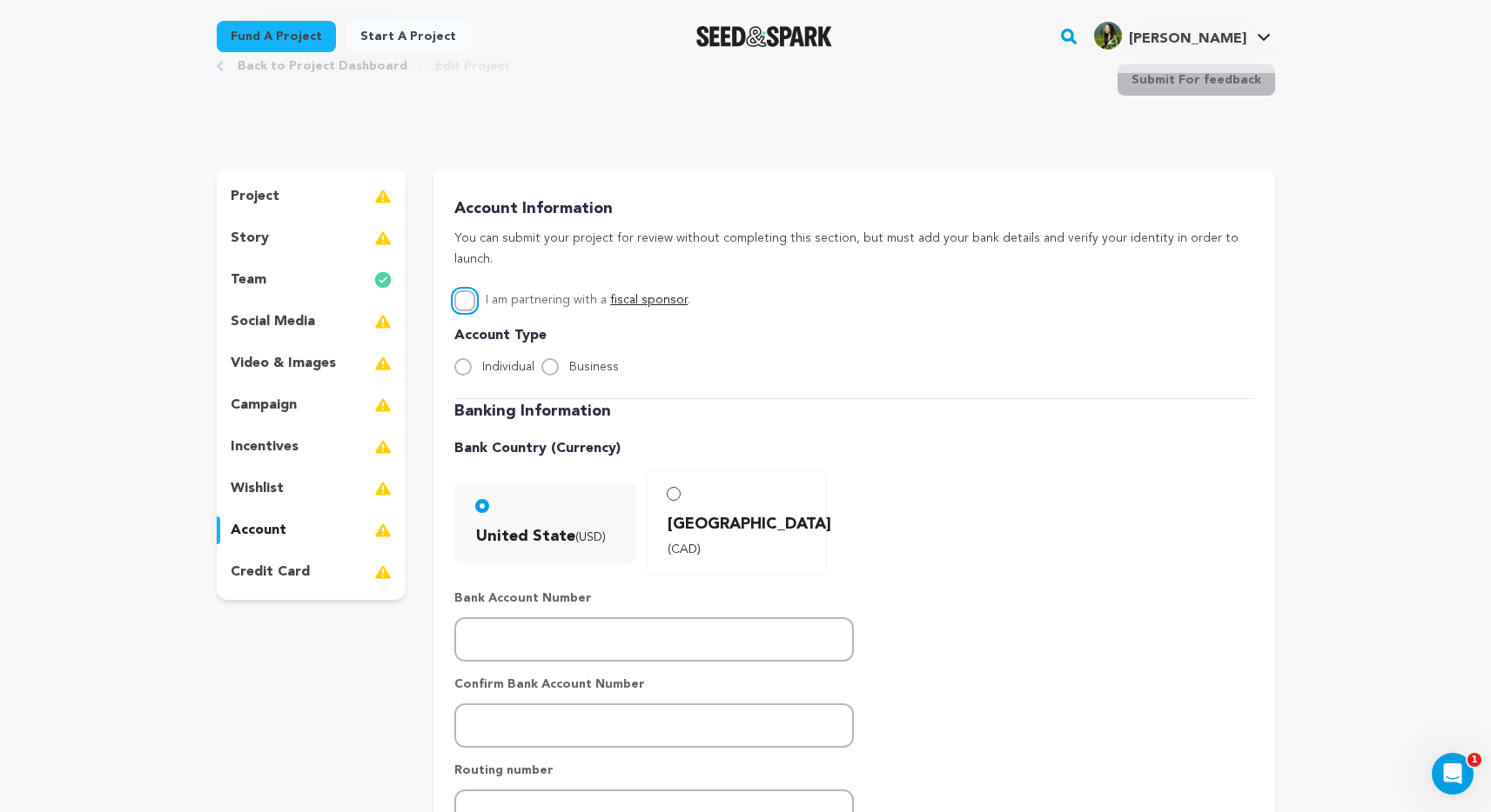
click at [465, 291] on input "I am partnering with a fiscal sponsor ." at bounding box center [464, 301] width 21 height 21
checkbox input "true"
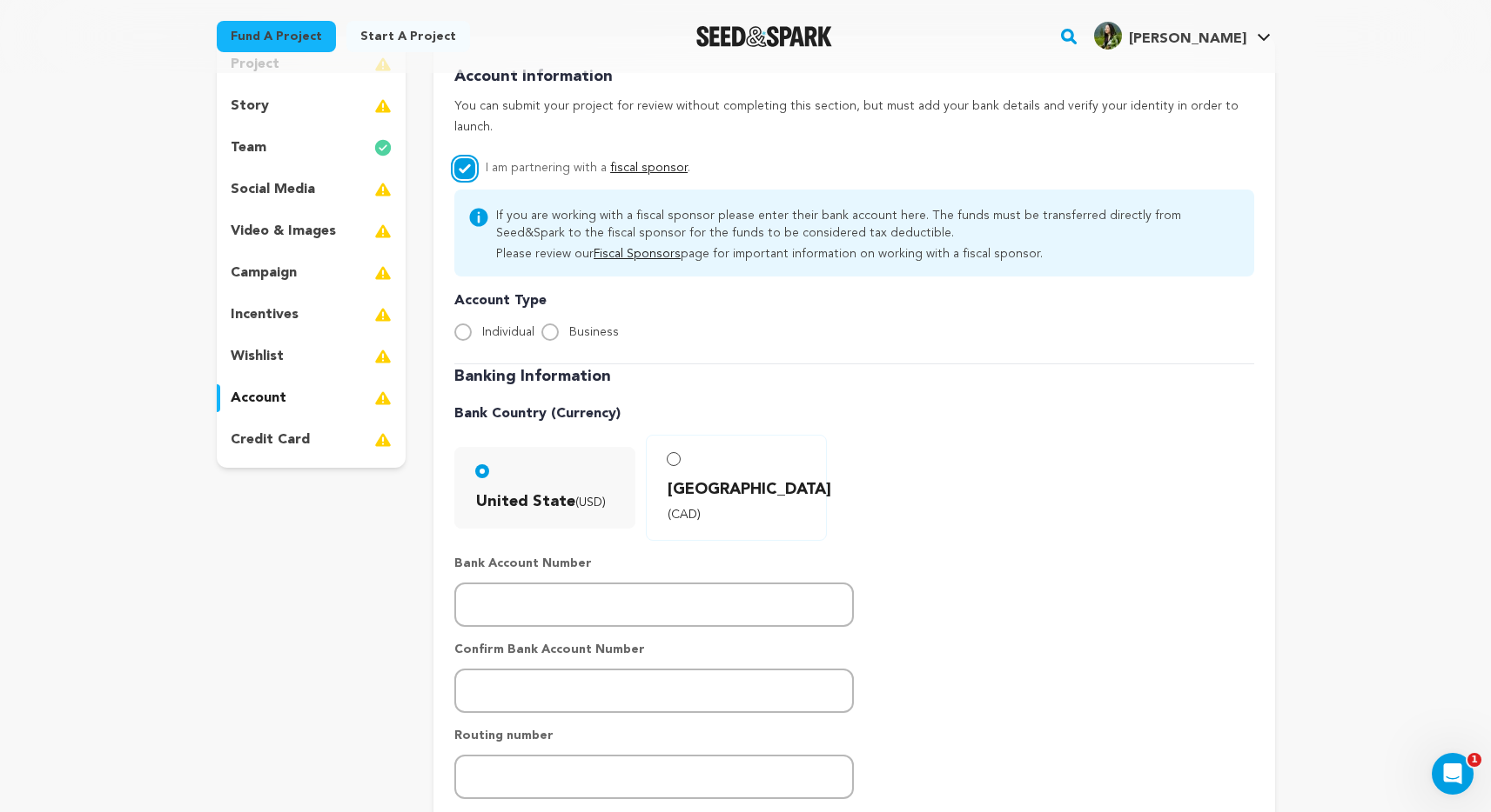
scroll to position [178, 0]
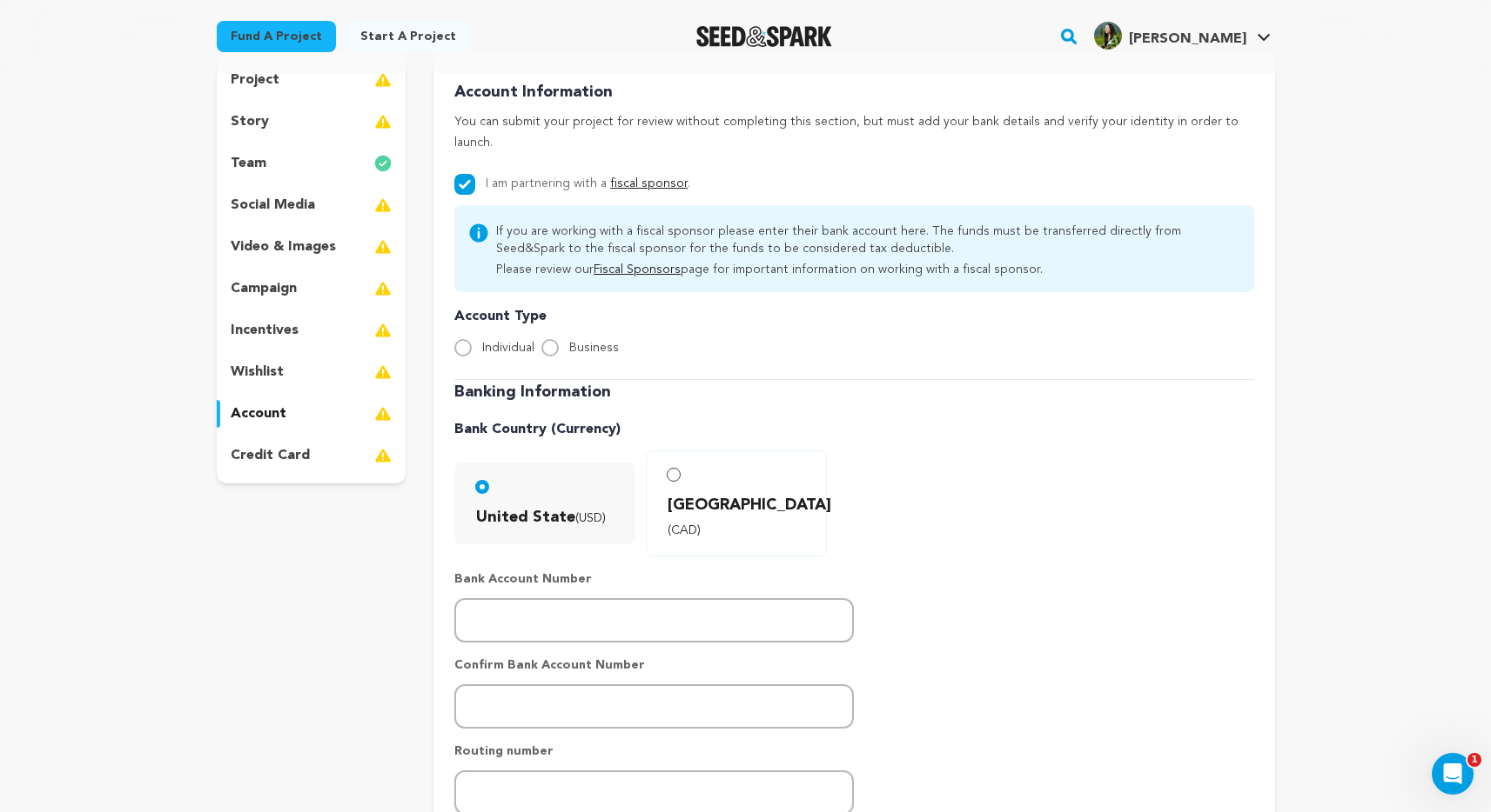
click at [291, 253] on p "video & images" at bounding box center [283, 247] width 106 height 21
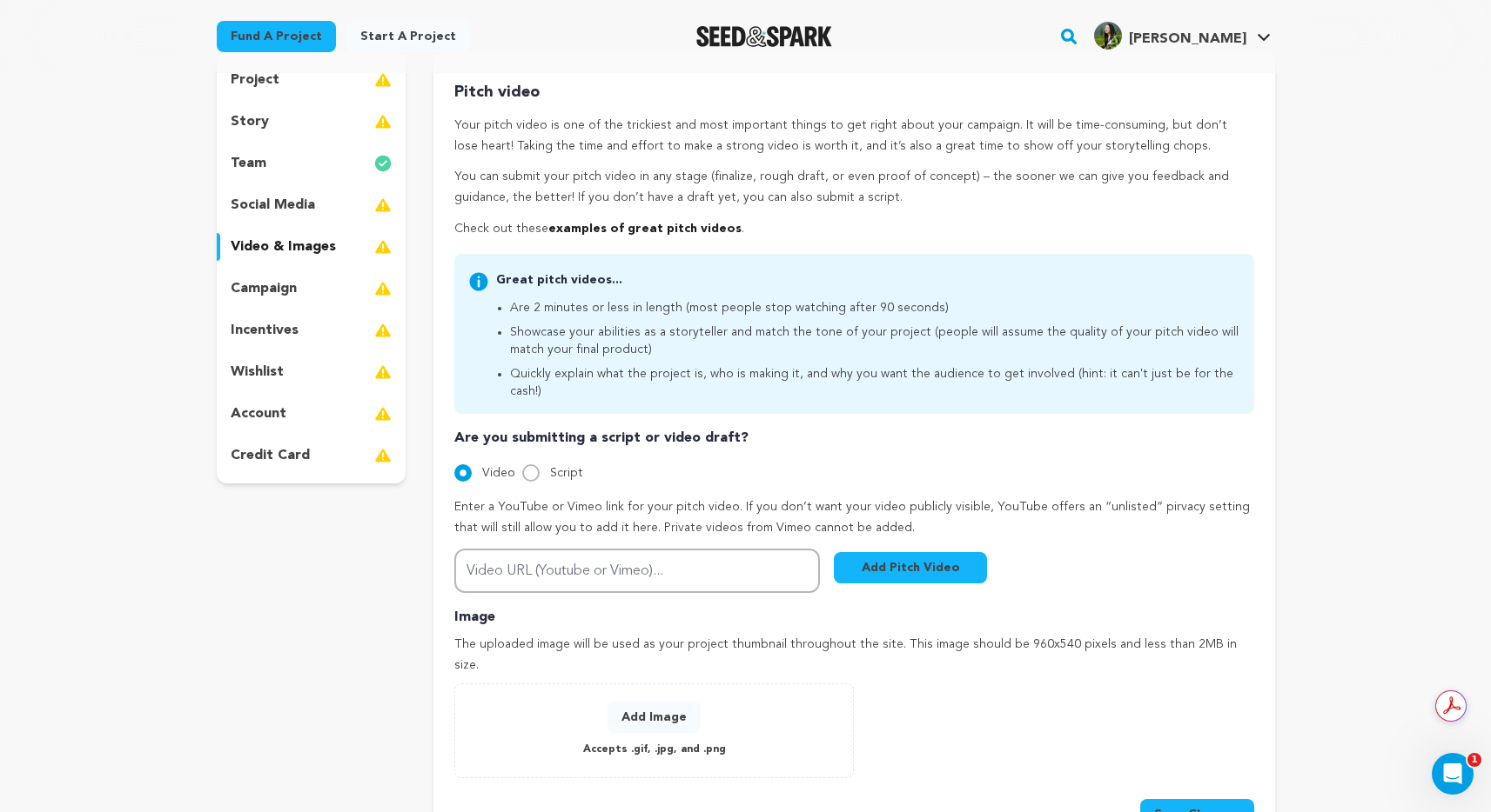
click at [278, 283] on p "campaign" at bounding box center [263, 289] width 66 height 21
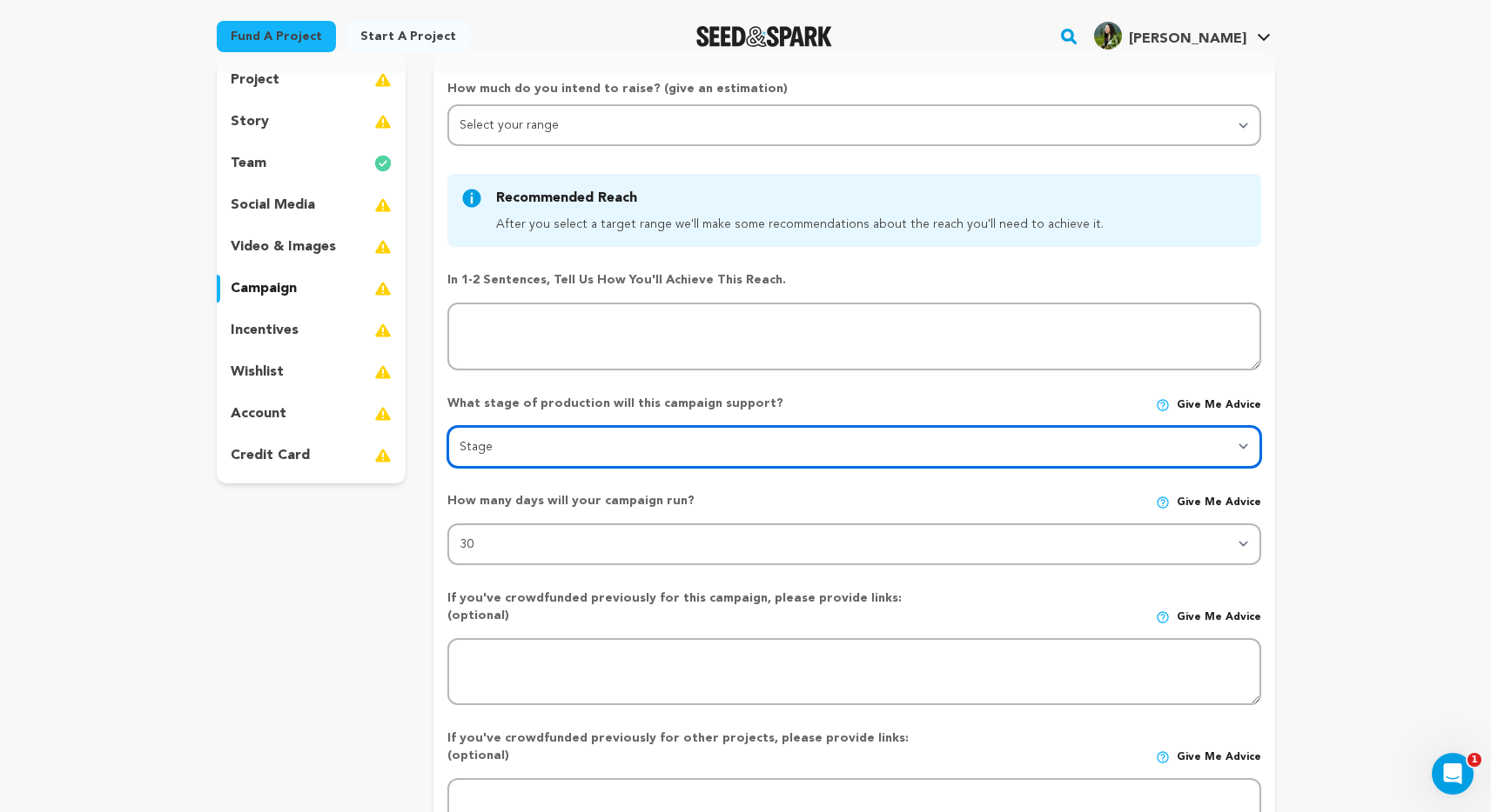
click at [534, 444] on select "Stage DEVELOPMENT PRODUCTION POST-PRODUCTION DISTRIBUTION PRE-PRODUCTION ENHANC…" at bounding box center [854, 447] width 812 height 42
select select "1404"
click at [447, 427] on select "Stage DEVELOPMENT PRODUCTION POST-PRODUCTION DISTRIBUTION PRE-PRODUCTION ENHANC…" at bounding box center [854, 447] width 812 height 42
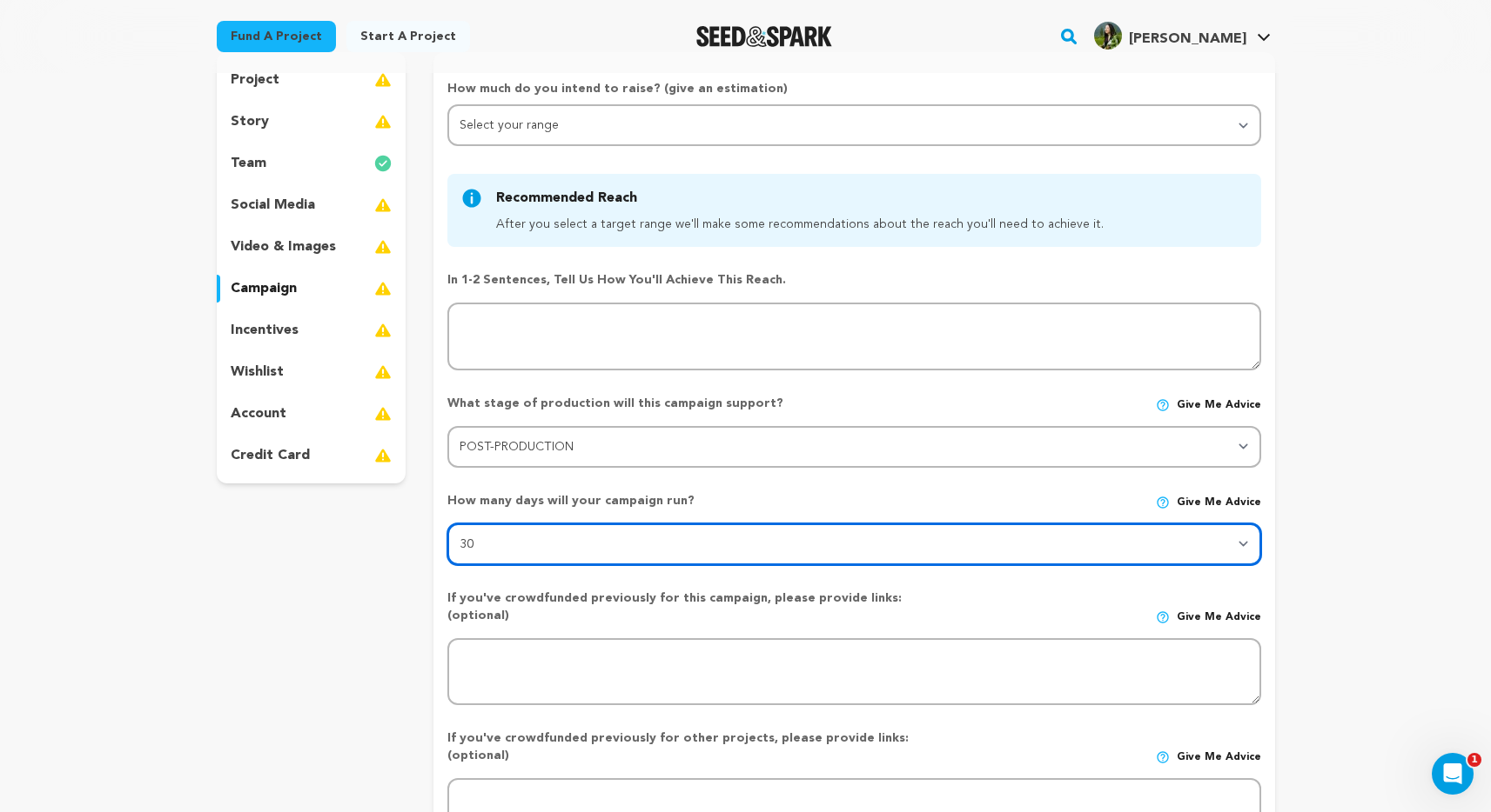
click at [563, 534] on select "30 45 60" at bounding box center [854, 544] width 812 height 42
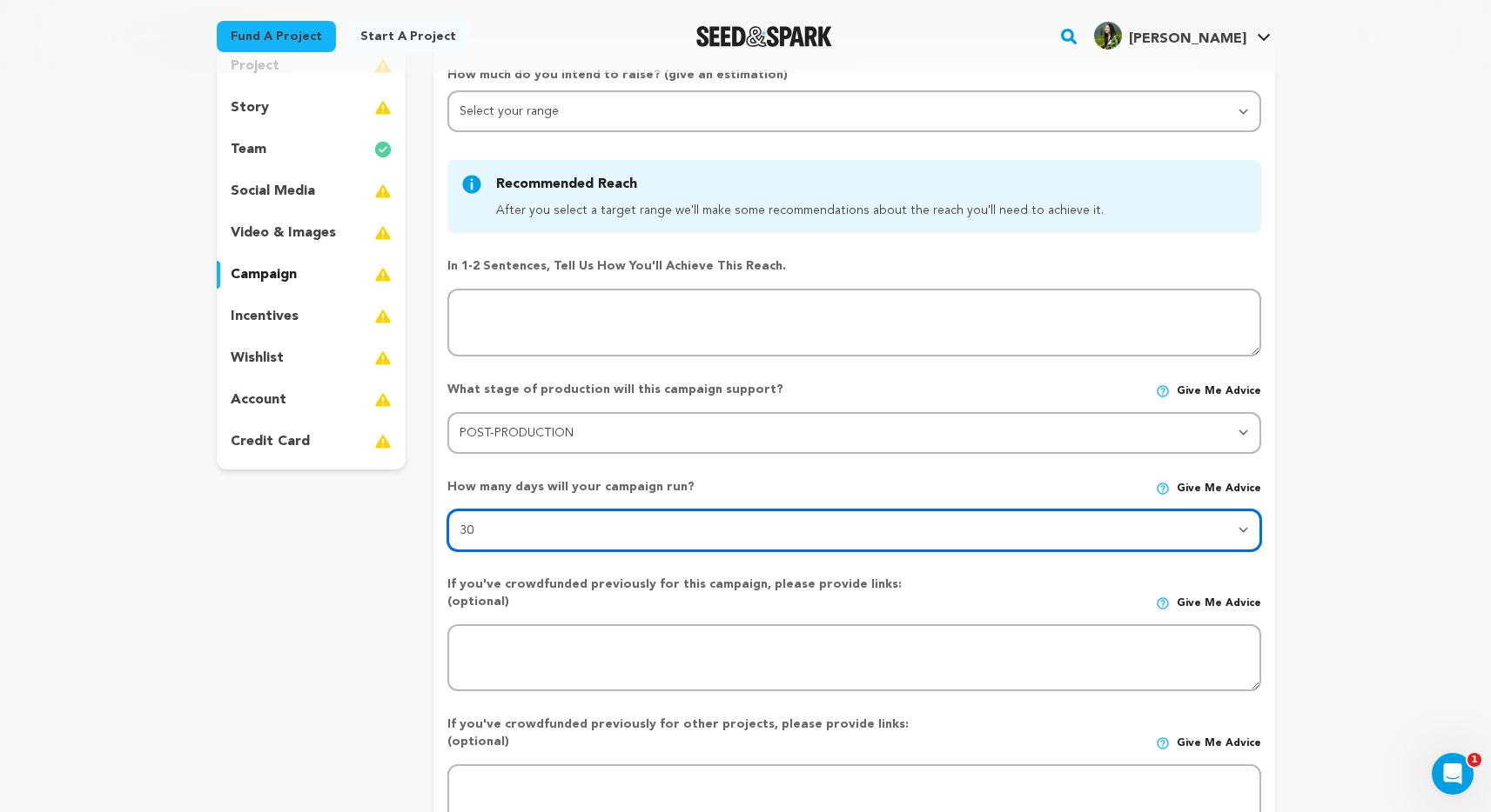
scroll to position [186, 0]
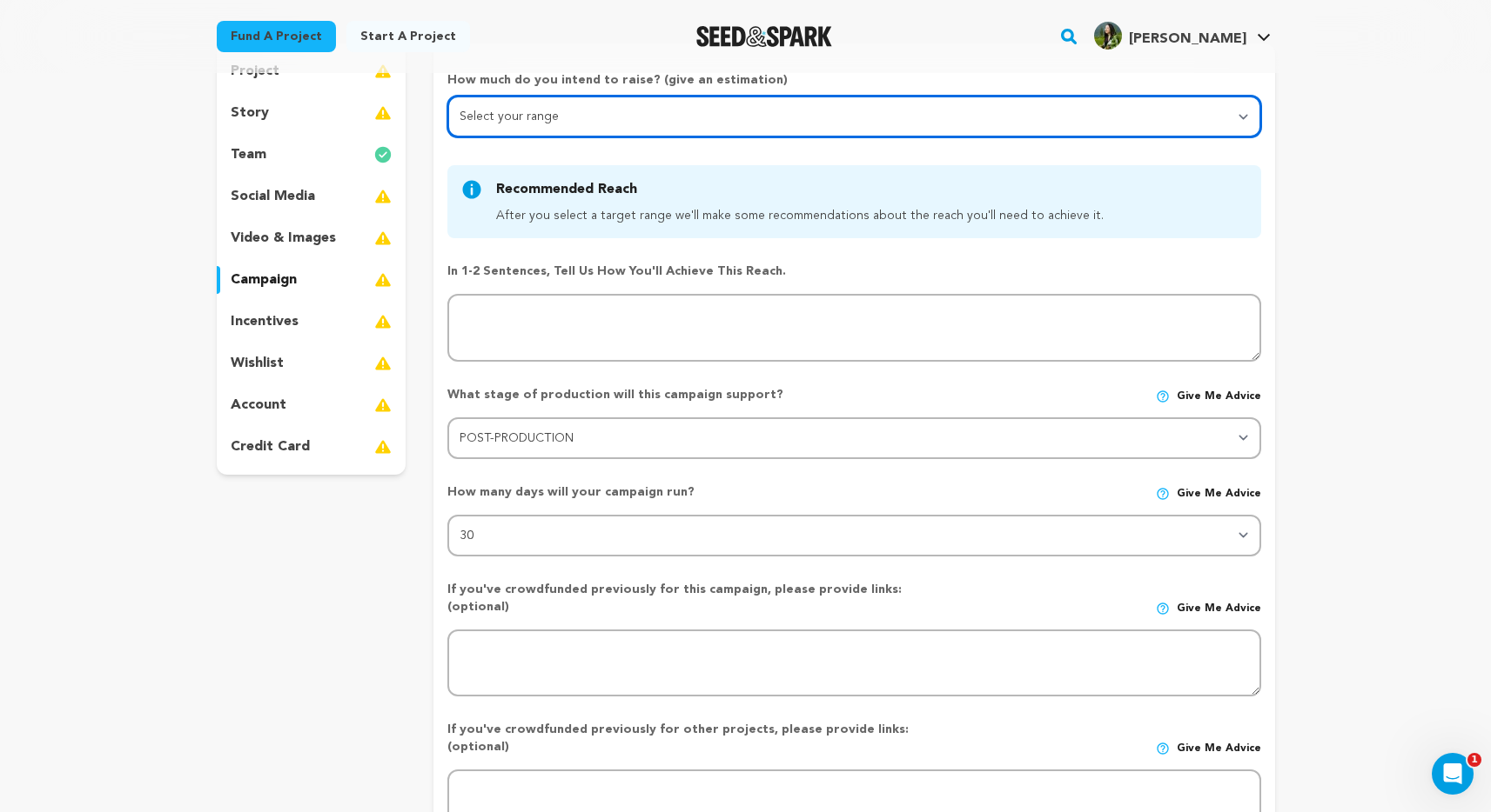
click at [588, 117] on select "Select your range Less than $10k 10k - $14k 15k - $24k 25k - $49k 50k or more" at bounding box center [854, 116] width 812 height 42
click at [447, 95] on select "Select your range Less than $10k 10k - $14k 15k - $24k 25k - $49k 50k or more" at bounding box center [854, 116] width 812 height 42
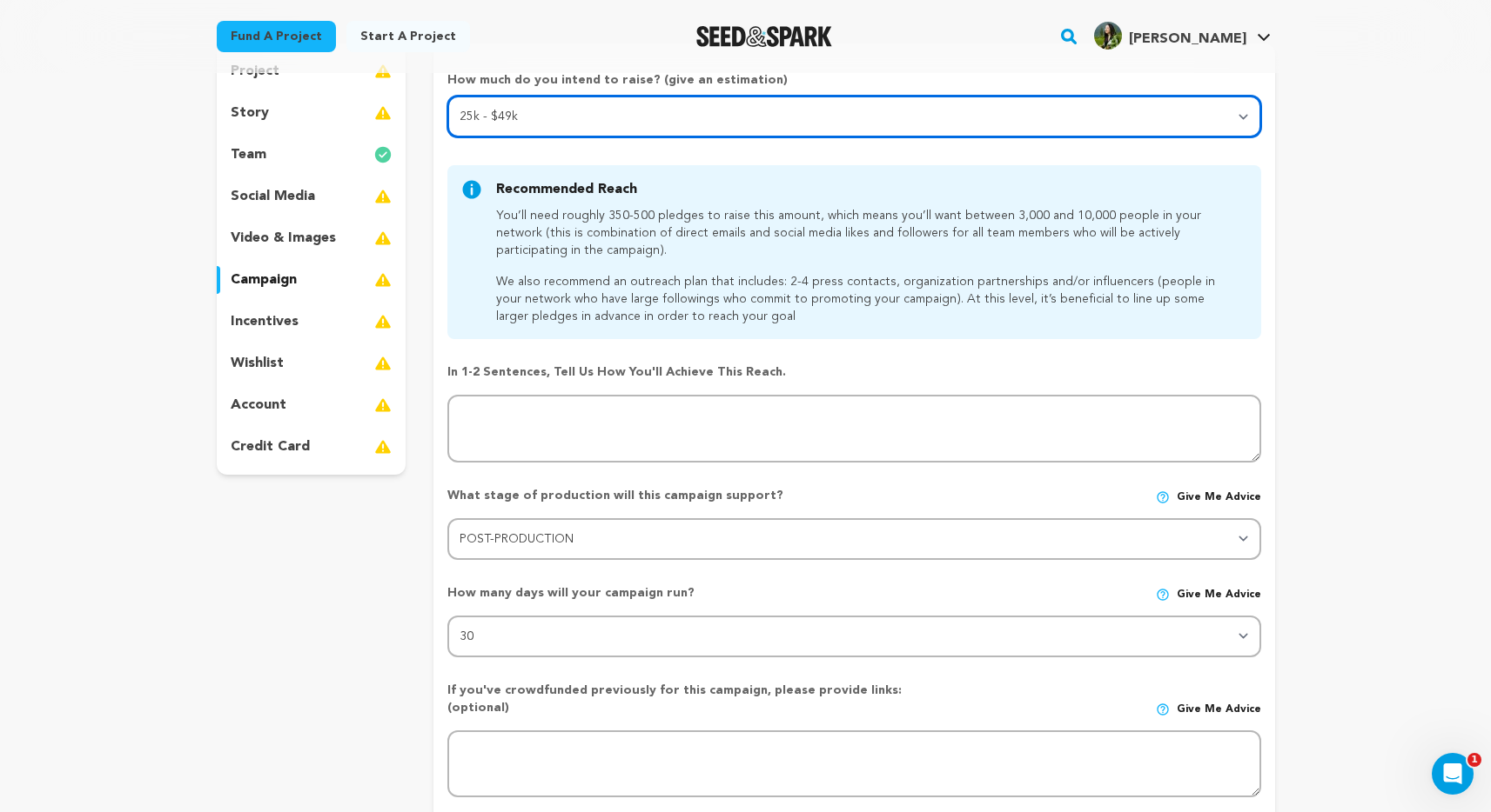
click at [582, 119] on select "Select your range Less than $10k 10k - $14k 15k - $24k 25k - $49k 50k or more" at bounding box center [854, 116] width 812 height 42
click at [447, 95] on select "Select your range Less than $10k 10k - $14k 15k - $24k 25k - $49k 50k or more" at bounding box center [854, 116] width 812 height 42
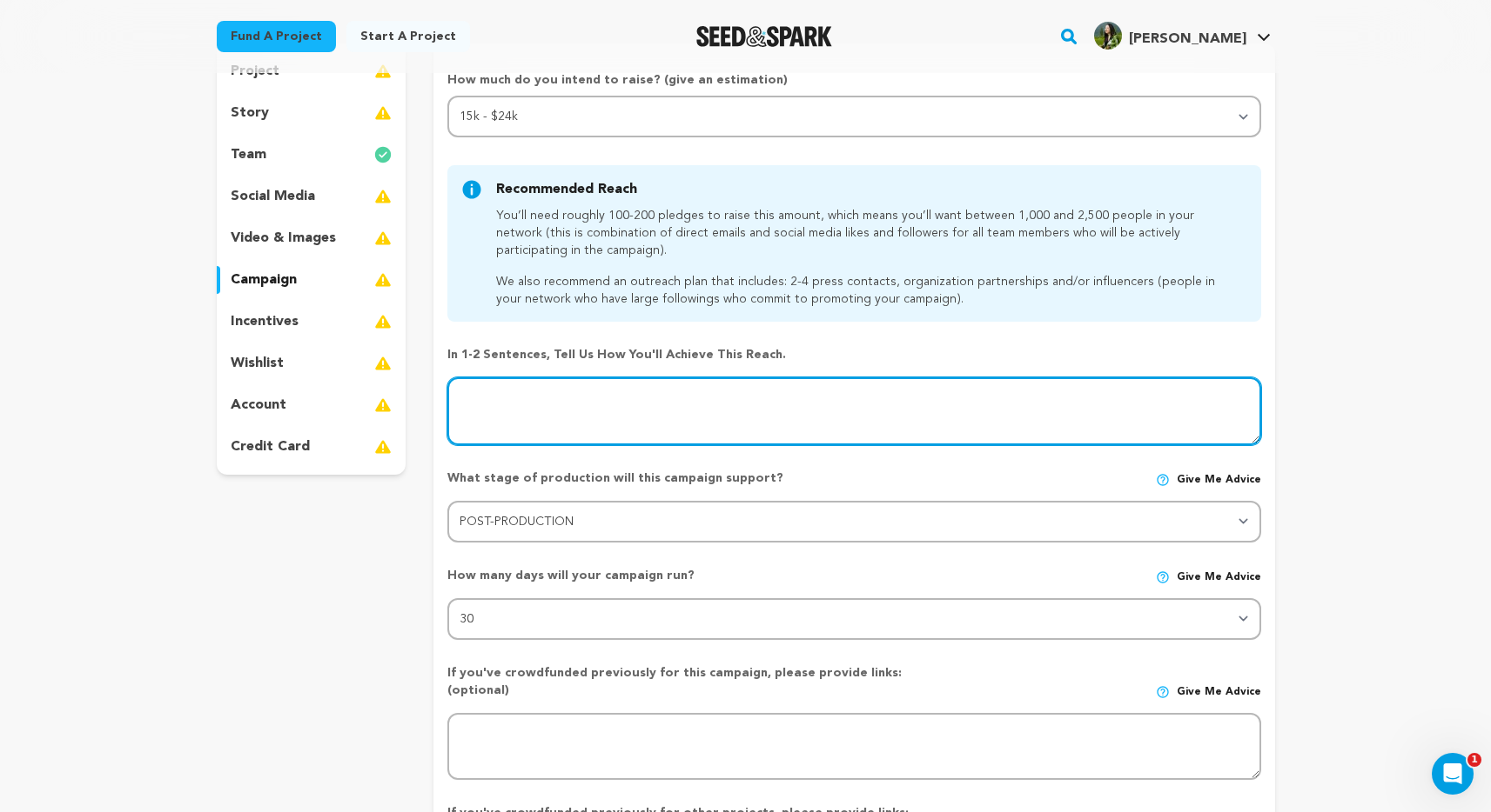
click at [584, 438] on textarea at bounding box center [854, 412] width 812 height 68
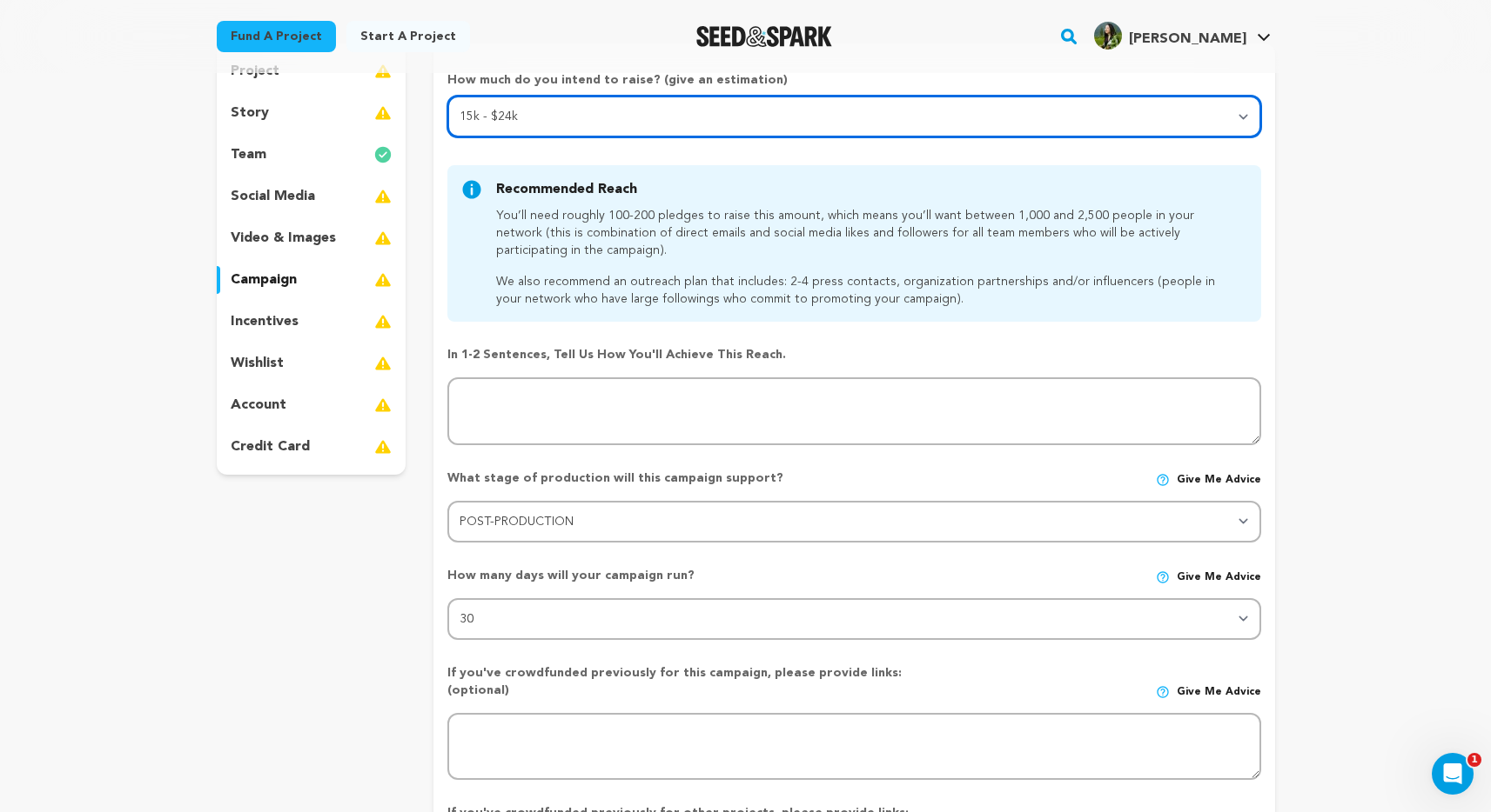
click at [592, 115] on select "Select your range Less than $10k 10k - $14k 15k - $24k 25k - $49k 50k or more" at bounding box center [854, 116] width 812 height 42
select select "4"
click at [447, 95] on select "Select your range Less than $10k 10k - $14k 15k - $24k 25k - $49k 50k or more" at bounding box center [854, 116] width 812 height 42
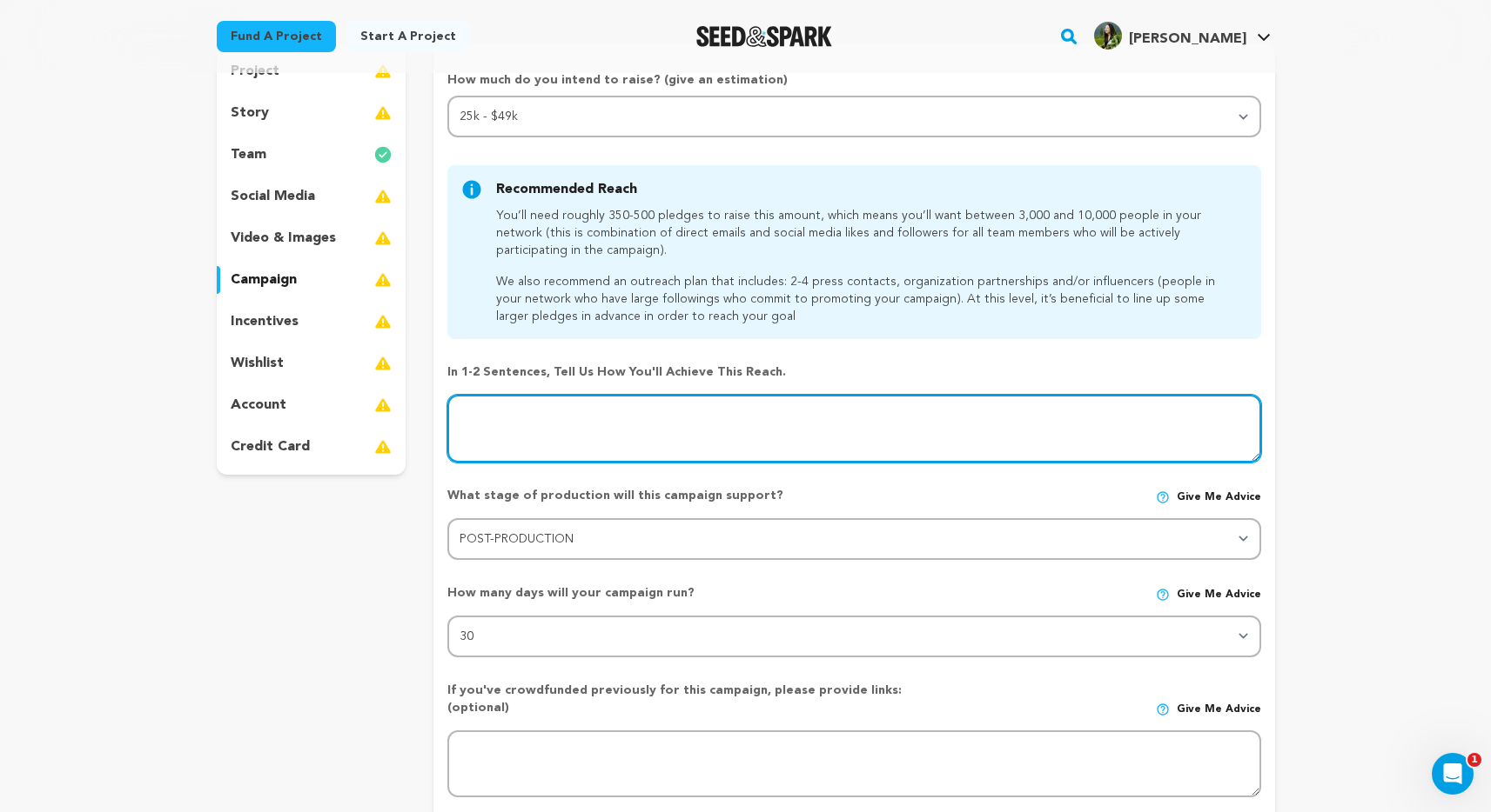
click at [601, 426] on textarea at bounding box center [854, 428] width 812 height 68
click at [548, 415] on textarea at bounding box center [854, 428] width 812 height 68
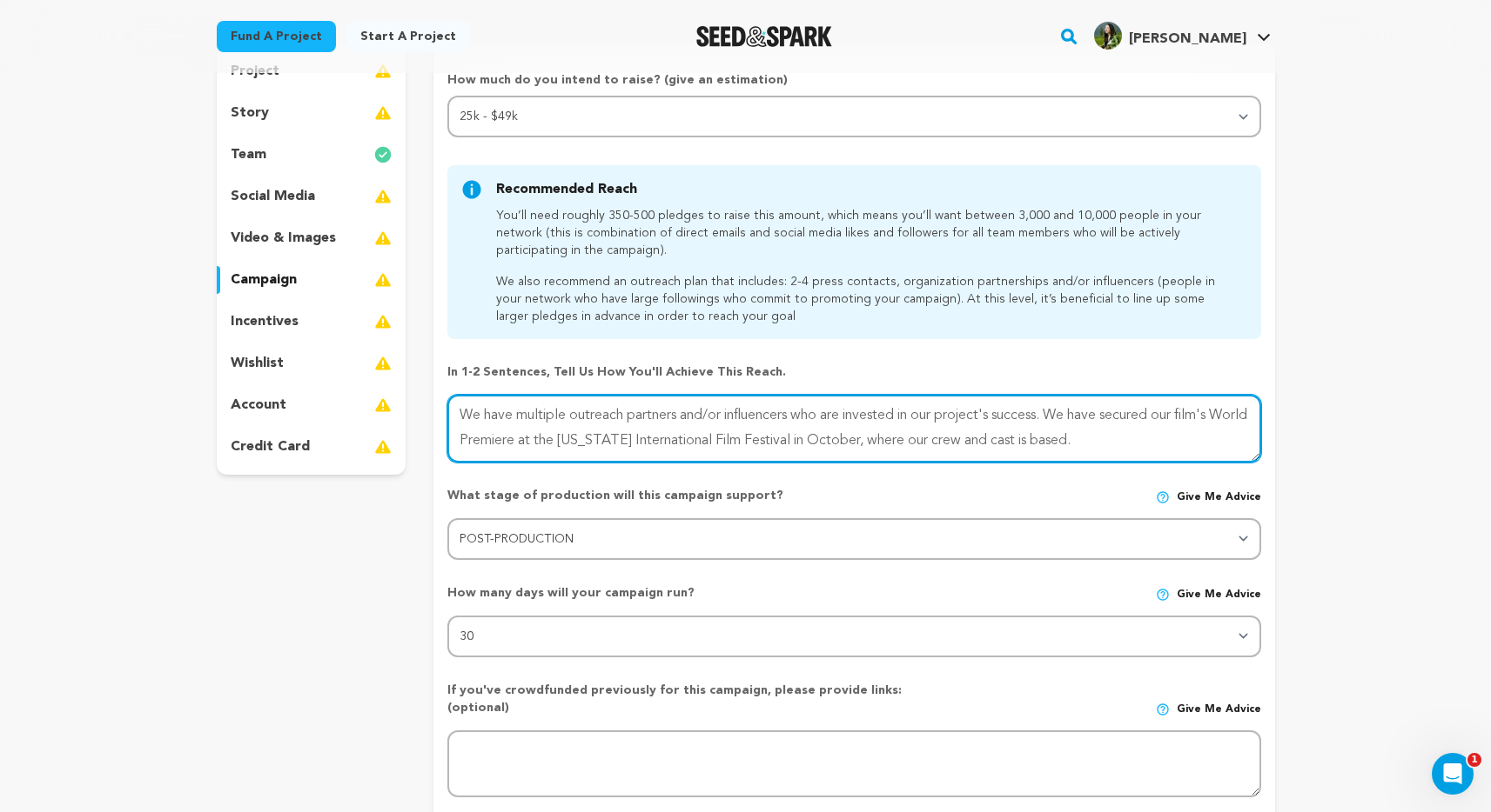
type textarea "We have multiple outreach partners and/or influencers who are invested in our p…"
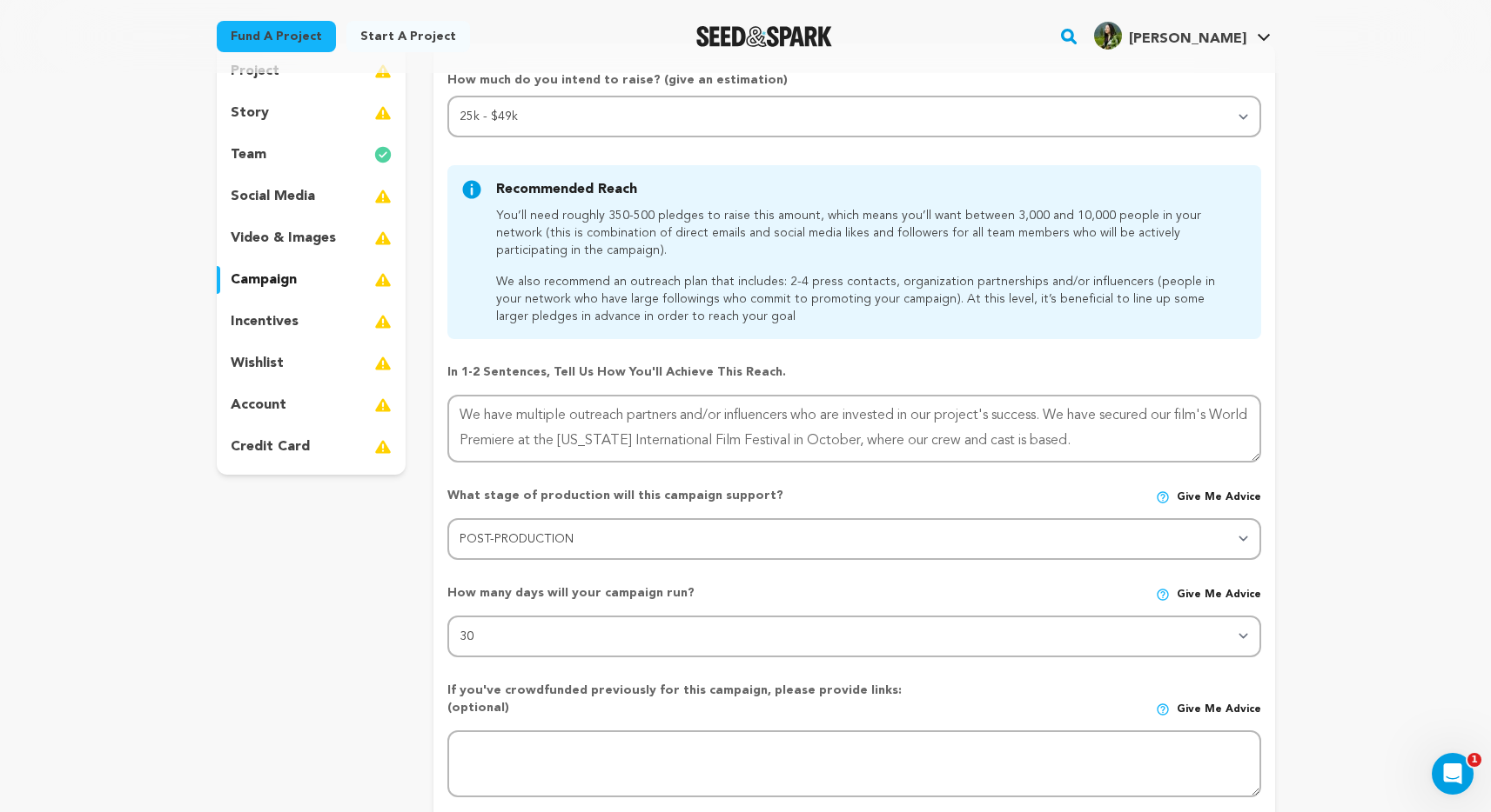
click at [1313, 457] on div "Back to Project Dashboard Edit Project Submit For feedback Submit For feedback …" at bounding box center [745, 794] width 1491 height 1815
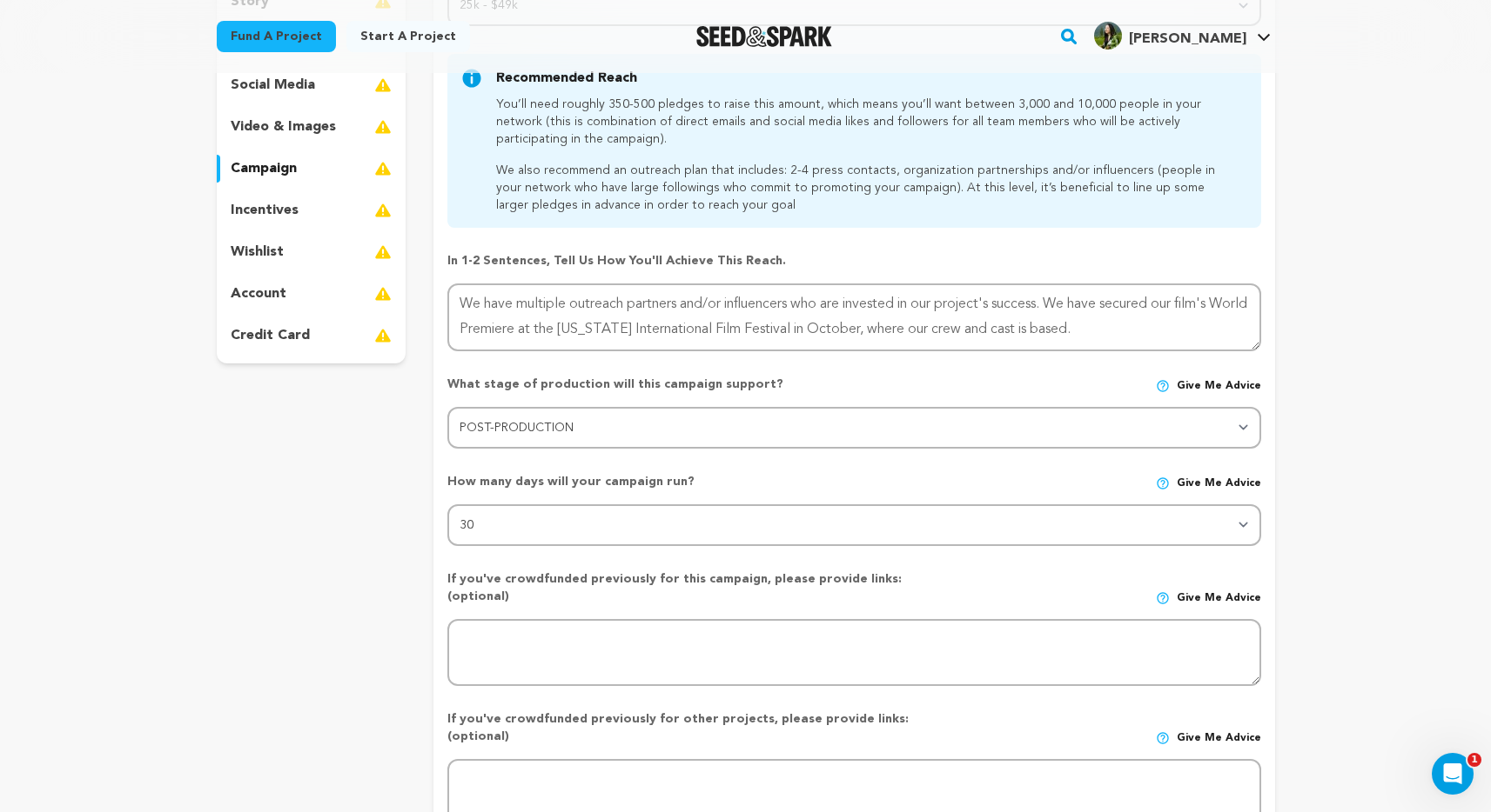
scroll to position [622, 0]
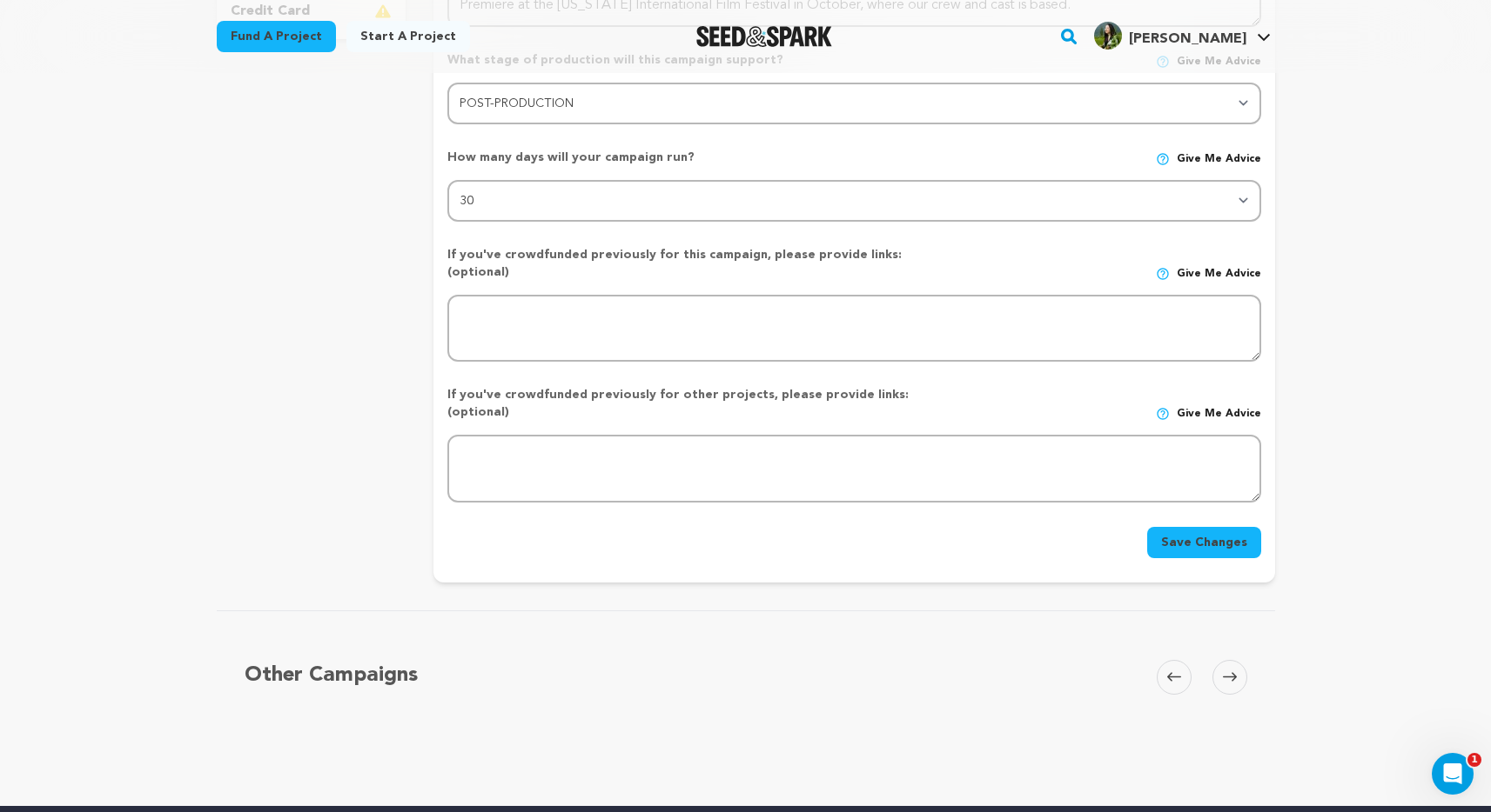
click at [1174, 527] on button "Save Changes" at bounding box center [1204, 542] width 114 height 31
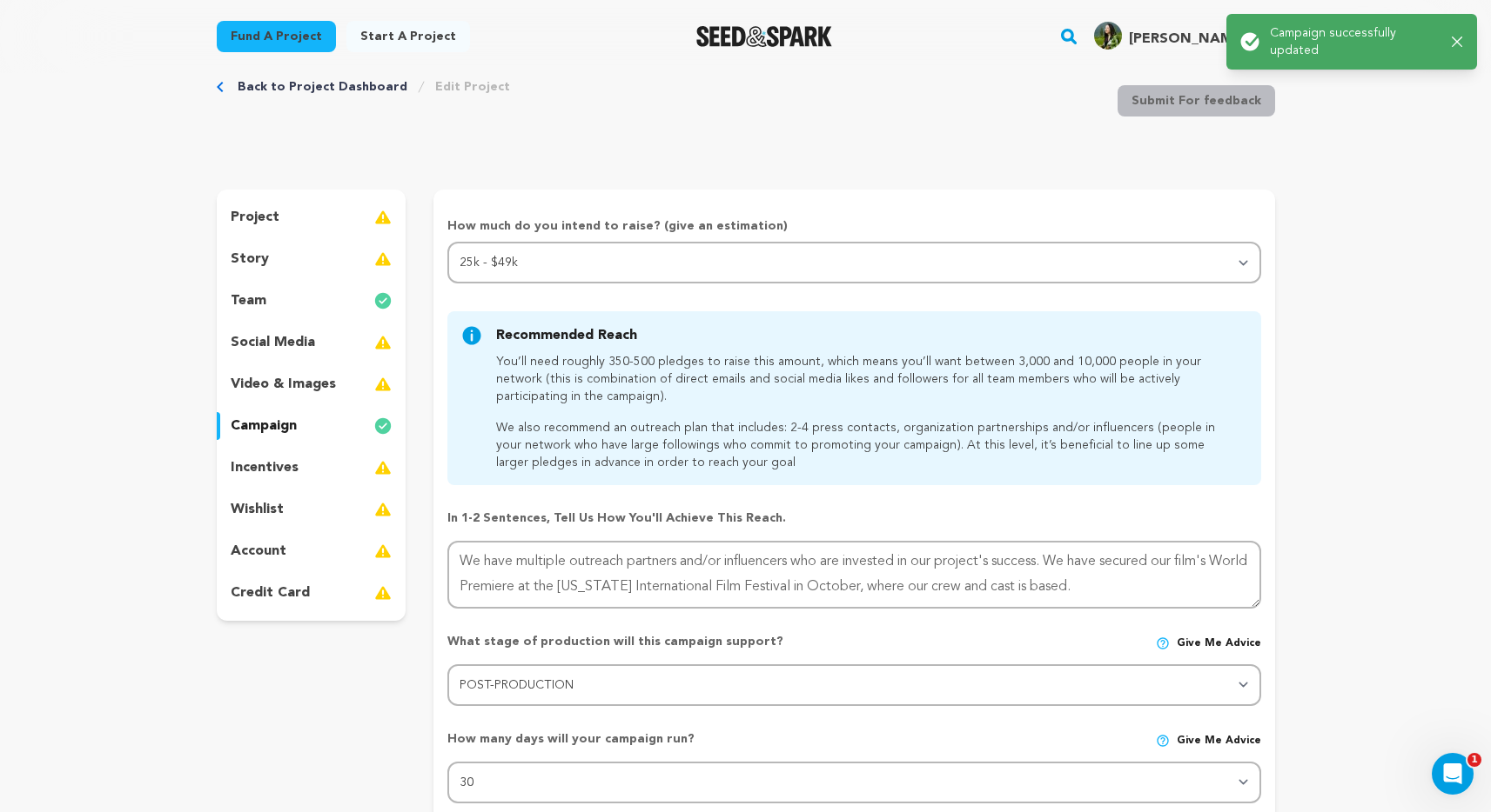
scroll to position [0, 0]
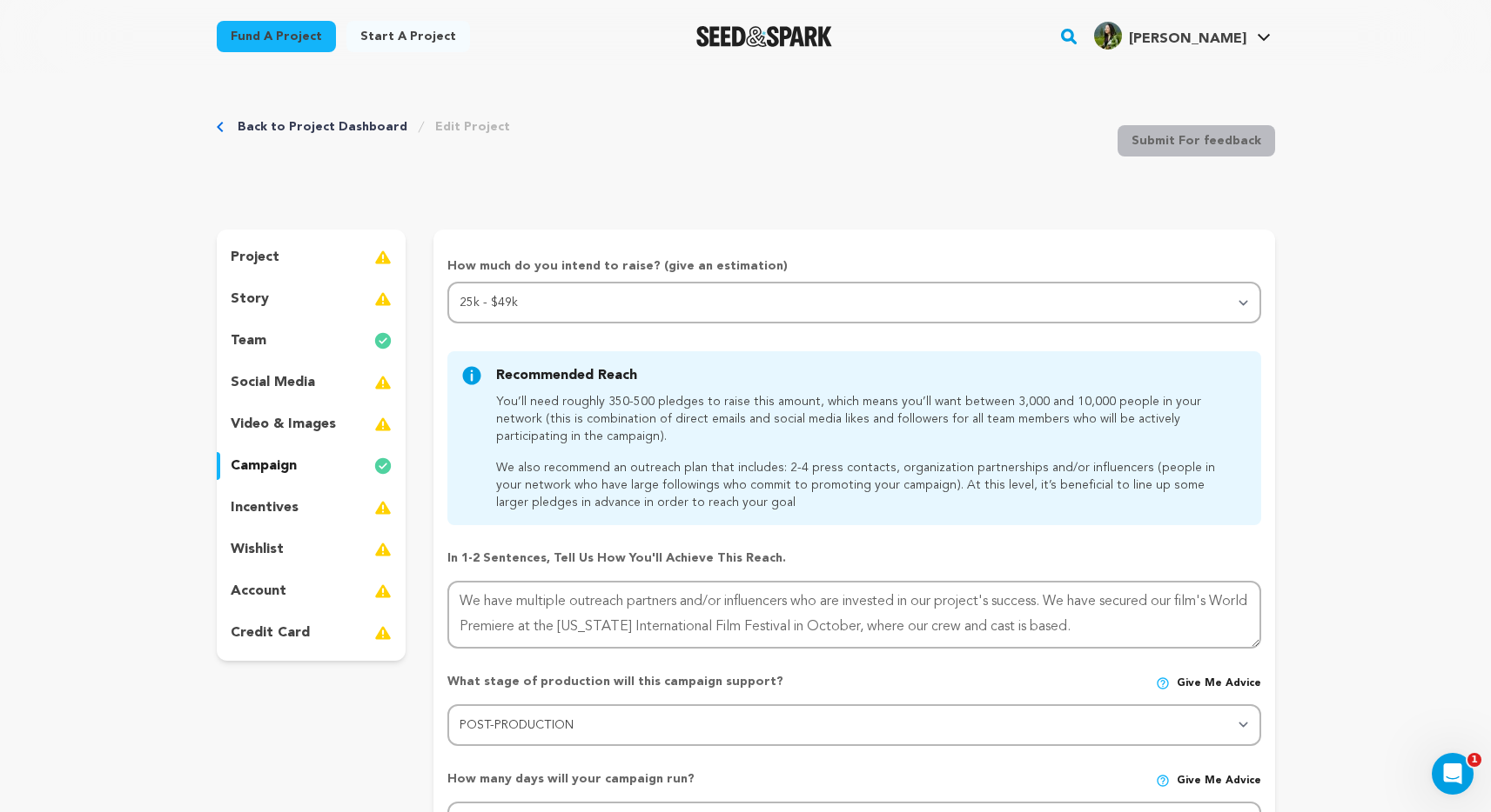
click at [254, 507] on p "incentives" at bounding box center [264, 508] width 68 height 21
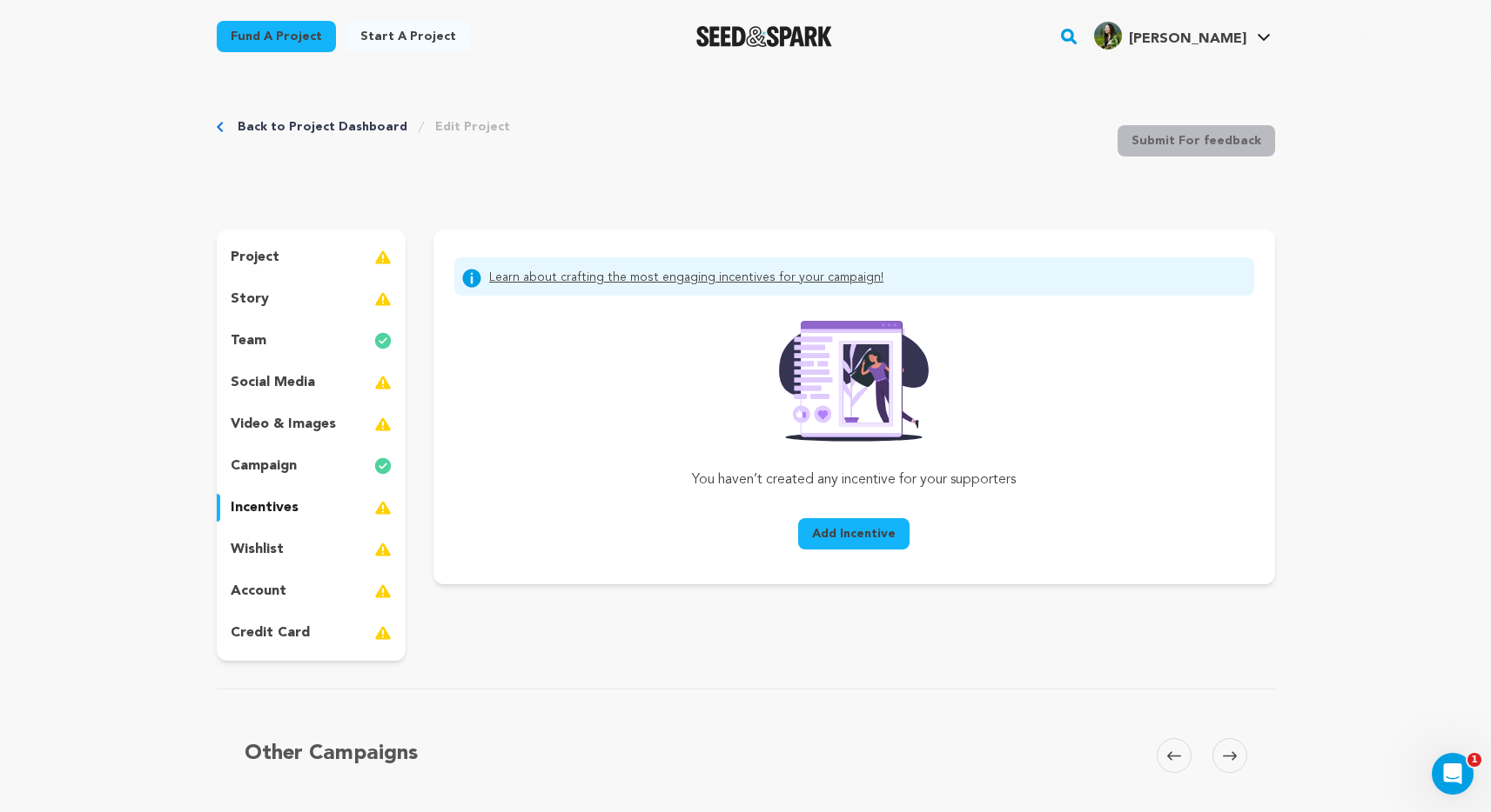
click at [267, 551] on p "wishlist" at bounding box center [256, 549] width 53 height 21
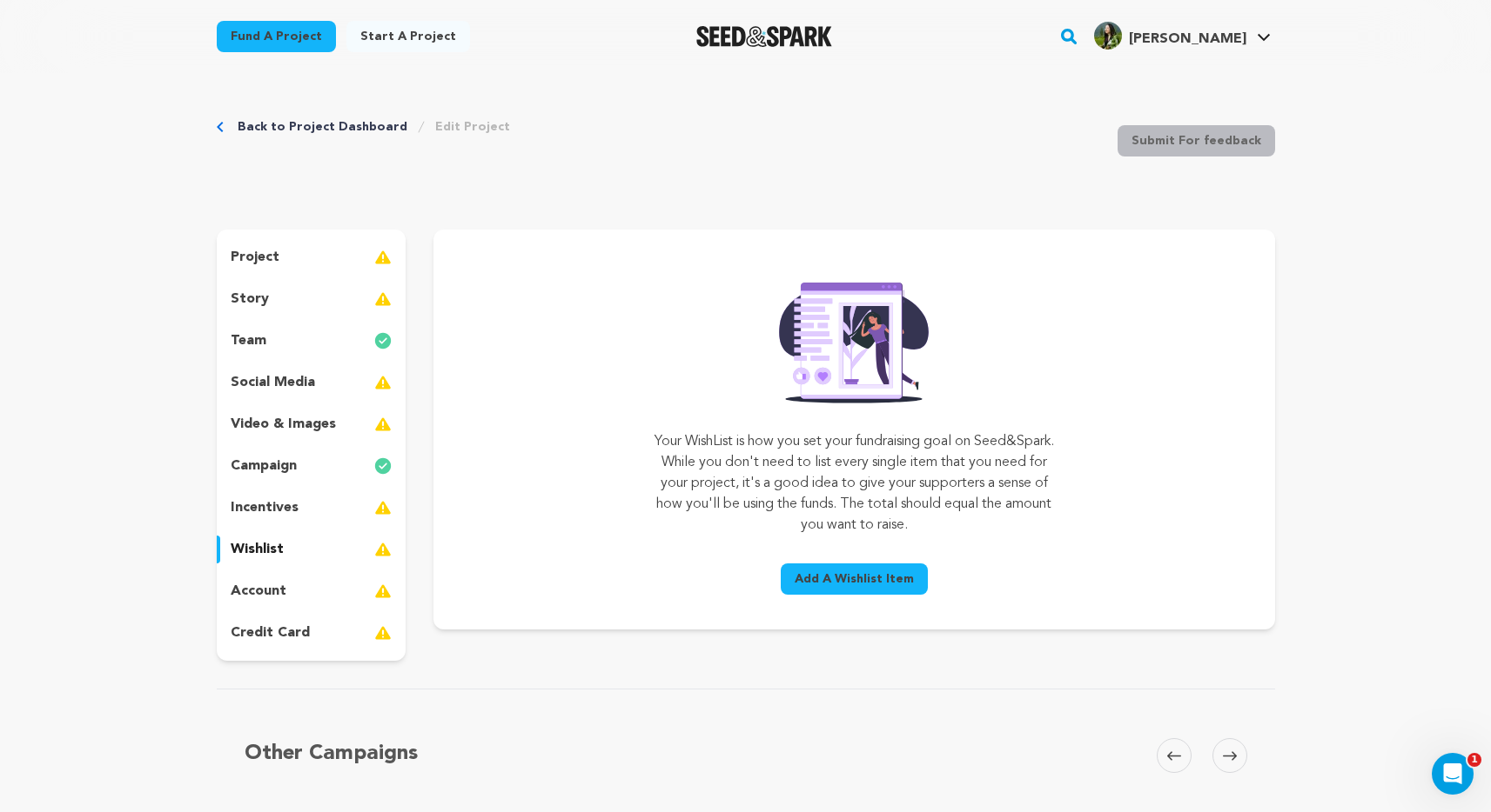
click at [268, 583] on p "account" at bounding box center [258, 591] width 56 height 21
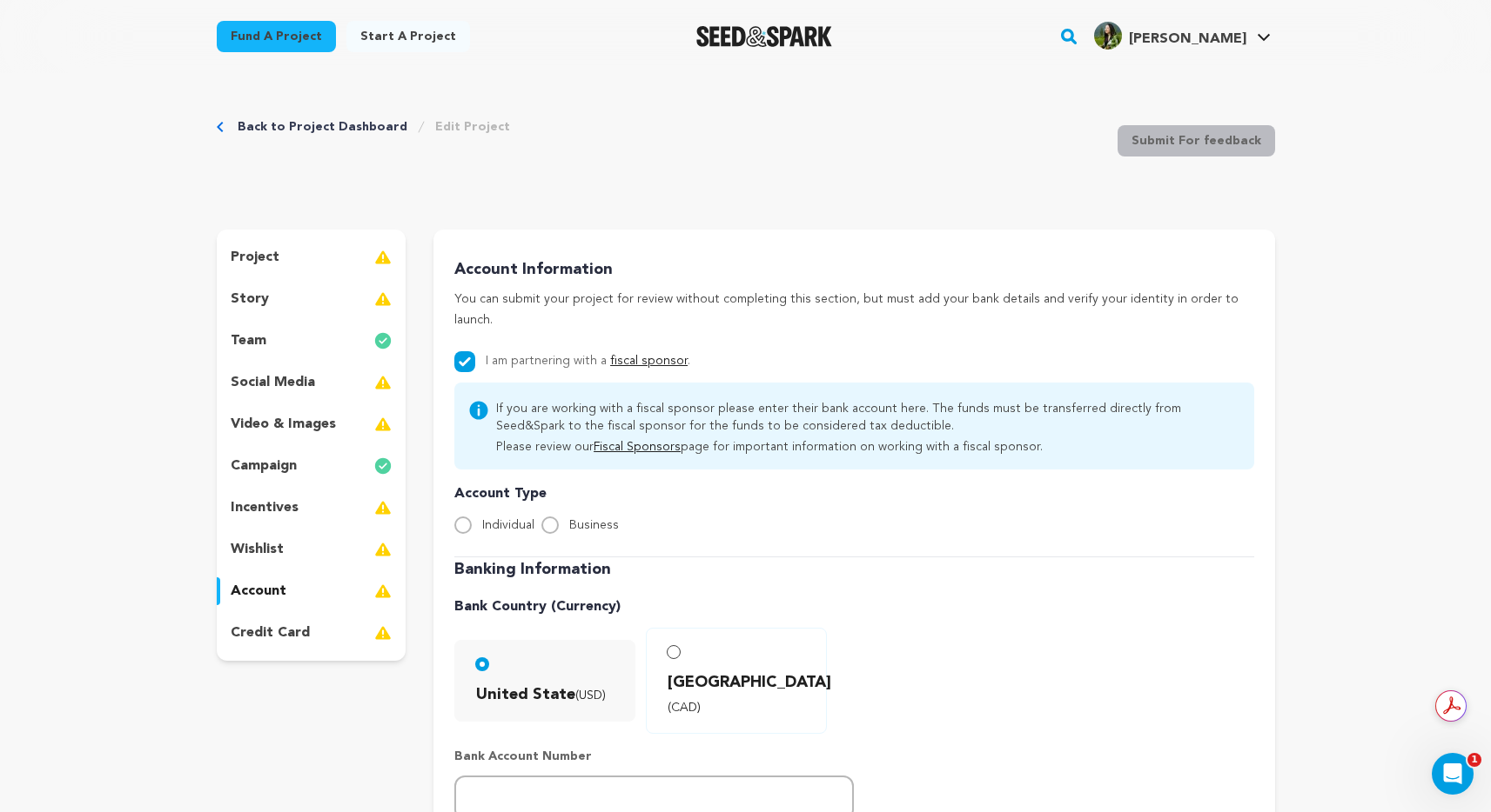
click at [254, 632] on p "credit card" at bounding box center [270, 633] width 80 height 21
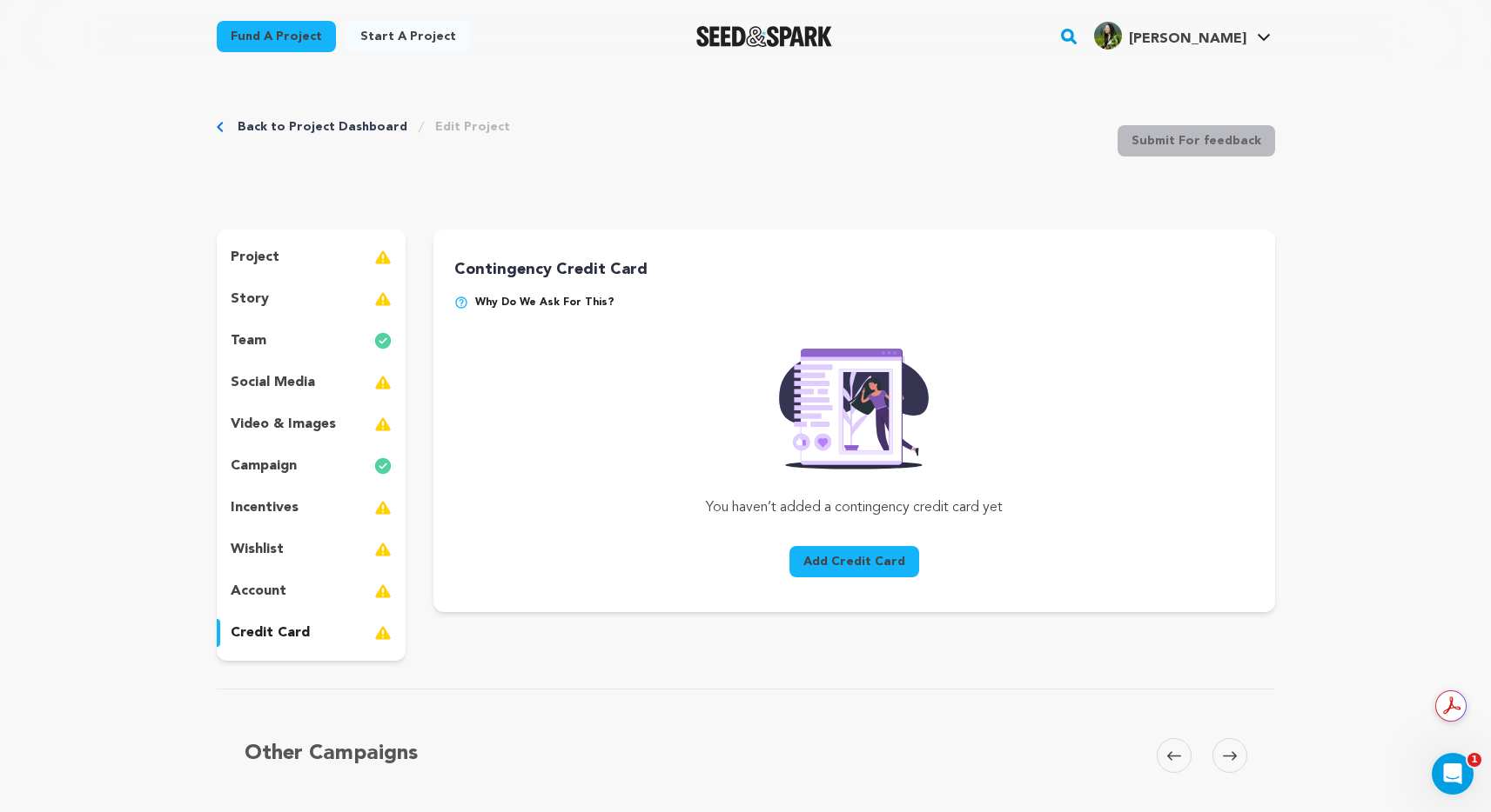
click at [262, 589] on p "account" at bounding box center [258, 591] width 56 height 21
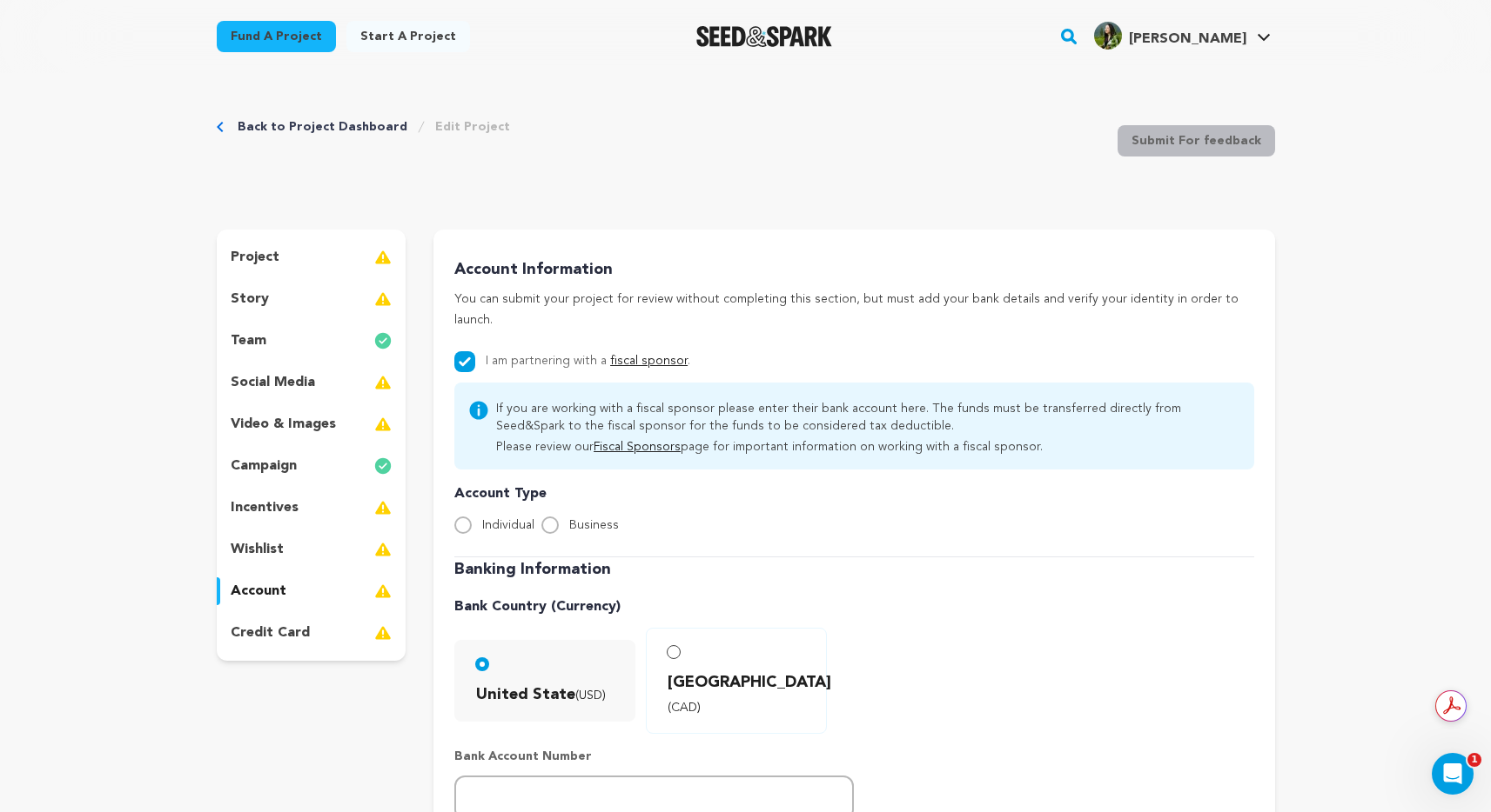
click at [264, 312] on div "story" at bounding box center [312, 299] width 190 height 28
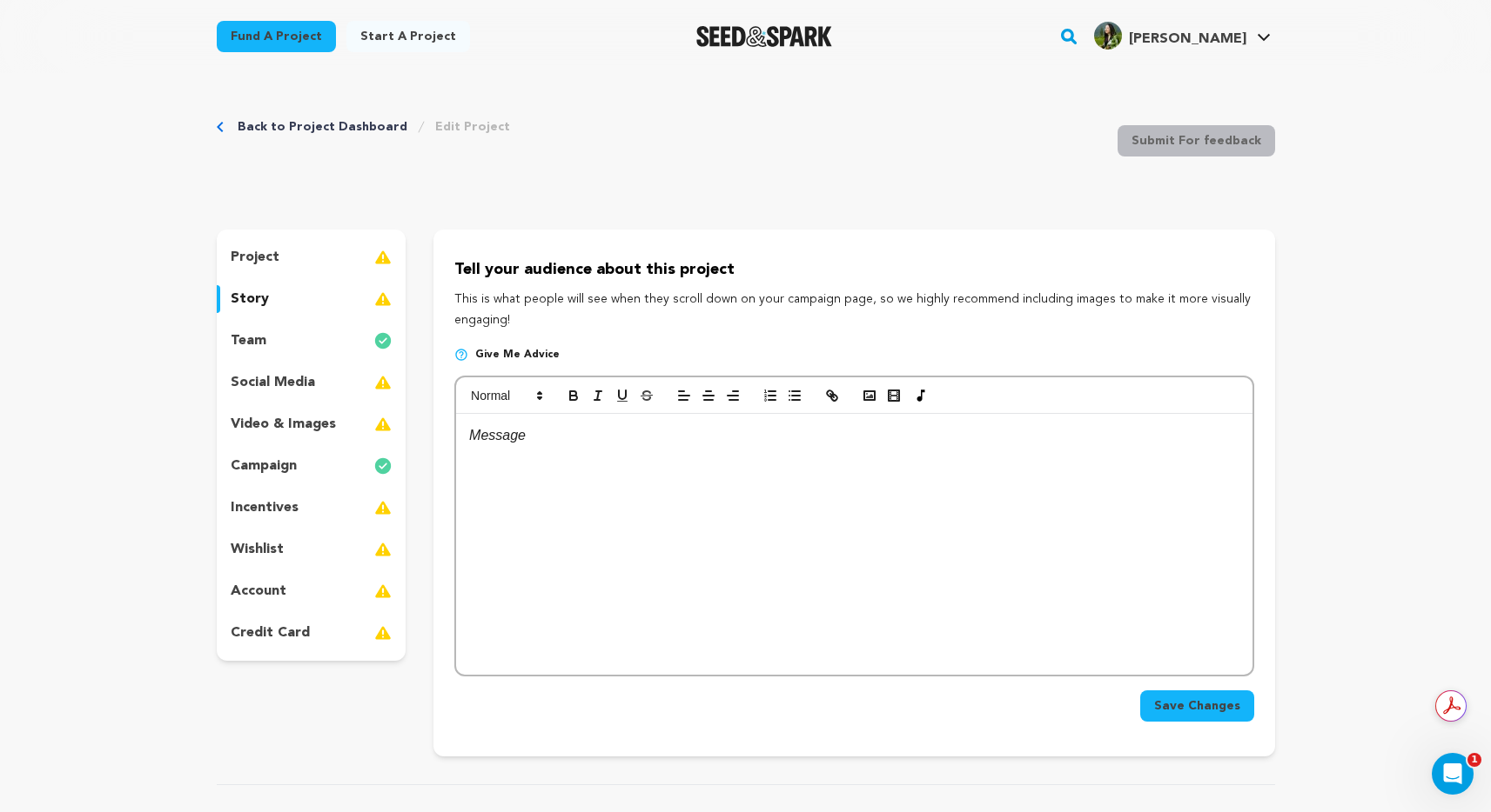
click at [265, 262] on p "project" at bounding box center [255, 257] width 49 height 21
